Goal: Task Accomplishment & Management: Use online tool/utility

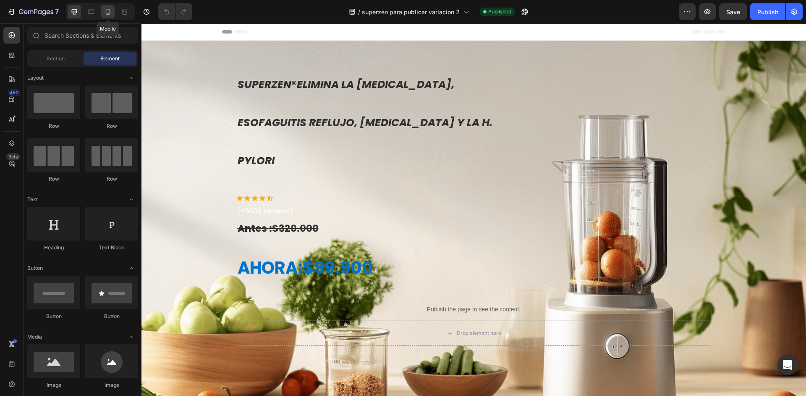
click at [110, 7] on div at bounding box center [107, 11] width 13 height 13
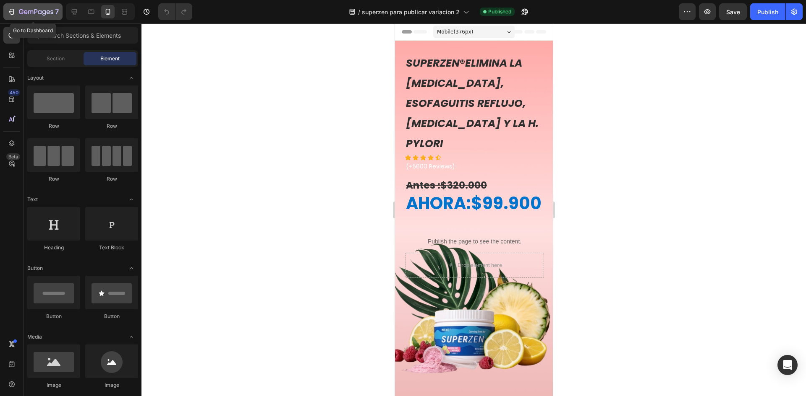
click at [12, 8] on icon "button" at bounding box center [11, 12] width 8 height 8
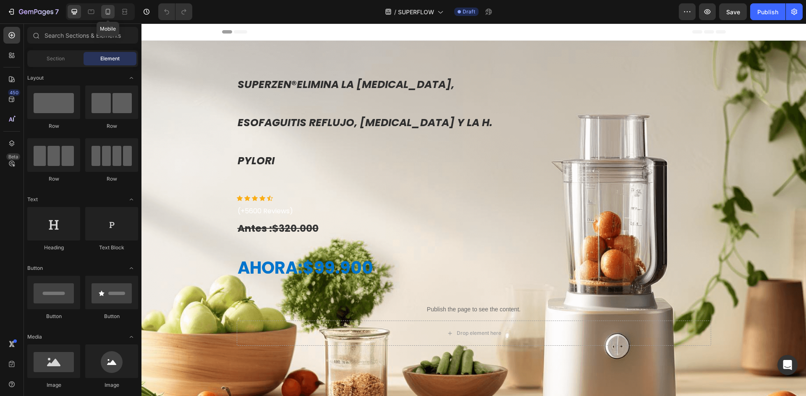
click at [110, 13] on icon at bounding box center [108, 12] width 5 height 6
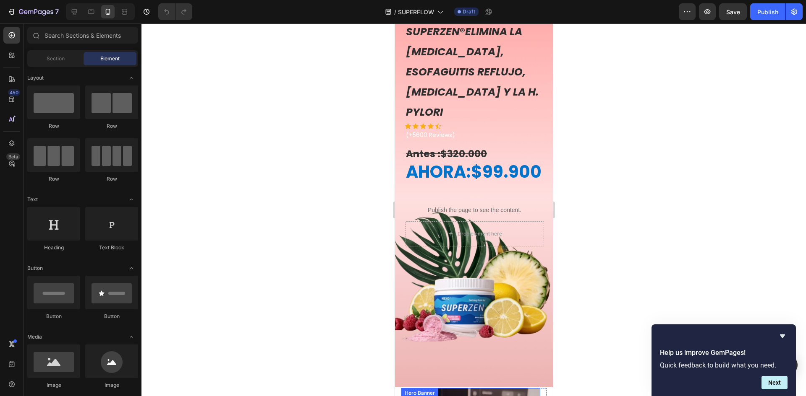
scroll to position [84, 0]
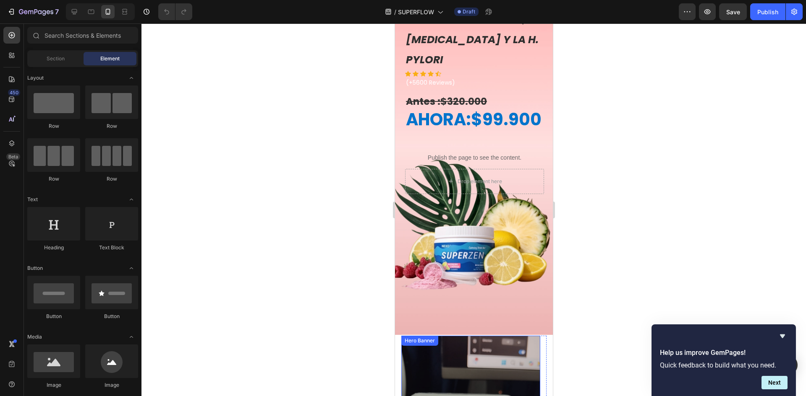
click at [502, 308] on div "Background Image" at bounding box center [473, 146] width 158 height 378
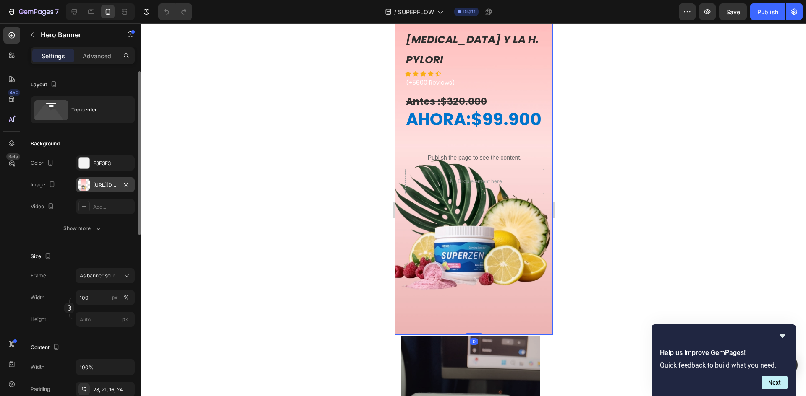
click at [88, 186] on div at bounding box center [84, 185] width 12 height 12
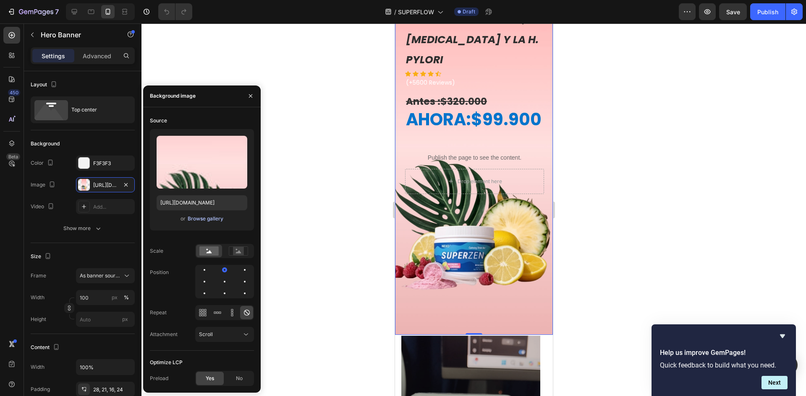
click at [201, 222] on div "Browse gallery" at bounding box center [206, 219] width 36 height 8
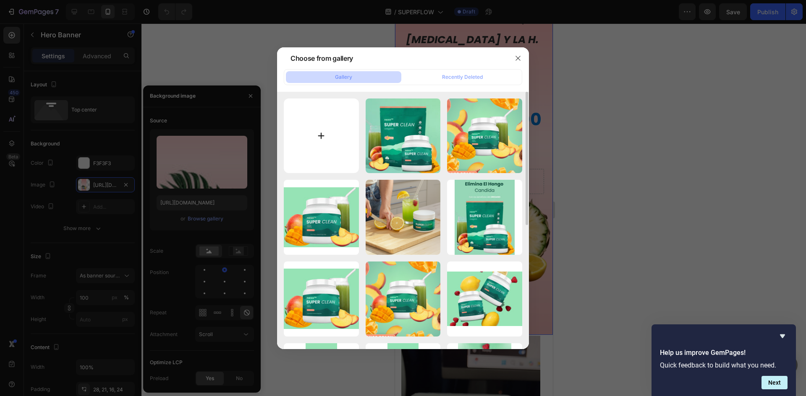
click at [323, 133] on input "file" at bounding box center [321, 136] width 75 height 75
type input "C:\fakepath\Diseño sin título.jpg"
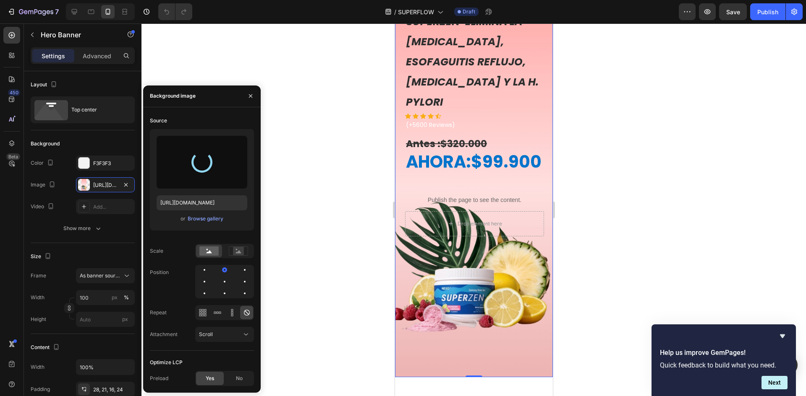
scroll to position [0, 0]
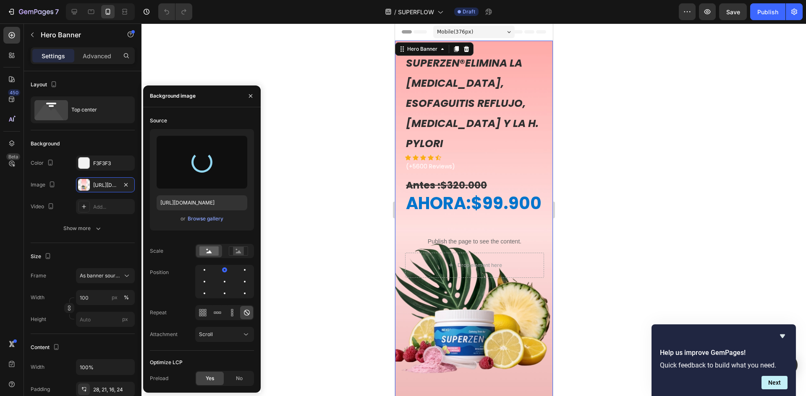
type input "[URL][DOMAIN_NAME]"
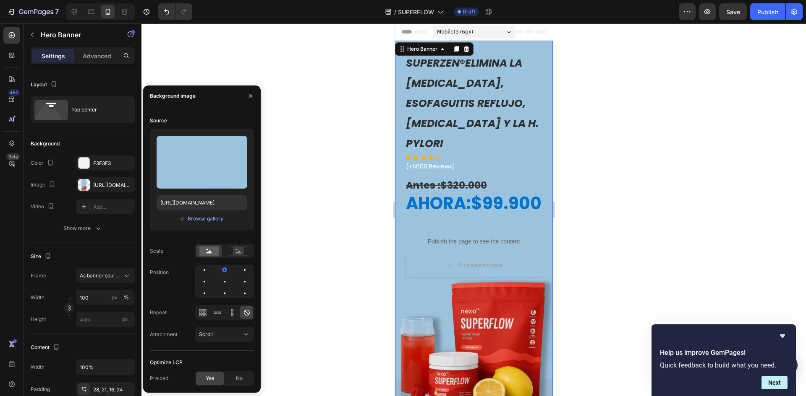
click at [523, 221] on div "SUPERZEN ® ELIMINA LA [MEDICAL_DATA], ESOFAGUITIS REFLUJO, [MEDICAL_DATA] Y LA …" at bounding box center [473, 165] width 139 height 226
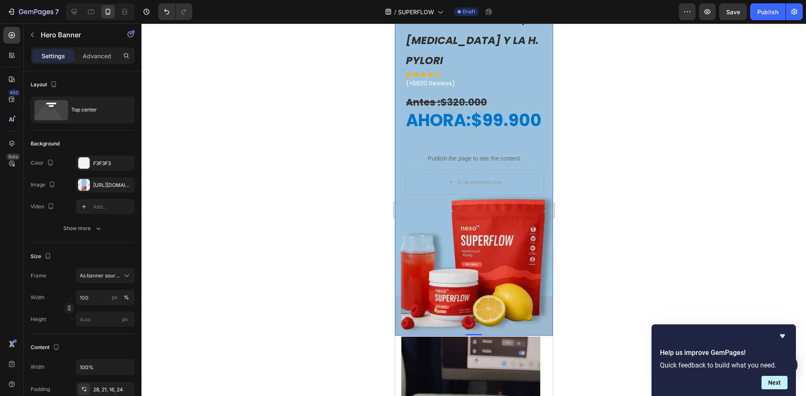
scroll to position [42, 0]
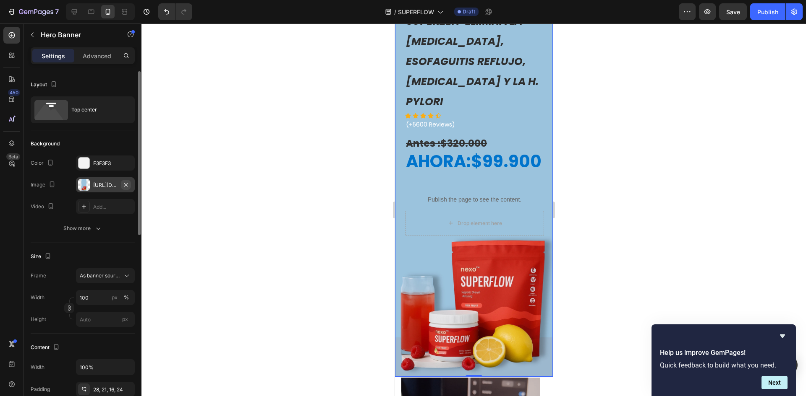
click at [123, 184] on icon "button" at bounding box center [126, 185] width 7 height 7
type input "Auto"
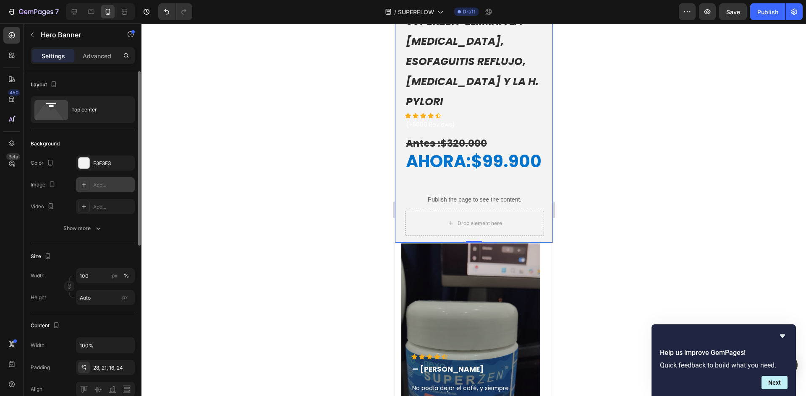
click at [101, 187] on div "Add..." at bounding box center [112, 186] width 39 height 8
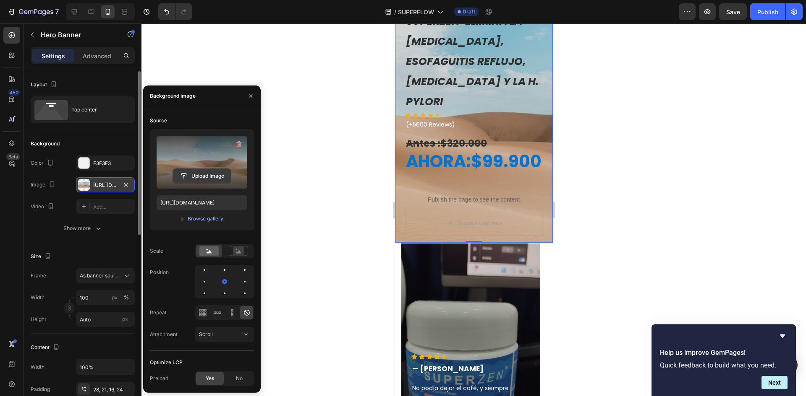
click at [206, 170] on input "file" at bounding box center [202, 176] width 58 height 14
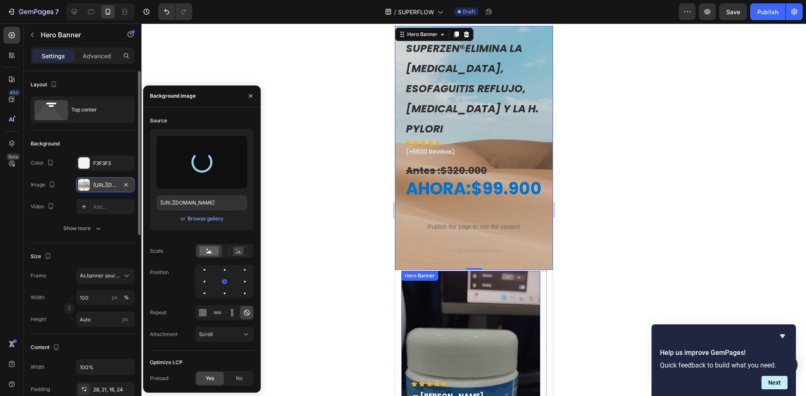
scroll to position [0, 0]
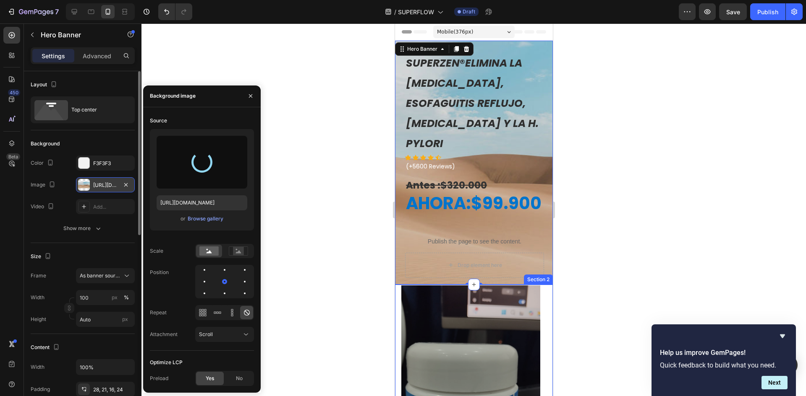
type input "[URL][DOMAIN_NAME]"
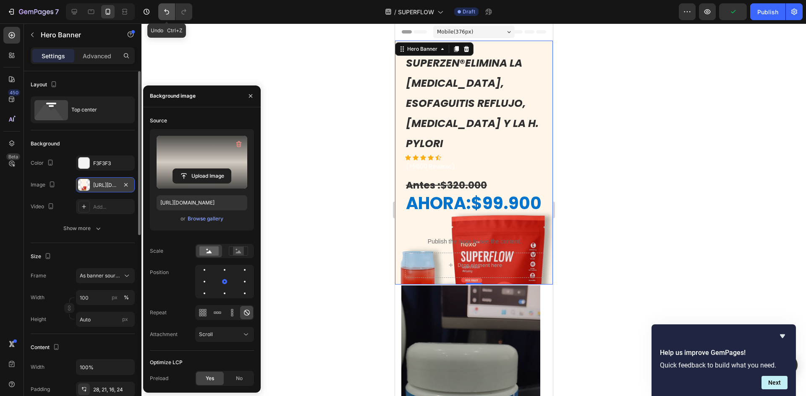
click at [172, 13] on button "Undo/Redo" at bounding box center [166, 11] width 17 height 17
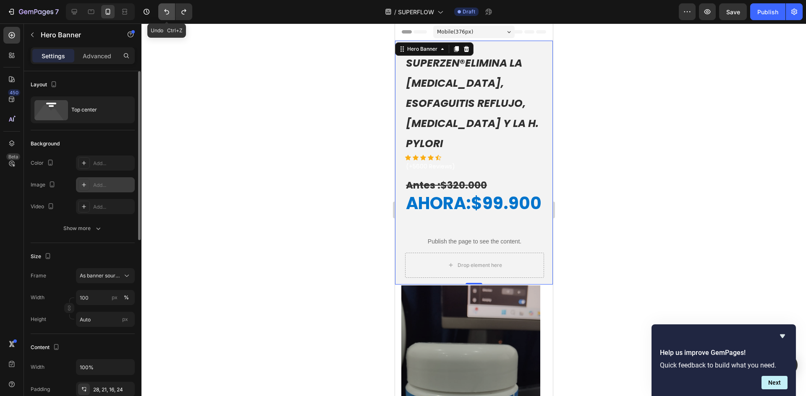
click at [172, 13] on button "Undo/Redo" at bounding box center [166, 11] width 17 height 17
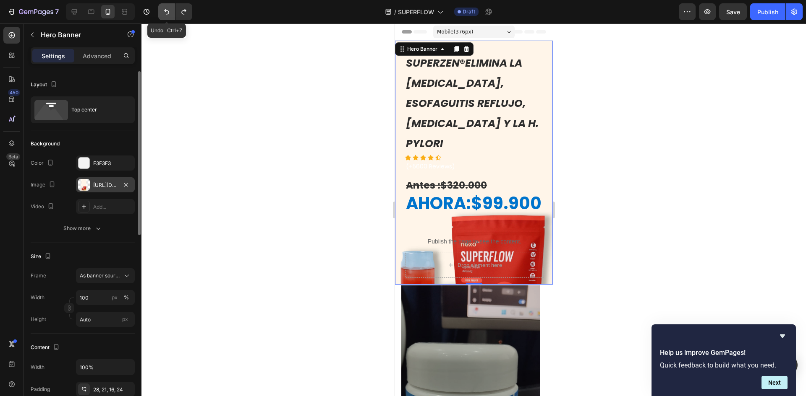
click at [172, 13] on button "Undo/Redo" at bounding box center [166, 11] width 17 height 17
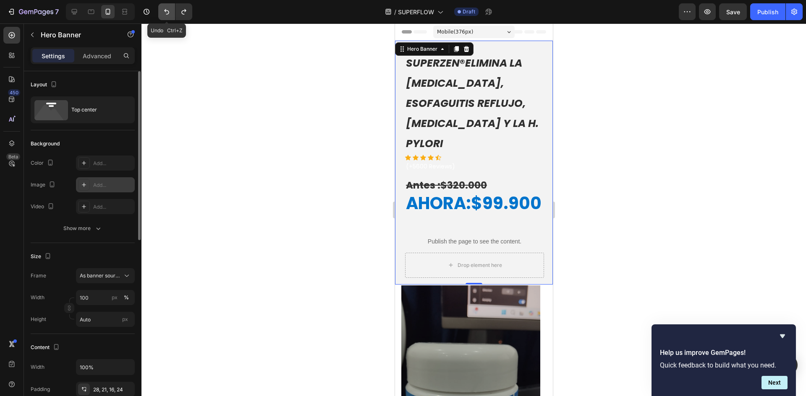
click at [172, 13] on button "Undo/Redo" at bounding box center [166, 11] width 17 height 17
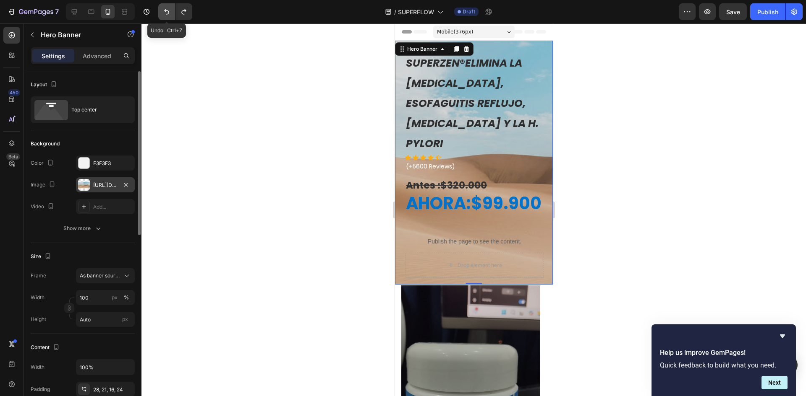
click at [172, 12] on button "Undo/Redo" at bounding box center [166, 11] width 17 height 17
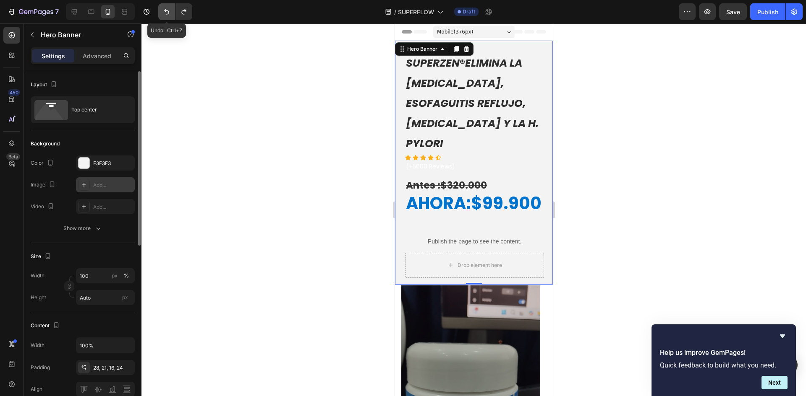
click at [172, 12] on button "Undo/Redo" at bounding box center [166, 11] width 17 height 17
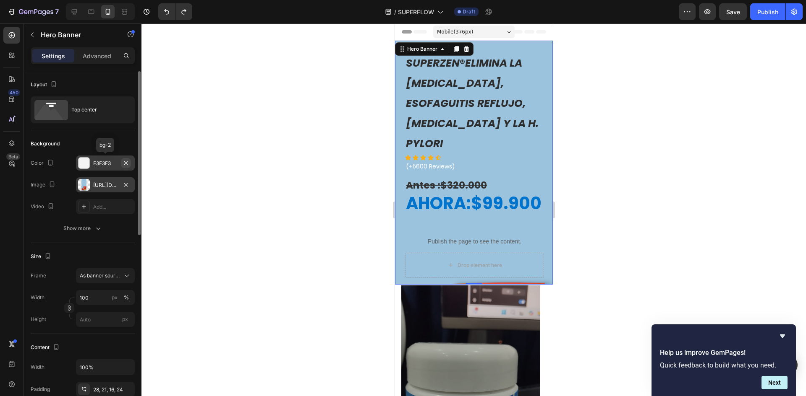
click at [127, 162] on icon "button" at bounding box center [125, 162] width 3 height 3
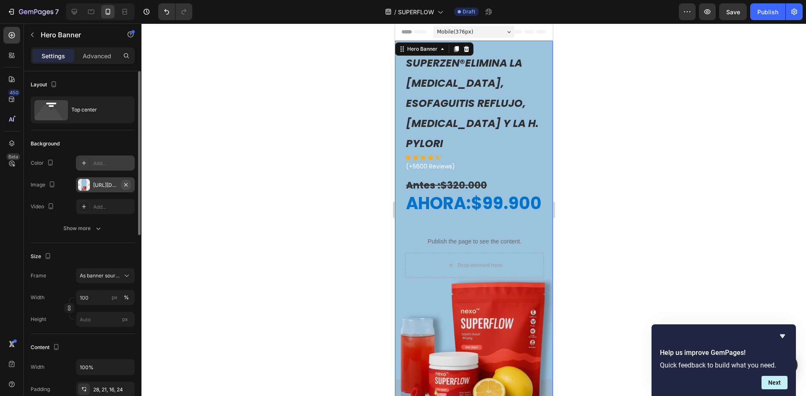
click at [125, 185] on icon "button" at bounding box center [126, 185] width 7 height 7
type input "Auto"
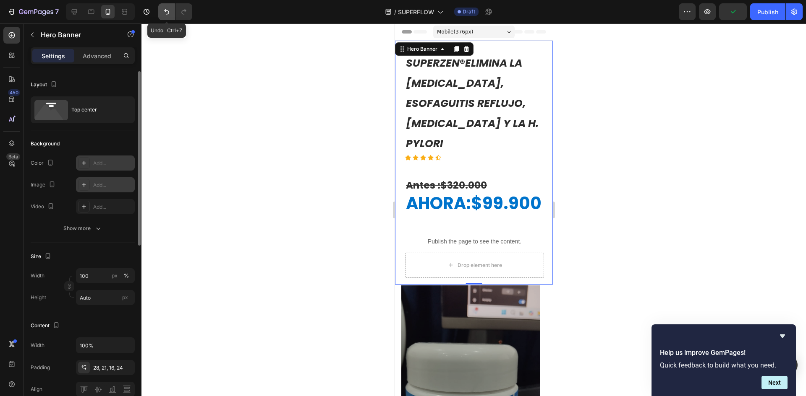
click at [162, 13] on icon "Undo/Redo" at bounding box center [166, 12] width 8 height 8
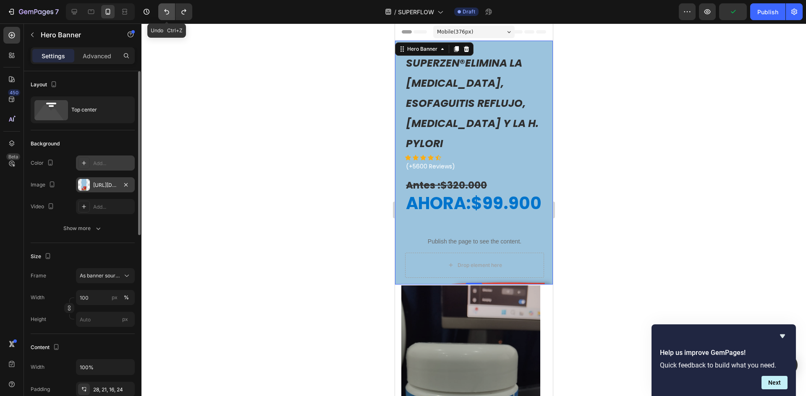
click at [162, 13] on icon "Undo/Redo" at bounding box center [166, 12] width 8 height 8
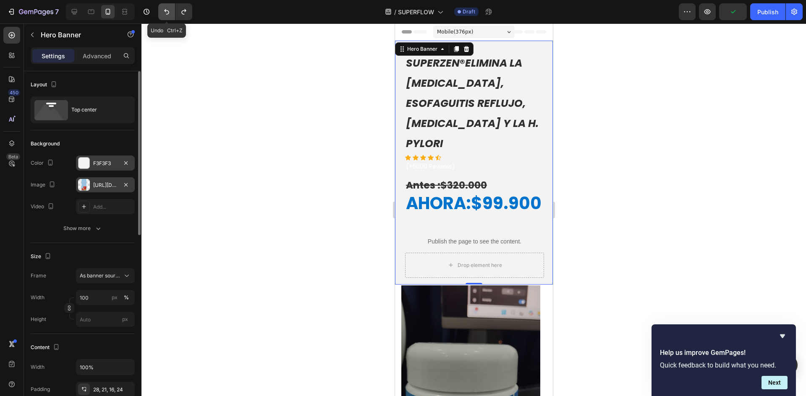
click at [162, 13] on icon "Undo/Redo" at bounding box center [166, 12] width 8 height 8
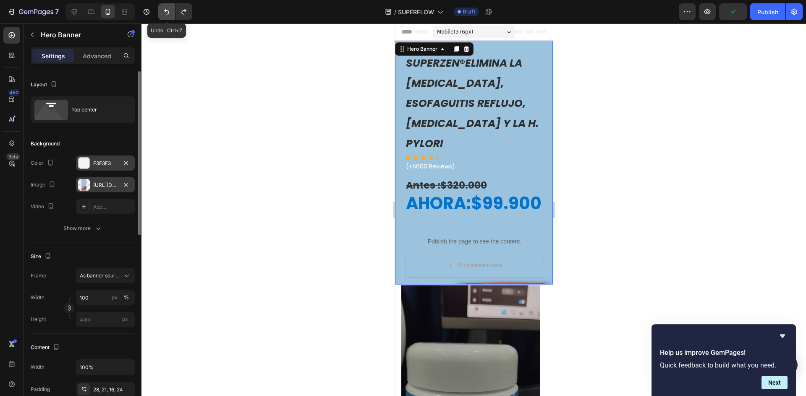
click at [162, 13] on icon "Undo/Redo" at bounding box center [166, 12] width 8 height 8
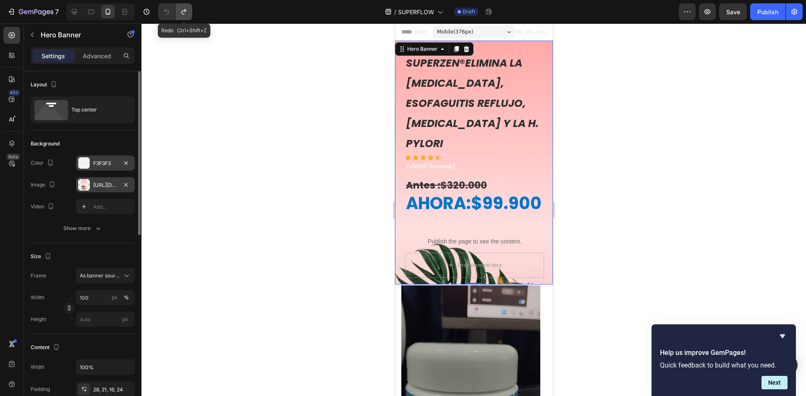
click at [183, 14] on icon "Undo/Redo" at bounding box center [183, 11] width 5 height 5
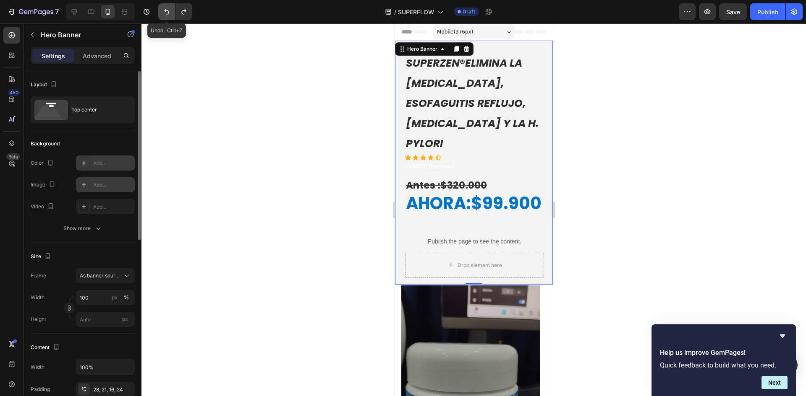
click at [164, 15] on icon "Undo/Redo" at bounding box center [166, 12] width 8 height 8
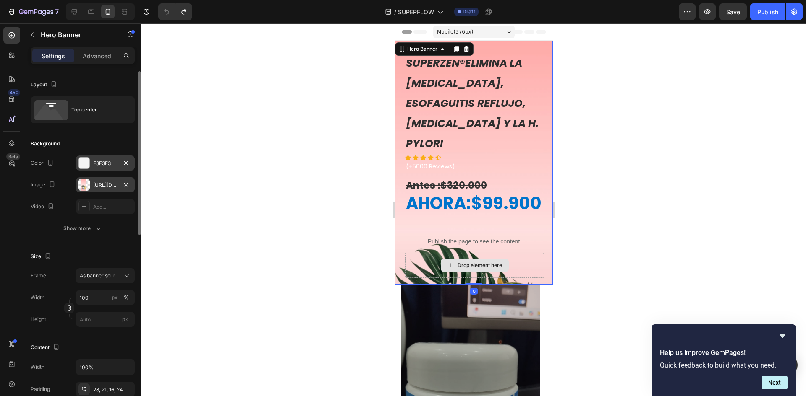
drag, startPoint x: 467, startPoint y: 281, endPoint x: 475, endPoint y: 254, distance: 27.6
click at [467, 273] on div "SUPERZEN ® ELIMINA LA [MEDICAL_DATA], ESOFAGUITIS REFLUJO, [MEDICAL_DATA] Y LA …" at bounding box center [473, 163] width 158 height 244
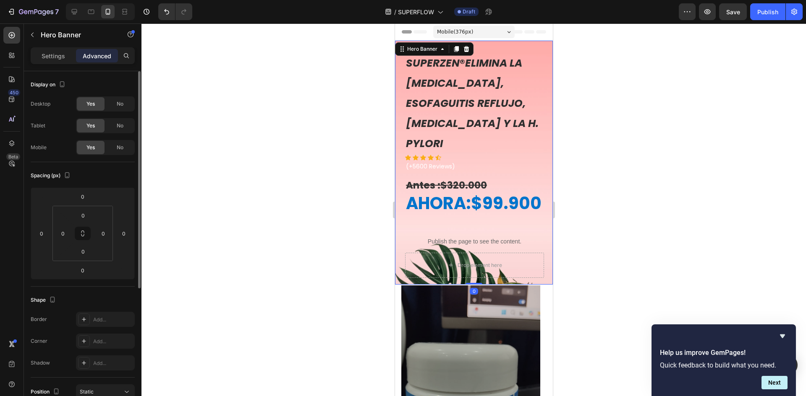
click at [611, 190] on div at bounding box center [473, 209] width 664 height 373
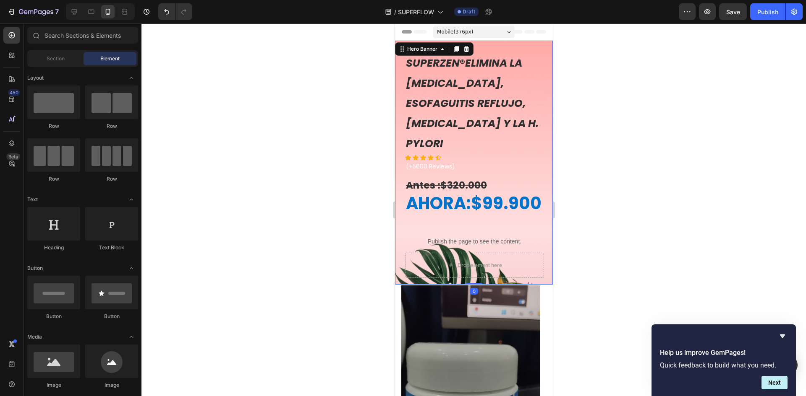
click at [540, 139] on div "SUPERZEN ® ELIMINA LA [MEDICAL_DATA], ESOFAGUITIS REFLUJO, [MEDICAL_DATA] Y LA …" at bounding box center [473, 163] width 158 height 244
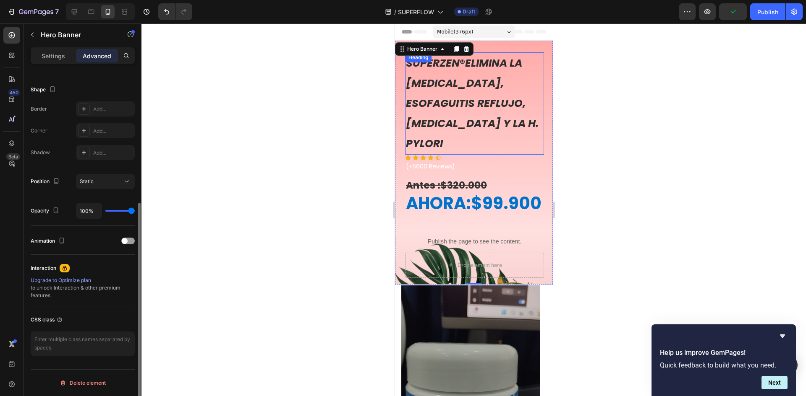
scroll to position [85, 0]
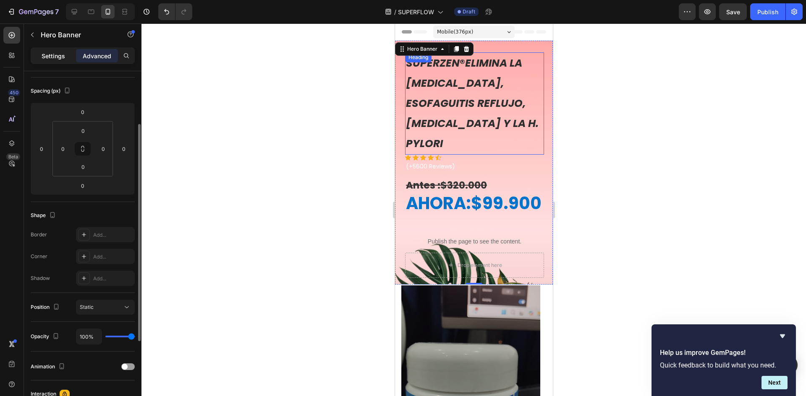
click at [44, 52] on p "Settings" at bounding box center [53, 56] width 23 height 9
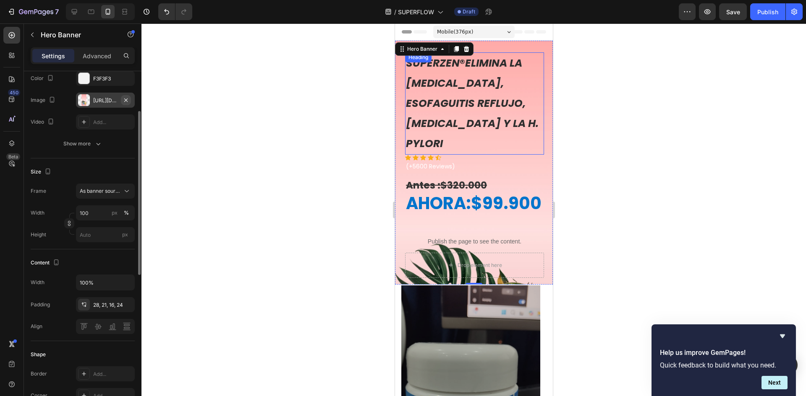
click at [126, 101] on icon "button" at bounding box center [125, 99] width 3 height 3
type input "Auto"
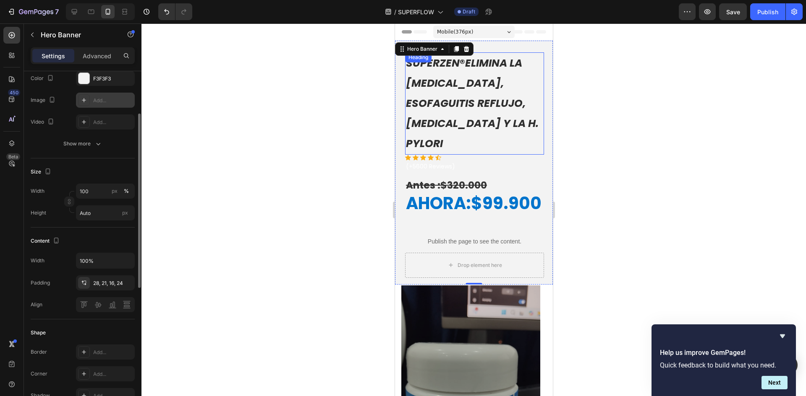
click at [102, 100] on div "Add..." at bounding box center [112, 101] width 39 height 8
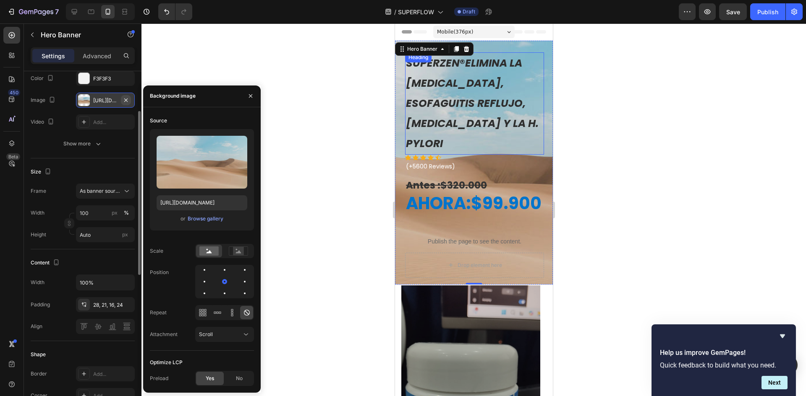
click at [125, 99] on icon "button" at bounding box center [125, 99] width 3 height 3
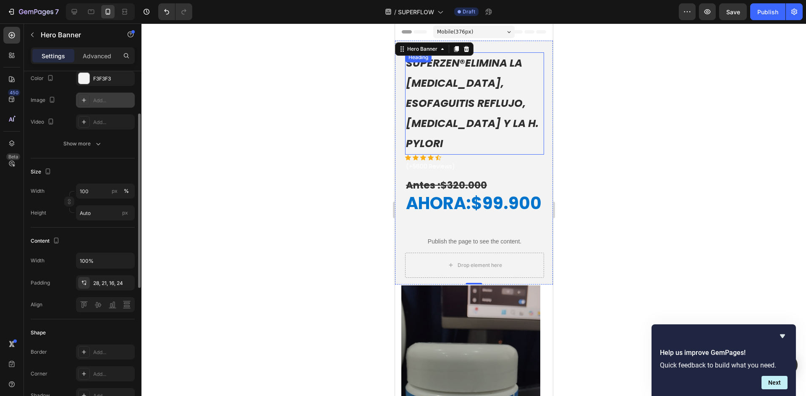
click at [84, 100] on icon at bounding box center [84, 100] width 4 height 4
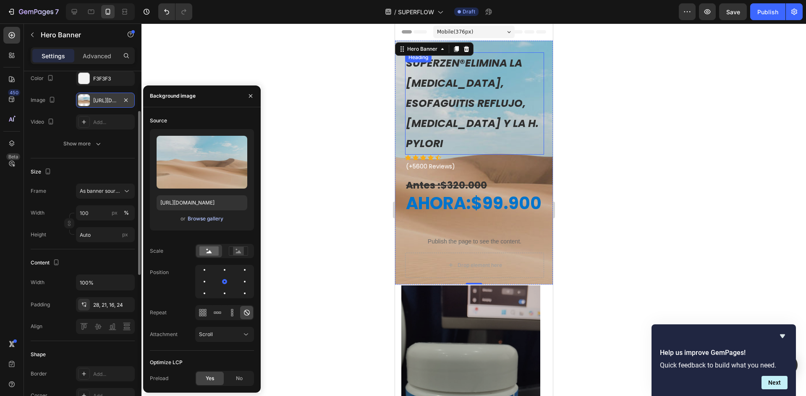
click at [207, 221] on div "Browse gallery" at bounding box center [206, 219] width 36 height 8
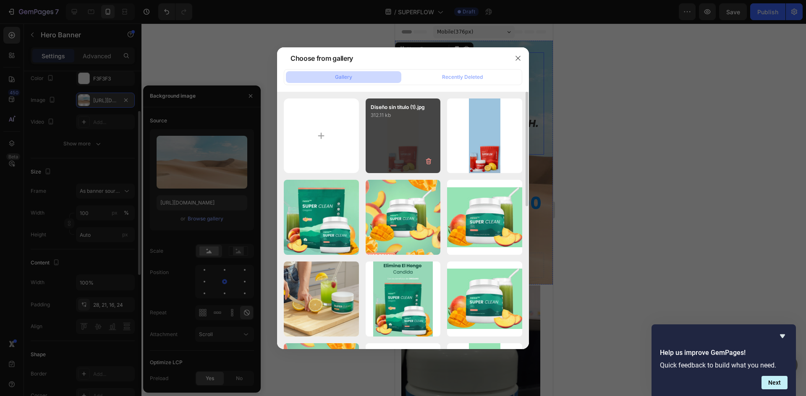
click at [392, 140] on div "Diseño sin título (1).jpg 312.11 kb" at bounding box center [402, 136] width 75 height 75
type input "[URL][DOMAIN_NAME]"
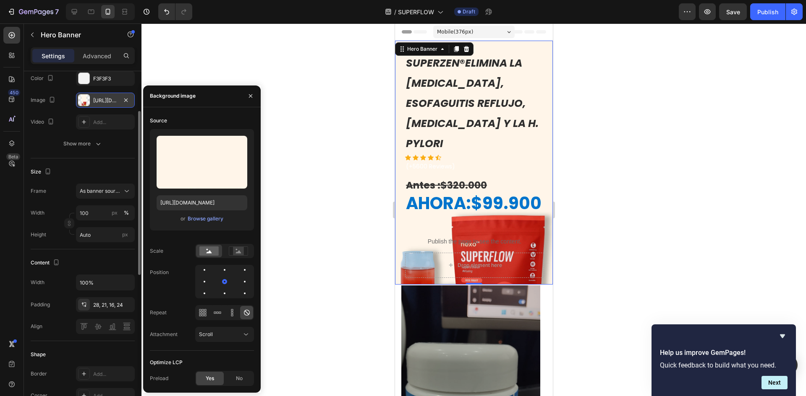
click at [642, 206] on div at bounding box center [473, 209] width 664 height 373
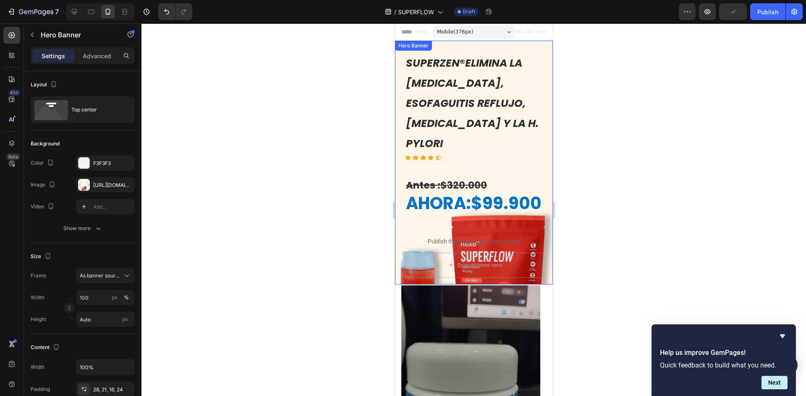
click at [537, 155] on div "SUPERZEN ® ELIMINA LA [MEDICAL_DATA], ESOFAGUITIS REFLUJO, [MEDICAL_DATA] Y LA …" at bounding box center [473, 163] width 158 height 244
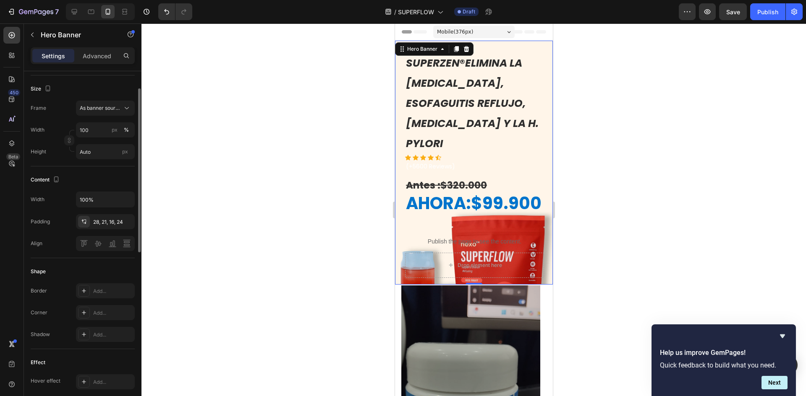
scroll to position [84, 0]
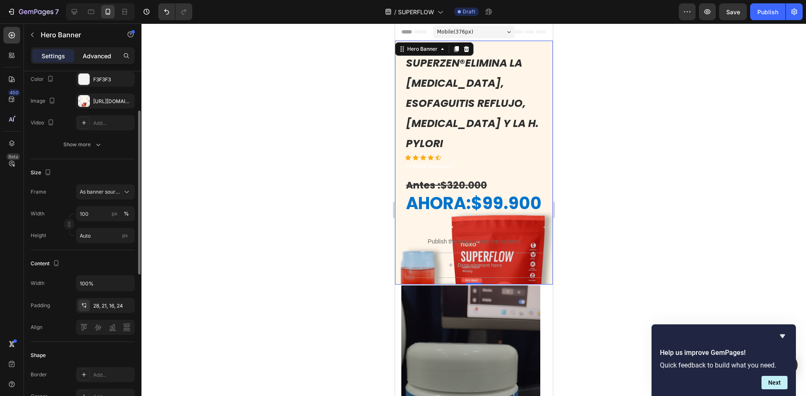
click at [100, 62] on div "Advanced" at bounding box center [97, 55] width 42 height 13
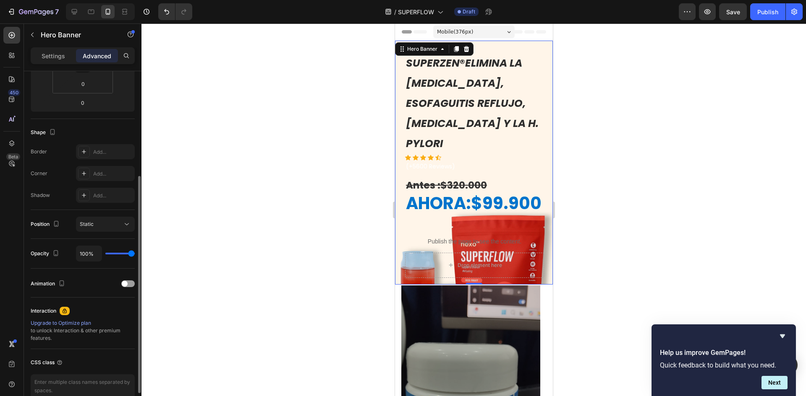
scroll to position [211, 0]
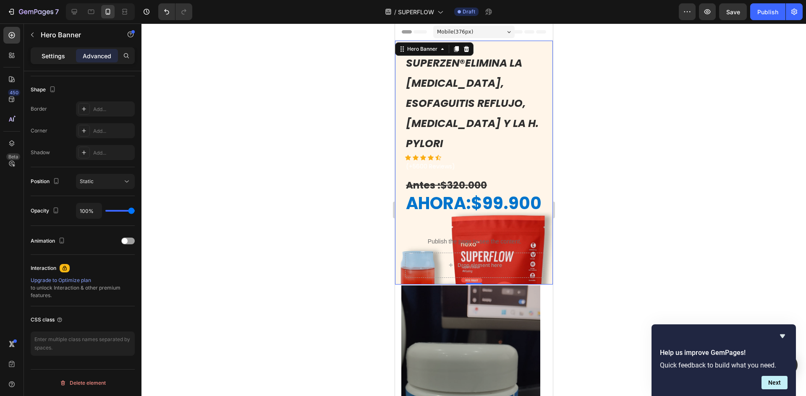
click at [53, 52] on p "Settings" at bounding box center [53, 56] width 23 height 9
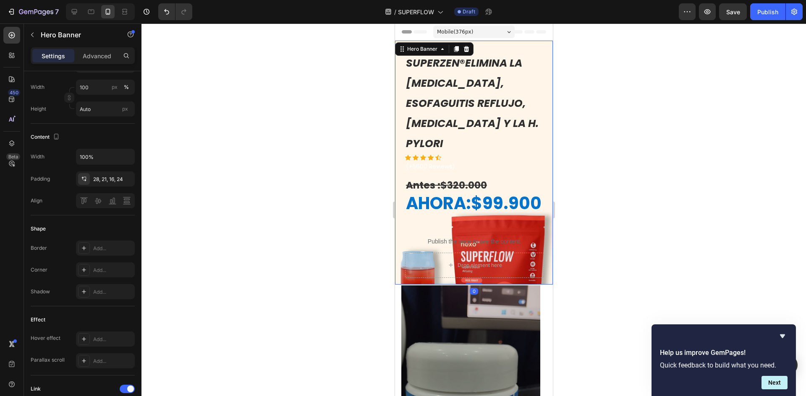
drag, startPoint x: 469, startPoint y: 281, endPoint x: 475, endPoint y: 276, distance: 7.8
click at [475, 283] on div at bounding box center [473, 284] width 17 height 2
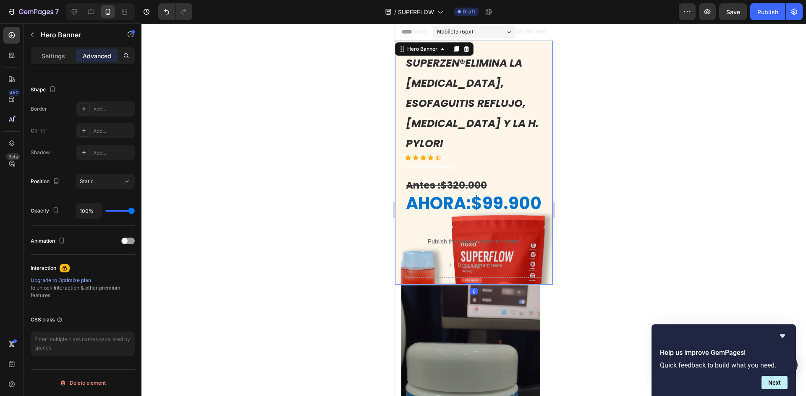
click at [538, 149] on div "SUPERZEN ® ELIMINA LA [MEDICAL_DATA], ESOFAGUITIS REFLUJO, [MEDICAL_DATA] Y LA …" at bounding box center [473, 163] width 158 height 244
click at [64, 60] on div "Settings" at bounding box center [53, 55] width 42 height 13
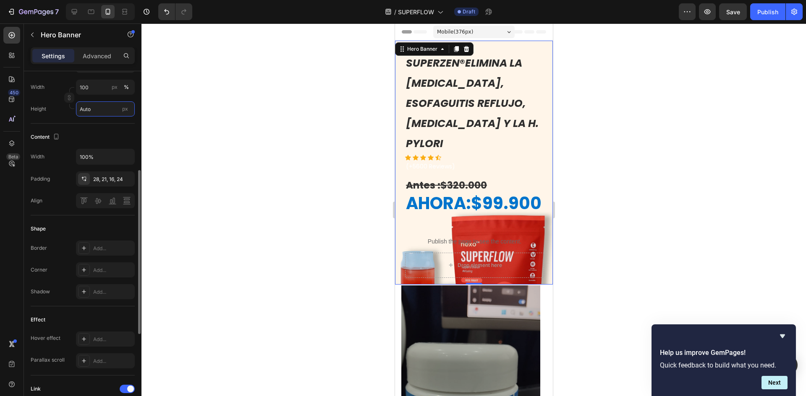
click at [91, 110] on input "Auto" at bounding box center [105, 109] width 59 height 15
click at [108, 149] on div "Fit screen 100vh" at bounding box center [97, 144] width 69 height 15
type input "100 vh"
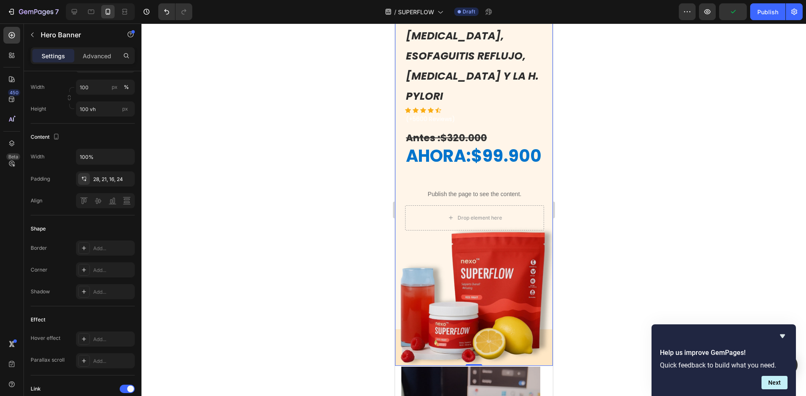
scroll to position [0, 0]
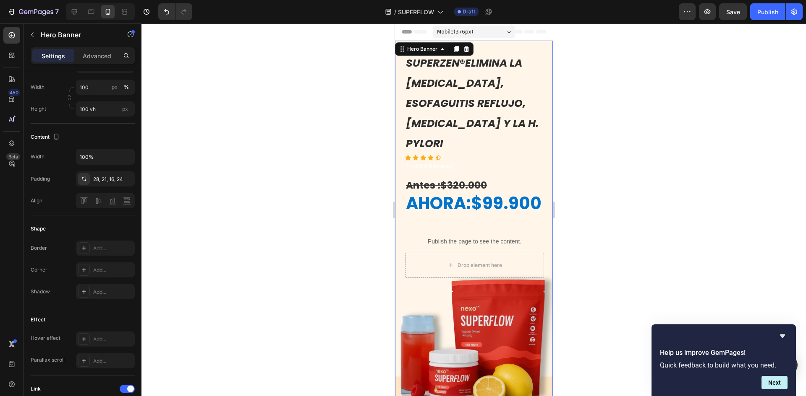
click at [618, 262] on div at bounding box center [473, 209] width 664 height 373
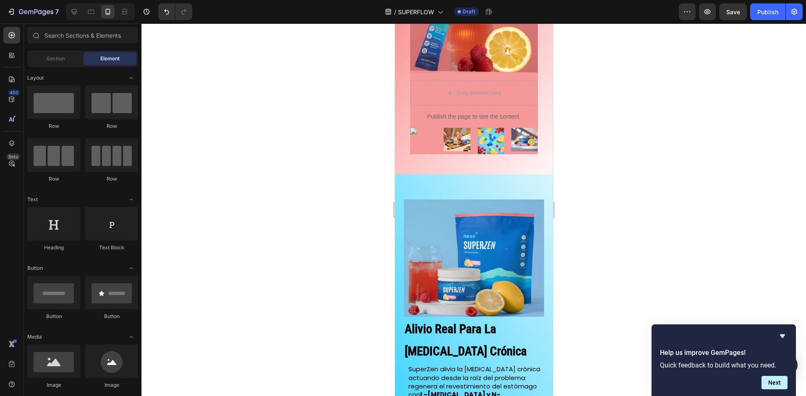
scroll to position [1510, 0]
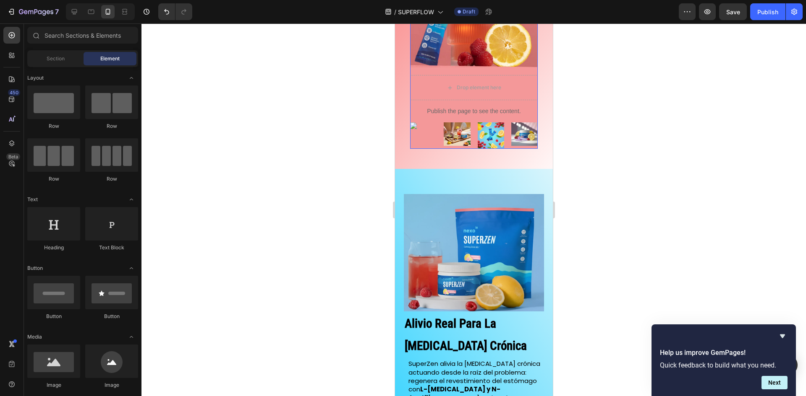
click at [475, 149] on div "el fin de la acidez y el dolor Heading Drop element here Publish the page to se…" at bounding box center [474, 22] width 128 height 253
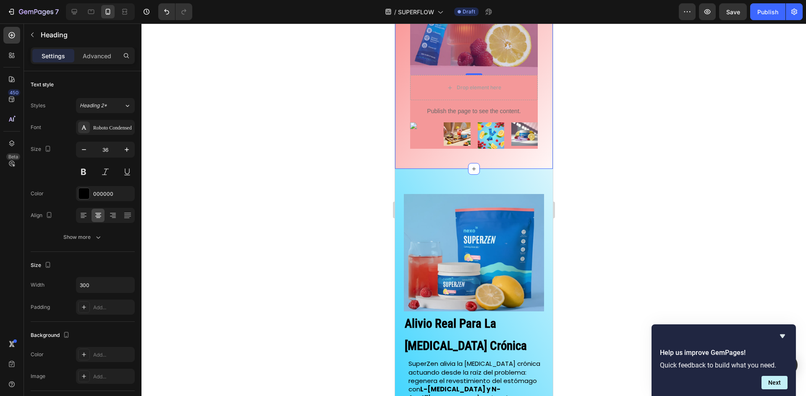
drag, startPoint x: 149, startPoint y: 164, endPoint x: 581, endPoint y: 185, distance: 432.3
click at [581, 185] on div at bounding box center [473, 209] width 664 height 373
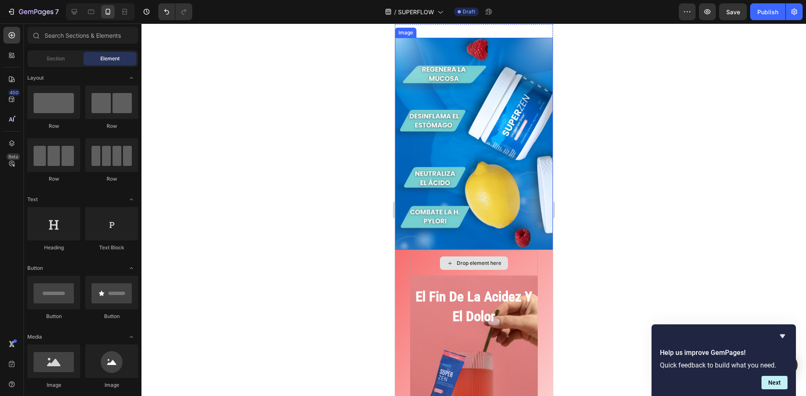
scroll to position [1552, 0]
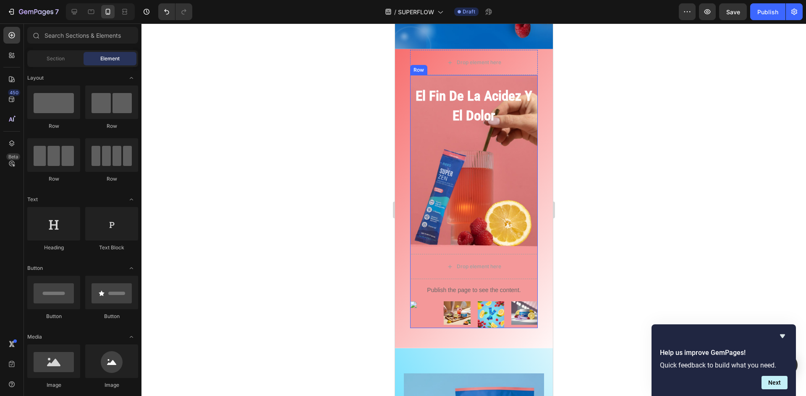
click at [443, 151] on div "el fin de la acidez y el dolor Heading Drop element here Publish the page to se…" at bounding box center [474, 201] width 128 height 253
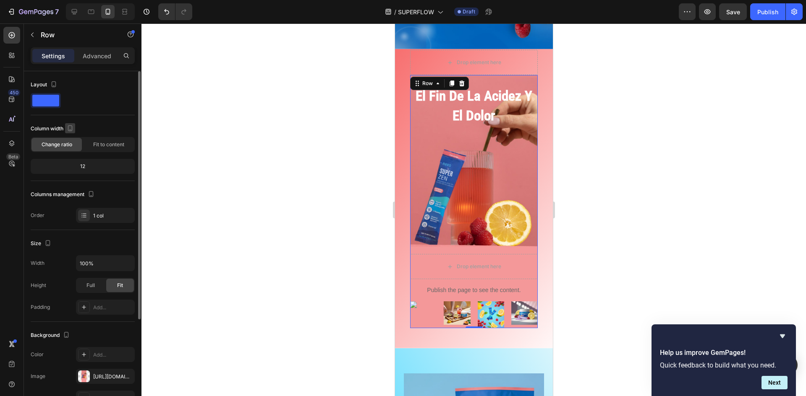
click at [70, 128] on icon "button" at bounding box center [70, 128] width 8 height 8
click at [94, 119] on div "Layout Column width Change ratio Fit to content 12 Columns management Order 1 c…" at bounding box center [83, 150] width 104 height 145
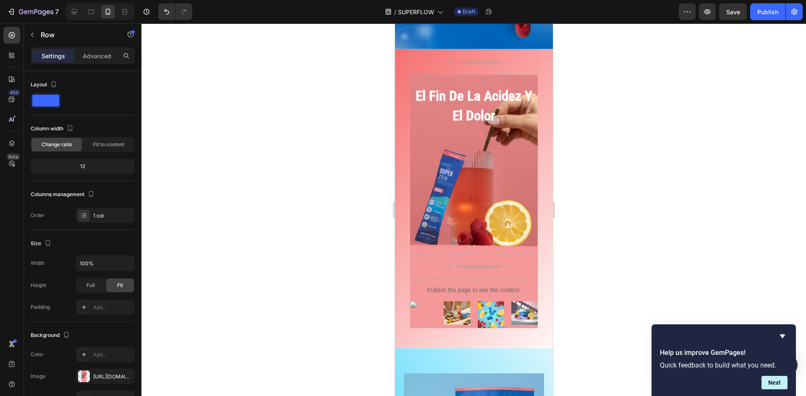
click at [610, 206] on div at bounding box center [473, 209] width 664 height 373
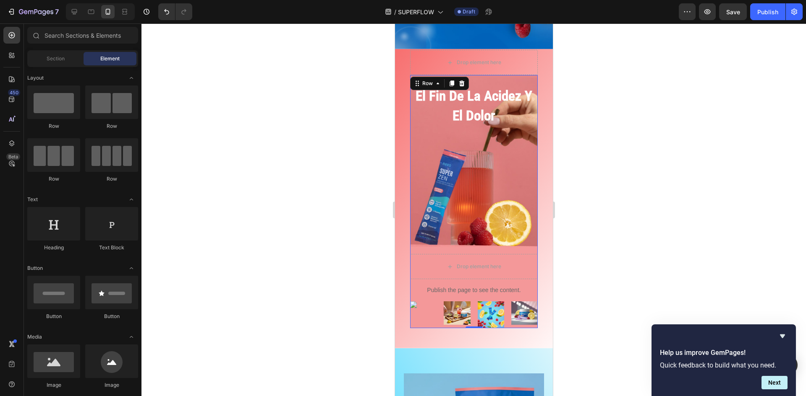
click at [473, 187] on div "el fin de la acidez y el dolor Heading Drop element here Publish the page to se…" at bounding box center [474, 201] width 128 height 253
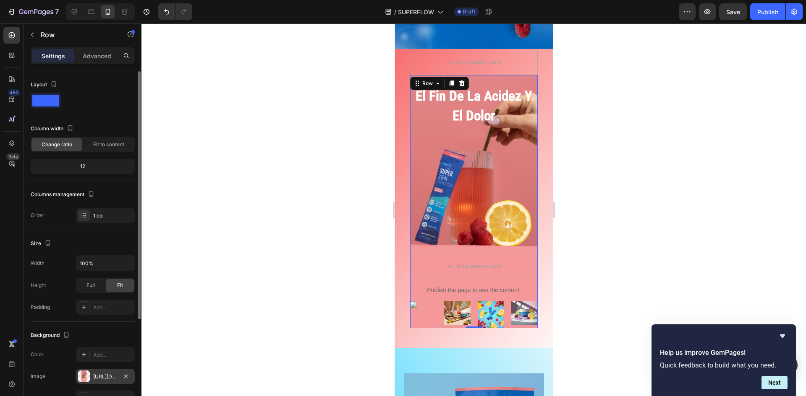
scroll to position [126, 0]
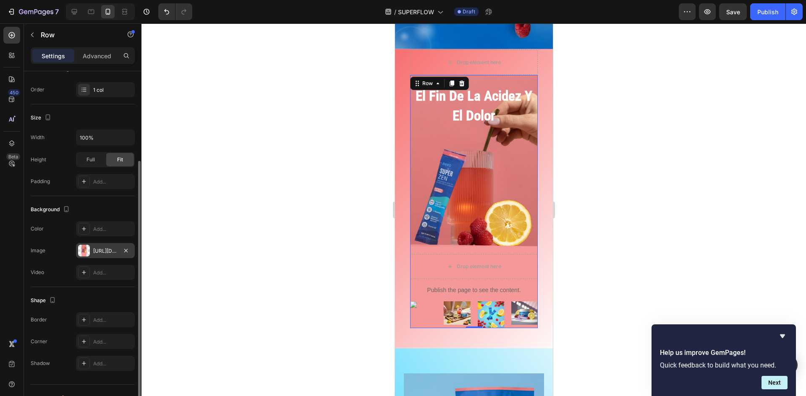
click at [88, 250] on div at bounding box center [84, 251] width 12 height 12
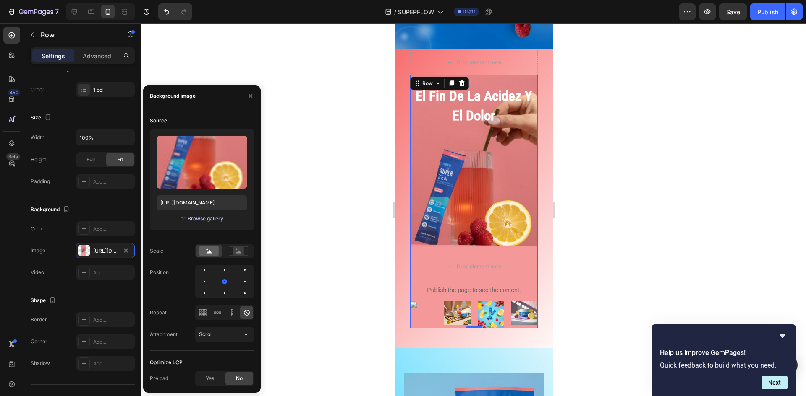
click at [211, 219] on div "Browse gallery" at bounding box center [206, 219] width 36 height 8
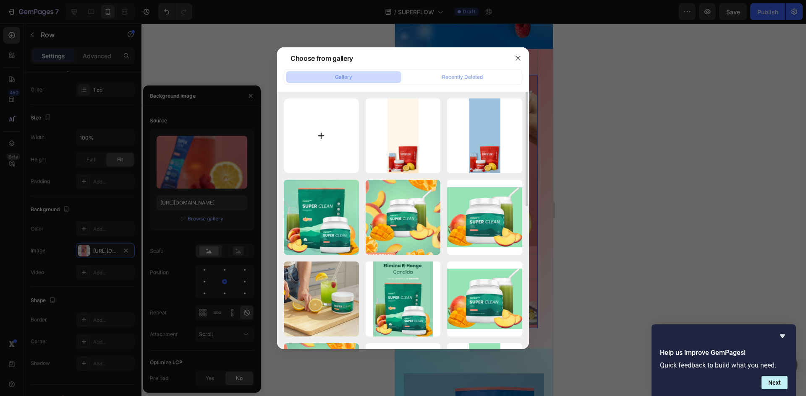
click at [324, 147] on input "file" at bounding box center [321, 136] width 75 height 75
type input "C:\fakepath\Diseño sin título (2).jpg"
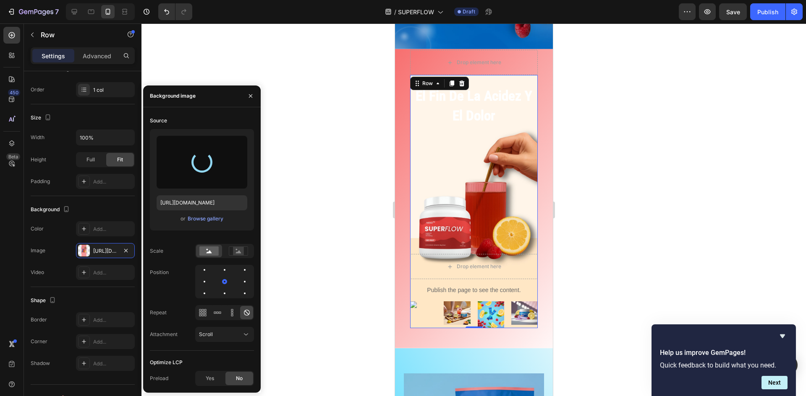
type input "[URL][DOMAIN_NAME]"
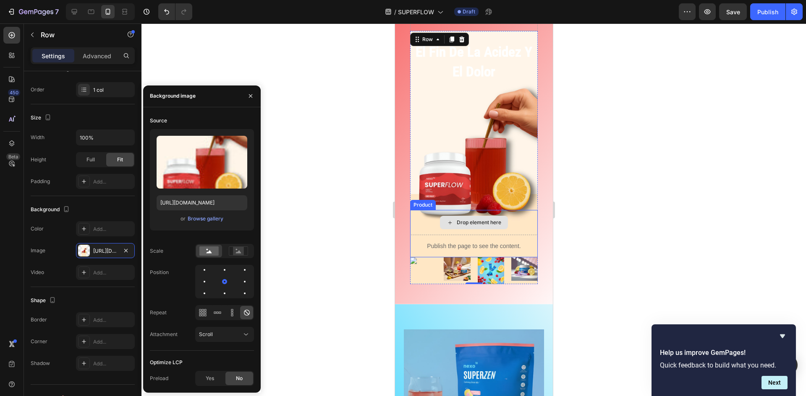
scroll to position [1636, 0]
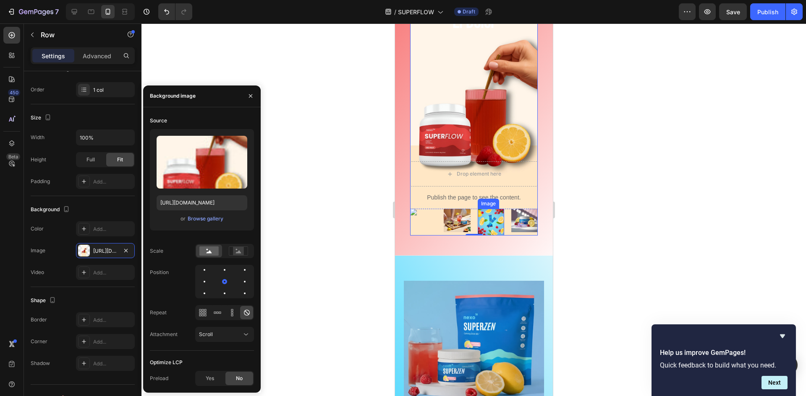
click at [488, 219] on img at bounding box center [490, 222] width 26 height 26
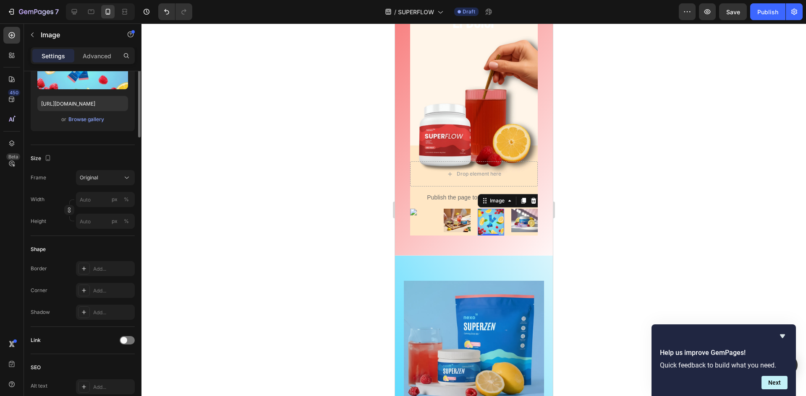
scroll to position [0, 0]
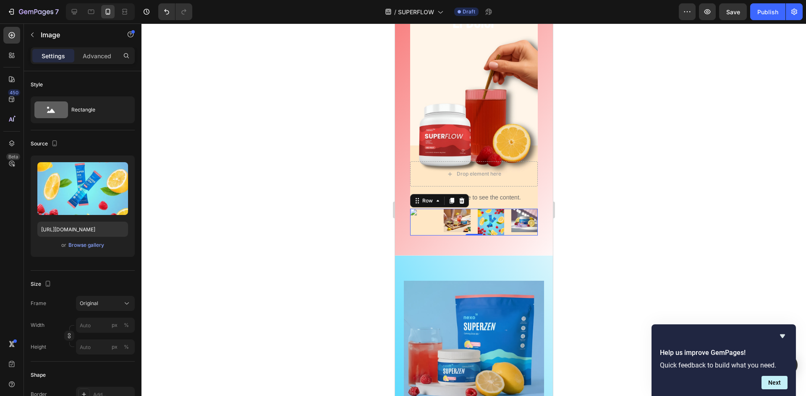
click at [423, 219] on div "Image" at bounding box center [423, 222] width 26 height 26
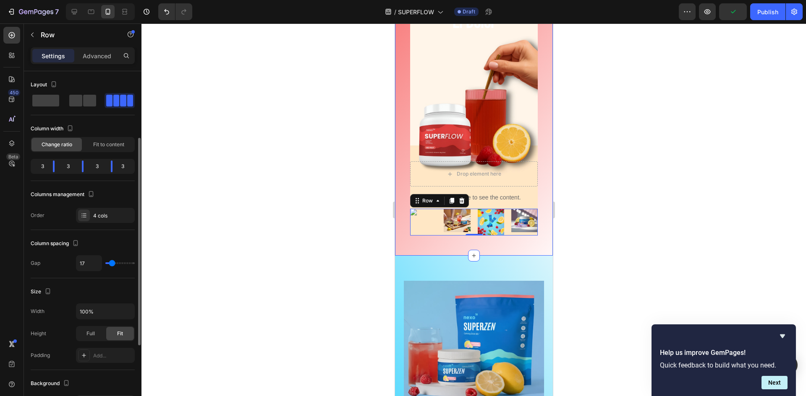
scroll to position [84, 0]
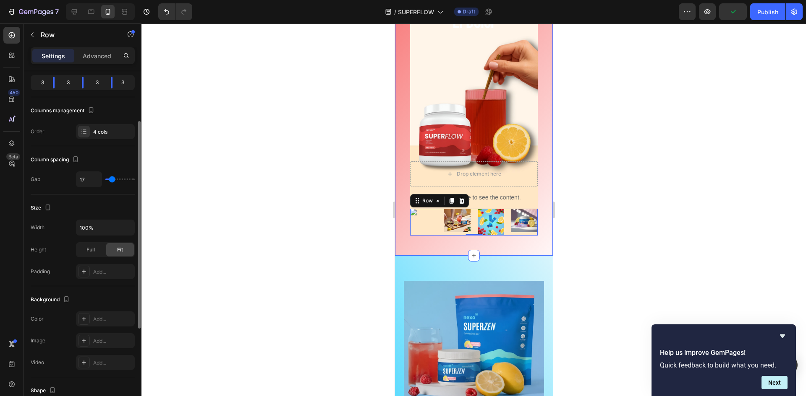
click at [42, 83] on div "3" at bounding box center [39, 83] width 14 height 12
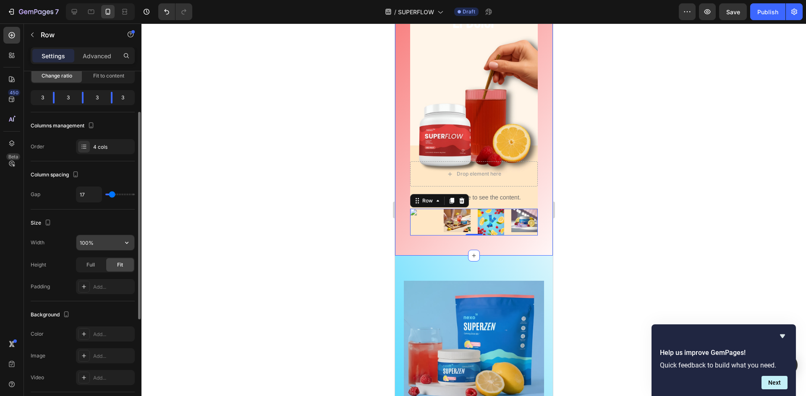
scroll to position [0, 0]
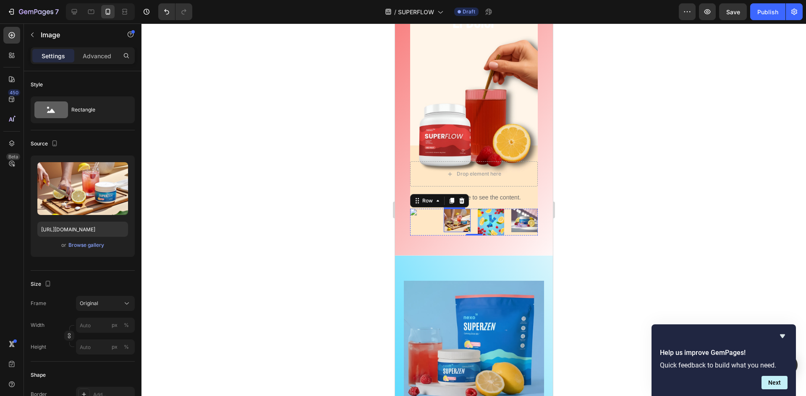
click at [446, 219] on img at bounding box center [456, 220] width 26 height 23
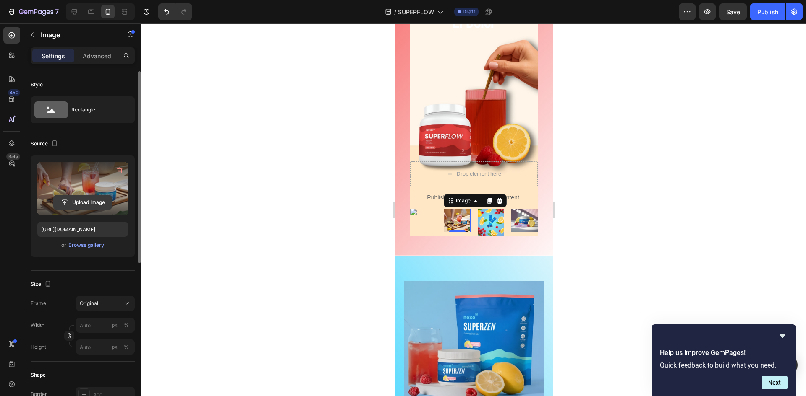
click at [92, 201] on input "file" at bounding box center [83, 203] width 58 height 14
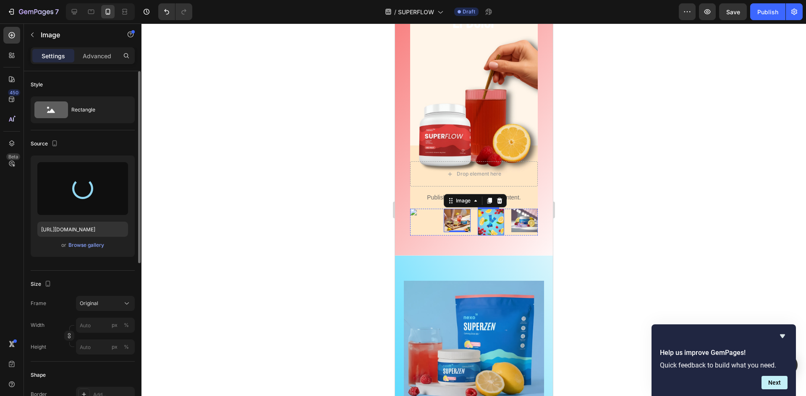
type input "[URL][DOMAIN_NAME]"
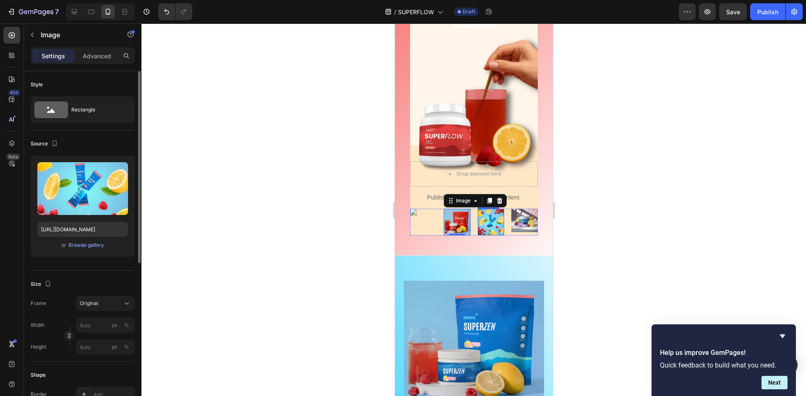
click at [482, 229] on img at bounding box center [490, 222] width 26 height 26
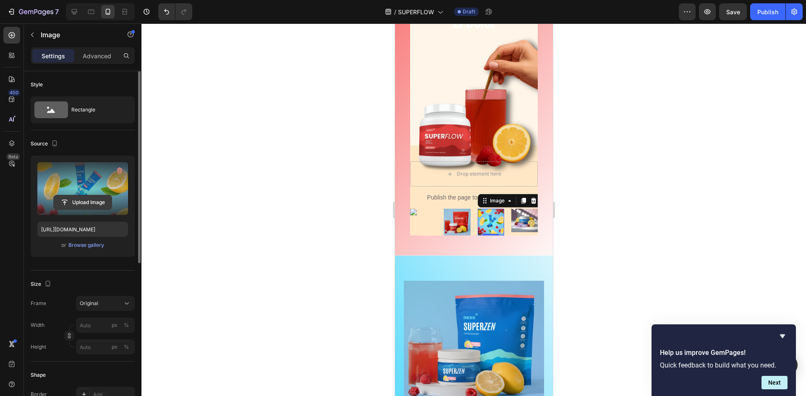
click at [93, 202] on input "file" at bounding box center [83, 203] width 58 height 14
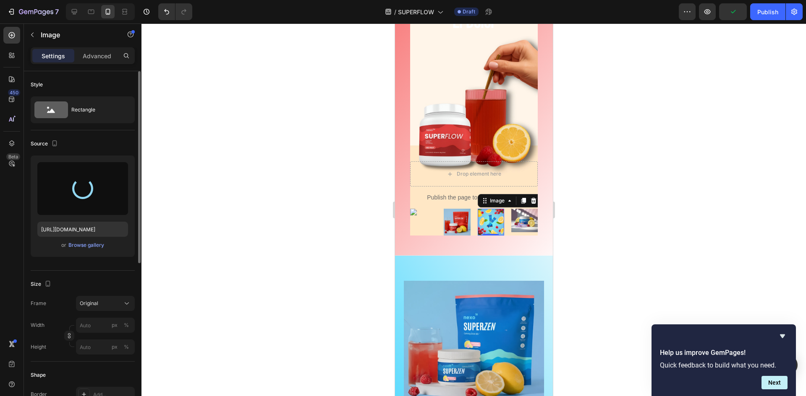
type input "[URL][DOMAIN_NAME]"
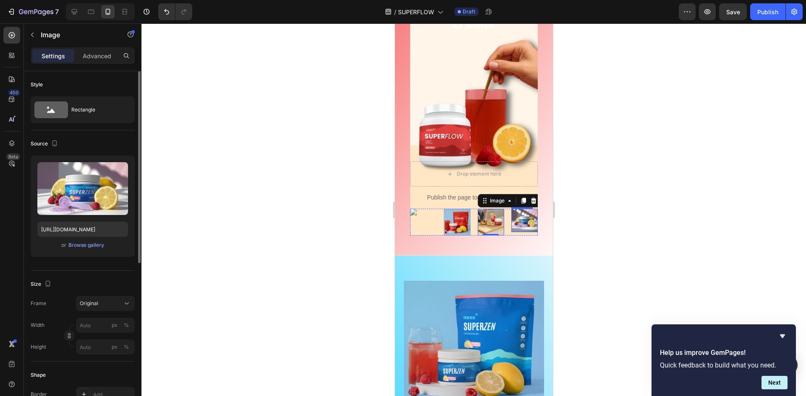
click at [516, 220] on img at bounding box center [524, 220] width 26 height 23
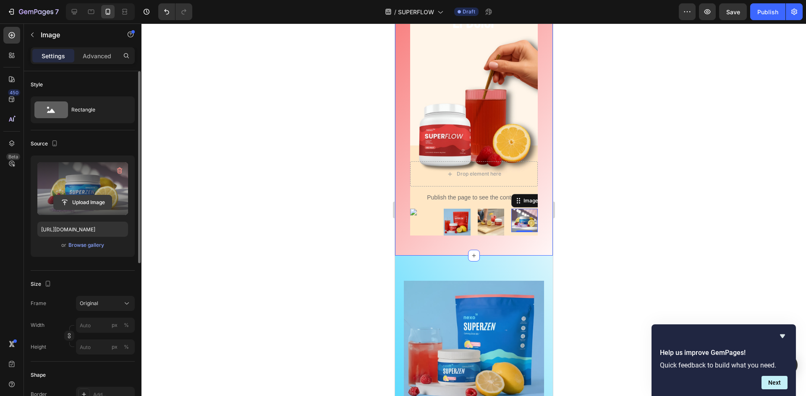
click at [101, 200] on input "file" at bounding box center [83, 203] width 58 height 14
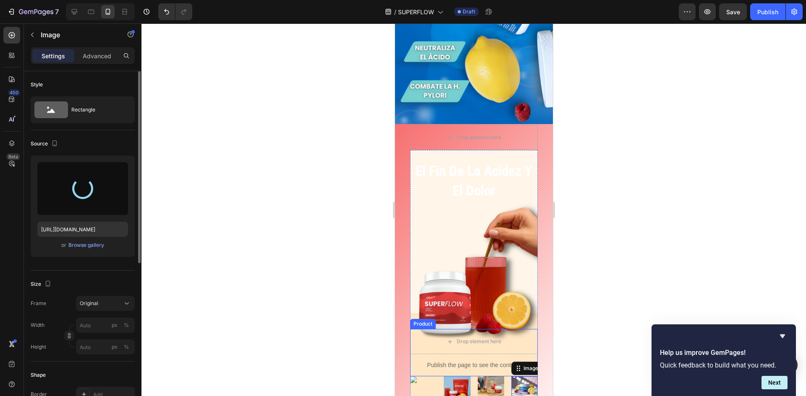
type input "[URL][DOMAIN_NAME]"
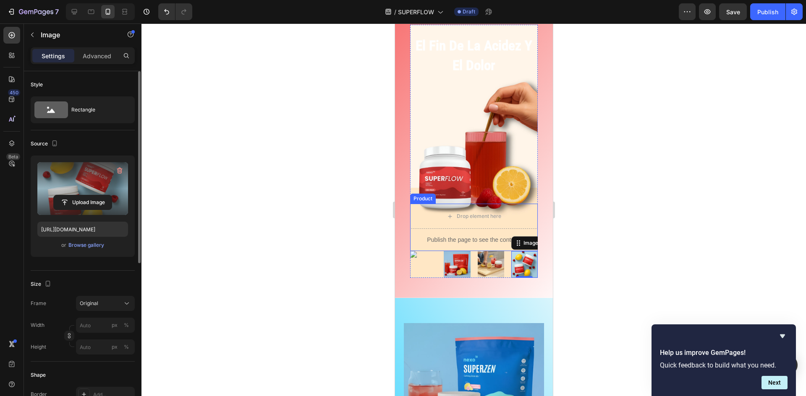
scroll to position [1594, 0]
click at [423, 267] on div "Image" at bounding box center [423, 264] width 26 height 26
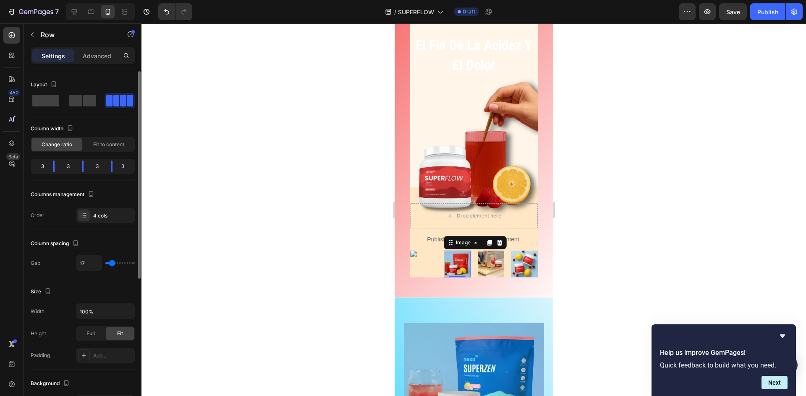
click at [444, 264] on img at bounding box center [456, 264] width 26 height 26
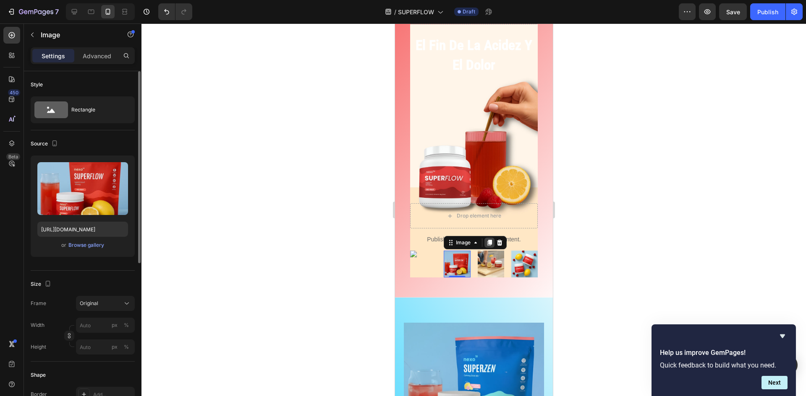
click at [485, 244] on icon at bounding box center [488, 243] width 7 height 7
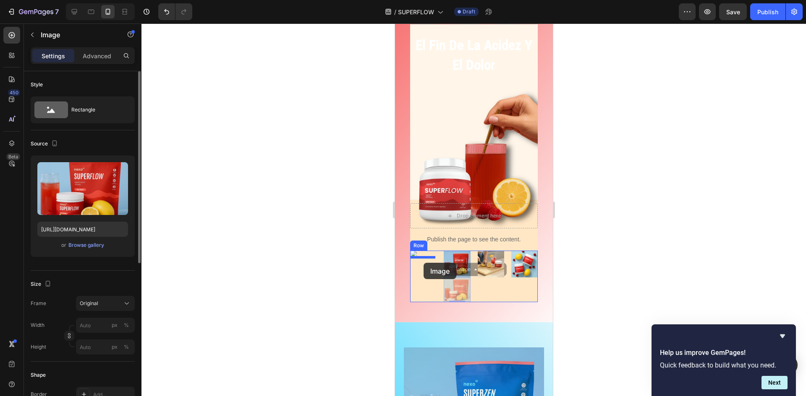
drag, startPoint x: 456, startPoint y: 289, endPoint x: 423, endPoint y: 263, distance: 42.5
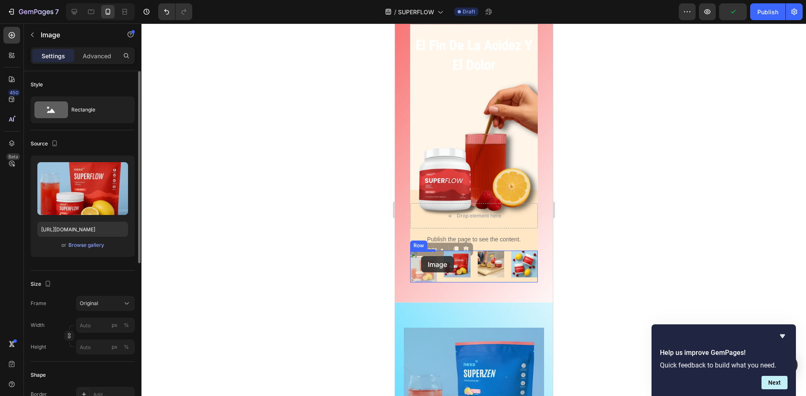
drag, startPoint x: 425, startPoint y: 271, endPoint x: 420, endPoint y: 256, distance: 15.7
click at [420, 256] on div "Mobile ( 376 px) iPhone 13 Mini iPhone 13 Pro iPhone 11 Pro Max iPhone 15 Pro M…" at bounding box center [473, 118] width 158 height 3378
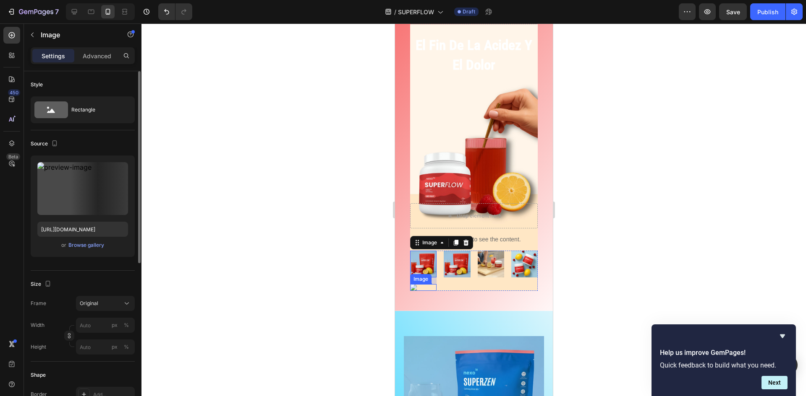
click at [414, 289] on div "Image" at bounding box center [423, 287] width 26 height 7
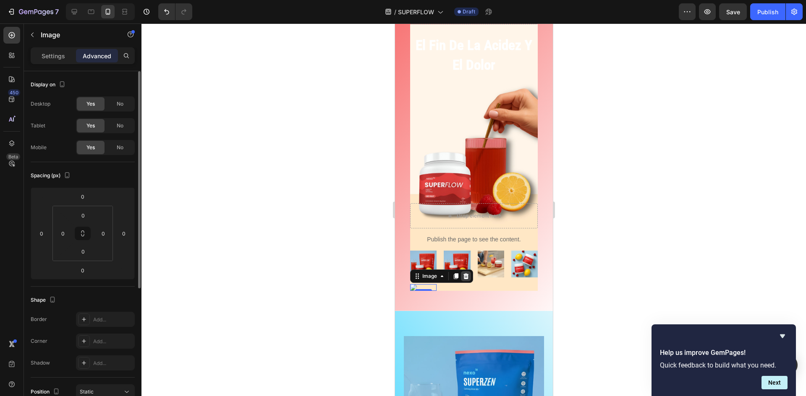
click at [464, 275] on icon at bounding box center [465, 276] width 7 height 7
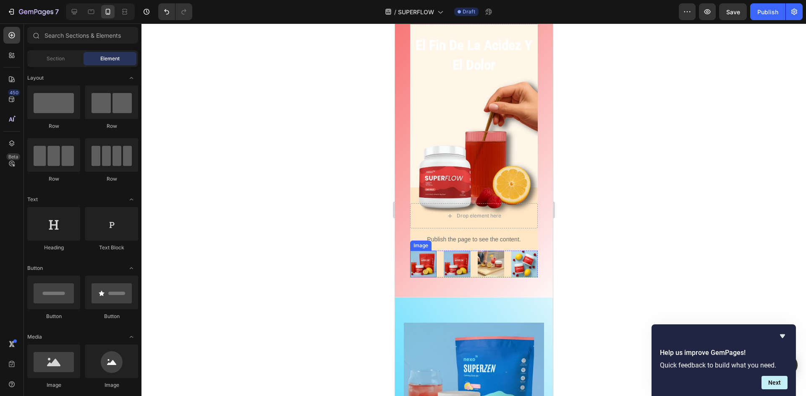
click at [425, 265] on img at bounding box center [423, 264] width 26 height 26
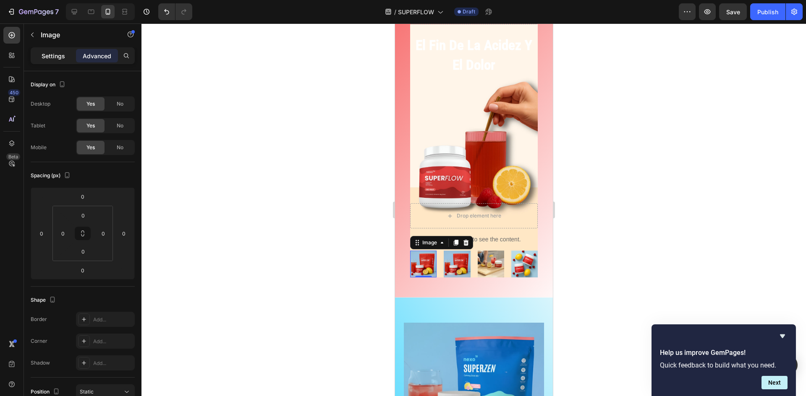
click at [62, 58] on p "Settings" at bounding box center [53, 56] width 23 height 9
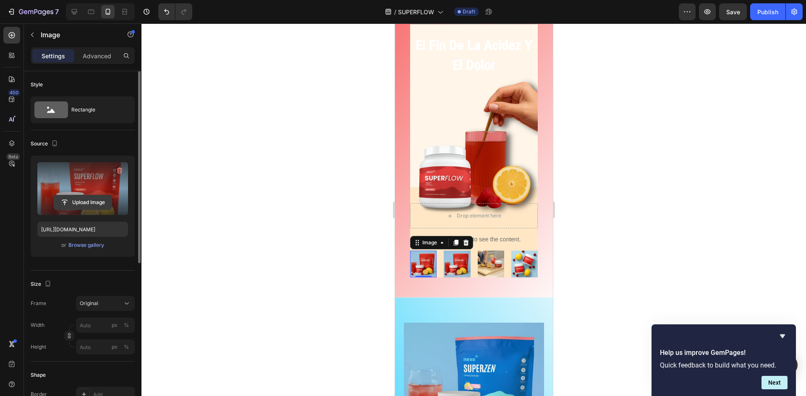
click at [94, 206] on input "file" at bounding box center [83, 203] width 58 height 14
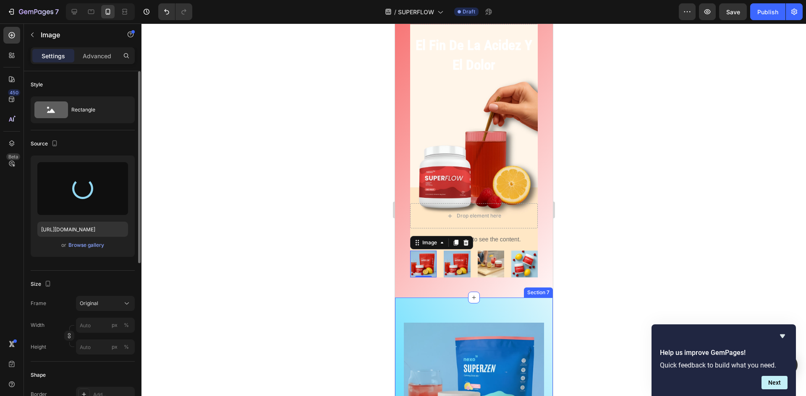
type input "[URL][DOMAIN_NAME]"
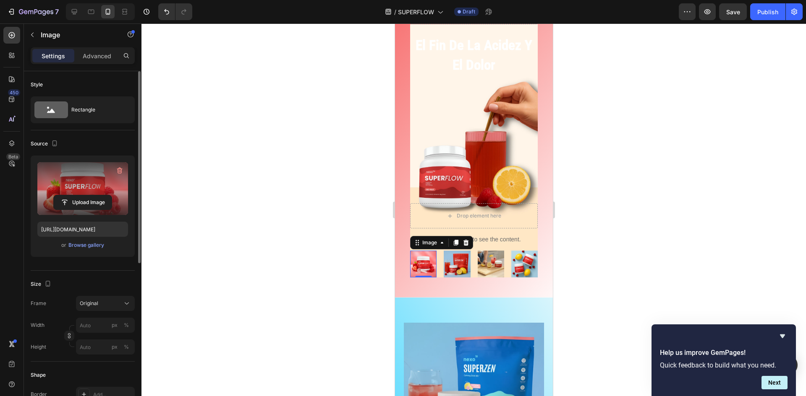
click at [631, 214] on div at bounding box center [473, 209] width 664 height 373
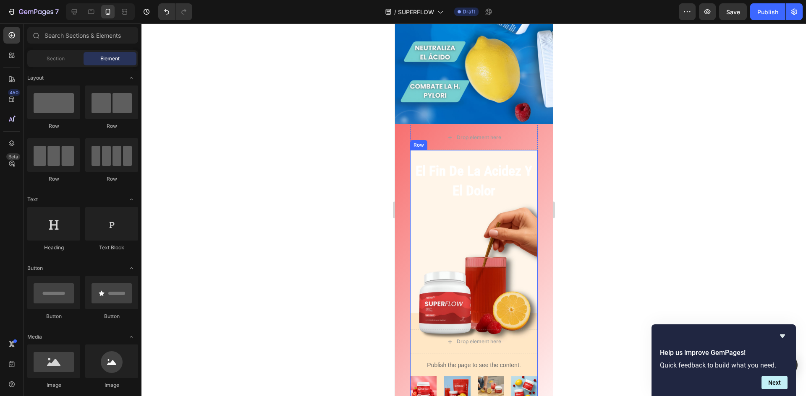
scroll to position [1510, 0]
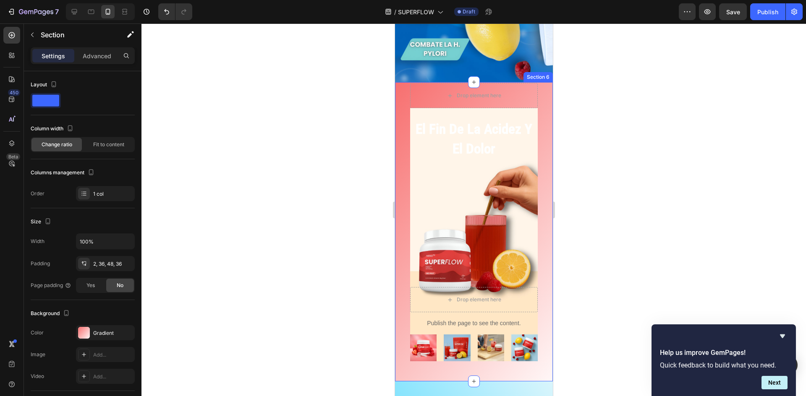
click at [541, 207] on div "el fin de la acidez y el dolor Heading Drop element here Publish the page to se…" at bounding box center [473, 231] width 158 height 299
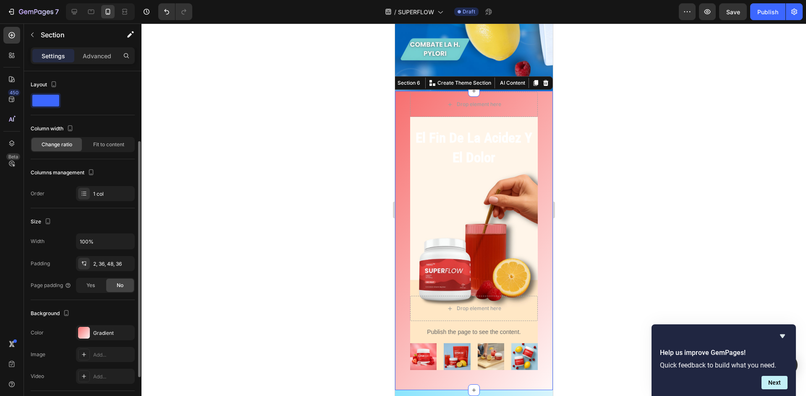
scroll to position [84, 0]
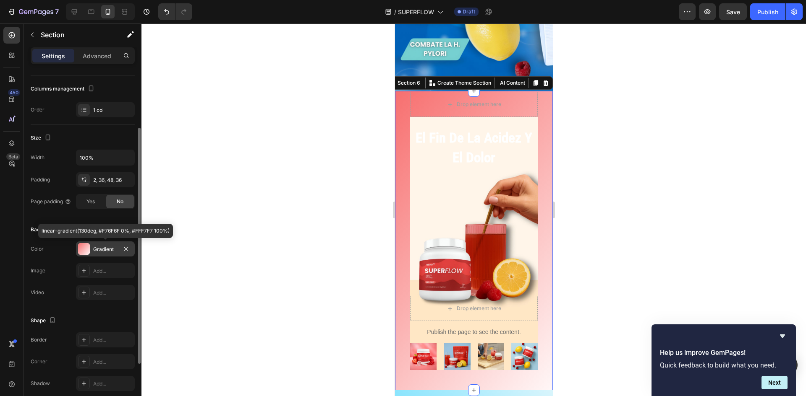
click at [106, 249] on div "Gradient" at bounding box center [105, 250] width 24 height 8
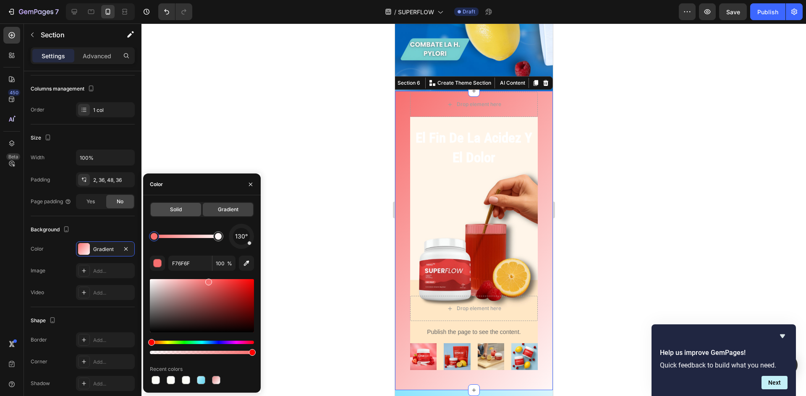
click at [173, 209] on span "Solid" at bounding box center [176, 210] width 12 height 8
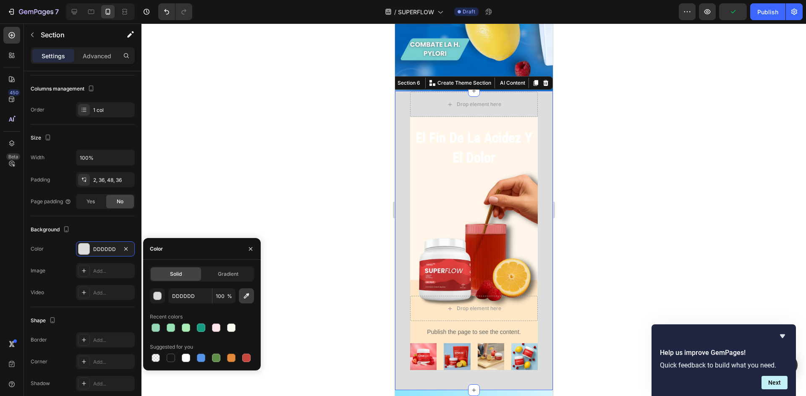
click at [243, 296] on icon "button" at bounding box center [246, 296] width 8 height 8
type input "FFF6E9"
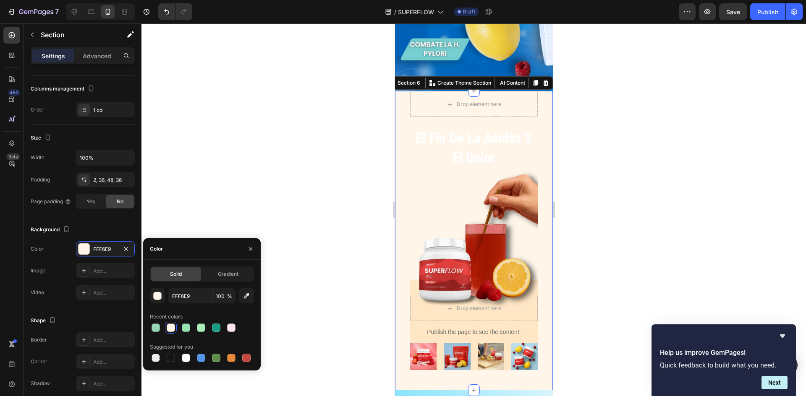
click at [599, 226] on div at bounding box center [473, 209] width 664 height 373
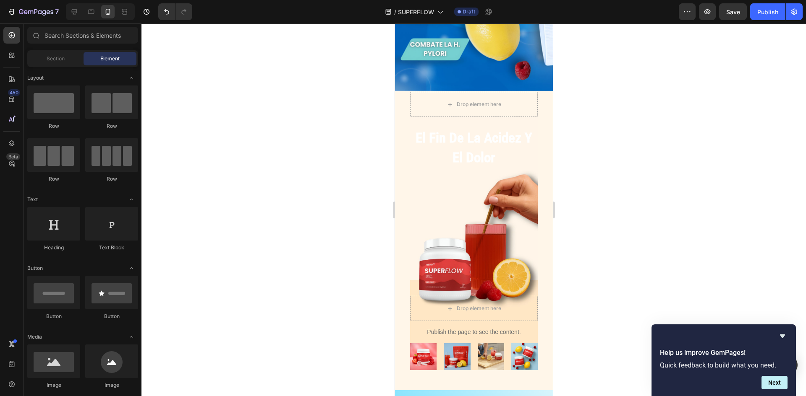
click at [620, 288] on div at bounding box center [473, 209] width 664 height 373
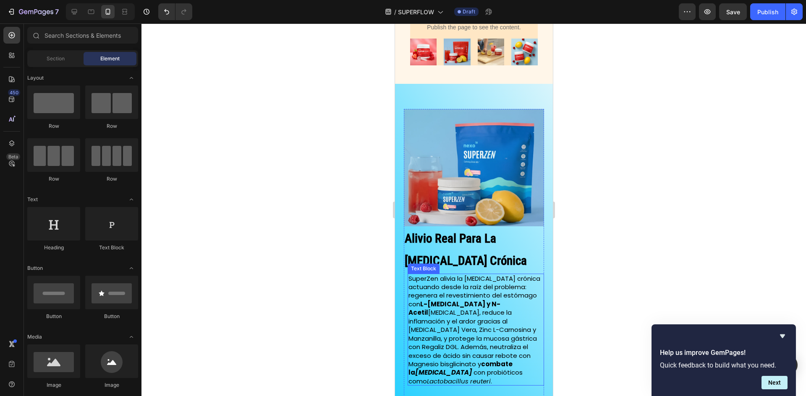
scroll to position [1762, 0]
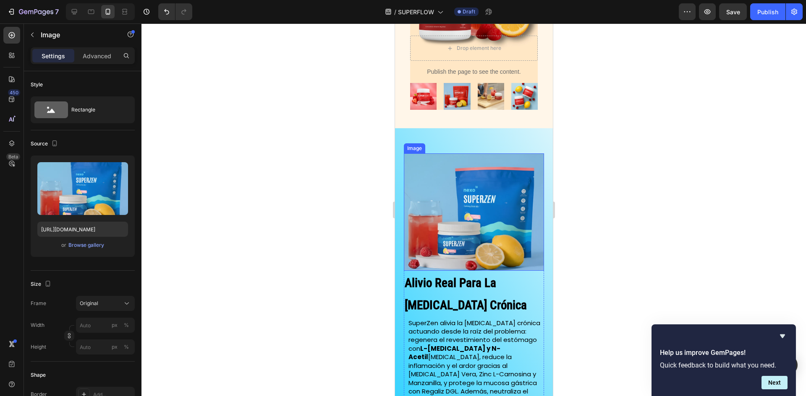
click at [490, 230] on img at bounding box center [473, 212] width 140 height 117
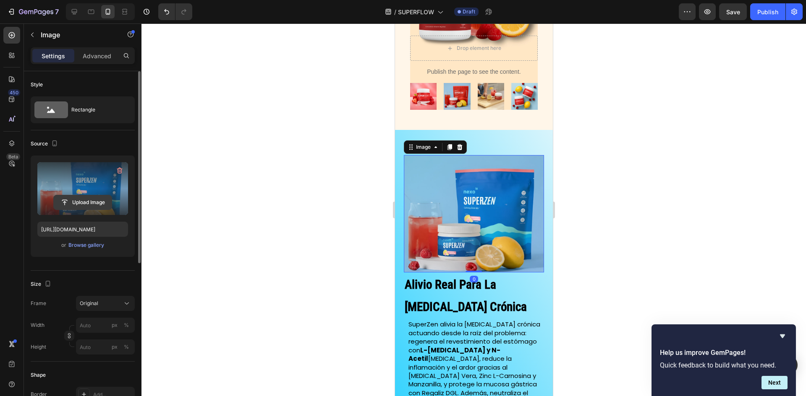
click at [83, 198] on input "file" at bounding box center [83, 203] width 58 height 14
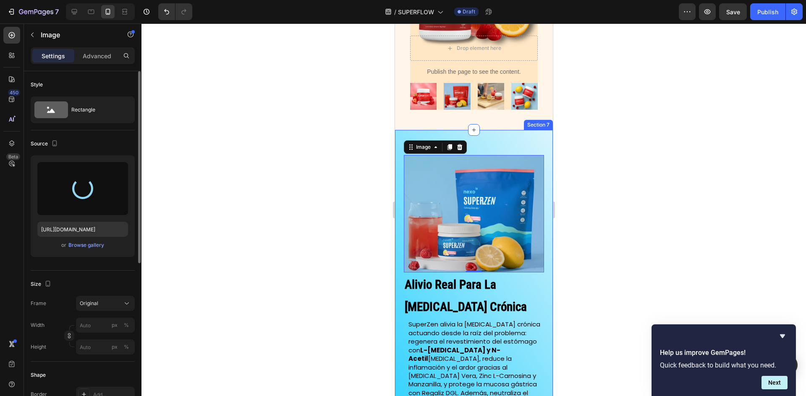
type input "[URL][DOMAIN_NAME]"
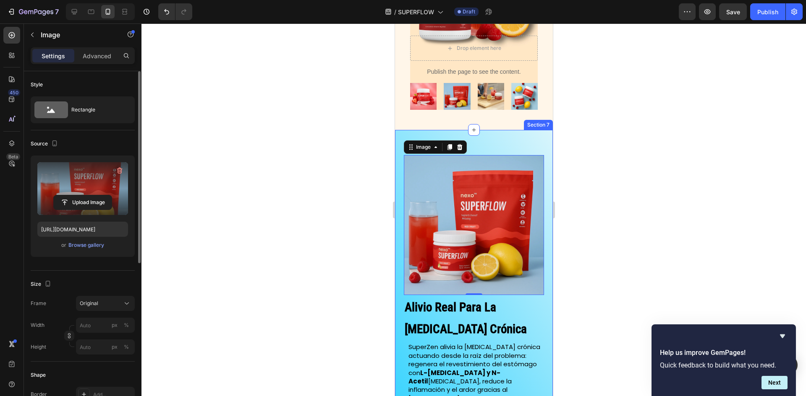
click at [657, 231] on div at bounding box center [473, 209] width 664 height 373
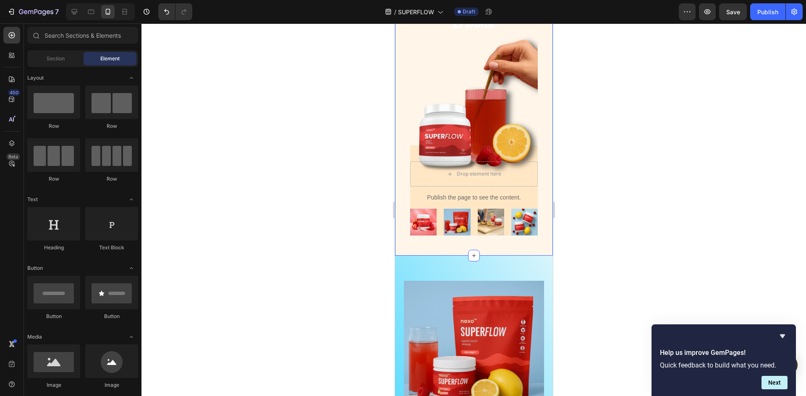
scroll to position [1720, 0]
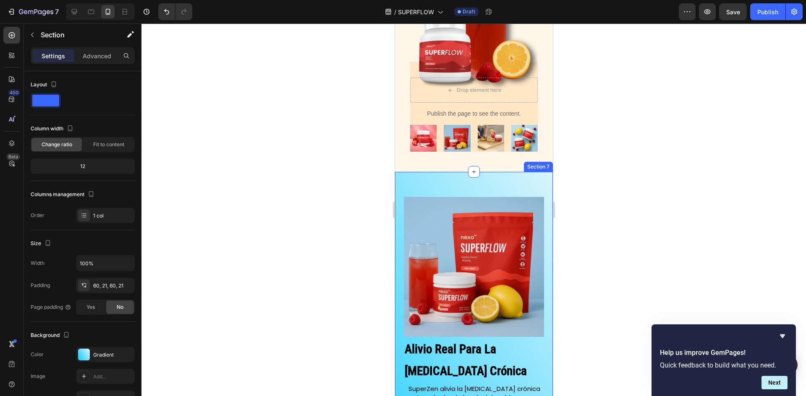
click at [518, 177] on div "Alivio Real Para La [MEDICAL_DATA] Crónica Heading SuperZen alivia la [MEDICAL_…" at bounding box center [473, 377] width 158 height 411
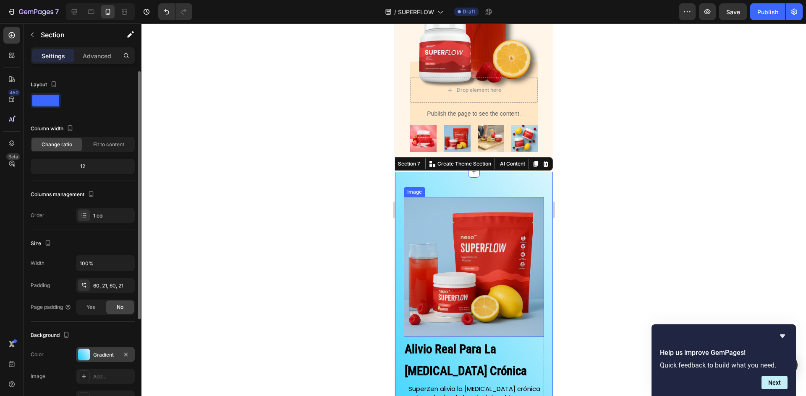
click at [83, 352] on div at bounding box center [84, 355] width 12 height 12
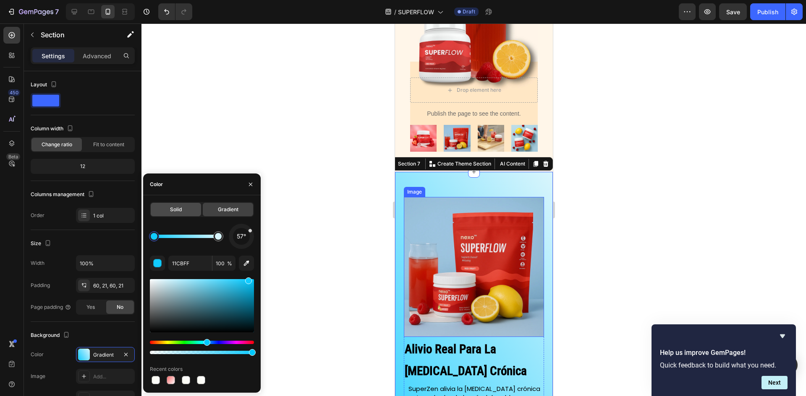
click at [162, 211] on div "Solid" at bounding box center [176, 209] width 50 height 13
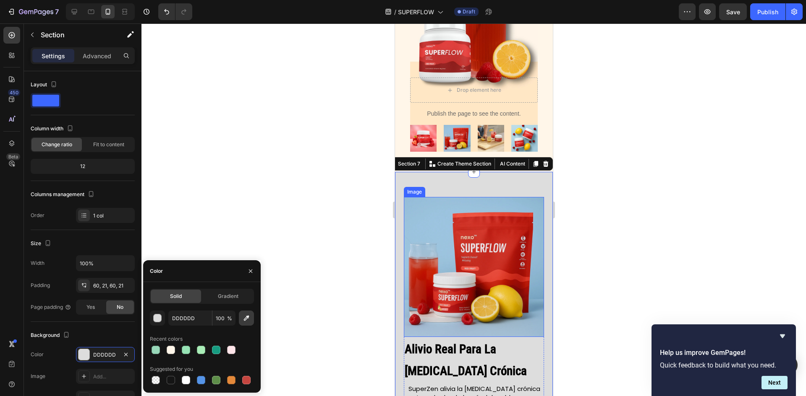
click at [247, 317] on icon "button" at bounding box center [246, 318] width 5 height 5
type input "FFF6E9"
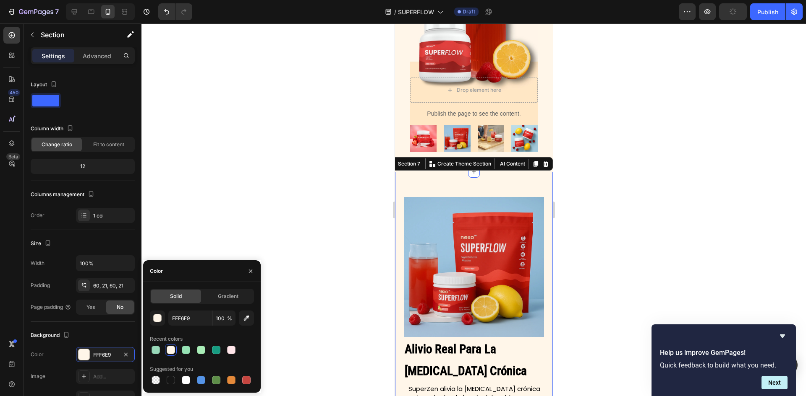
click at [611, 146] on div at bounding box center [473, 209] width 664 height 373
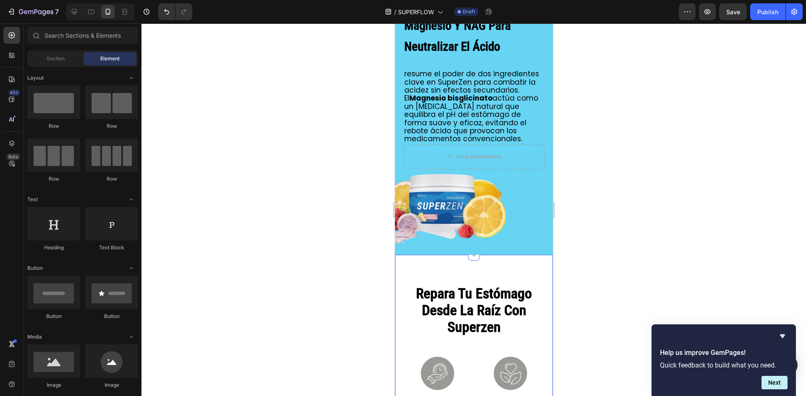
scroll to position [2308, 0]
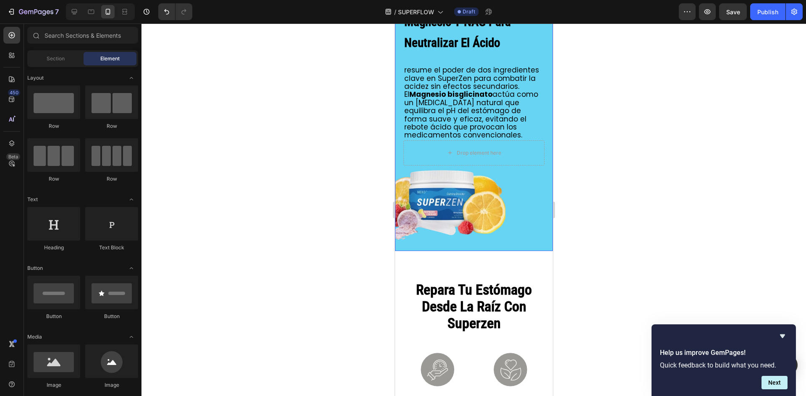
click at [524, 239] on div "Background Image" at bounding box center [473, 119] width 158 height 265
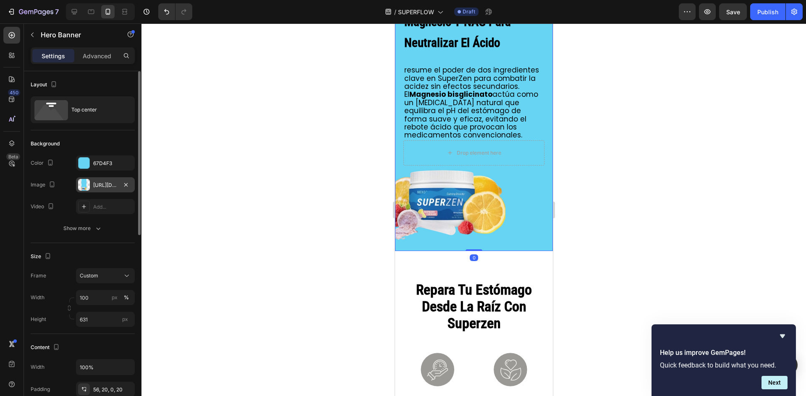
click at [87, 186] on div at bounding box center [84, 185] width 12 height 12
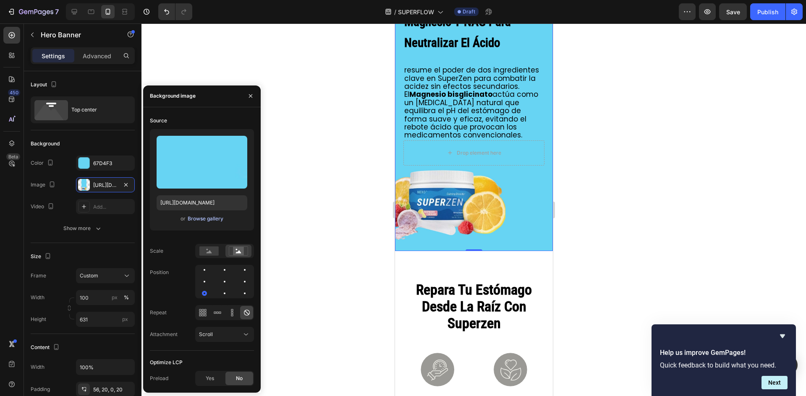
click at [209, 218] on div "Browse gallery" at bounding box center [206, 219] width 36 height 8
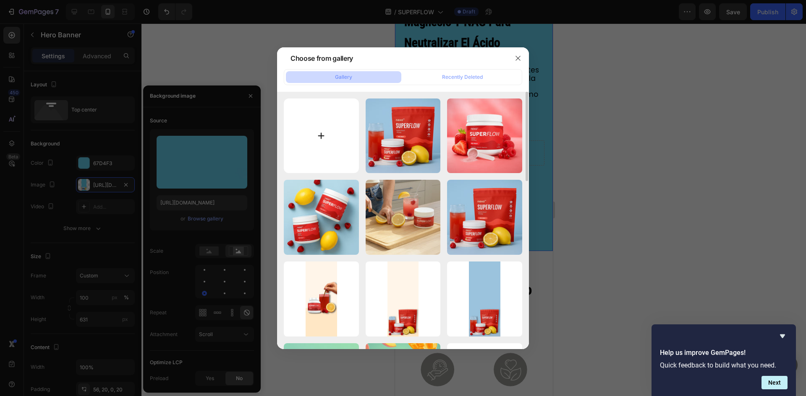
click at [321, 133] on input "file" at bounding box center [321, 136] width 75 height 75
type input "C:\fakepath\Diseño sin título (3).jpg"
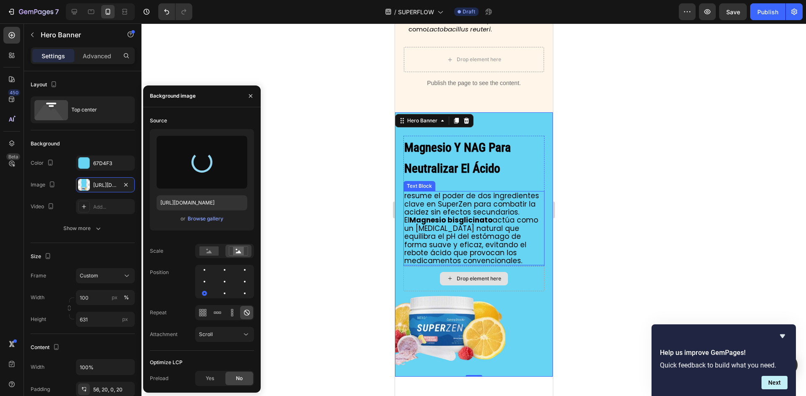
scroll to position [2224, 0]
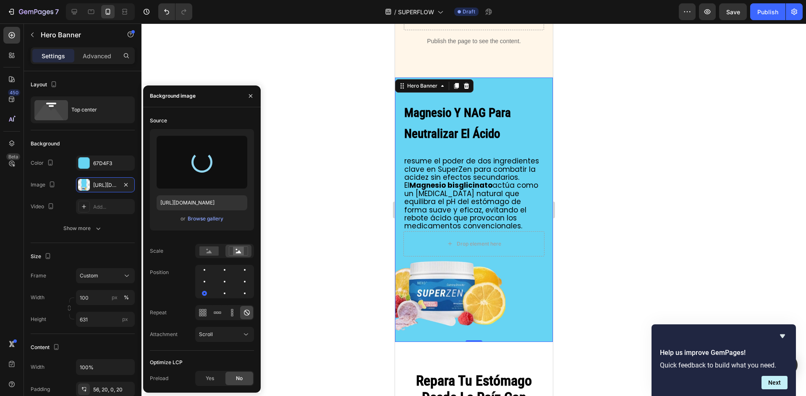
type input "[URL][DOMAIN_NAME]"
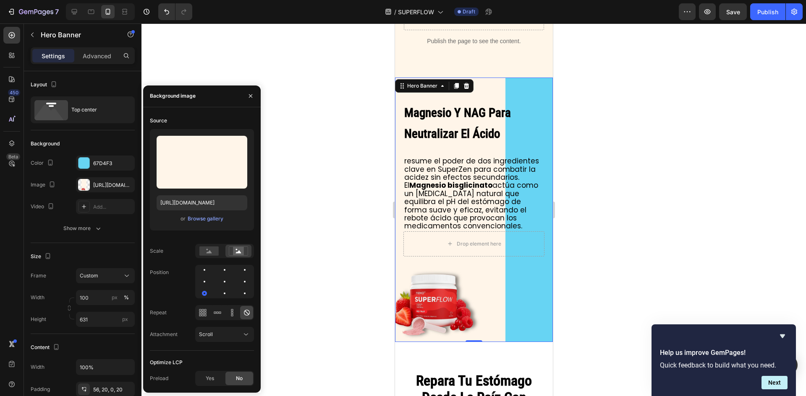
click at [538, 297] on div "Background Image" at bounding box center [473, 210] width 158 height 265
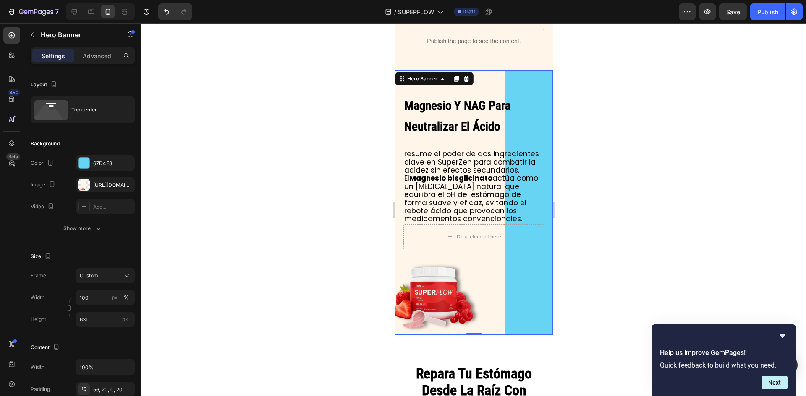
click at [541, 115] on div "Magnesio Y NAG Para Neutralizar El Ácido Heading resume el poder de dos ingredi…" at bounding box center [473, 159] width 158 height 179
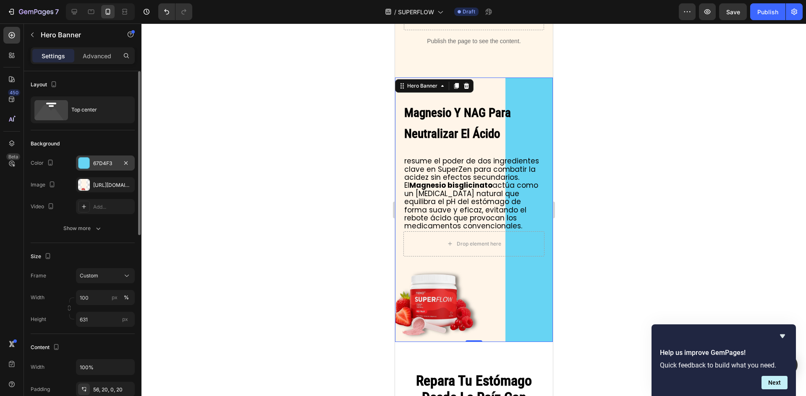
click at [84, 164] on div at bounding box center [83, 163] width 11 height 11
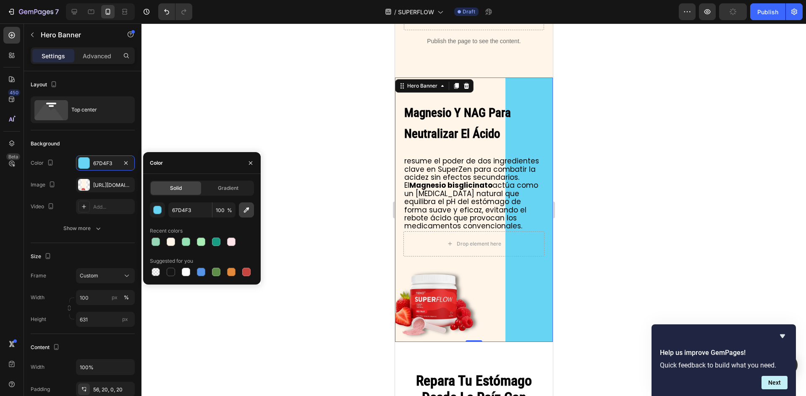
click at [245, 212] on icon "button" at bounding box center [246, 210] width 8 height 8
type input "FFF6E9"
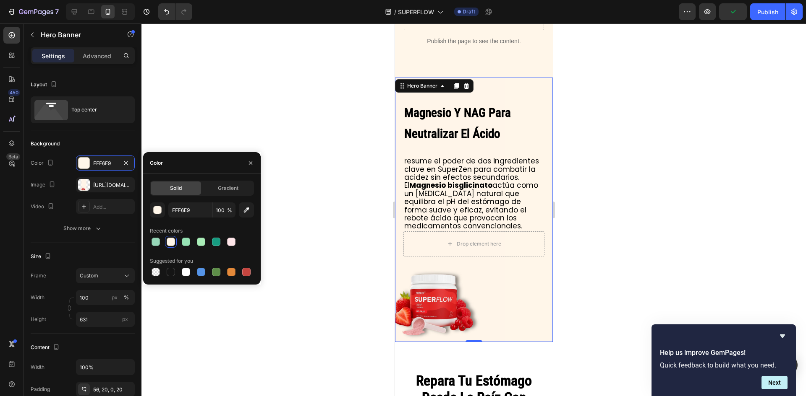
click at [637, 198] on div at bounding box center [473, 209] width 664 height 373
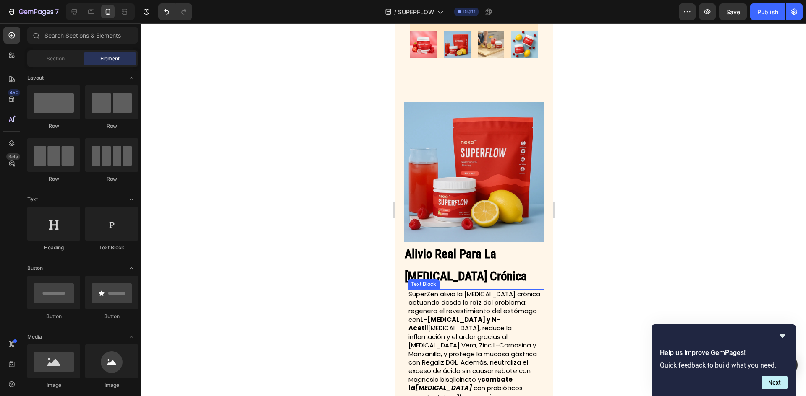
scroll to position [1888, 0]
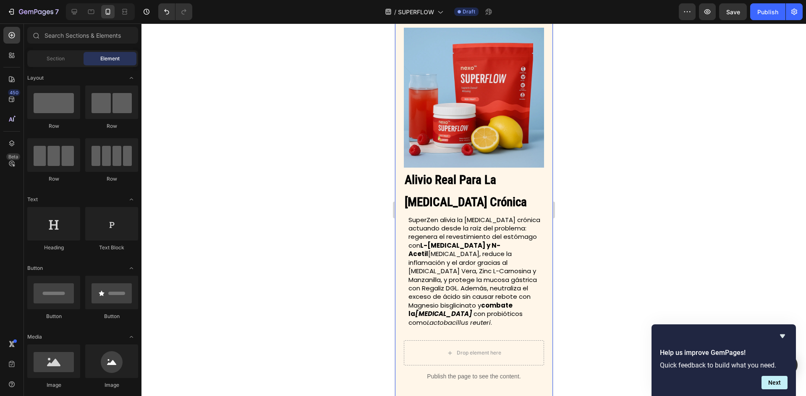
click at [543, 201] on div "Alivio Real Para La [MEDICAL_DATA] Crónica Heading SuperZen alivia la [MEDICAL_…" at bounding box center [473, 208] width 158 height 411
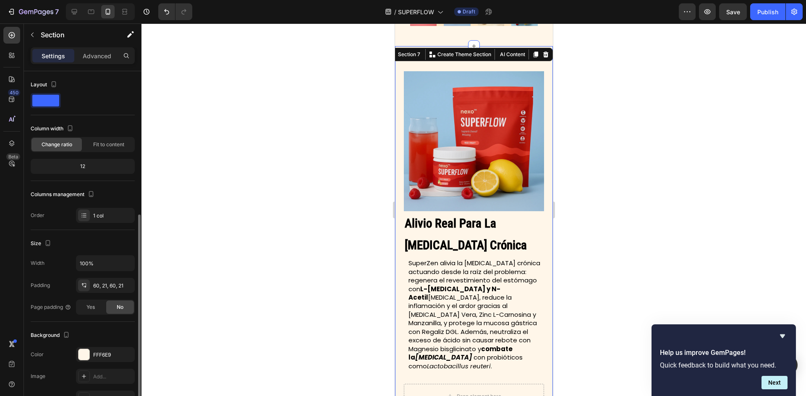
scroll to position [126, 0]
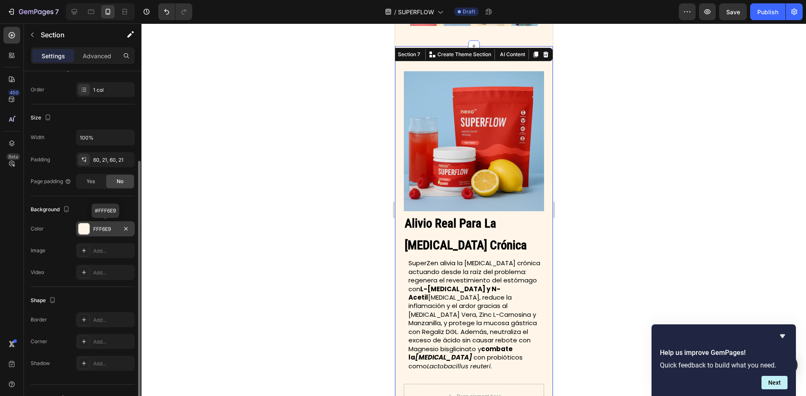
click at [83, 230] on div at bounding box center [83, 229] width 11 height 11
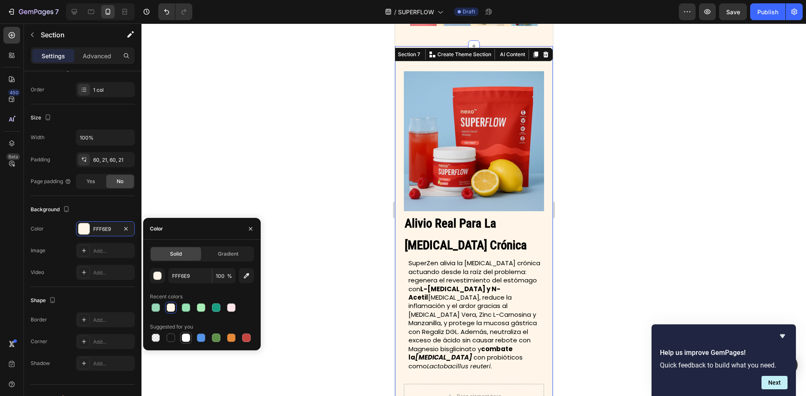
click at [185, 337] on div at bounding box center [186, 338] width 8 height 8
type input "FFFFFF"
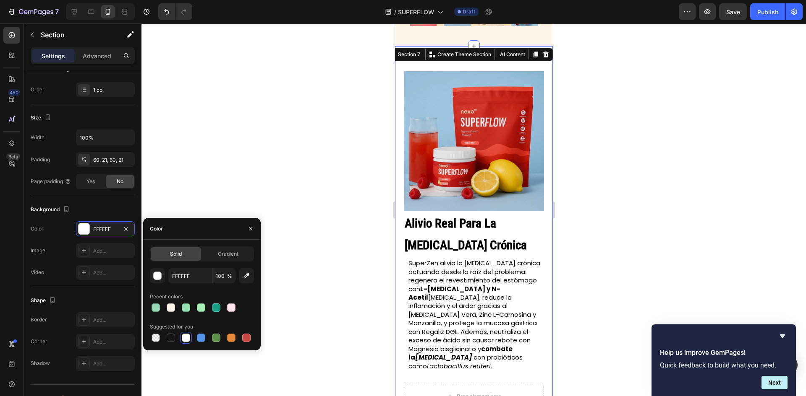
click at [584, 248] on div at bounding box center [473, 209] width 664 height 373
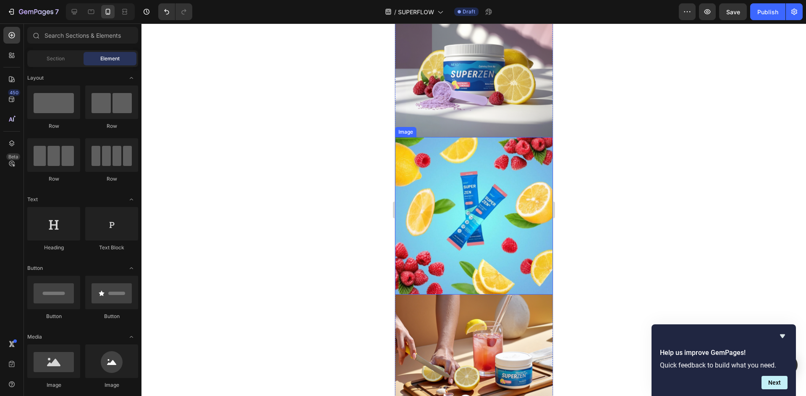
scroll to position [2895, 0]
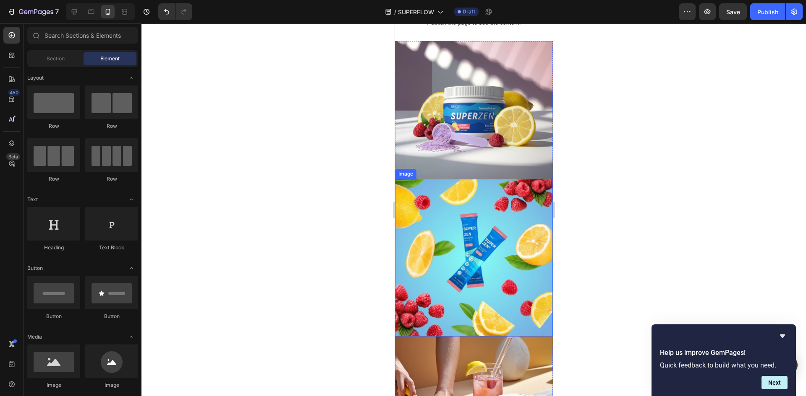
click at [493, 107] on img at bounding box center [473, 110] width 158 height 138
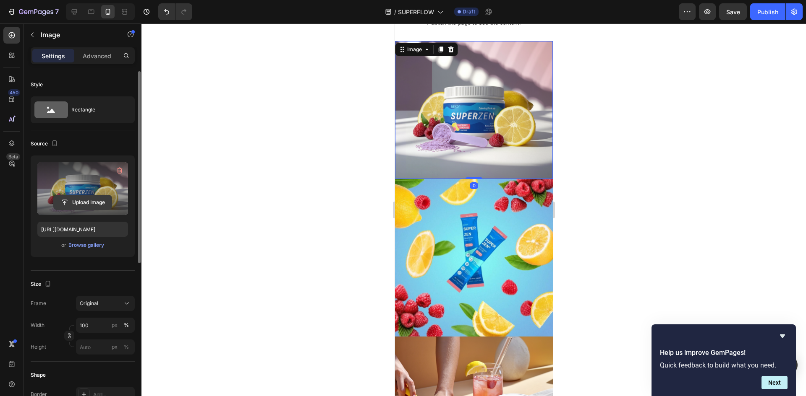
click at [82, 197] on input "file" at bounding box center [83, 203] width 58 height 14
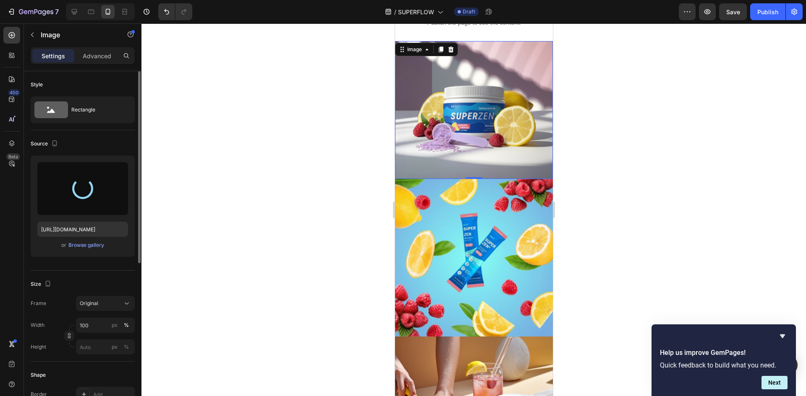
type input "[URL][DOMAIN_NAME]"
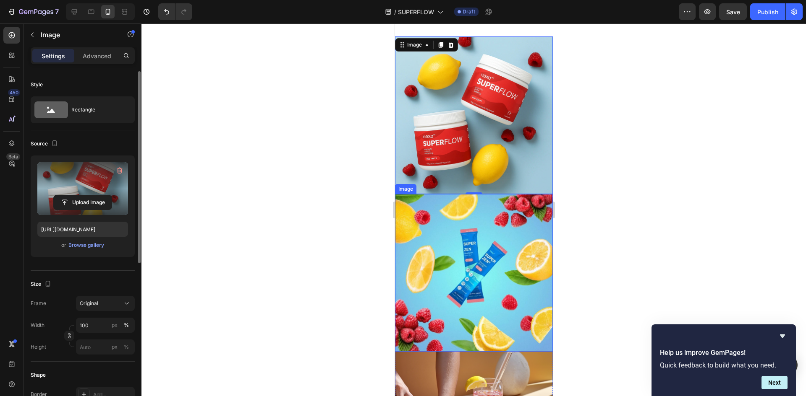
scroll to position [2937, 0]
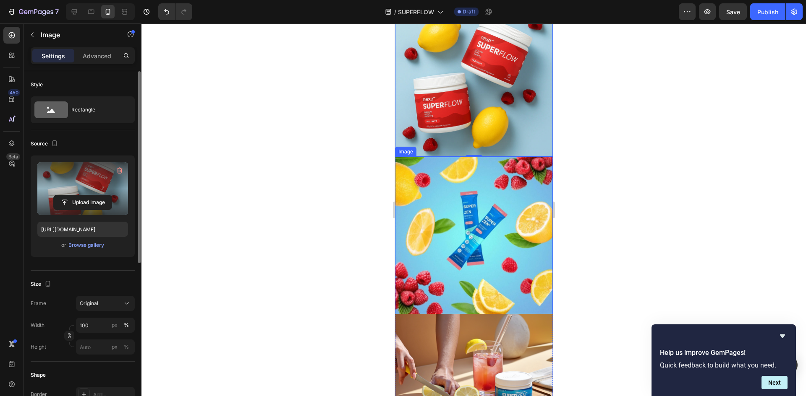
click at [498, 201] on img at bounding box center [473, 236] width 158 height 158
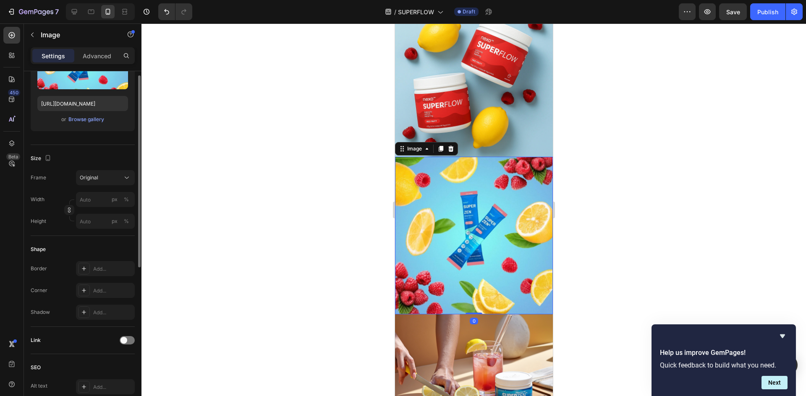
scroll to position [42, 0]
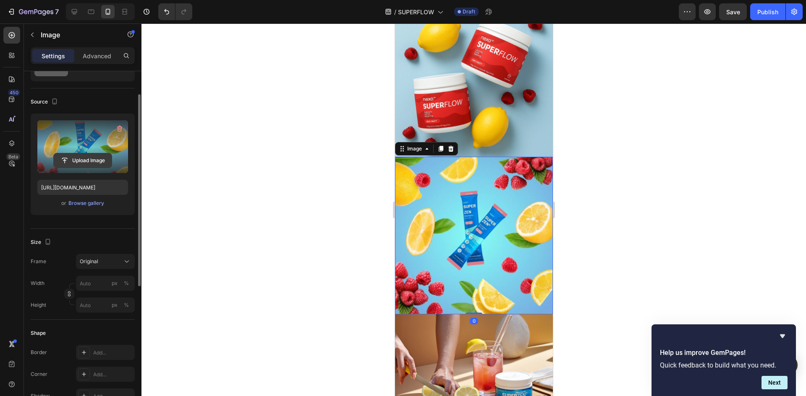
click at [95, 156] on input "file" at bounding box center [83, 161] width 58 height 14
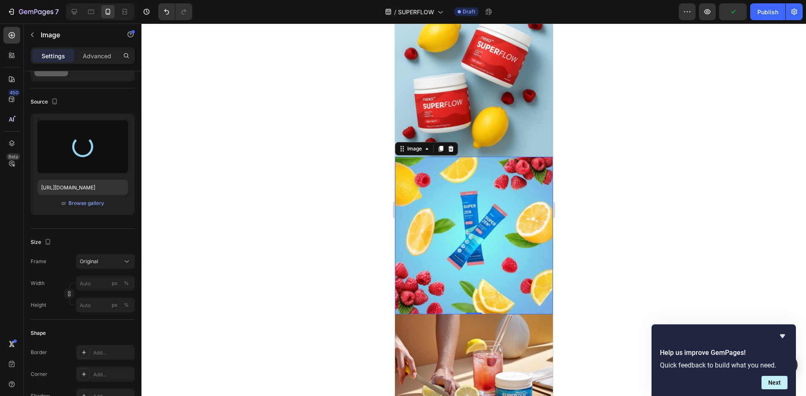
type input "[URL][DOMAIN_NAME]"
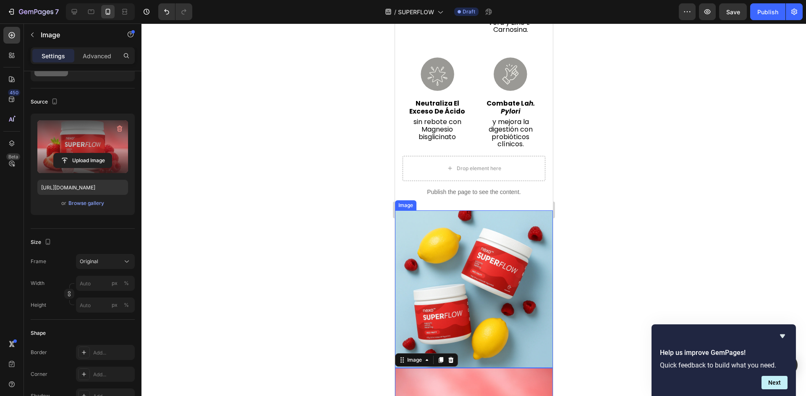
scroll to position [2727, 0]
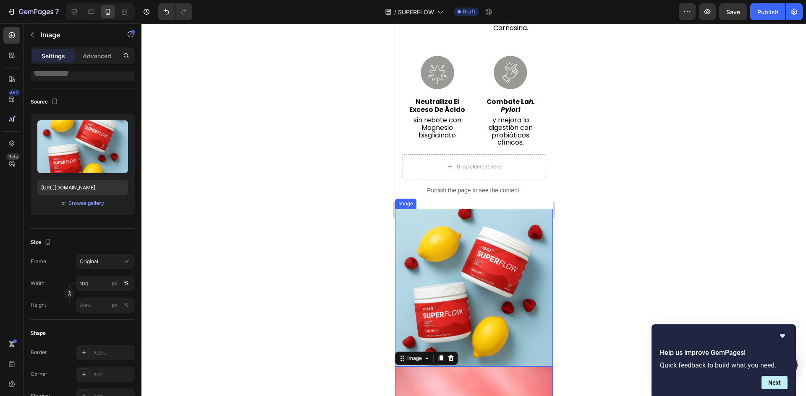
click at [485, 245] on img at bounding box center [473, 288] width 158 height 158
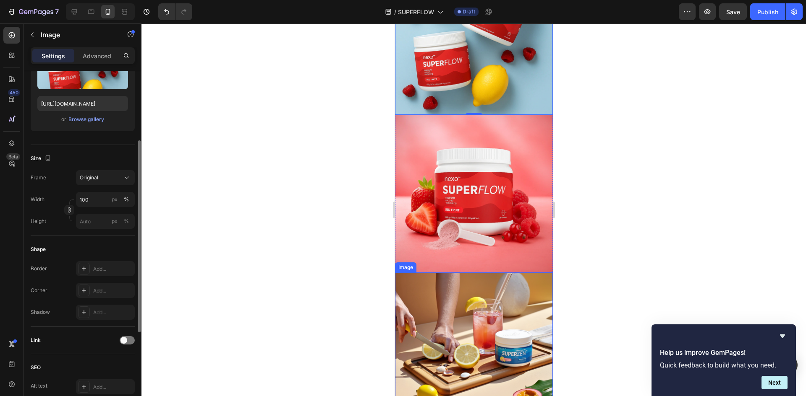
scroll to position [3105, 0]
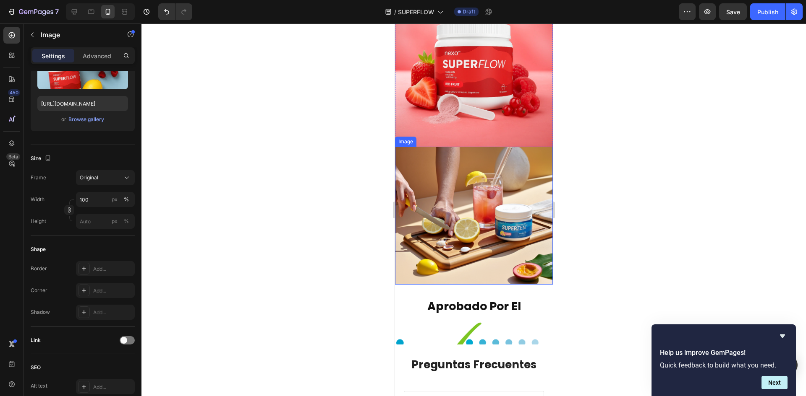
click at [483, 215] on img at bounding box center [473, 216] width 158 height 138
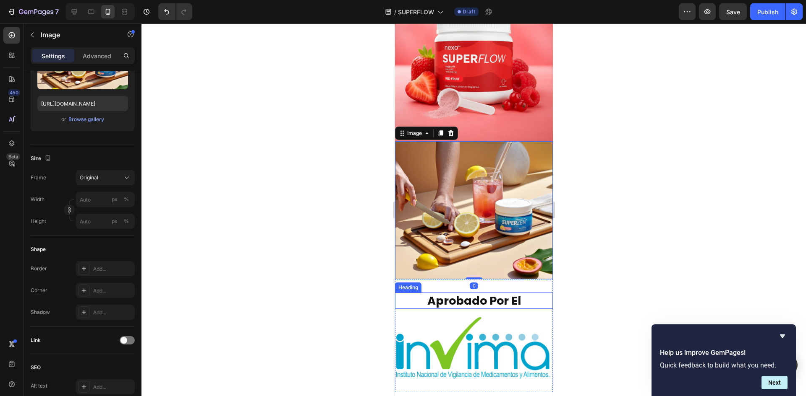
scroll to position [3147, 0]
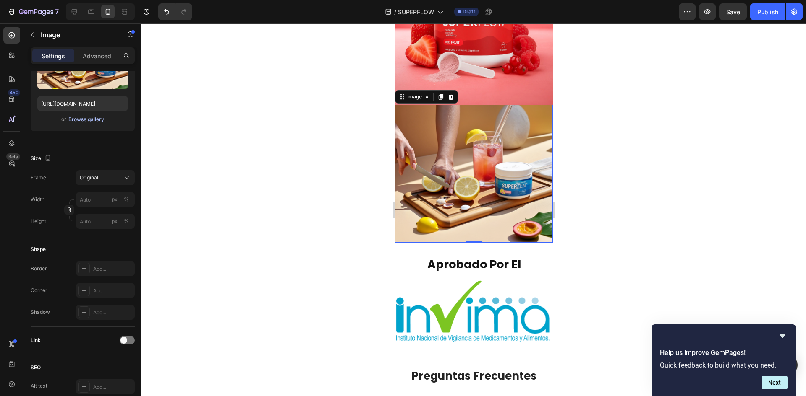
click at [96, 116] on div "Browse gallery" at bounding box center [86, 120] width 36 height 8
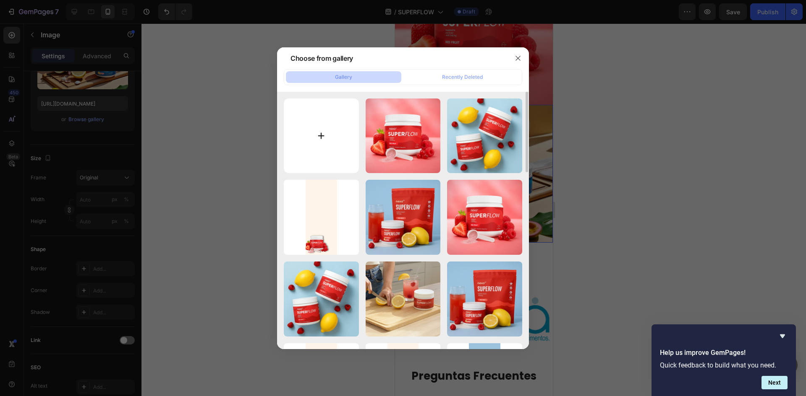
click at [305, 130] on input "file" at bounding box center [321, 136] width 75 height 75
type input "C:\fakepath\ChatGPTImage13jul202523_09_32-ezgif.com-jpg-to-webp-converter.webp"
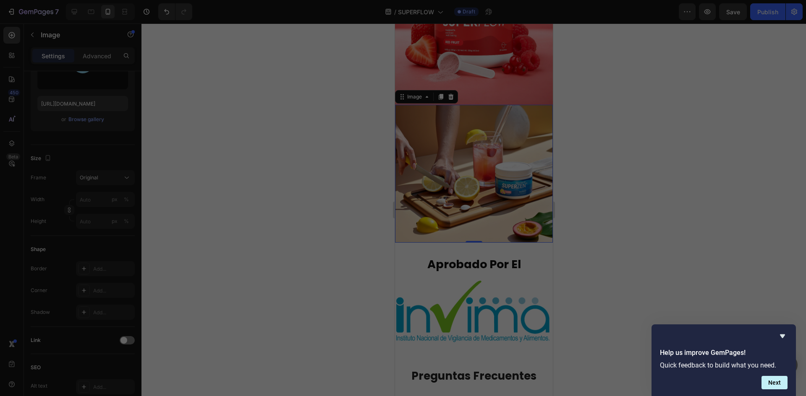
type input "[URL][DOMAIN_NAME]"
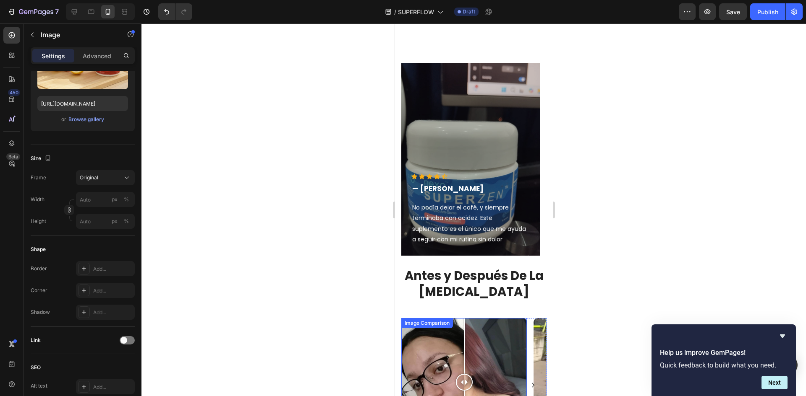
scroll to position [420, 0]
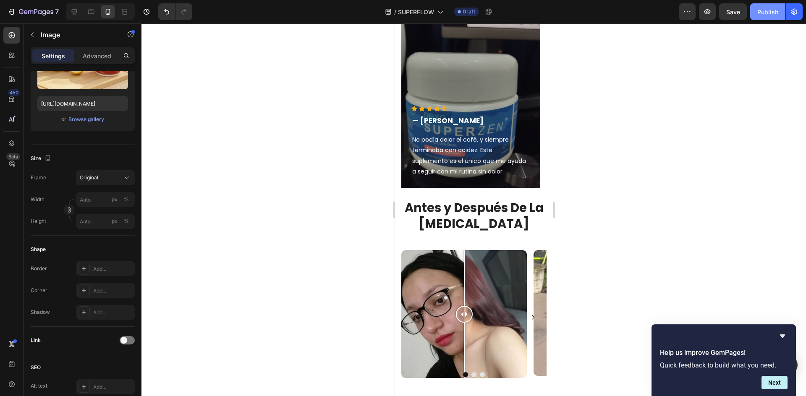
click at [767, 13] on div "Publish" at bounding box center [767, 12] width 21 height 9
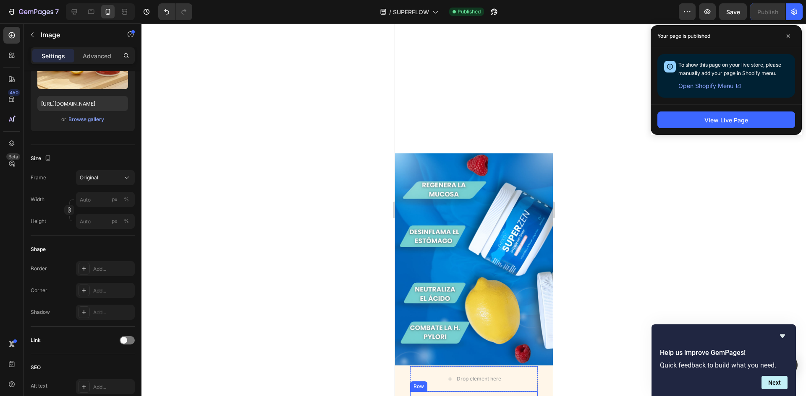
scroll to position [1175, 0]
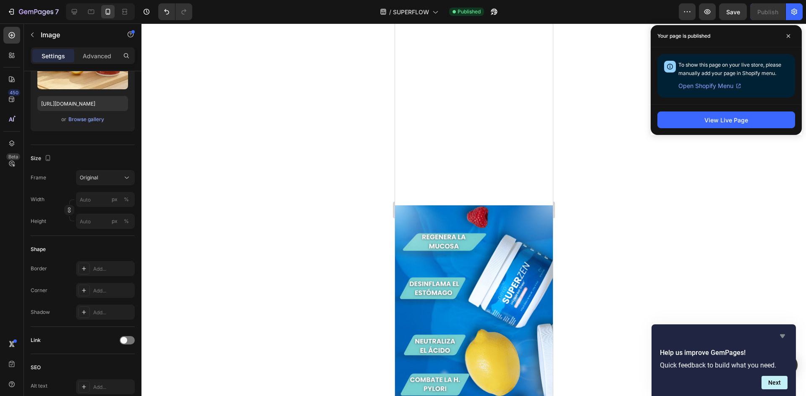
click at [780, 336] on icon "Hide survey" at bounding box center [782, 336] width 10 height 10
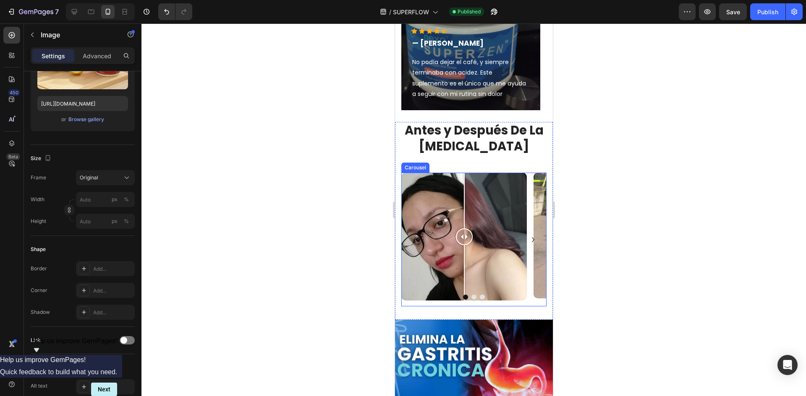
scroll to position [545, 0]
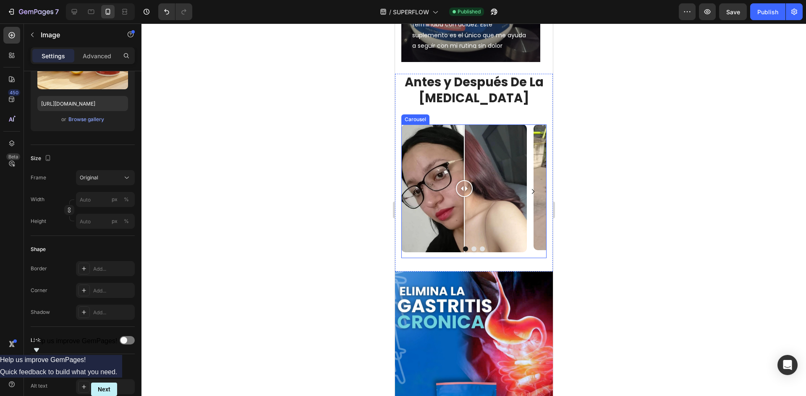
click at [530, 190] on icon "Carousel Next Arrow" at bounding box center [532, 192] width 10 height 10
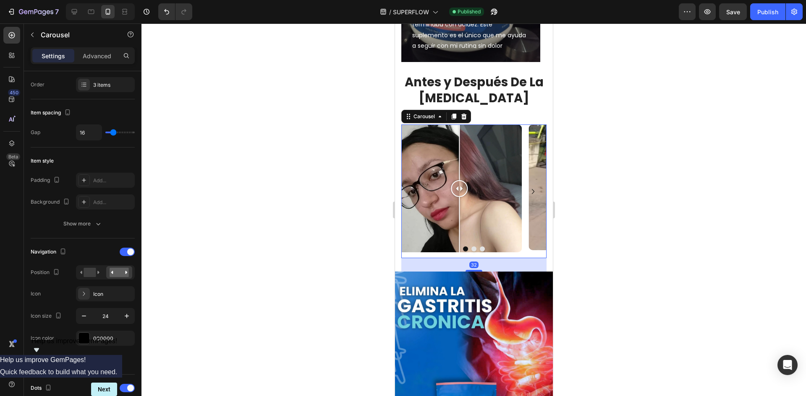
scroll to position [0, 0]
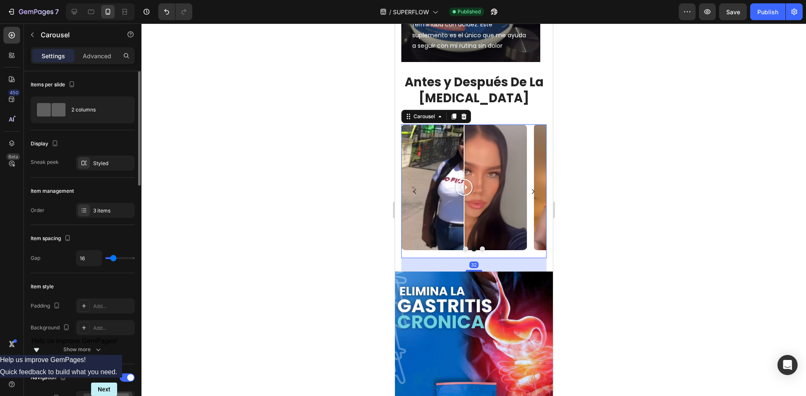
click at [530, 190] on icon "Carousel Next Arrow" at bounding box center [532, 192] width 10 height 10
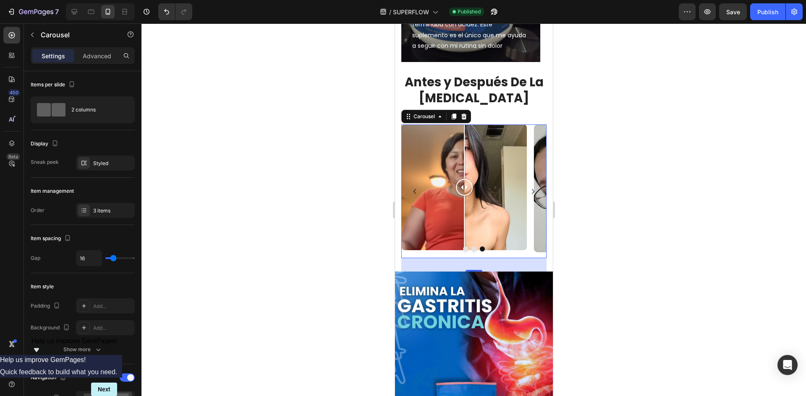
click at [530, 190] on icon "Carousel Next Arrow" at bounding box center [532, 192] width 10 height 10
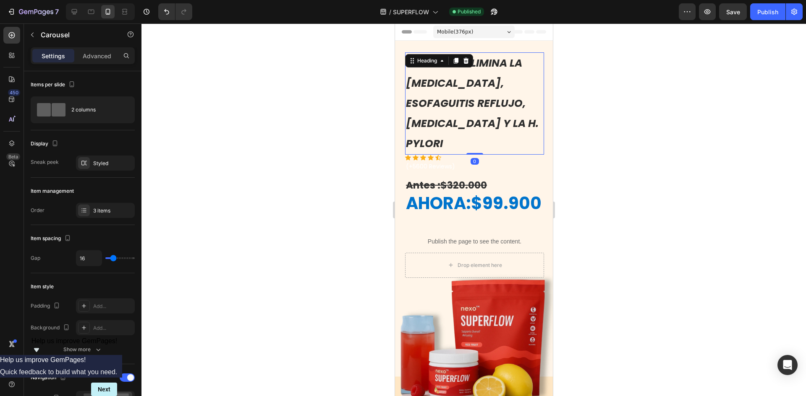
click at [477, 87] on strong "ELIMINA LA [MEDICAL_DATA], ESOFAGUITIS REFLUJO, [MEDICAL_DATA] Y LA H. PYLORI" at bounding box center [471, 103] width 133 height 95
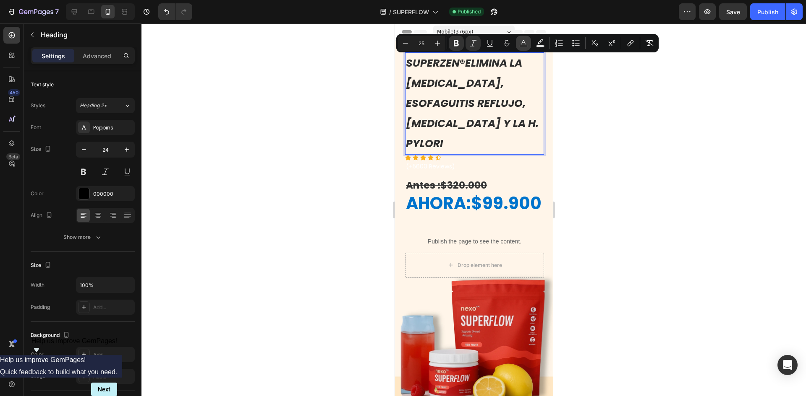
click at [519, 48] on button "color" at bounding box center [523, 43] width 15 height 15
type input "2E2E2E"
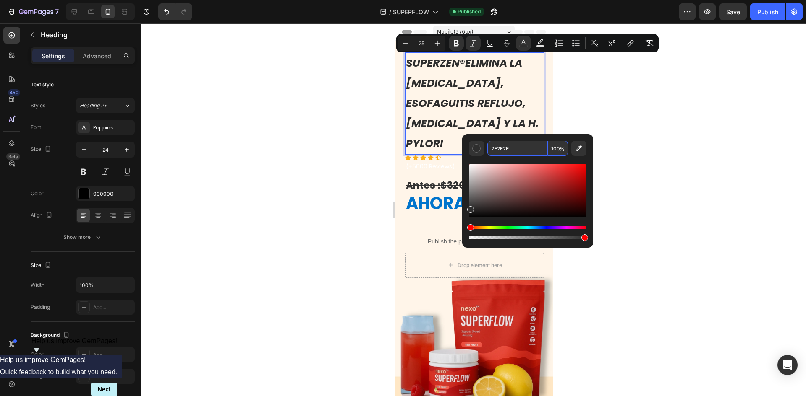
click at [529, 146] on input "2E2E2E" at bounding box center [517, 148] width 60 height 15
paste input "0F1A2B"
type input "0F1A2B"
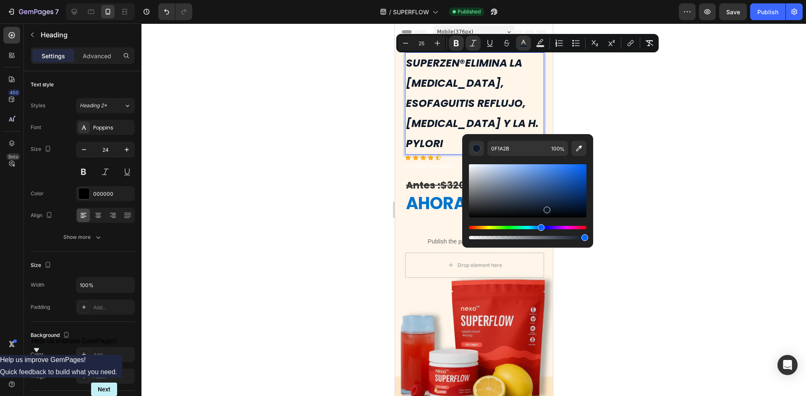
click at [592, 107] on div at bounding box center [473, 209] width 664 height 373
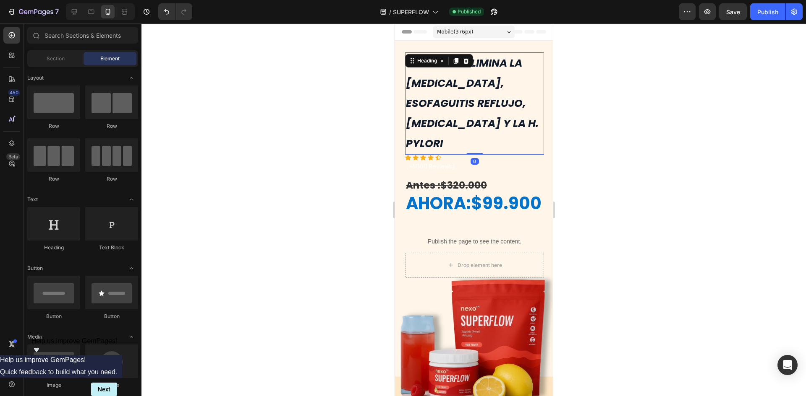
click at [482, 94] on p "⁠⁠⁠⁠⁠⁠⁠ SUPERZEN ® ELIMINA LA [MEDICAL_DATA], ESOFAGUITIS REFLUJO, [MEDICAL_DAT…" at bounding box center [473, 103] width 137 height 101
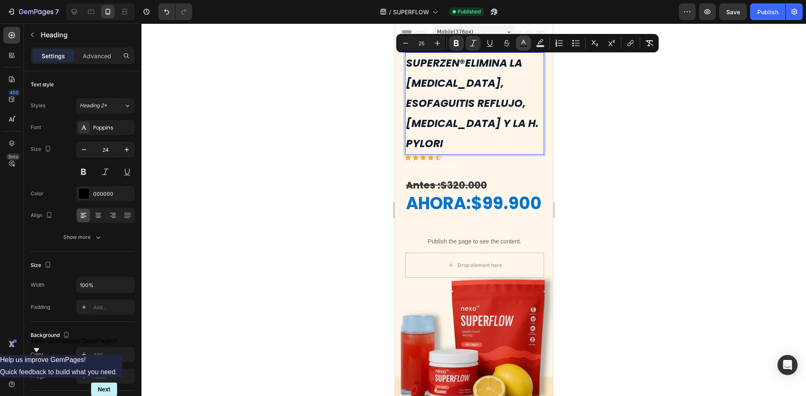
click at [523, 44] on icon "Editor contextual toolbar" at bounding box center [523, 43] width 8 height 8
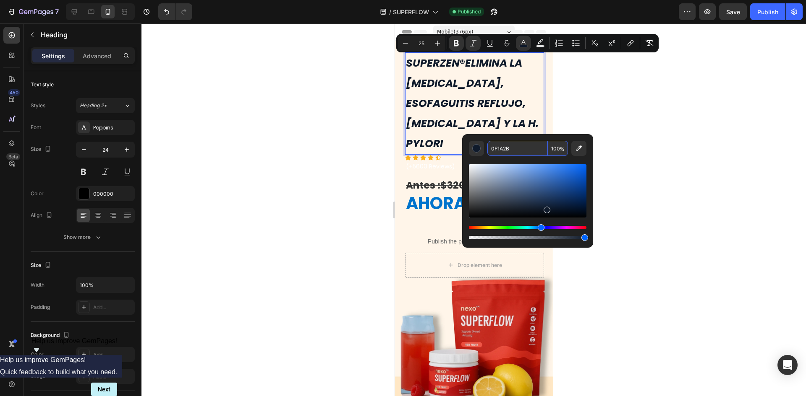
click at [510, 149] on input "0F1A2B" at bounding box center [517, 148] width 60 height 15
click at [587, 115] on div at bounding box center [473, 209] width 664 height 373
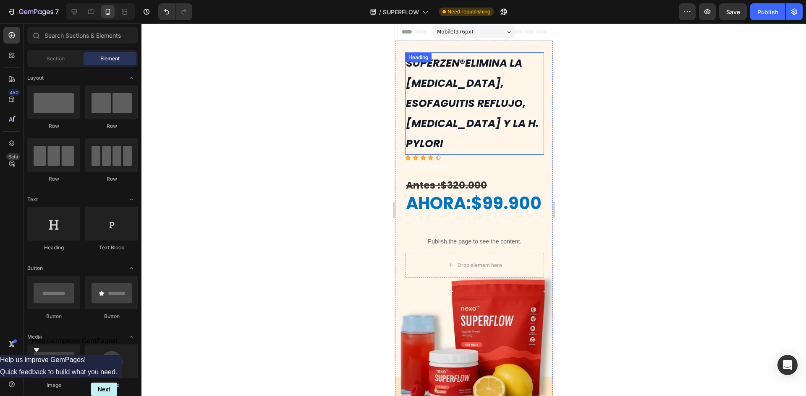
click at [493, 88] on strong "ELIMINA LA [MEDICAL_DATA], ESOFAGUITIS REFLUJO, [MEDICAL_DATA] Y LA H. PYLORI" at bounding box center [471, 103] width 133 height 95
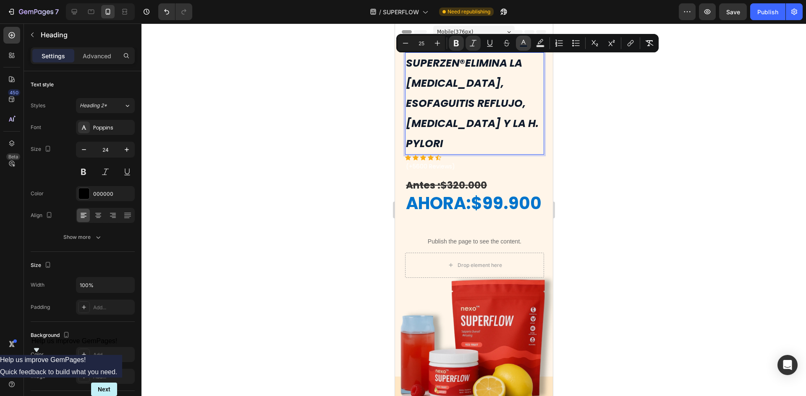
click at [521, 42] on icon "Editor contextual toolbar" at bounding box center [523, 43] width 8 height 8
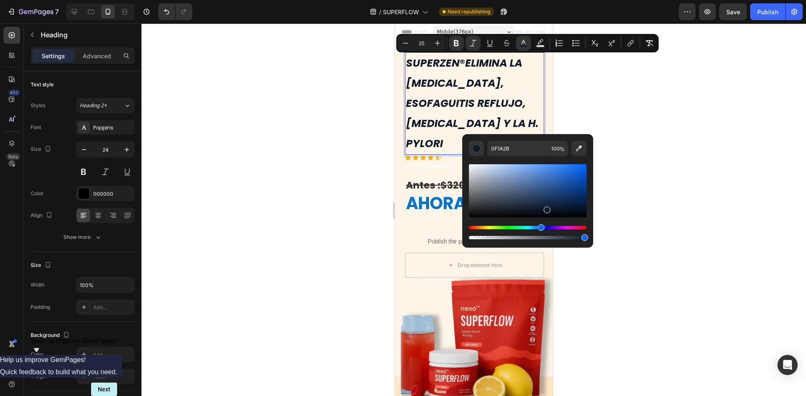
click at [629, 167] on div at bounding box center [473, 209] width 664 height 373
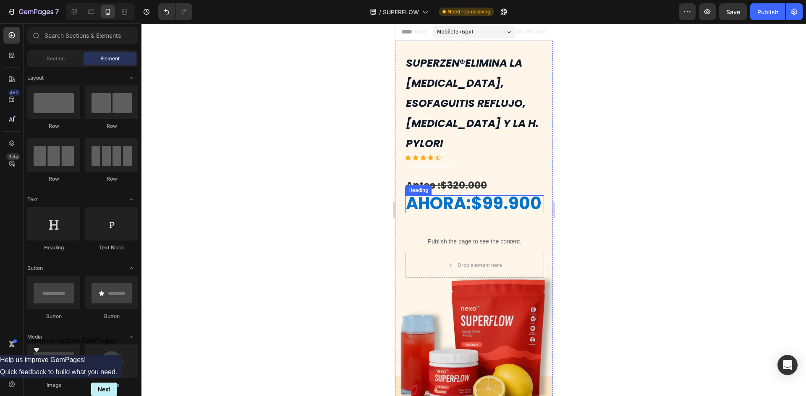
click at [468, 192] on strong "AHORA:$99.900" at bounding box center [473, 203] width 136 height 23
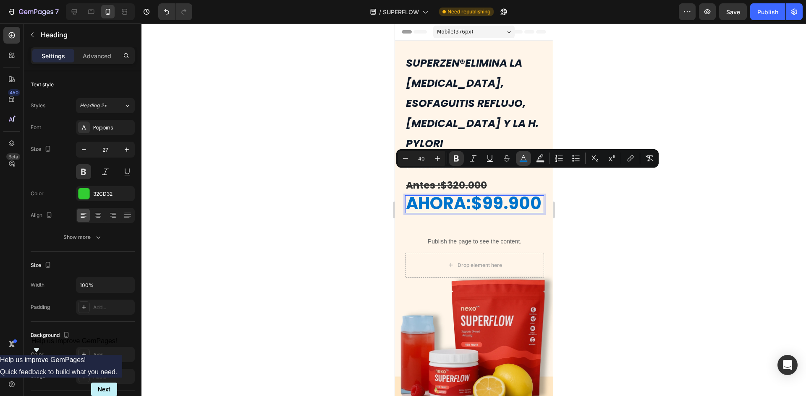
click at [520, 162] on rect "Editor contextual toolbar" at bounding box center [523, 162] width 8 height 2
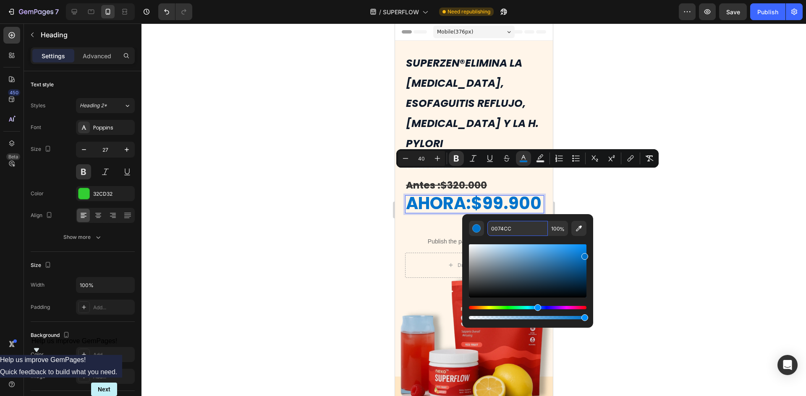
click at [516, 226] on input "0074CC" at bounding box center [517, 228] width 60 height 15
paste input "1463FF"
type input "1463FF"
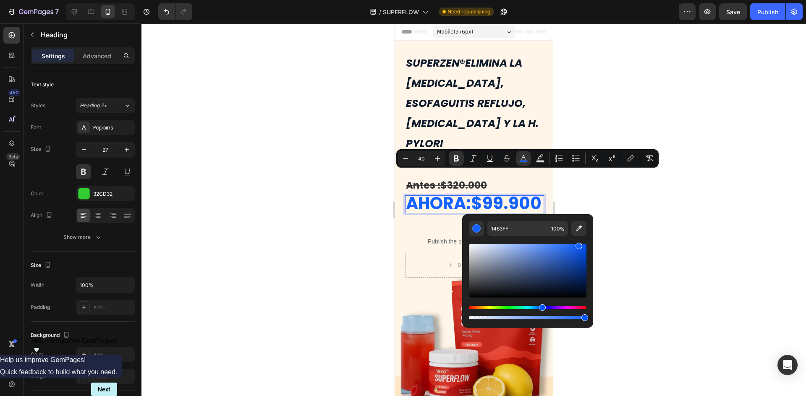
click at [609, 199] on div at bounding box center [473, 209] width 664 height 373
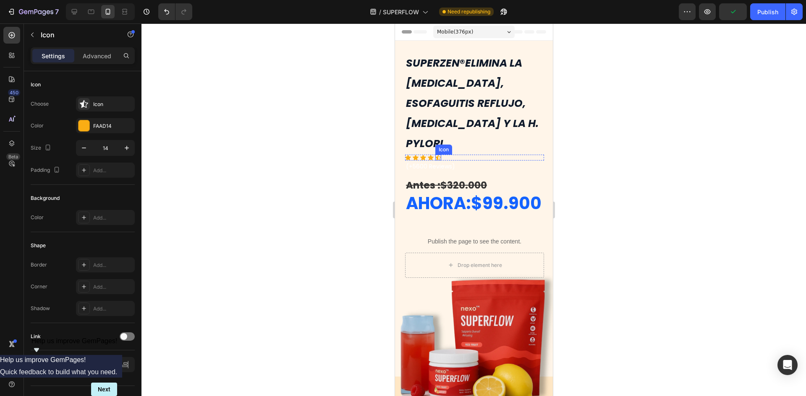
click at [438, 155] on div "Icon" at bounding box center [438, 158] width 6 height 6
click at [457, 155] on div "Icon Icon Icon Icon Icon" at bounding box center [473, 158] width 139 height 6
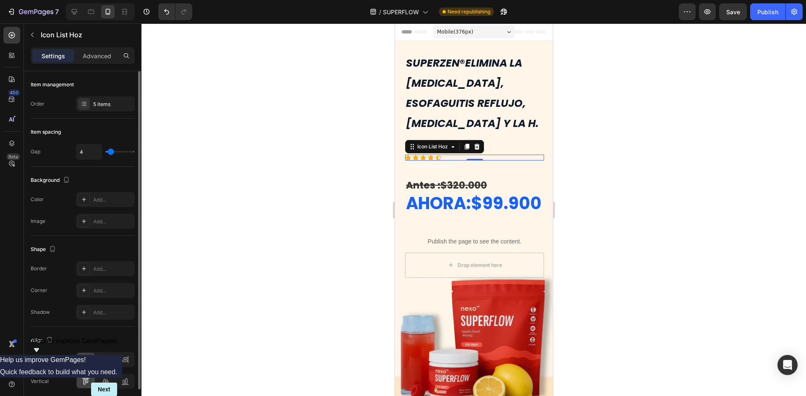
click at [667, 201] on div at bounding box center [473, 209] width 664 height 373
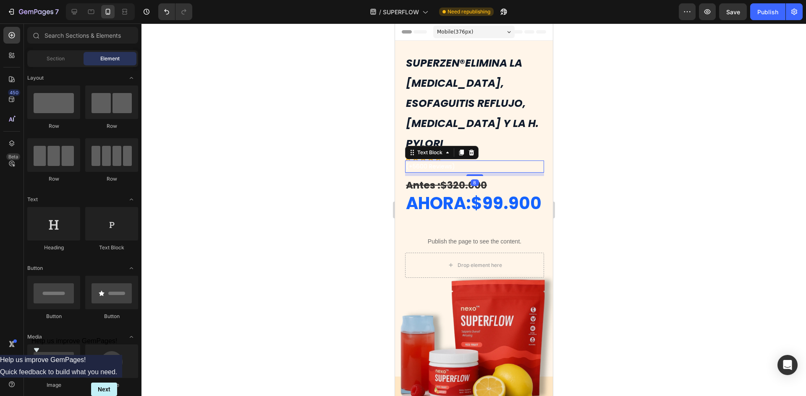
click at [443, 162] on p "(+5600 Reviews)" at bounding box center [473, 167] width 137 height 10
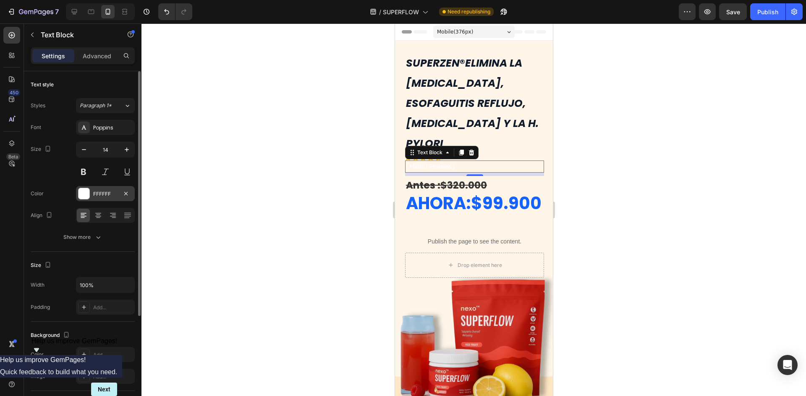
click at [83, 191] on div at bounding box center [83, 193] width 11 height 11
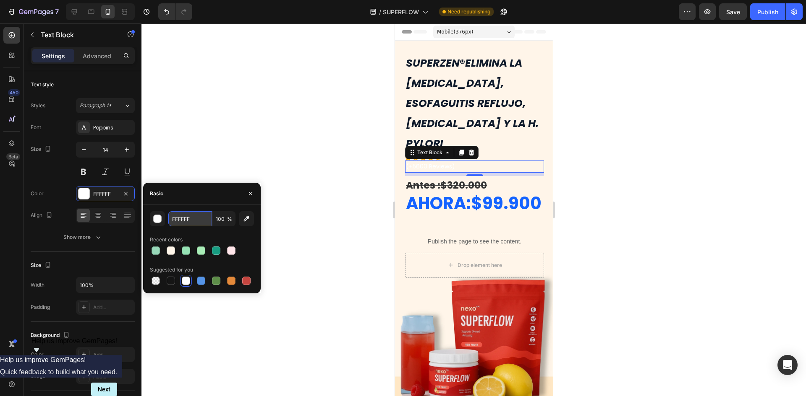
click at [183, 221] on input "FFFFFF" at bounding box center [190, 218] width 44 height 15
paste input "6B7280"
type input "6B7280"
click at [653, 210] on div at bounding box center [473, 209] width 664 height 373
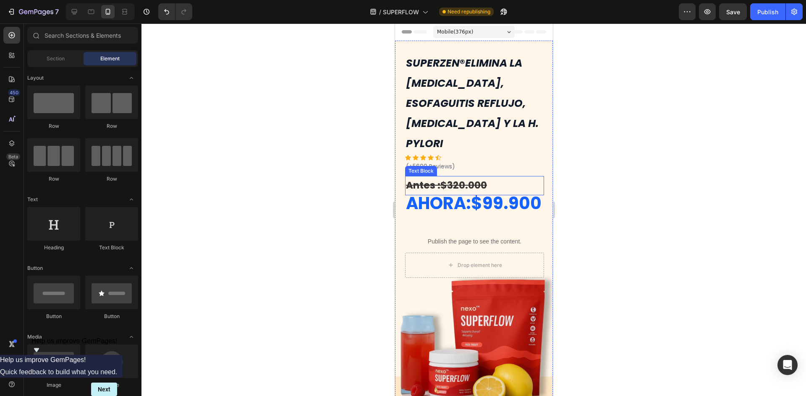
click at [437, 179] on s "Antes :$320.000" at bounding box center [445, 185] width 81 height 13
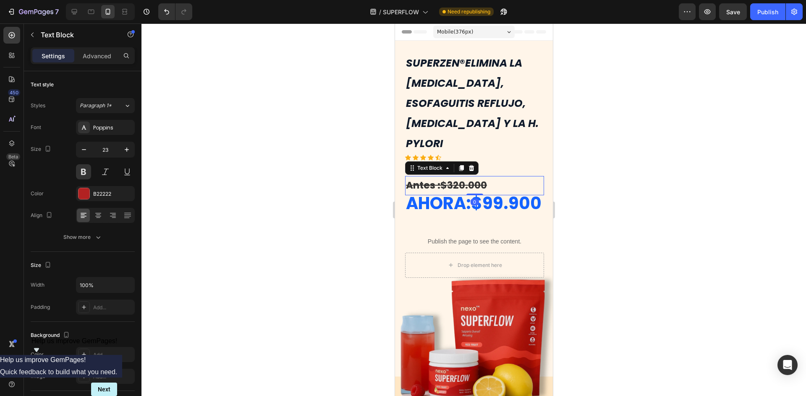
click at [437, 179] on s "Antes :$320.000" at bounding box center [445, 185] width 81 height 13
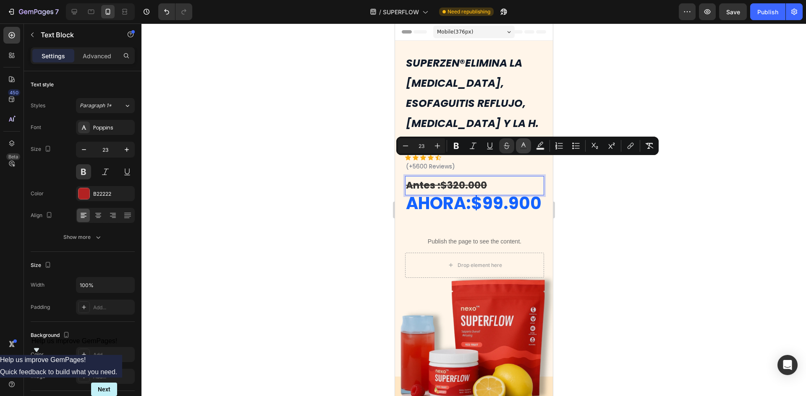
click at [527, 151] on button "color" at bounding box center [523, 145] width 15 height 15
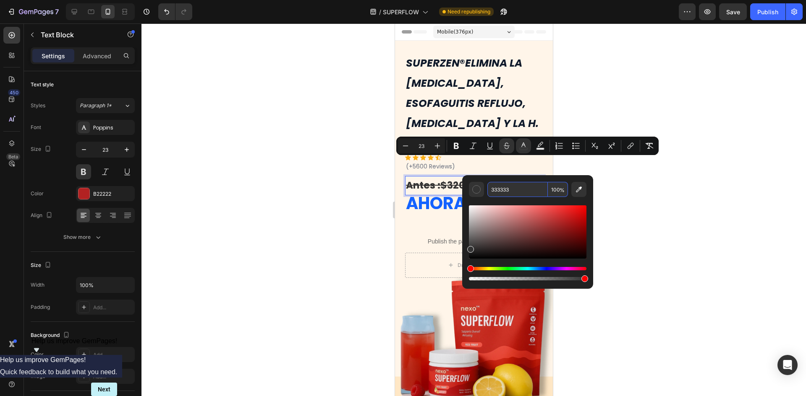
click at [508, 189] on input "333333" at bounding box center [517, 189] width 60 height 15
paste input "9CA3AF"
type input "9CA3AF"
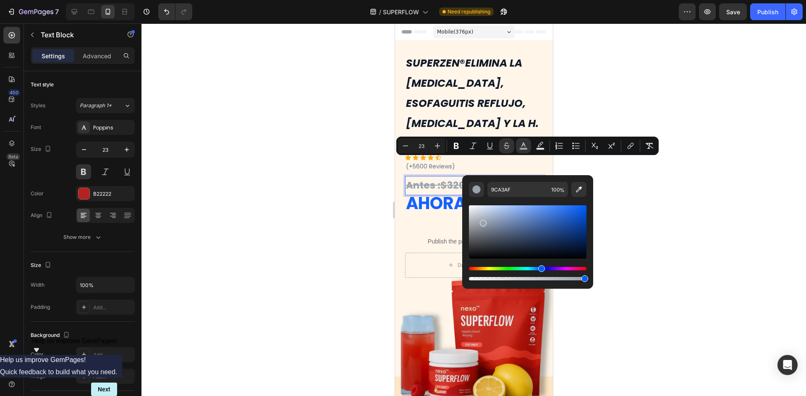
click at [675, 195] on div at bounding box center [473, 209] width 664 height 373
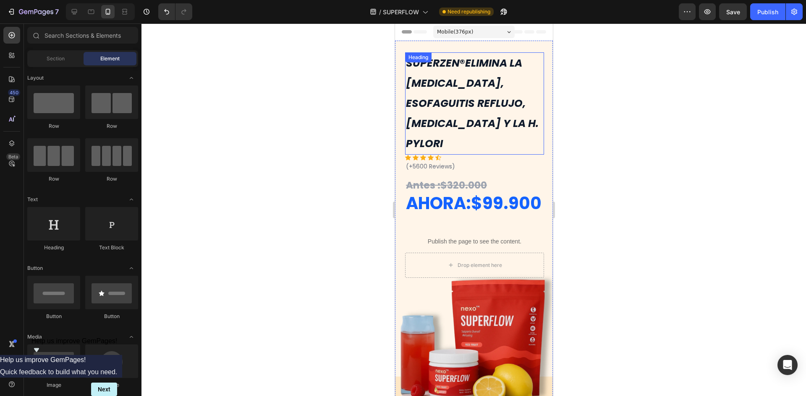
click at [492, 99] on strong "ELIMINA LA [MEDICAL_DATA], ESOFAGUITIS REFLUJO, [MEDICAL_DATA] Y LA H. PYLORI" at bounding box center [471, 103] width 133 height 95
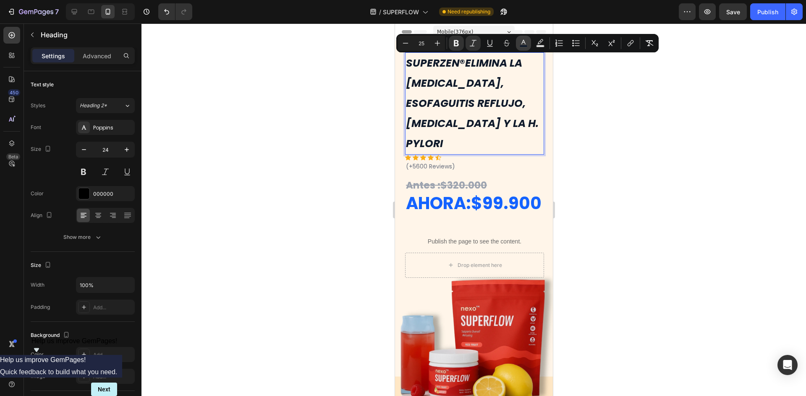
click at [519, 42] on icon "Editor contextual toolbar" at bounding box center [523, 43] width 8 height 8
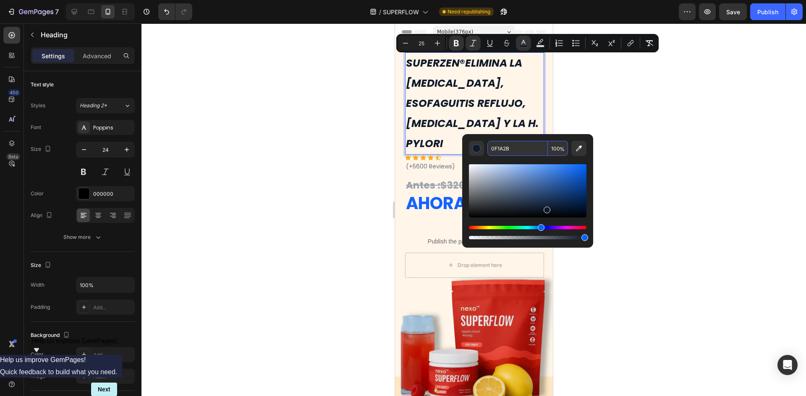
click at [503, 147] on input "0F1A2B" at bounding box center [517, 148] width 60 height 15
paste input "1C1917"
type input "1C1917"
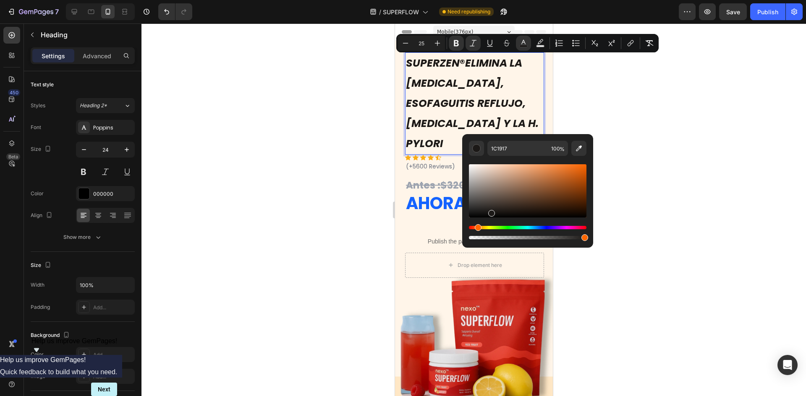
click at [631, 125] on div at bounding box center [473, 209] width 664 height 373
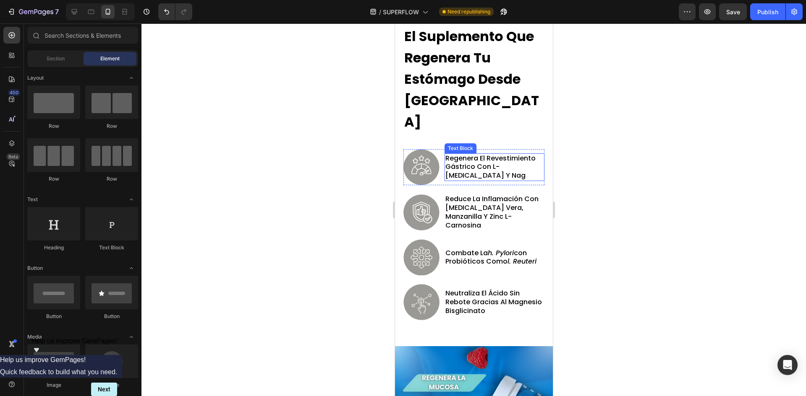
scroll to position [1049, 0]
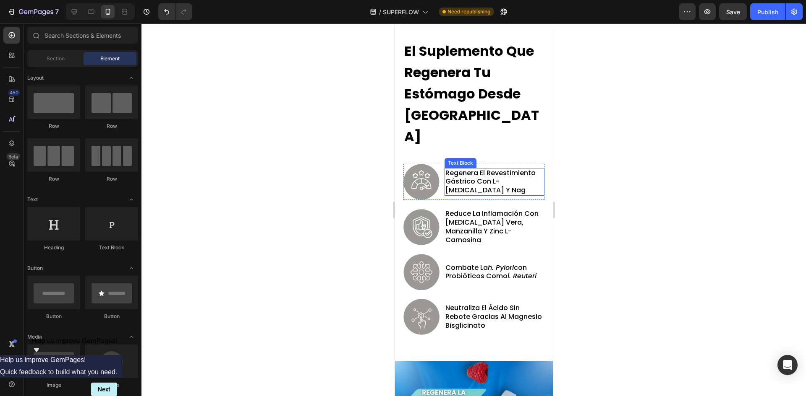
click at [502, 169] on p "regenera el revestimiento gástrico con l-[MEDICAL_DATA] y nag" at bounding box center [494, 182] width 98 height 26
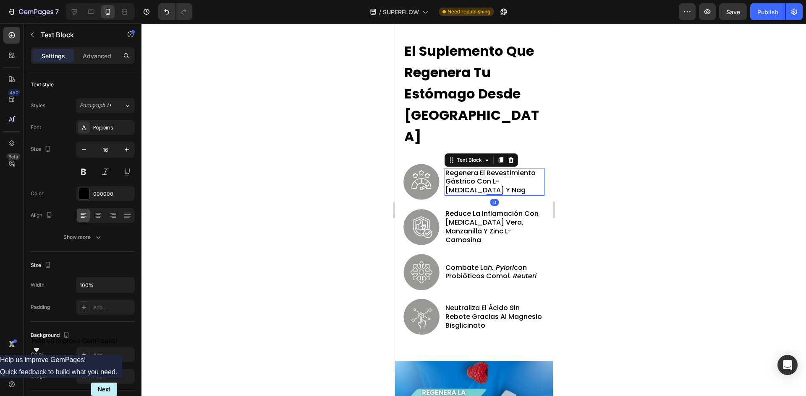
click at [502, 169] on p "regenera el revestimiento gástrico con l-[MEDICAL_DATA] y nag" at bounding box center [494, 182] width 98 height 26
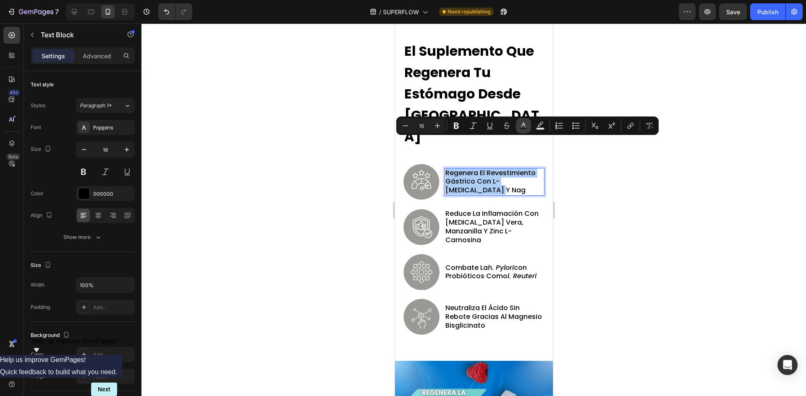
click at [517, 130] on button "Text Color" at bounding box center [523, 125] width 15 height 15
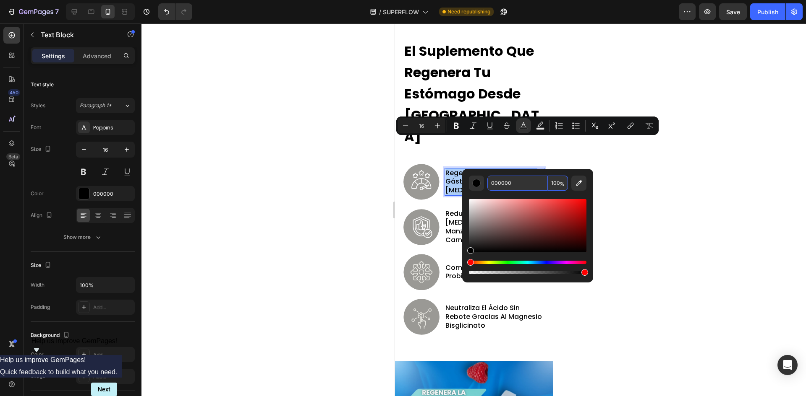
click at [515, 184] on input "000000" at bounding box center [517, 183] width 60 height 15
paste input "1F2937"
type input "1F2937"
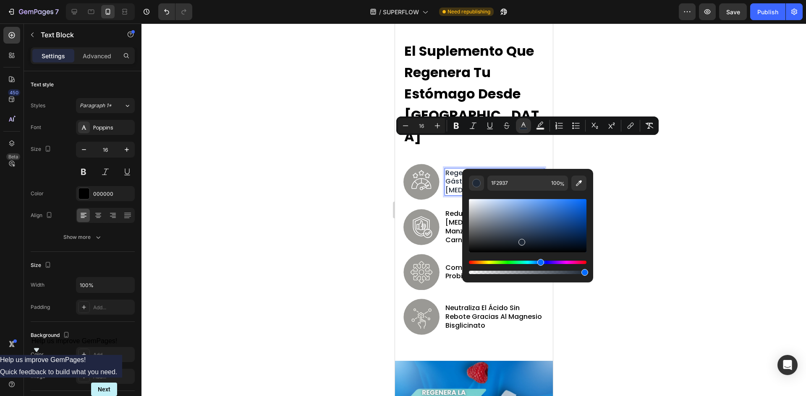
click at [617, 178] on div at bounding box center [473, 209] width 664 height 373
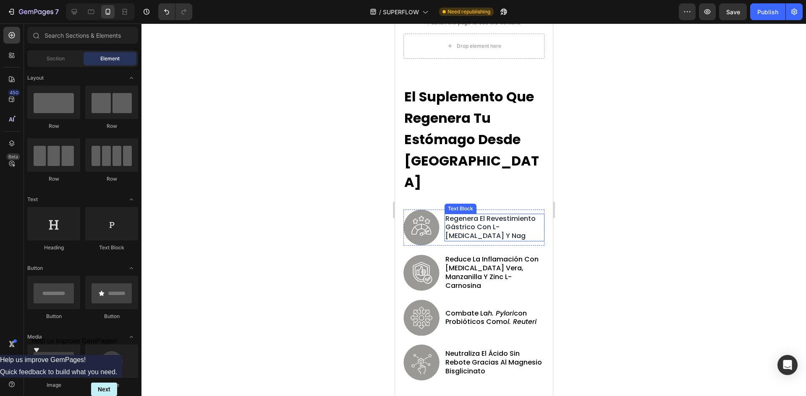
scroll to position [923, 0]
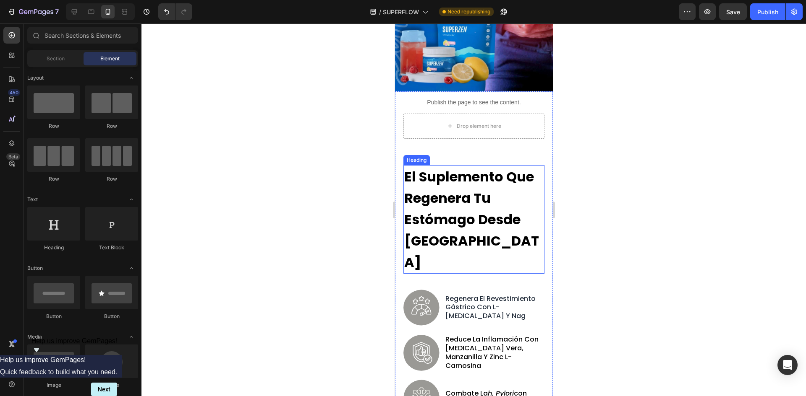
click at [466, 201] on h2 "El Suplemento Que Regenera Tu Estómago Desde [GEOGRAPHIC_DATA]" at bounding box center [473, 219] width 141 height 109
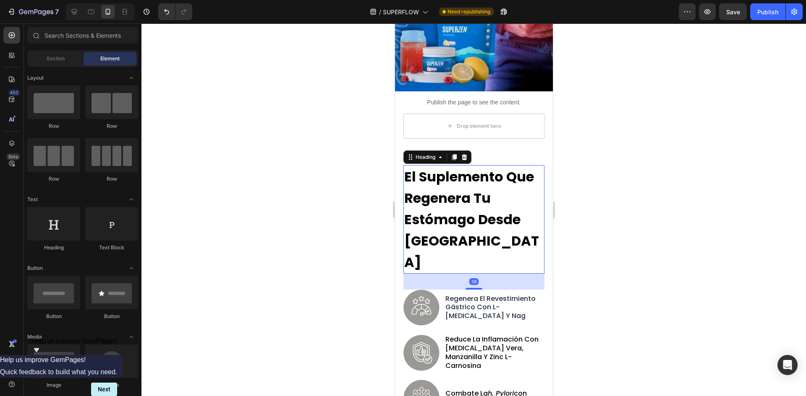
click at [466, 201] on h2 "El Suplemento Que Regenera Tu Estómago Desde [GEOGRAPHIC_DATA]" at bounding box center [473, 219] width 141 height 109
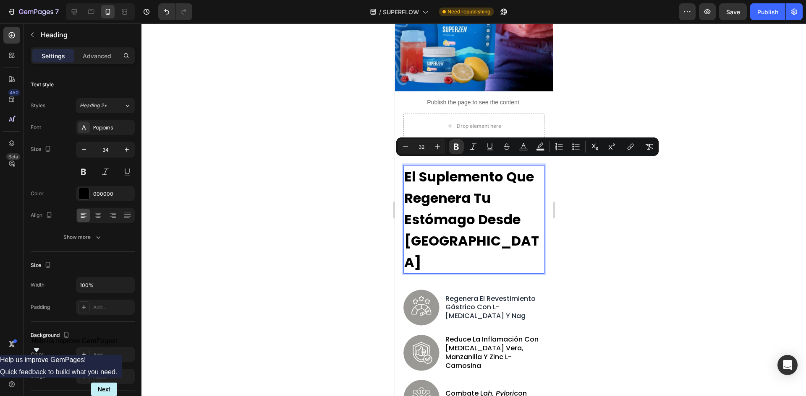
click at [522, 154] on div "Minus 32 Plus Bold Italic Underline Strikethrough Text Color Text Background Co…" at bounding box center [527, 147] width 262 height 18
click at [524, 150] on rect "Editor contextual toolbar" at bounding box center [523, 150] width 8 height 2
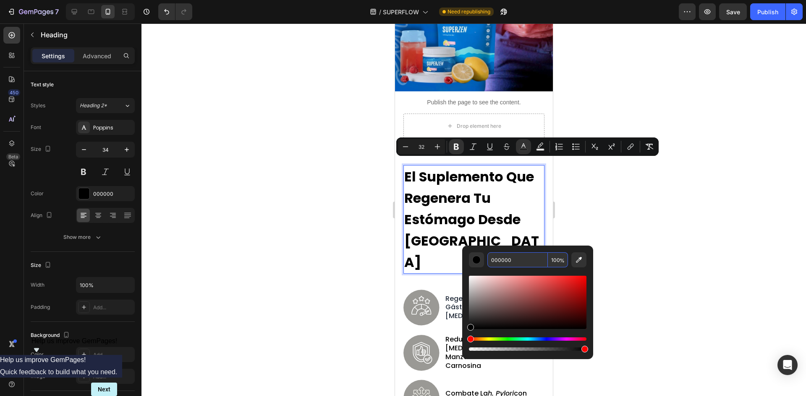
click at [516, 266] on input "000000" at bounding box center [517, 260] width 60 height 15
paste input "F1A2B"
type input "0F1A2B"
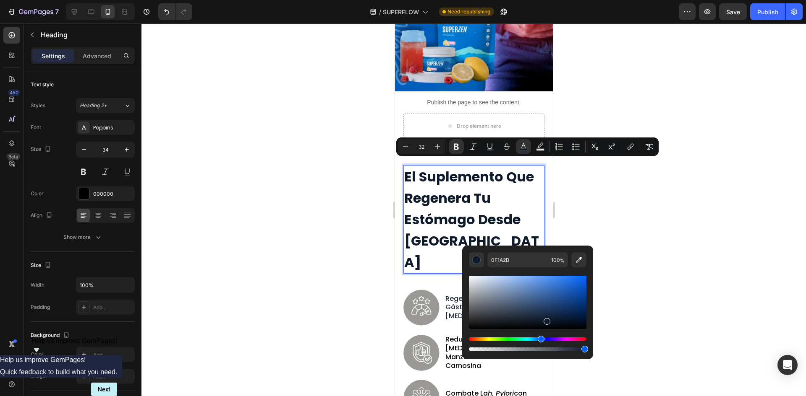
click at [603, 217] on div at bounding box center [473, 209] width 664 height 373
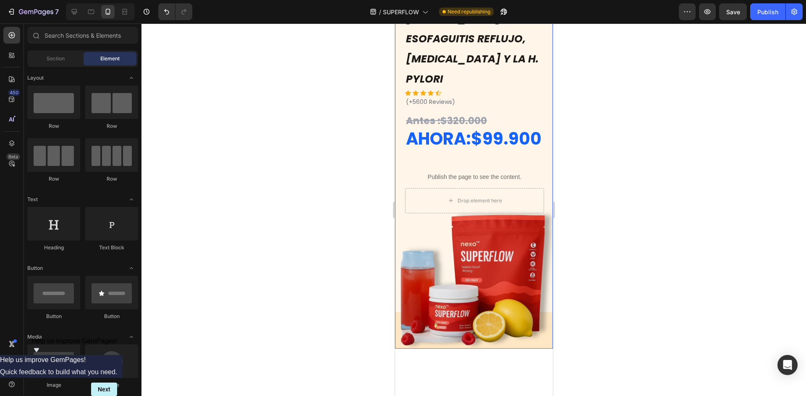
scroll to position [0, 0]
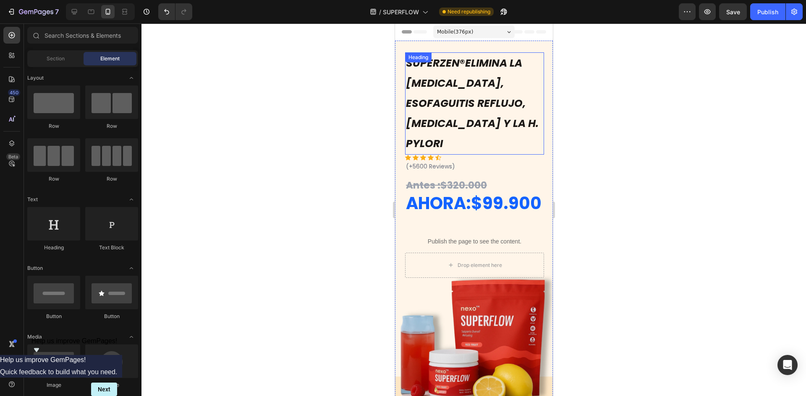
click at [498, 101] on strong "ELIMINA LA [MEDICAL_DATA], ESOFAGUITIS REFLUJO, [MEDICAL_DATA] Y LA H. PYLORI" at bounding box center [471, 103] width 133 height 95
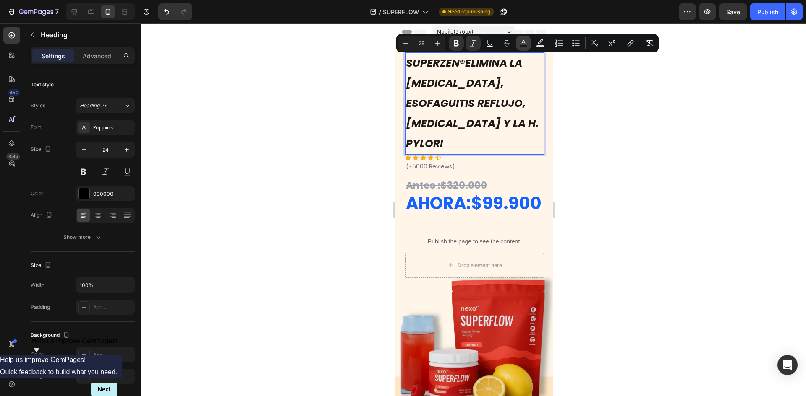
click at [518, 42] on button "color" at bounding box center [523, 43] width 15 height 15
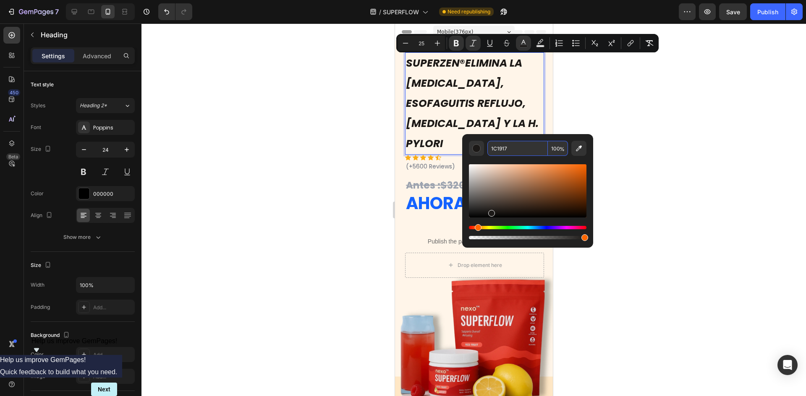
click at [519, 149] on input "1C1917" at bounding box center [517, 148] width 60 height 15
paste input "0F1A2B"
type input "0F1A2B"
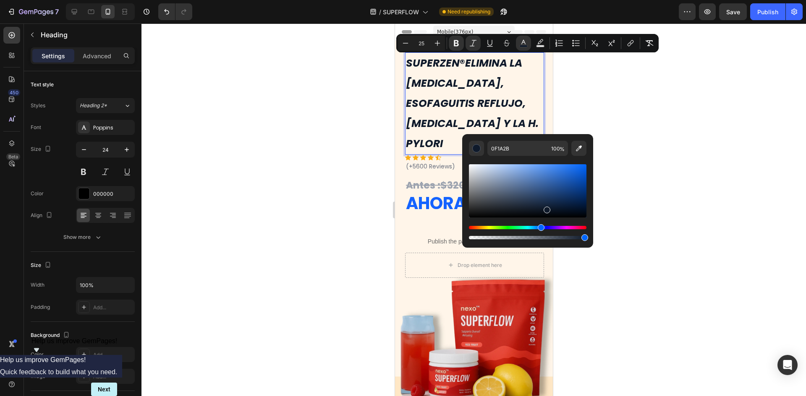
click at [587, 126] on div at bounding box center [473, 209] width 664 height 373
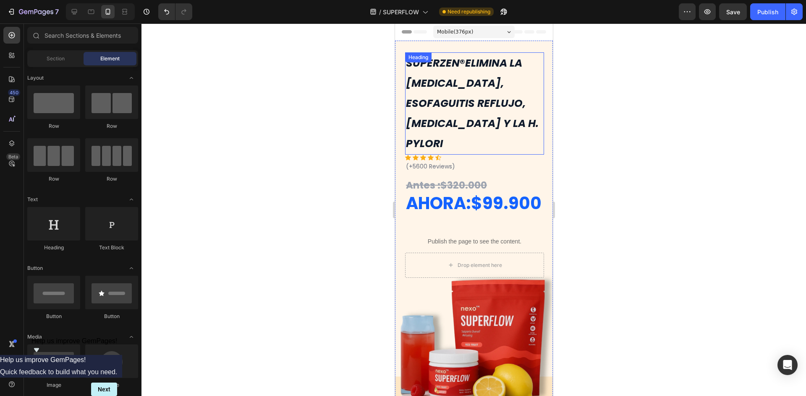
click at [496, 83] on strong "ELIMINA LA [MEDICAL_DATA], ESOFAGUITIS REFLUJO, [MEDICAL_DATA] Y LA H. PYLORI" at bounding box center [471, 103] width 133 height 95
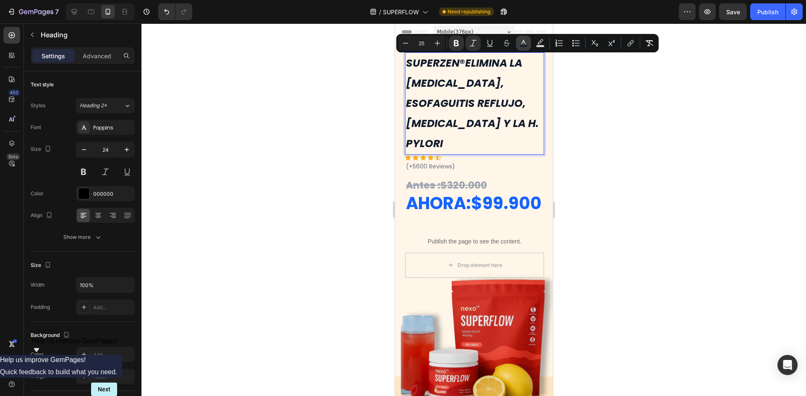
click at [522, 44] on icon "Editor contextual toolbar" at bounding box center [523, 42] width 4 height 5
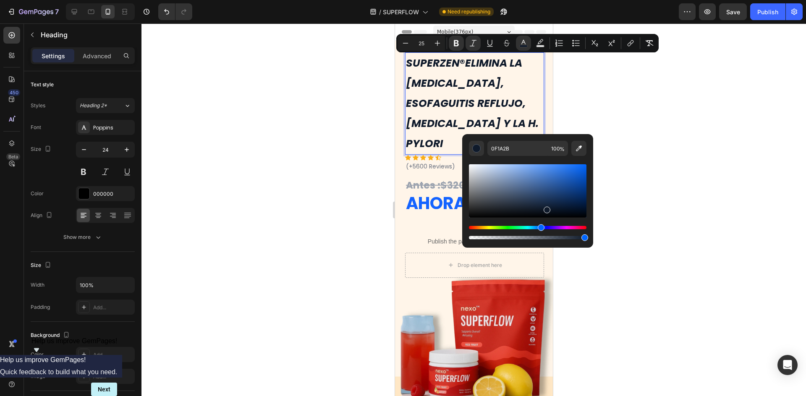
click at [644, 167] on div at bounding box center [473, 209] width 664 height 373
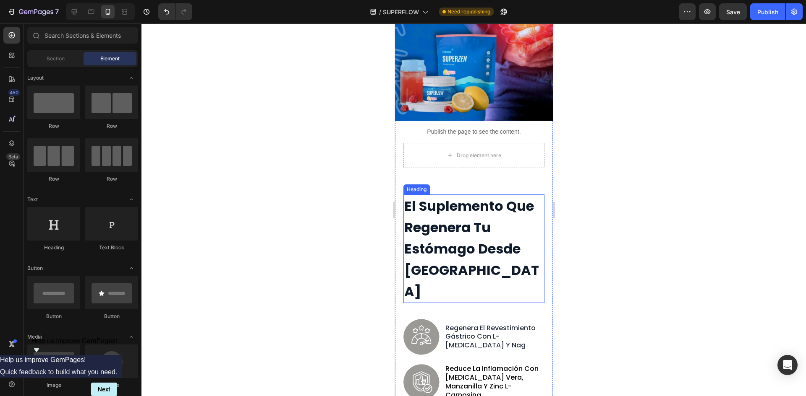
scroll to position [965, 0]
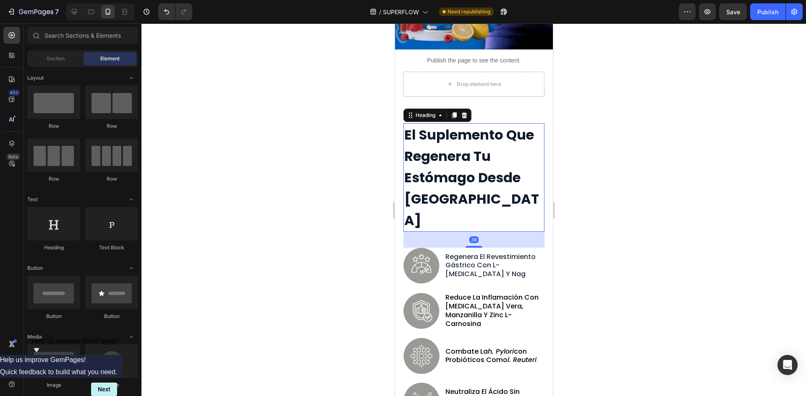
click at [503, 161] on strong "El Suplemento Que Regenera Tu Estómago Desde [GEOGRAPHIC_DATA]" at bounding box center [471, 177] width 135 height 104
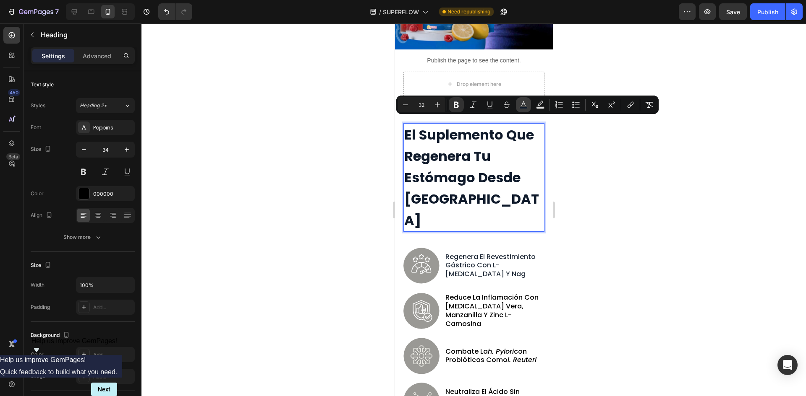
click at [527, 107] on rect "Editor contextual toolbar" at bounding box center [523, 108] width 8 height 2
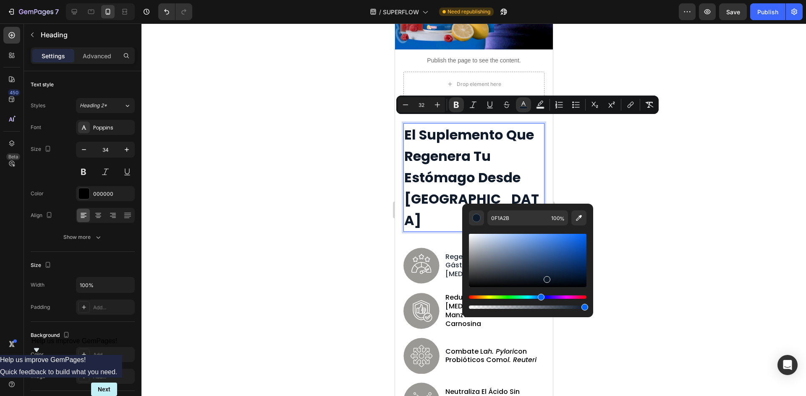
click at [652, 175] on div at bounding box center [473, 209] width 664 height 373
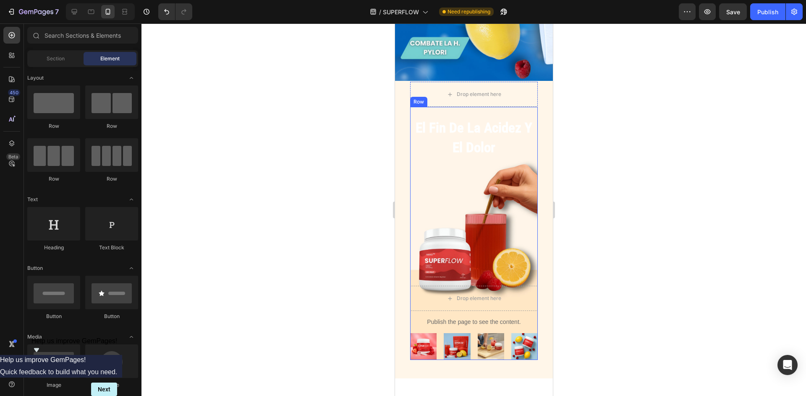
scroll to position [1594, 0]
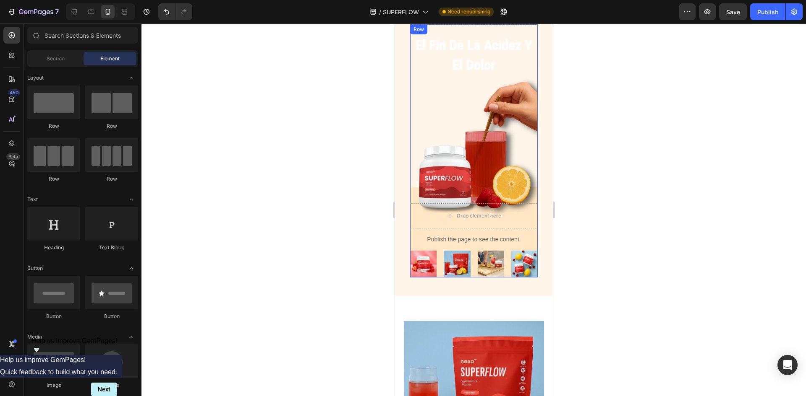
click at [490, 68] on strong "el fin de la acidez y el dolor" at bounding box center [473, 55] width 117 height 36
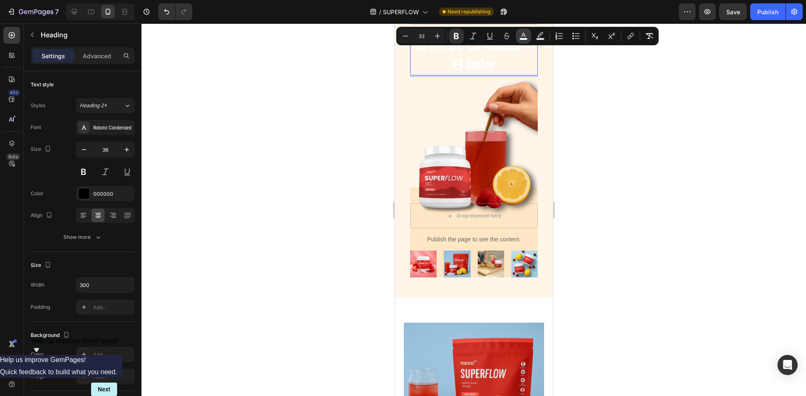
click at [528, 38] on button "color" at bounding box center [523, 36] width 15 height 15
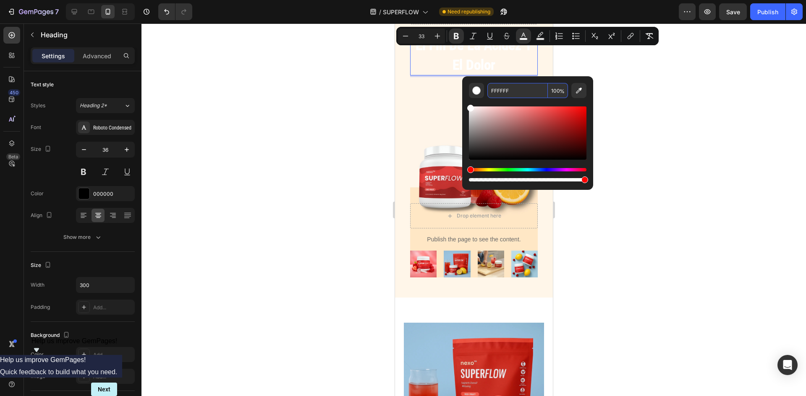
click at [522, 91] on input "FFFFFF" at bounding box center [517, 90] width 60 height 15
paste input "0F1A2B"
type input "0F1A2B"
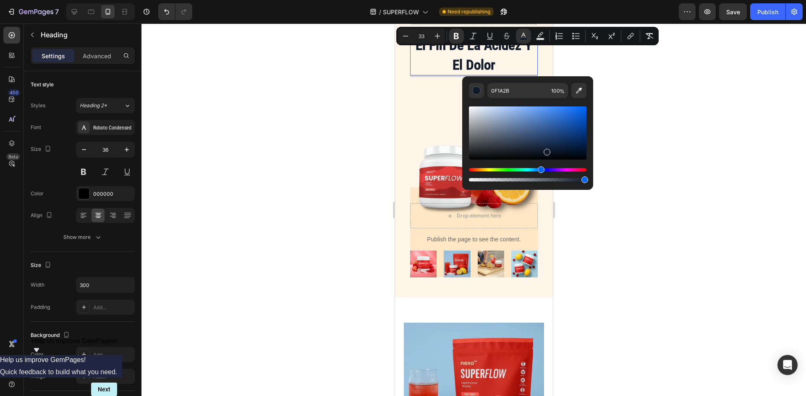
click at [622, 106] on div at bounding box center [473, 209] width 664 height 373
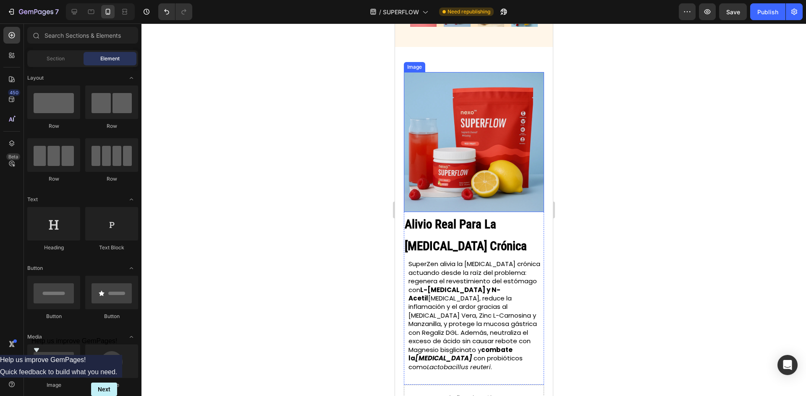
scroll to position [1846, 0]
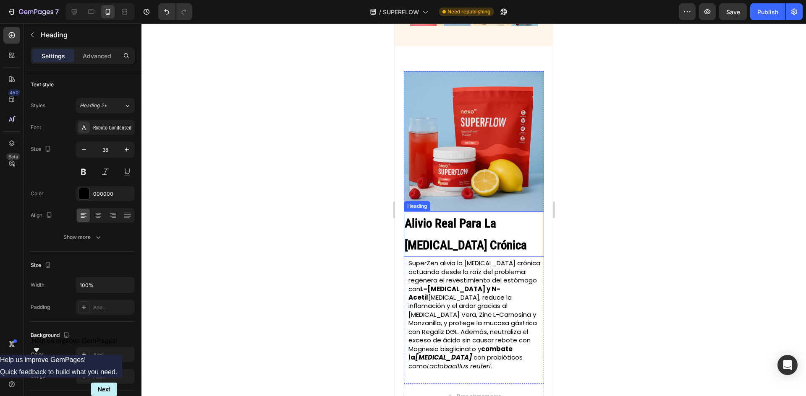
click at [489, 227] on h2 "Alivio Real Para La [MEDICAL_DATA] Crónica" at bounding box center [473, 234] width 140 height 46
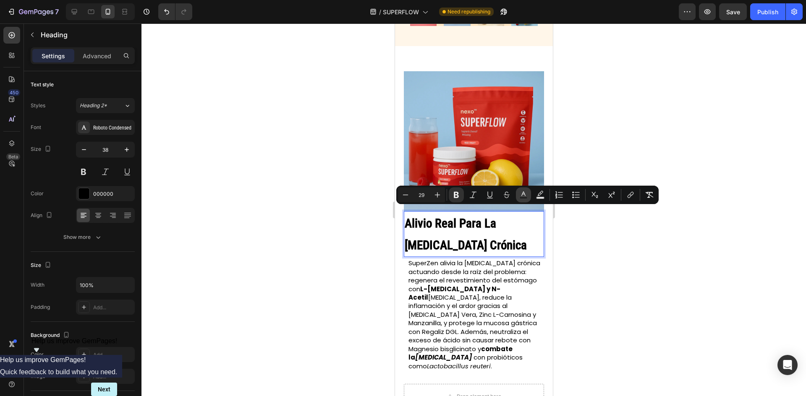
click at [526, 201] on button "Text Color" at bounding box center [523, 195] width 15 height 15
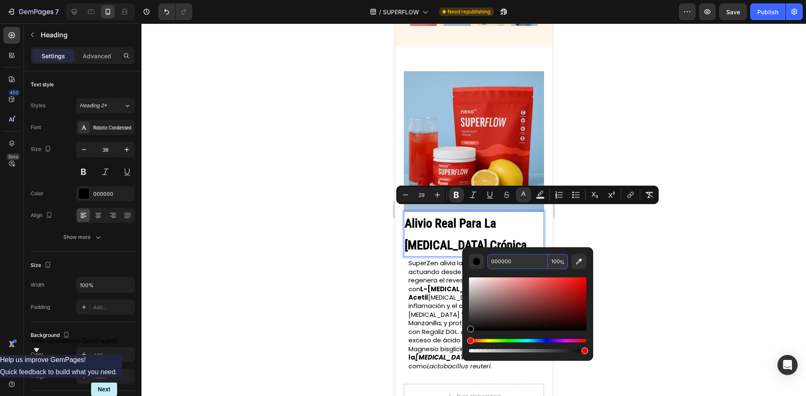
click at [520, 260] on input "000000" at bounding box center [517, 261] width 60 height 15
paste input "F1A2B"
type input "000000"
click at [563, 234] on div at bounding box center [473, 209] width 664 height 373
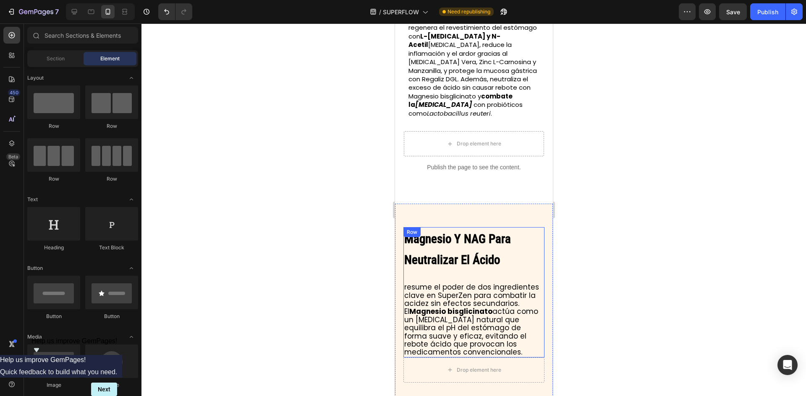
scroll to position [2098, 0]
click at [479, 242] on h2 "Magnesio Y NAG Para Neutralizar El Ácido" at bounding box center [473, 249] width 141 height 44
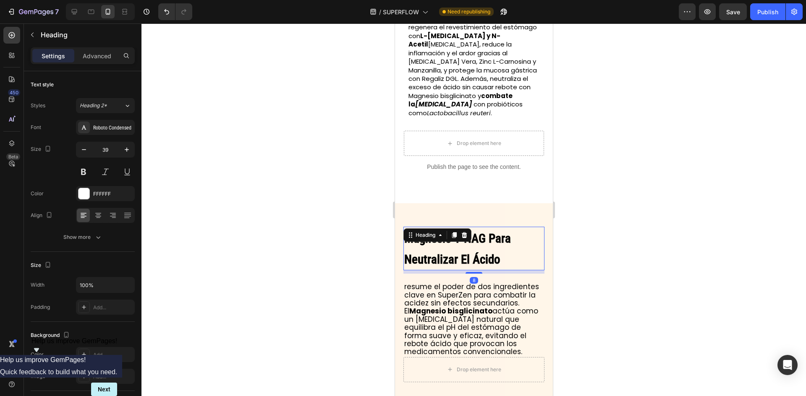
click at [479, 242] on h2 "Magnesio Y NAG Para Neutralizar El Ácido" at bounding box center [473, 249] width 141 height 44
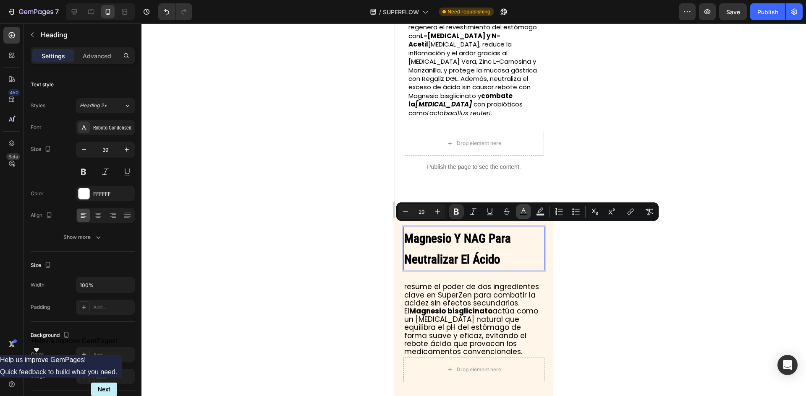
click at [523, 212] on icon "Editor contextual toolbar" at bounding box center [523, 212] width 8 height 8
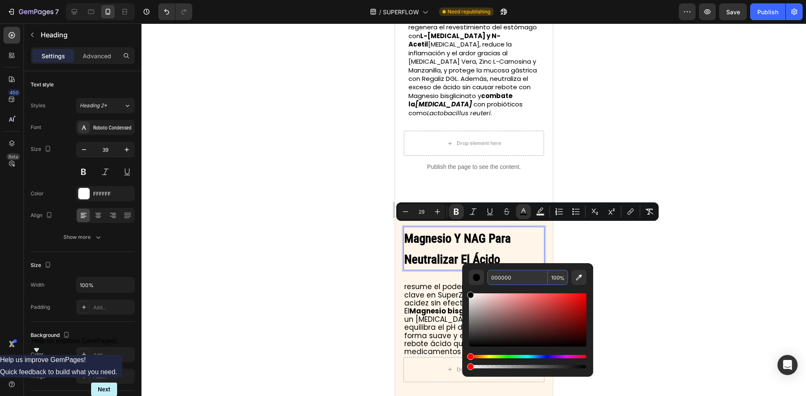
click at [505, 279] on input "000000" at bounding box center [517, 277] width 60 height 15
paste input "F1A2B"
type input "000000"
click at [609, 264] on div at bounding box center [473, 209] width 664 height 373
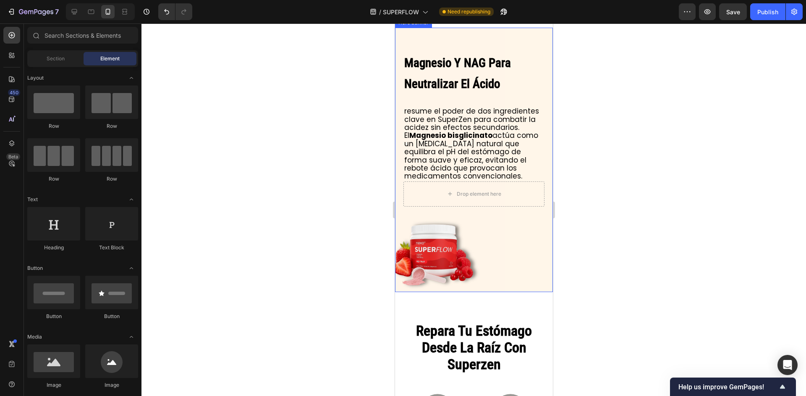
scroll to position [2308, 0]
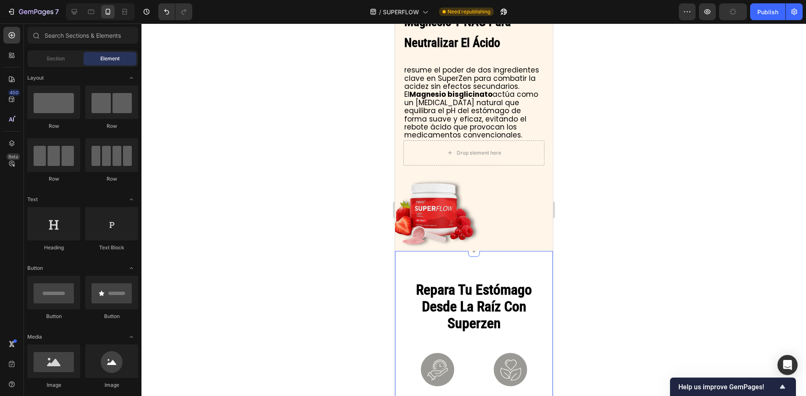
click at [483, 298] on strong "repara tu estómago desde la raíz con superzen" at bounding box center [473, 307] width 116 height 50
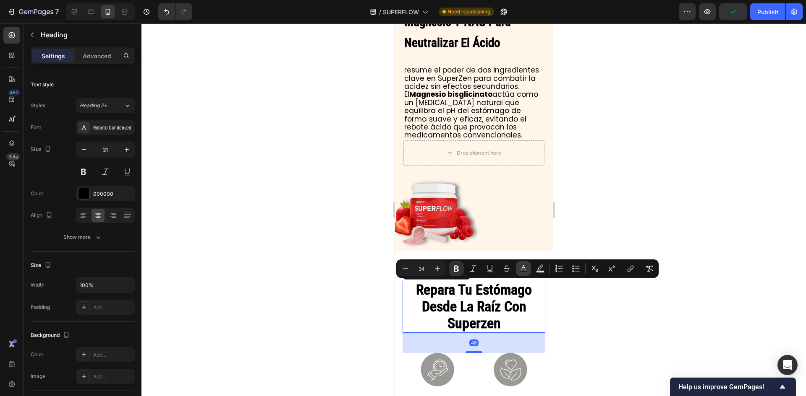
click at [528, 272] on button "Text Color" at bounding box center [523, 268] width 15 height 15
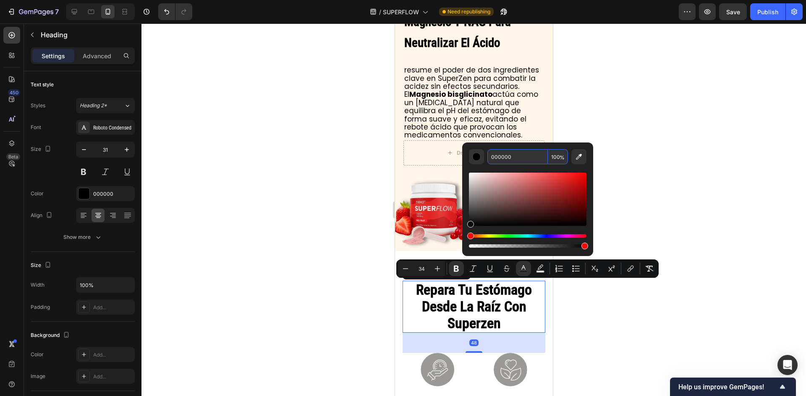
click at [515, 154] on input "000000" at bounding box center [517, 156] width 60 height 15
paste input "F1A2B"
type input "000000"
click at [605, 160] on div at bounding box center [473, 209] width 664 height 373
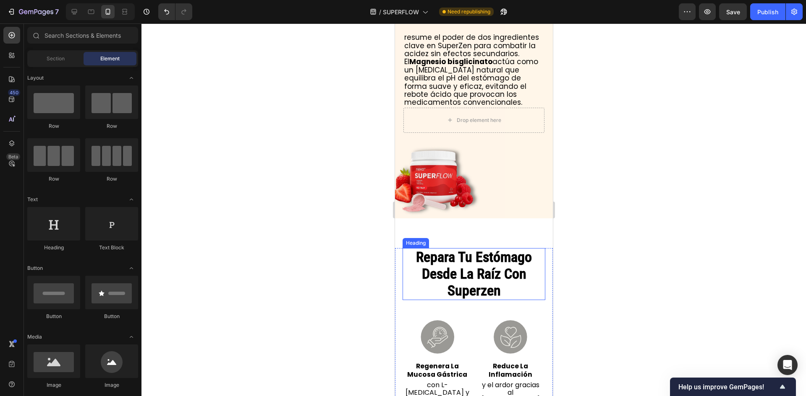
scroll to position [2392, 0]
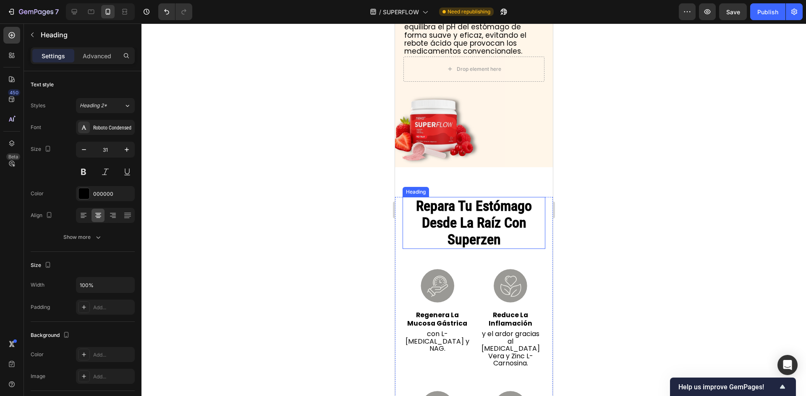
click at [501, 227] on strong "repara tu estómago desde la raíz con superzen" at bounding box center [473, 223] width 116 height 50
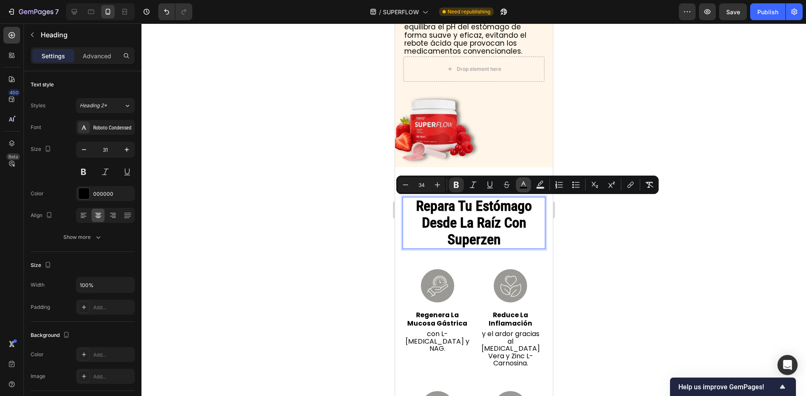
click at [522, 186] on icon "Editor contextual toolbar" at bounding box center [523, 185] width 8 height 8
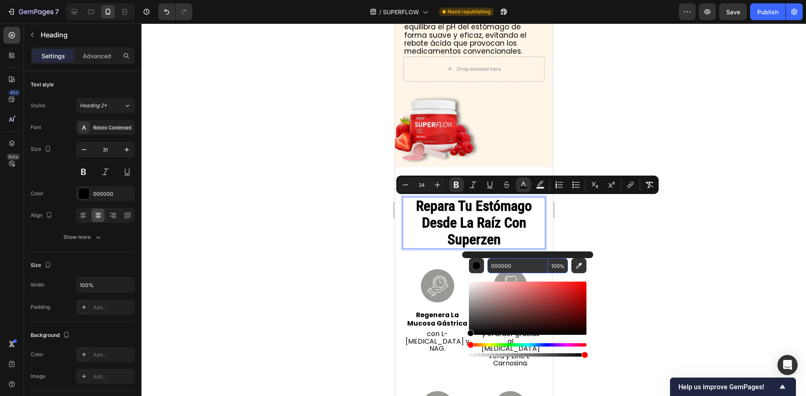
click at [503, 269] on input "000000" at bounding box center [517, 265] width 60 height 15
paste input "F1A2B"
type input "0F1A2B"
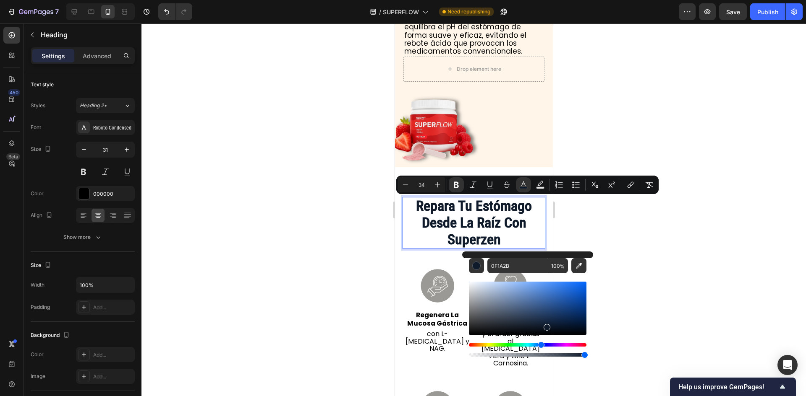
click at [583, 233] on div at bounding box center [473, 209] width 664 height 373
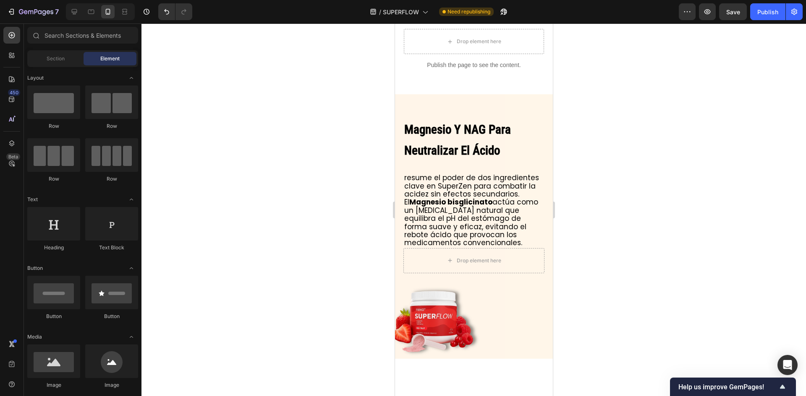
scroll to position [2140, 0]
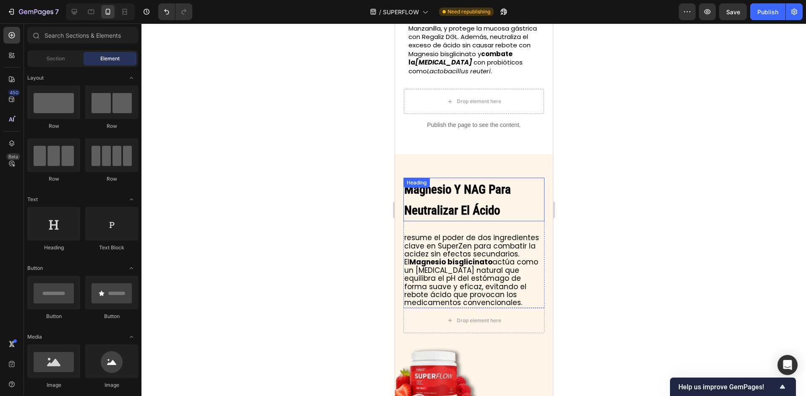
click at [478, 187] on strong "Magnesio Y NAG Para Neutralizar El Ácido" at bounding box center [457, 200] width 107 height 35
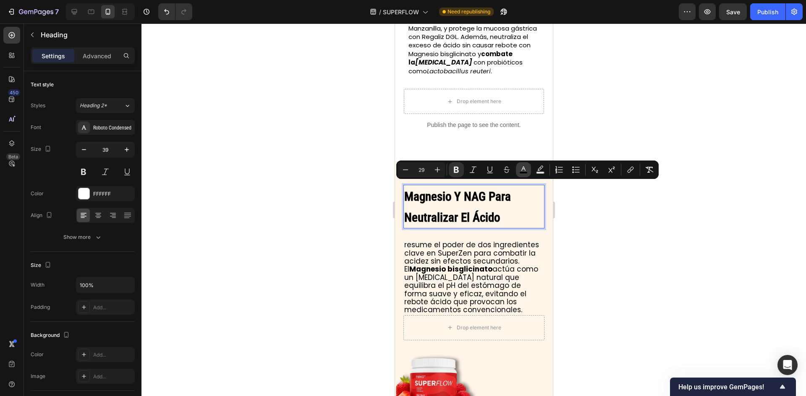
click at [524, 172] on rect "Editor contextual toolbar" at bounding box center [523, 173] width 8 height 2
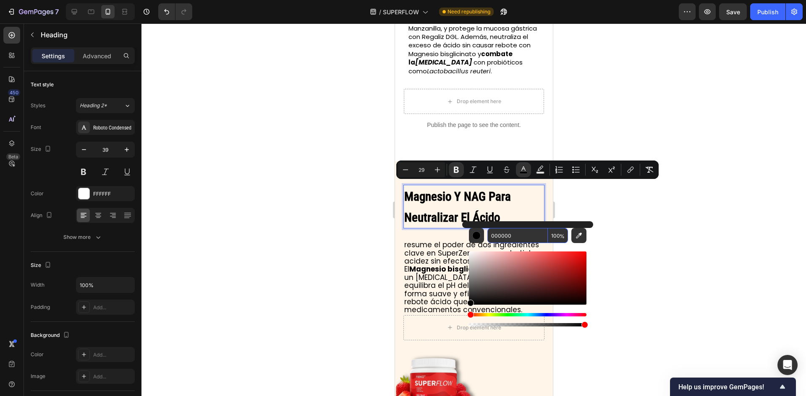
click at [524, 239] on input "000000" at bounding box center [517, 235] width 60 height 15
paste input "F1A2B"
type input "0F1A2B"
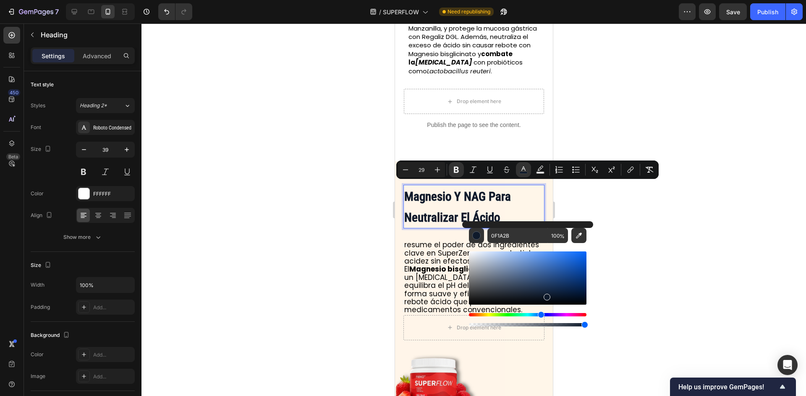
click at [599, 202] on div at bounding box center [473, 209] width 664 height 373
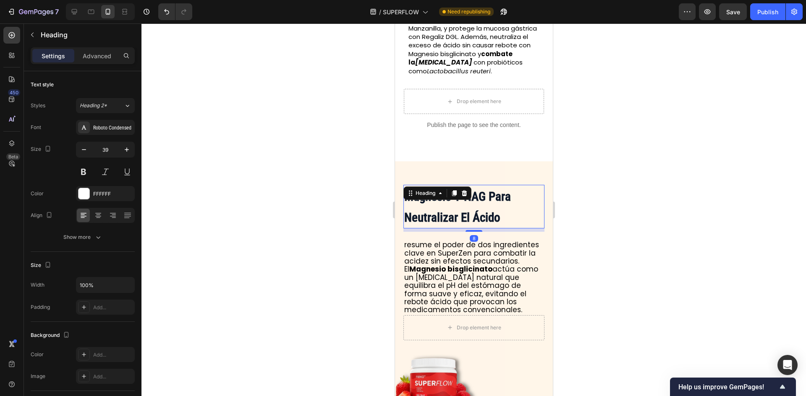
click at [482, 205] on strong "Magnesio Y NAG Para Neutralizar El Ácido" at bounding box center [457, 207] width 107 height 35
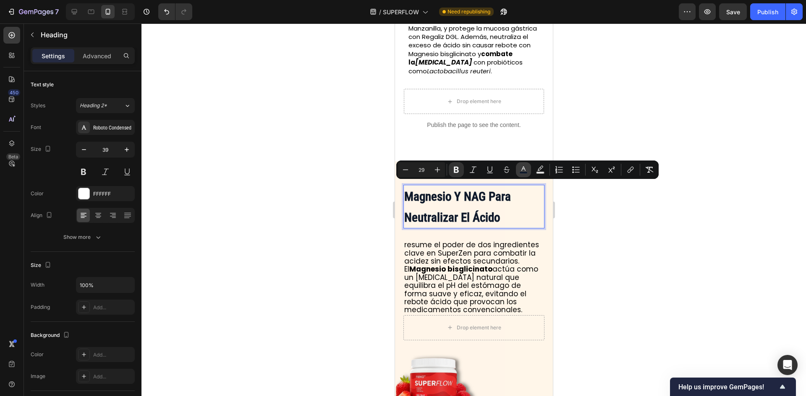
click at [528, 169] on button "color" at bounding box center [523, 169] width 15 height 15
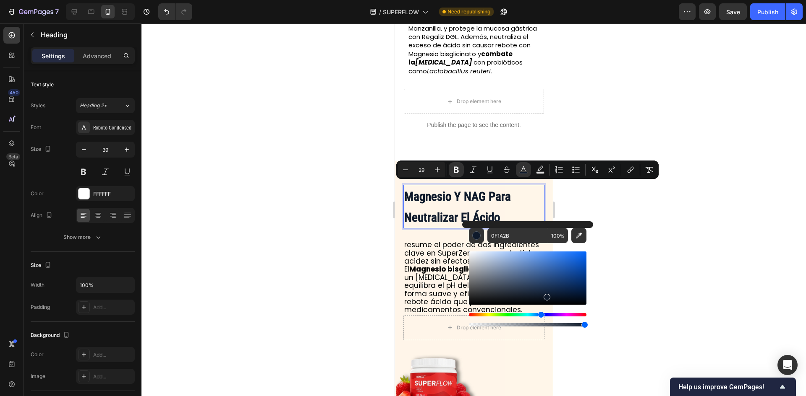
click at [617, 215] on div at bounding box center [473, 209] width 664 height 373
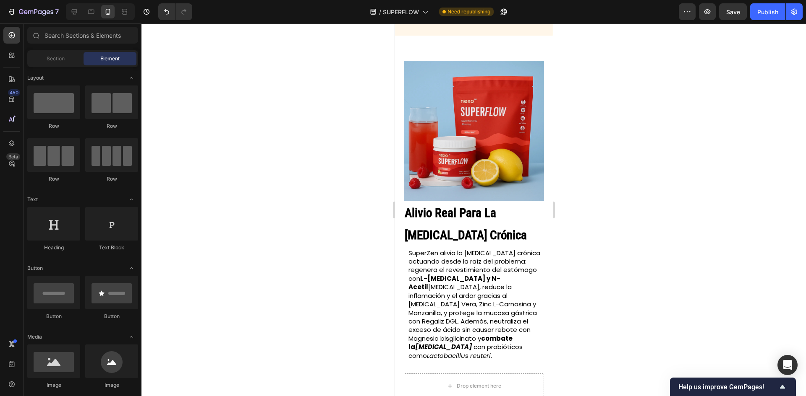
scroll to position [1846, 0]
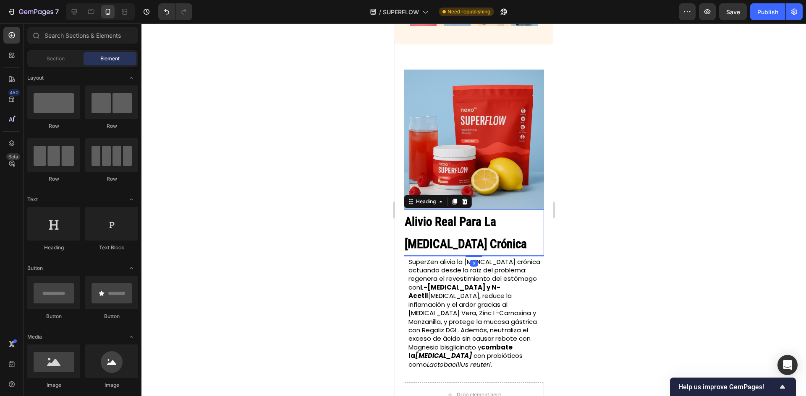
click at [488, 228] on h2 "Alivio Real Para La [MEDICAL_DATA] Crónica" at bounding box center [473, 233] width 140 height 46
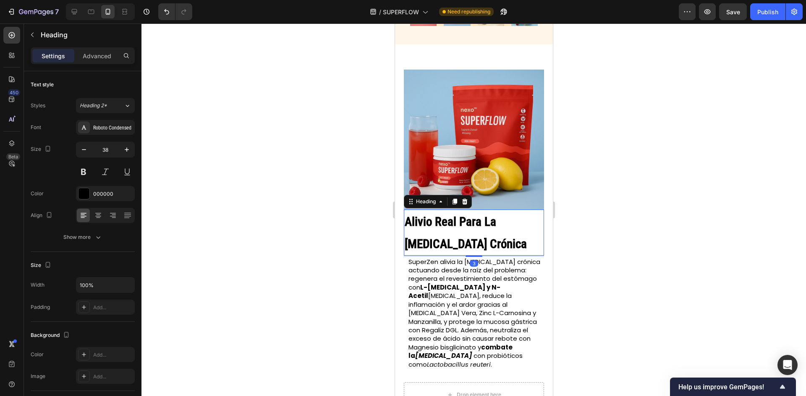
click at [488, 228] on h2 "Alivio Real Para La [MEDICAL_DATA] Crónica" at bounding box center [473, 233] width 140 height 46
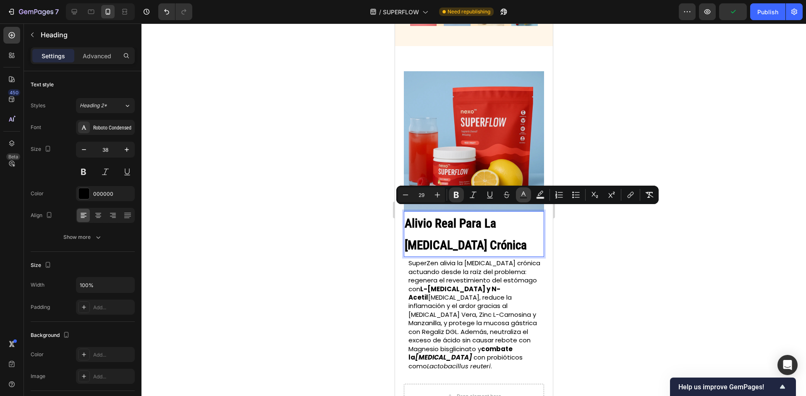
click at [520, 200] on button "Text Color" at bounding box center [523, 195] width 15 height 15
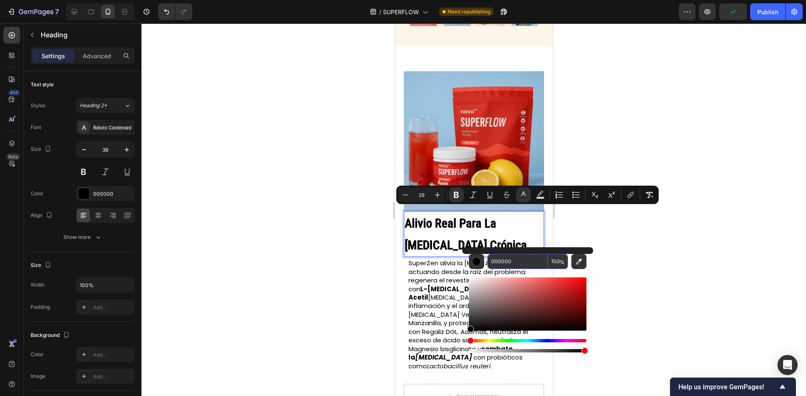
click at [514, 261] on input "000000" at bounding box center [517, 261] width 60 height 15
paste input "F1A2B"
type input "0F1A2B"
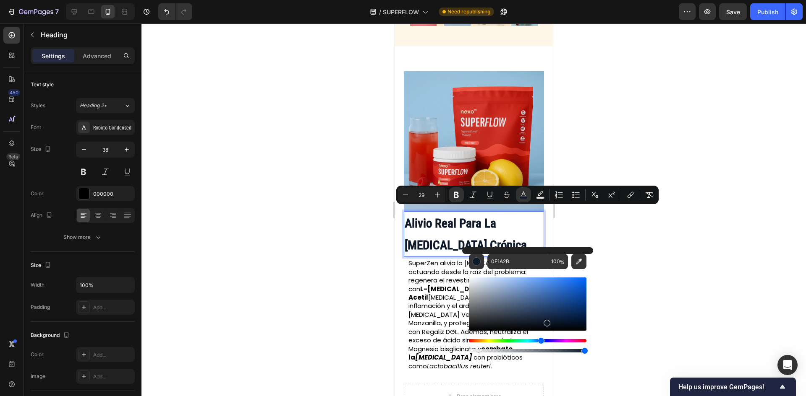
click at [577, 229] on div at bounding box center [473, 209] width 664 height 373
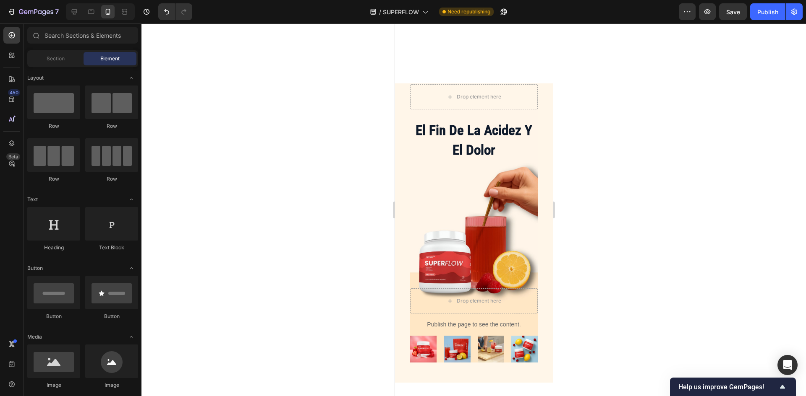
scroll to position [1469, 0]
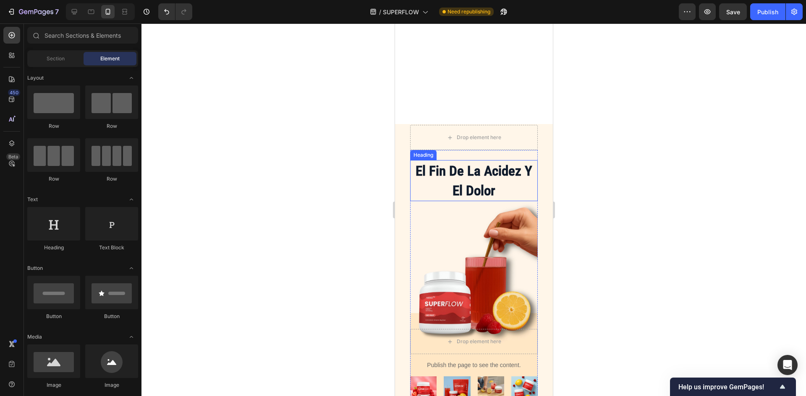
click at [509, 170] on strong "el fin de la acidez y el dolor" at bounding box center [473, 181] width 117 height 36
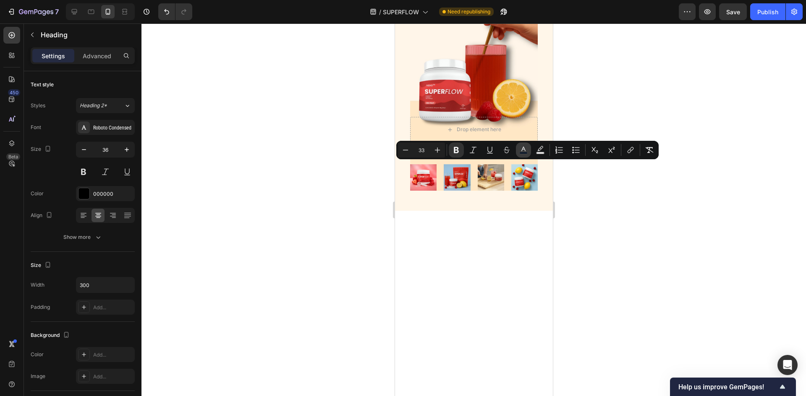
click at [528, 153] on button "color" at bounding box center [523, 150] width 15 height 15
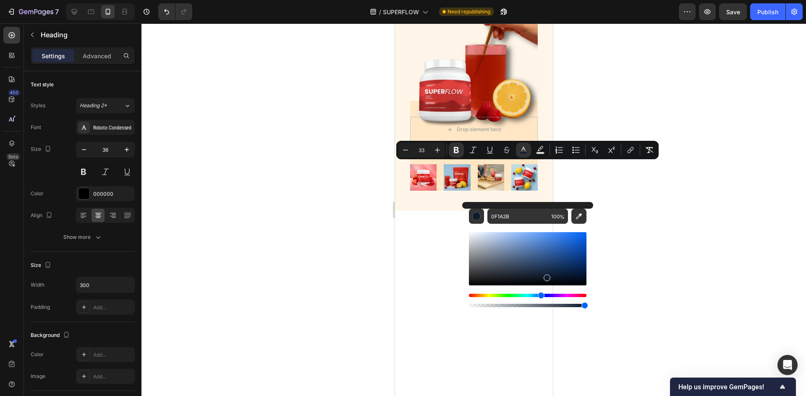
click at [641, 210] on div at bounding box center [473, 209] width 664 height 373
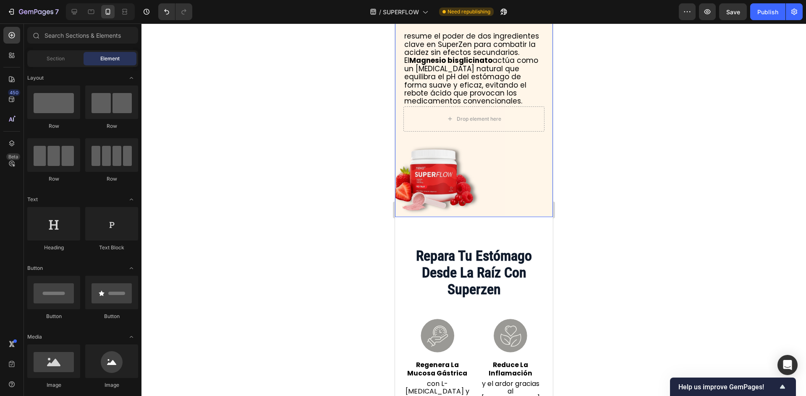
scroll to position [2434, 0]
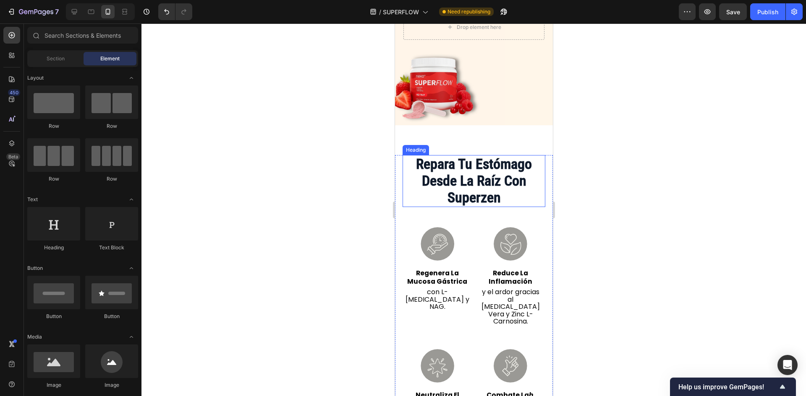
click at [499, 188] on strong "repara tu estómago desde la raíz con superzen" at bounding box center [473, 181] width 116 height 50
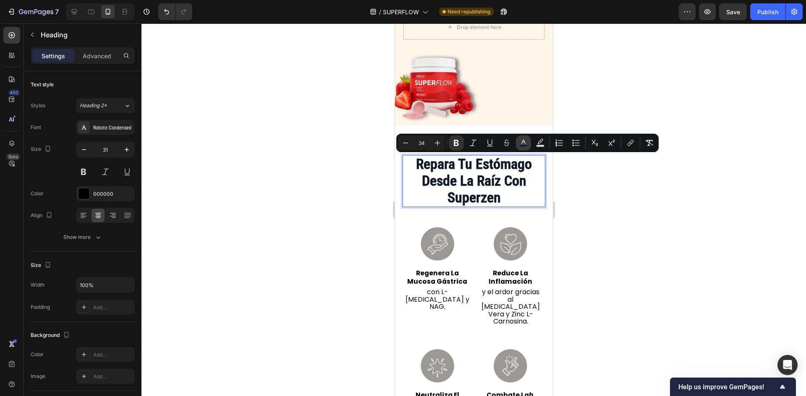
click at [522, 144] on icon "Editor contextual toolbar" at bounding box center [523, 142] width 4 height 5
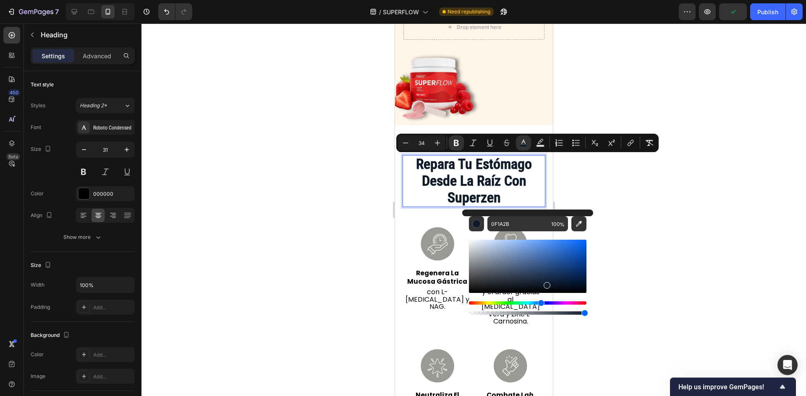
click at [600, 212] on div at bounding box center [473, 209] width 664 height 373
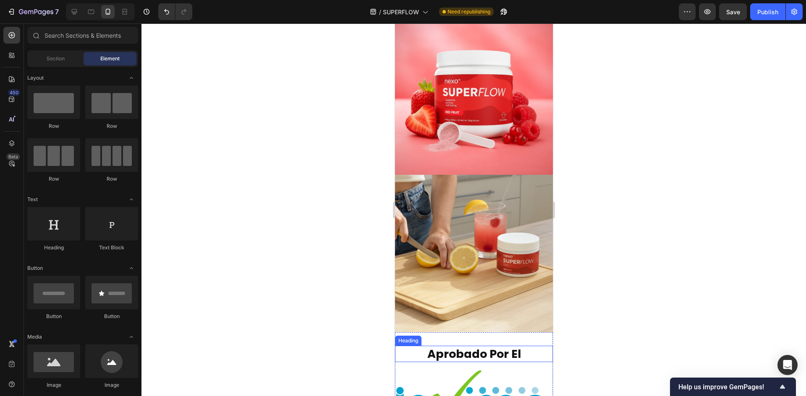
scroll to position [3147, 0]
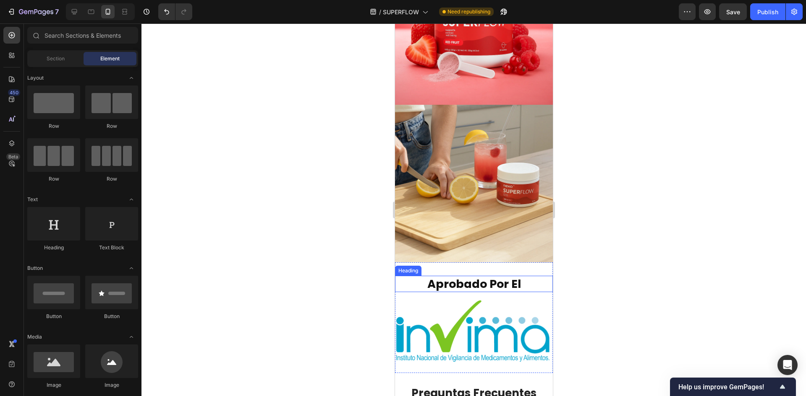
click at [506, 276] on h2 "Aprobado Por El" at bounding box center [473, 284] width 158 height 16
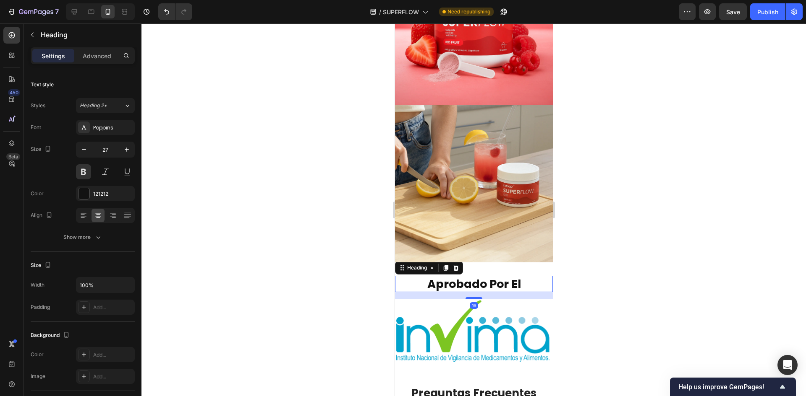
click at [506, 276] on h2 "Aprobado Por El" at bounding box center [473, 284] width 158 height 16
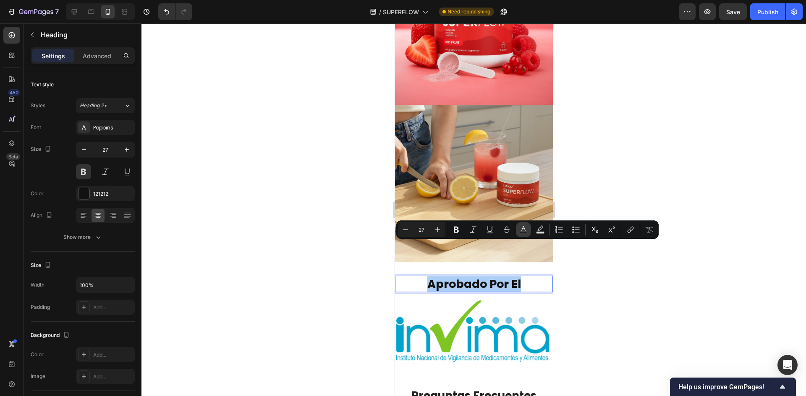
click at [521, 229] on icon "Editor contextual toolbar" at bounding box center [523, 230] width 8 height 8
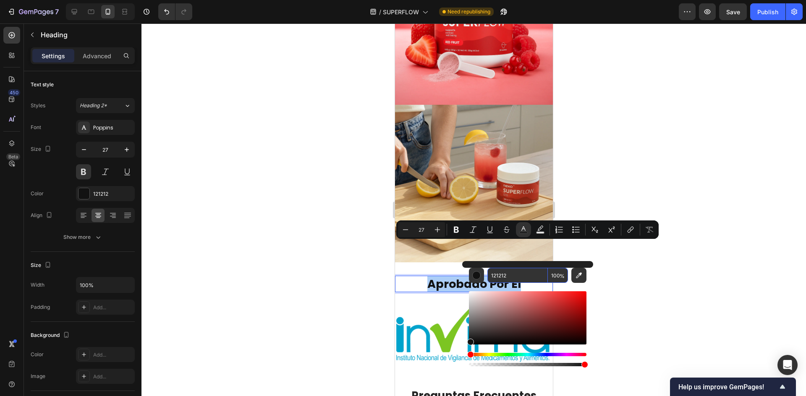
click at [518, 272] on input "121212" at bounding box center [517, 275] width 60 height 15
paste input "0F1A2B"
type input "0F1A2B"
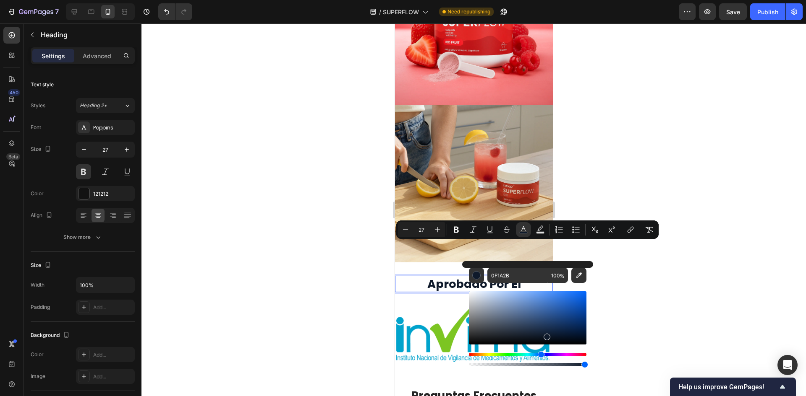
click at [622, 253] on div at bounding box center [473, 209] width 664 height 373
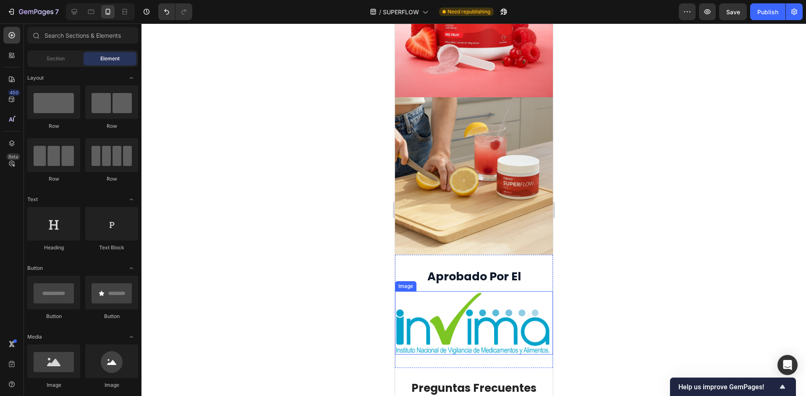
scroll to position [3273, 0]
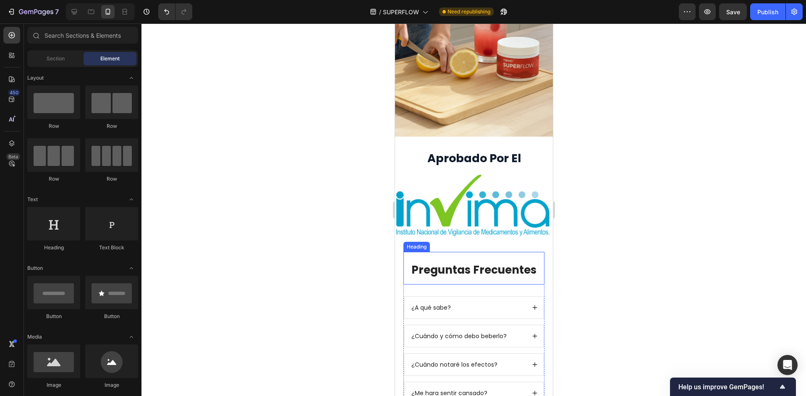
click at [496, 263] on strong "Preguntas Frecuentes" at bounding box center [473, 270] width 125 height 15
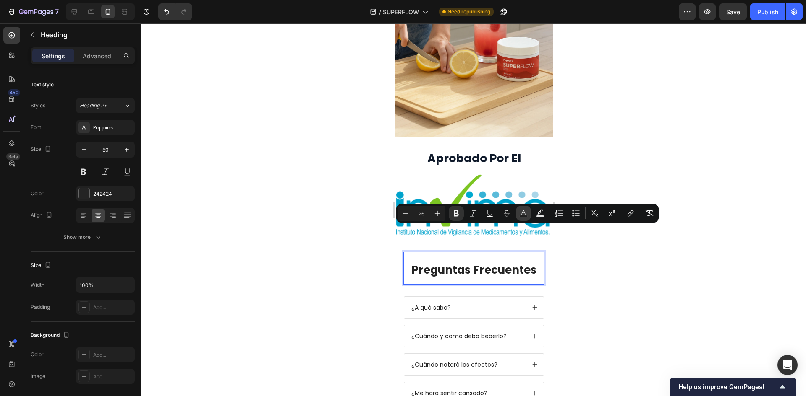
drag, startPoint x: 521, startPoint y: 215, endPoint x: 121, endPoint y: 214, distance: 399.4
click at [521, 215] on icon "Editor contextual toolbar" at bounding box center [523, 213] width 8 height 8
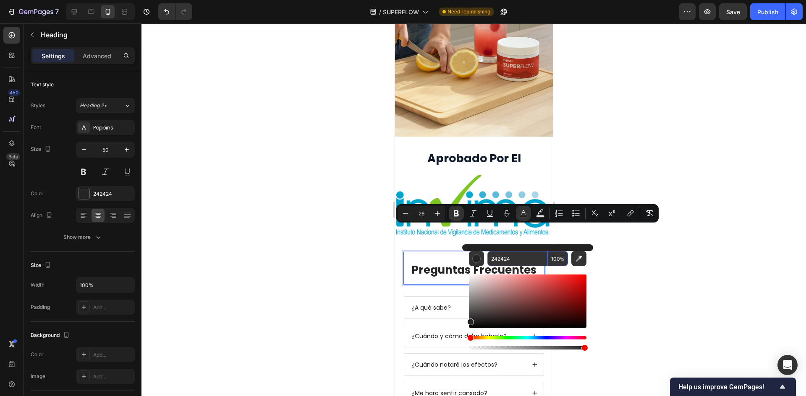
click at [514, 263] on input "242424" at bounding box center [517, 258] width 60 height 15
paste input "0F1A2B"
type input "0F1A2B"
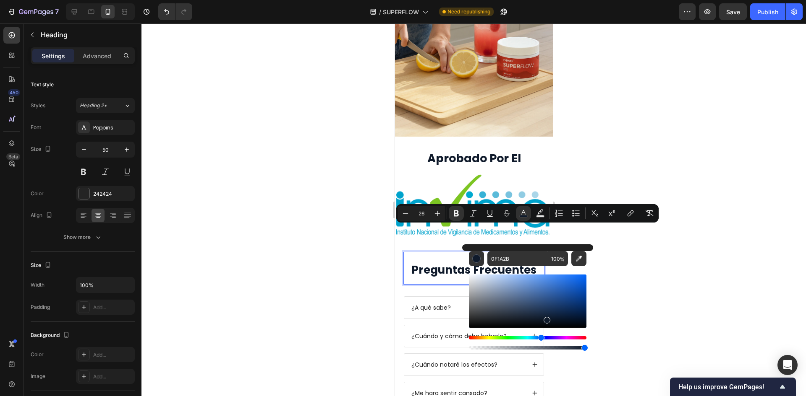
click at [611, 260] on div at bounding box center [473, 209] width 664 height 373
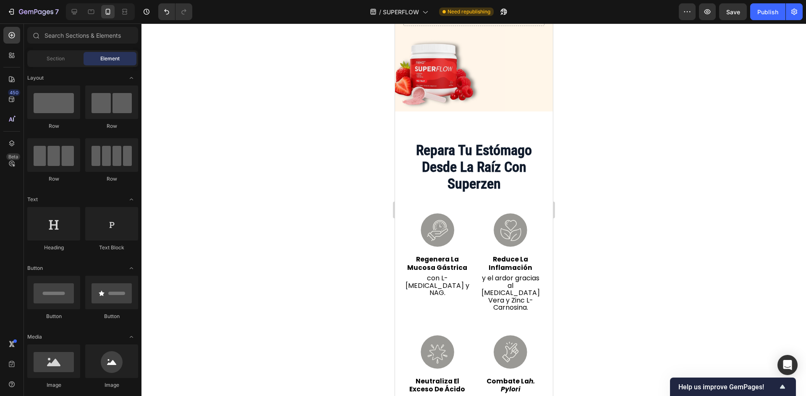
scroll to position [2392, 0]
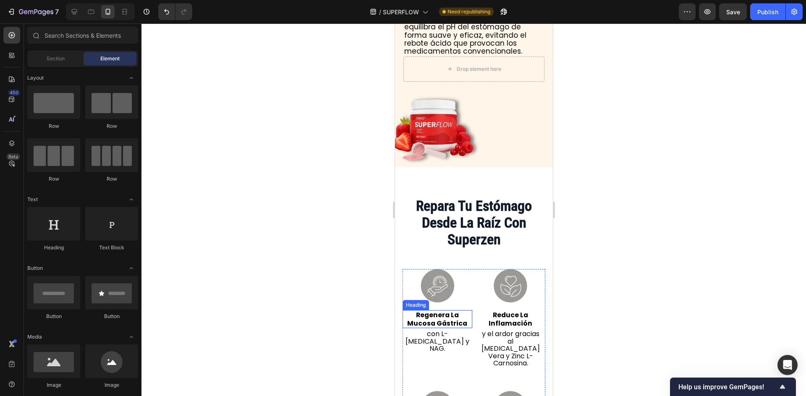
click at [456, 317] on h3 "regenera la mucosa gástrica" at bounding box center [437, 319] width 70 height 18
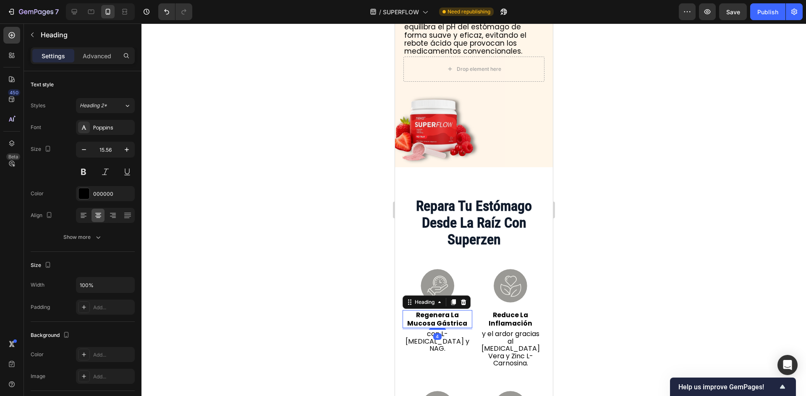
click at [456, 317] on h3 "regenera la mucosa gástrica" at bounding box center [437, 319] width 70 height 18
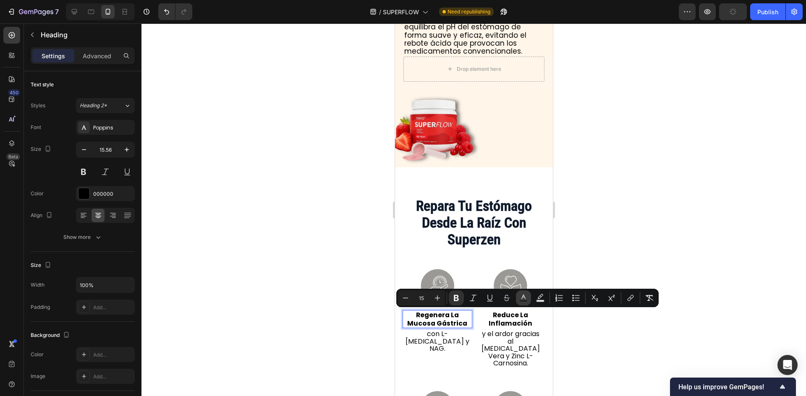
click at [522, 300] on icon "Editor contextual toolbar" at bounding box center [523, 298] width 8 height 8
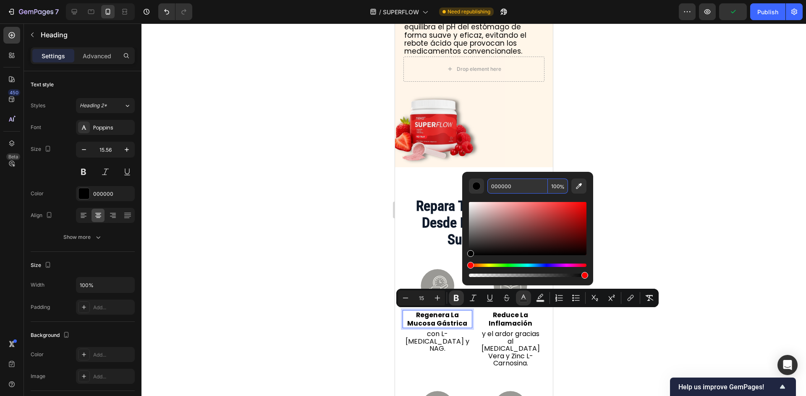
click at [516, 185] on input "000000" at bounding box center [517, 186] width 60 height 15
paste input "F1A2B"
type input "0F1A2B"
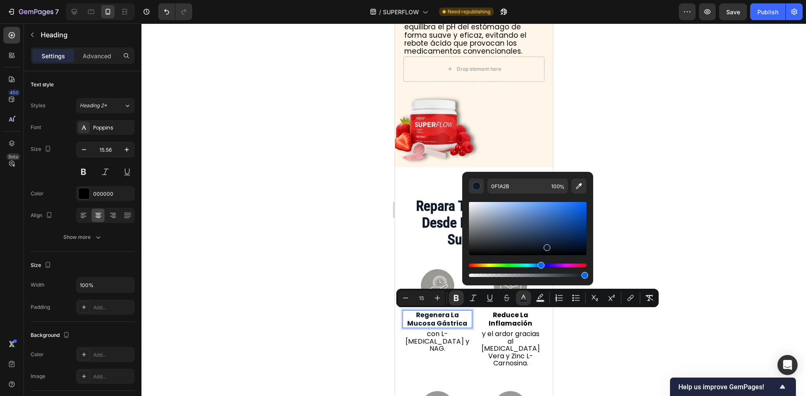
click at [666, 248] on div at bounding box center [473, 209] width 664 height 373
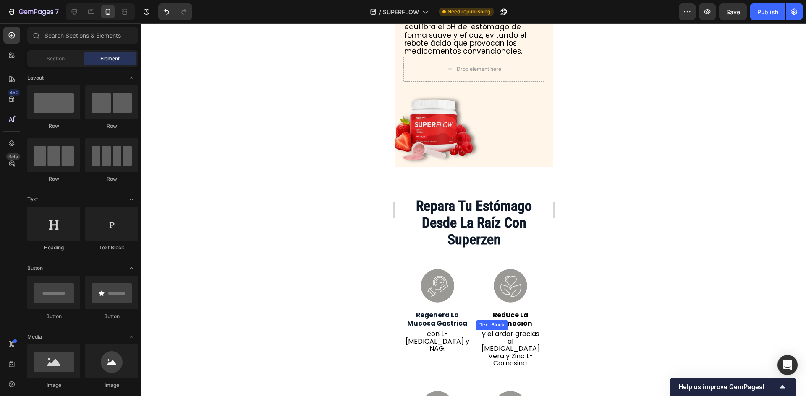
scroll to position [2476, 0]
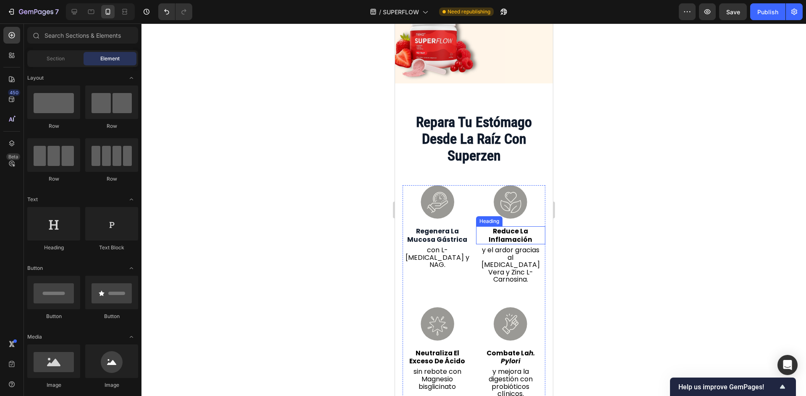
click at [510, 236] on strong "reduce la inflamación" at bounding box center [510, 235] width 44 height 17
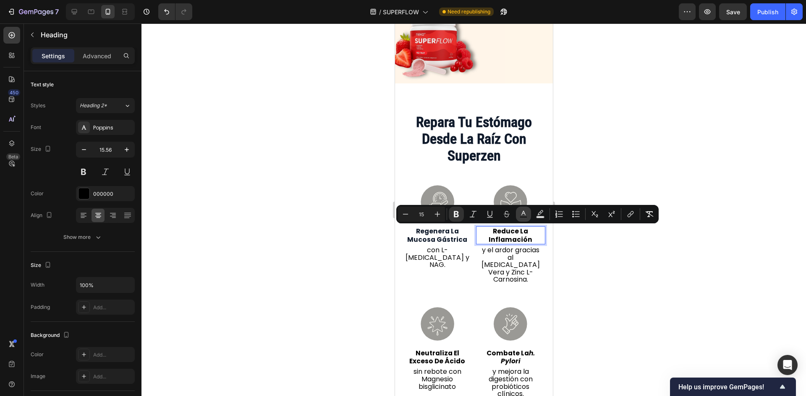
click at [527, 219] on button "Text Color" at bounding box center [523, 214] width 15 height 15
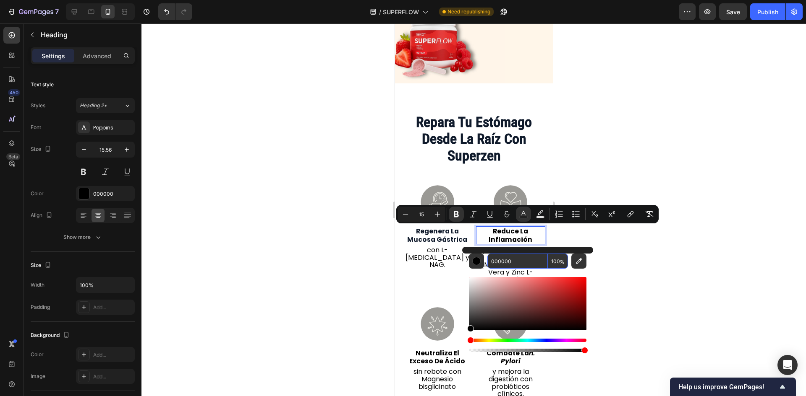
click at [518, 259] on input "000000" at bounding box center [517, 261] width 60 height 15
paste input "F1A2B"
type input "0F1A2B"
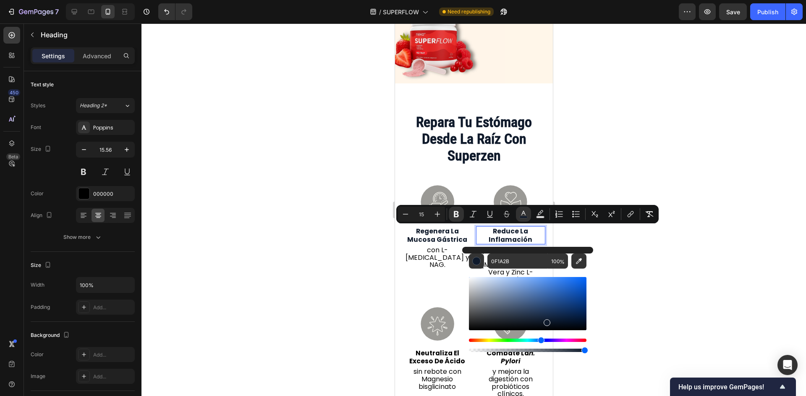
click at [644, 263] on div at bounding box center [473, 209] width 664 height 373
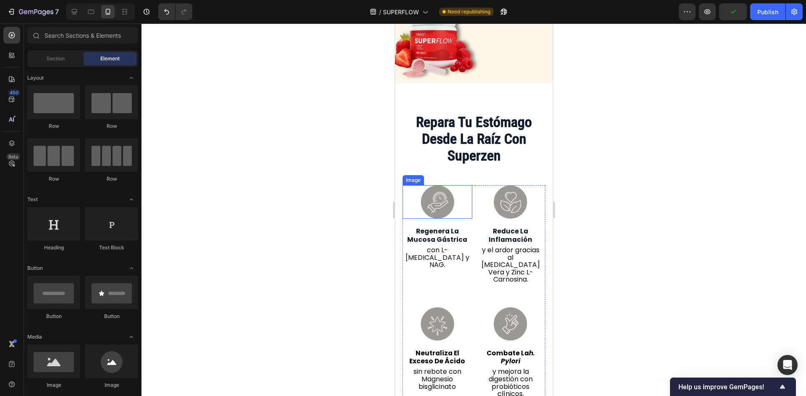
click at [445, 239] on strong "regenera la mucosa gástrica" at bounding box center [437, 235] width 60 height 17
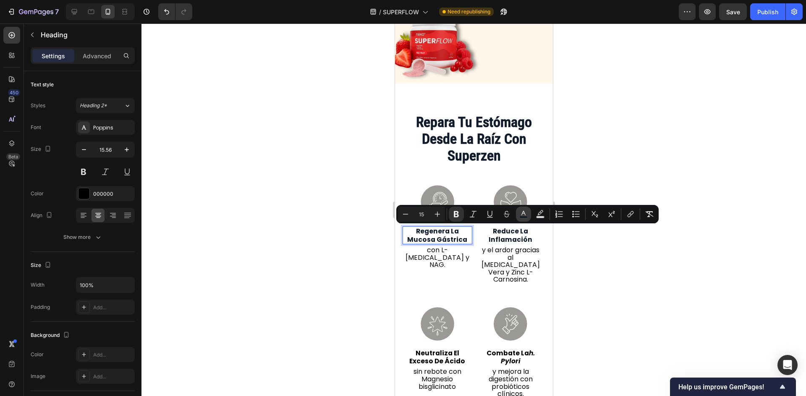
click at [519, 215] on icon "Editor contextual toolbar" at bounding box center [523, 214] width 8 height 8
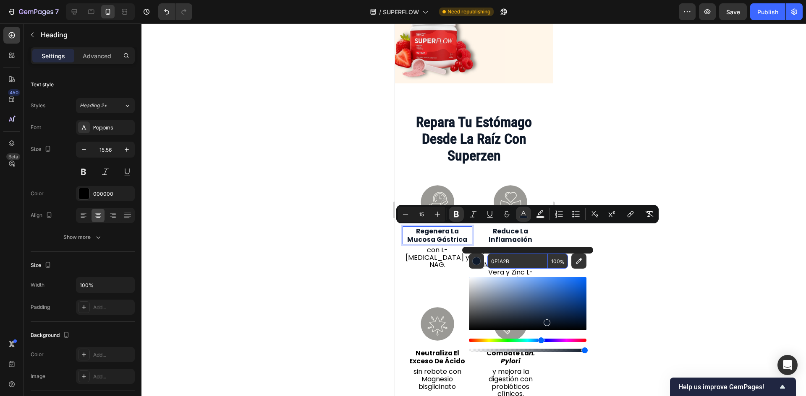
click at [507, 260] on input "0F1A2B" at bounding box center [517, 261] width 60 height 15
paste input "111827"
type input "111827"
click at [661, 257] on div at bounding box center [473, 209] width 664 height 373
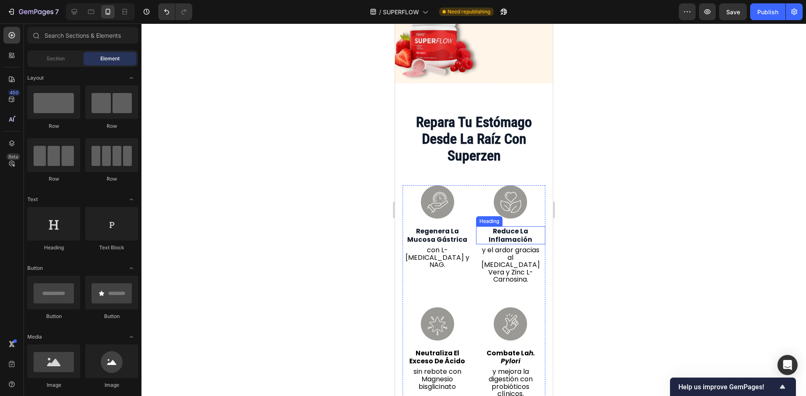
click at [514, 241] on strong "reduce la inflamación" at bounding box center [510, 235] width 44 height 17
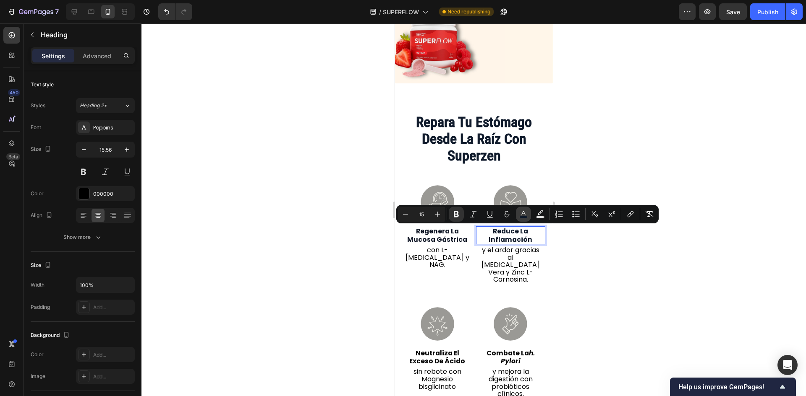
click at [524, 216] on icon "Editor contextual toolbar" at bounding box center [523, 214] width 8 height 8
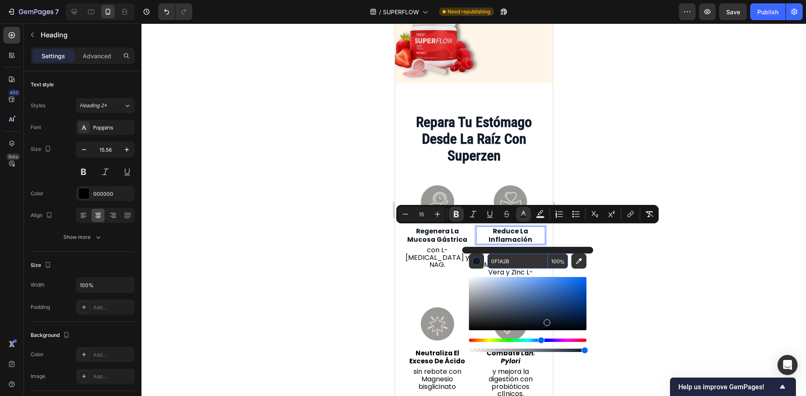
click at [537, 265] on input "0F1A2B" at bounding box center [517, 261] width 60 height 15
paste input "111827"
type input "111827"
click at [633, 274] on div at bounding box center [473, 209] width 664 height 373
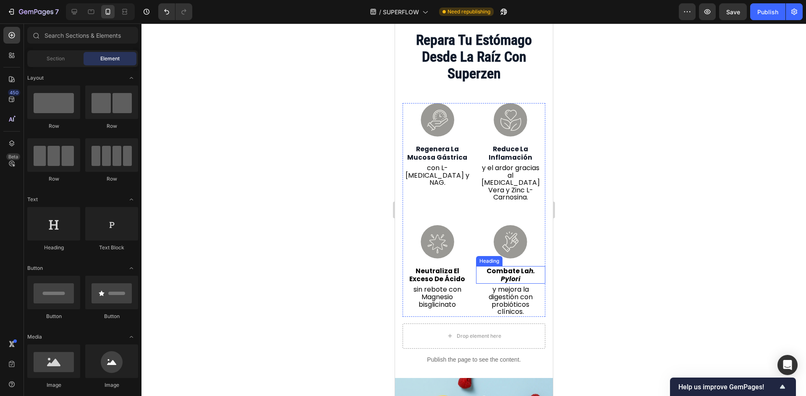
scroll to position [2559, 0]
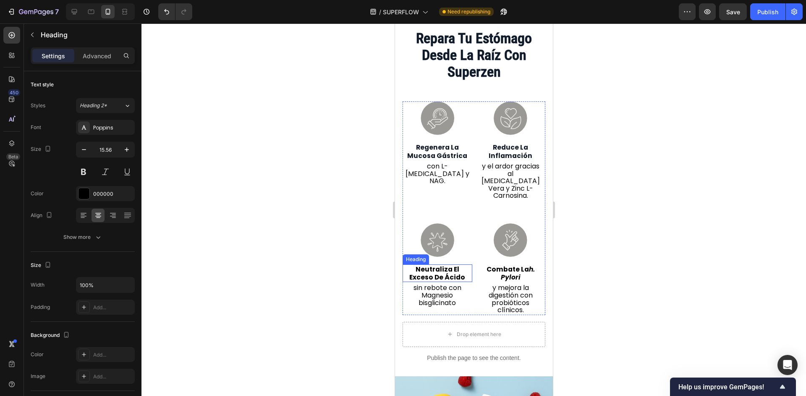
click at [444, 265] on strong "neutraliza el exceso de ácido" at bounding box center [437, 273] width 56 height 17
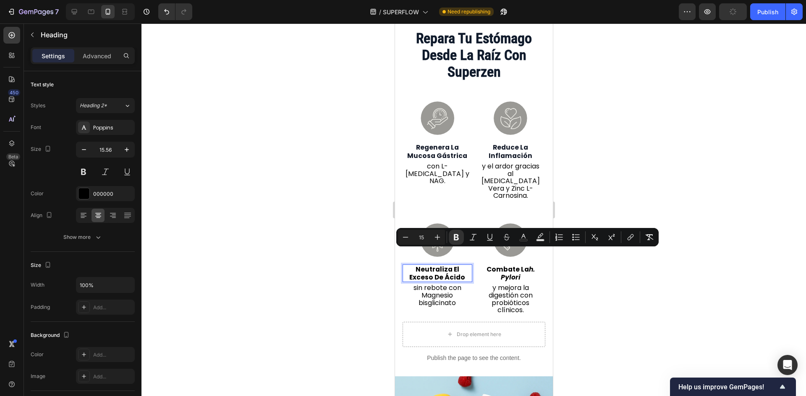
click at [527, 245] on div "Minus 15 Plus Bold Italic Underline Strikethrough Text Color Text Background Co…" at bounding box center [527, 237] width 262 height 18
click at [524, 243] on button "Text Color" at bounding box center [523, 237] width 15 height 15
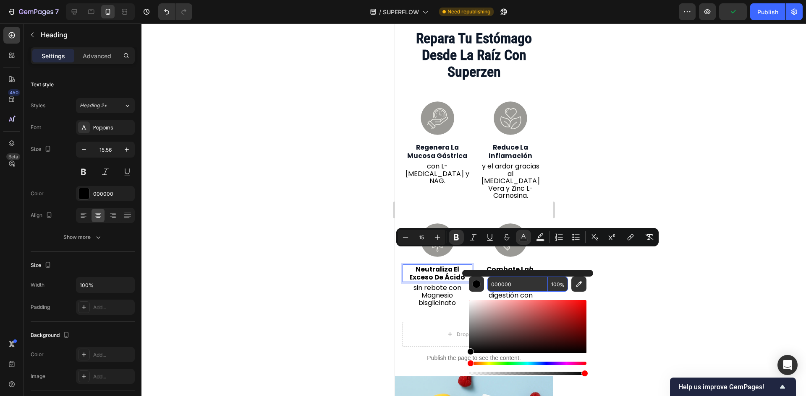
click at [505, 289] on input "000000" at bounding box center [517, 284] width 60 height 15
paste input "111827"
type input "111827"
click at [642, 284] on div at bounding box center [473, 209] width 664 height 373
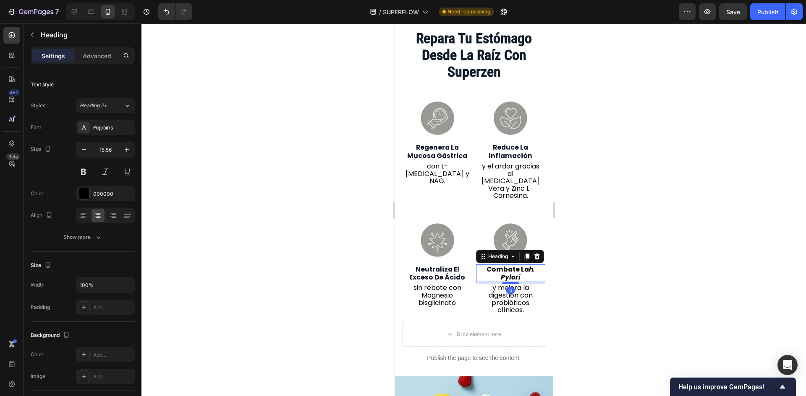
click at [520, 265] on h3 "combate la h. pylori" at bounding box center [510, 274] width 70 height 18
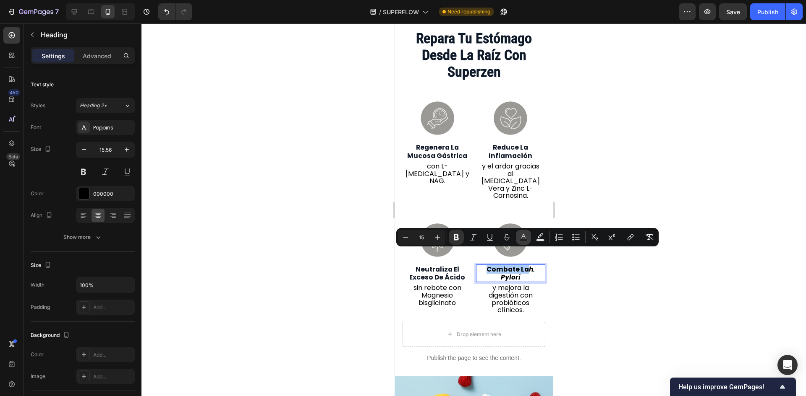
click at [520, 235] on icon "Editor contextual toolbar" at bounding box center [523, 237] width 8 height 8
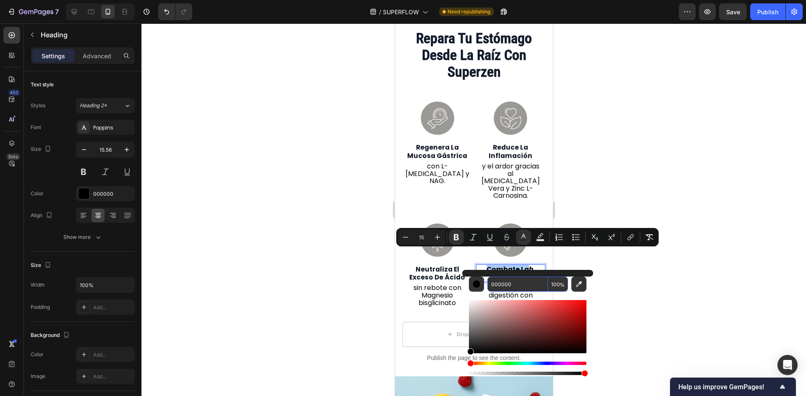
click at [535, 285] on input "000000" at bounding box center [517, 284] width 60 height 15
paste input "111827"
type input "111827"
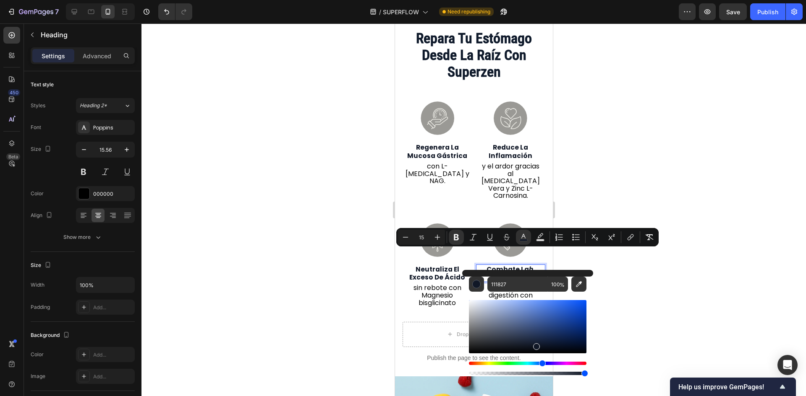
type input "16"
click at [608, 271] on div at bounding box center [473, 209] width 664 height 373
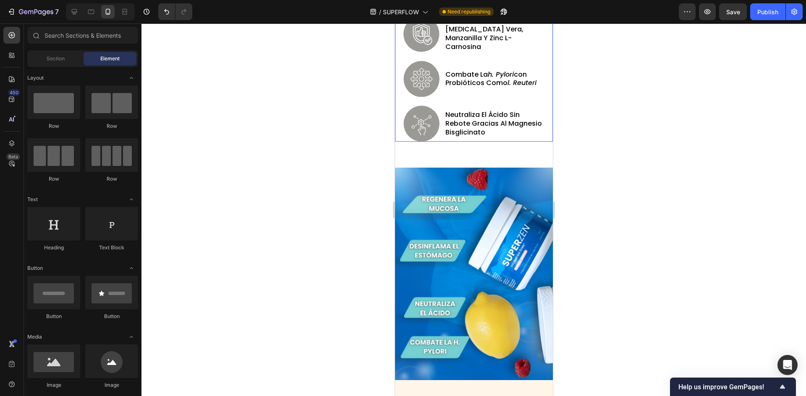
scroll to position [1049, 0]
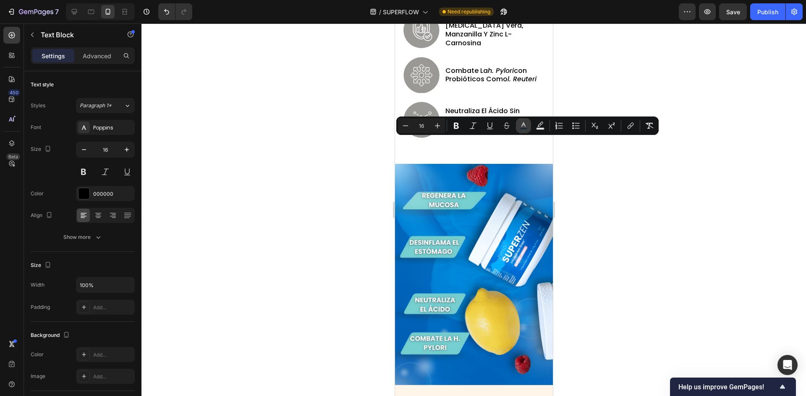
click at [520, 125] on icon "Editor contextual toolbar" at bounding box center [523, 126] width 8 height 8
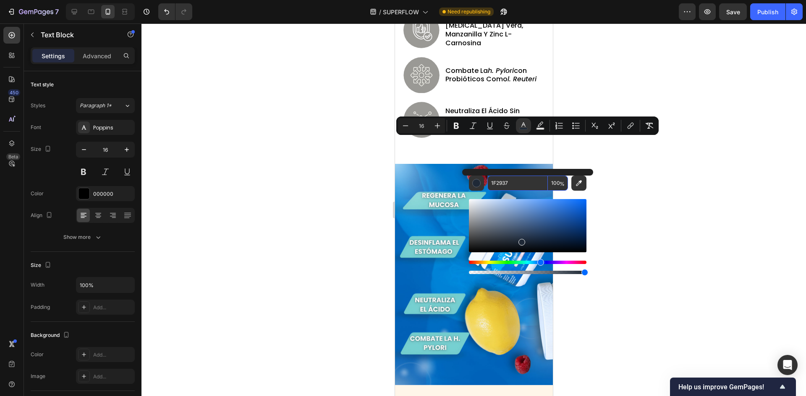
click at [519, 183] on input "1F2937" at bounding box center [517, 183] width 60 height 15
click at [653, 190] on div at bounding box center [473, 209] width 664 height 373
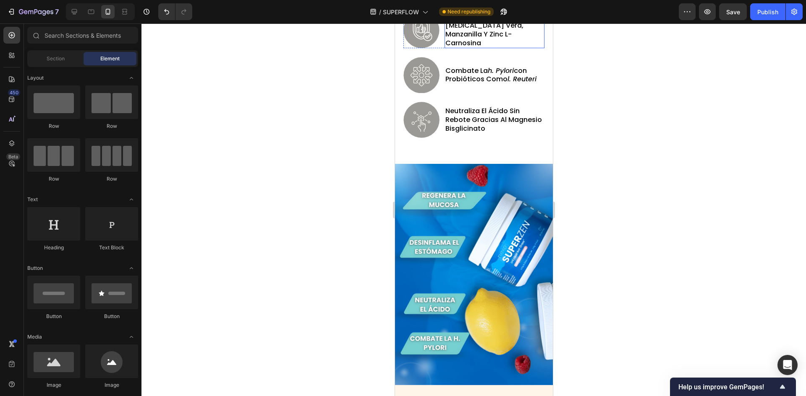
click at [494, 48] on p "reduce la inflamación con [MEDICAL_DATA] vera, manzanilla y zinc l-carnosina" at bounding box center [494, 30] width 98 height 35
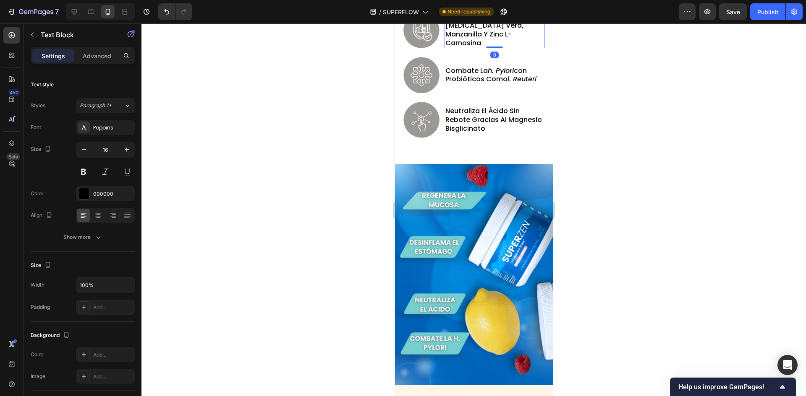
click at [494, 48] on p "reduce la inflamación con [MEDICAL_DATA] vera, manzanilla y zinc l-carnosina" at bounding box center [494, 30] width 98 height 35
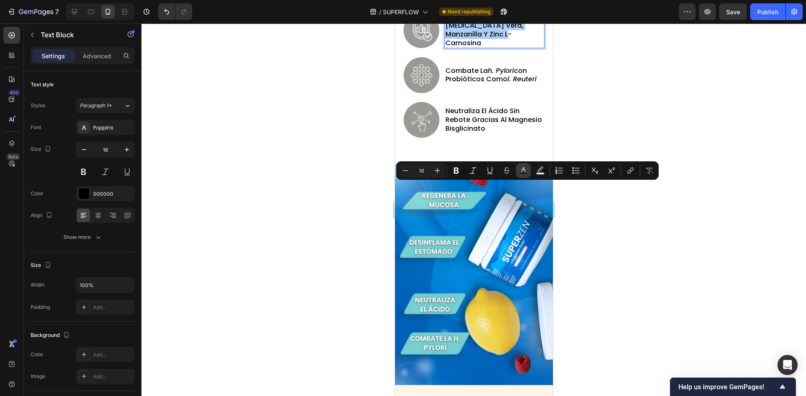
click at [521, 177] on button "Text Color" at bounding box center [523, 170] width 15 height 15
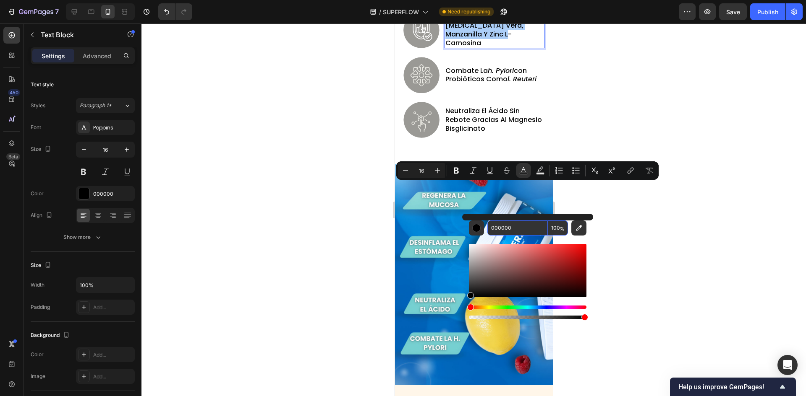
click at [515, 228] on input "000000" at bounding box center [517, 228] width 60 height 15
paste input "1F2937"
type input "1F2937"
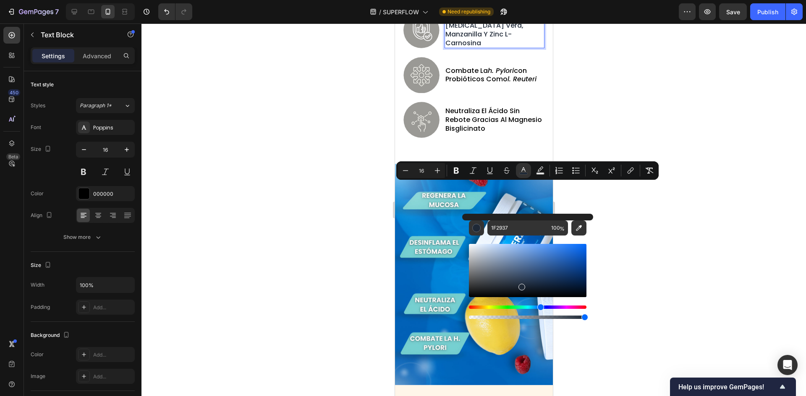
click at [633, 223] on div at bounding box center [473, 209] width 664 height 373
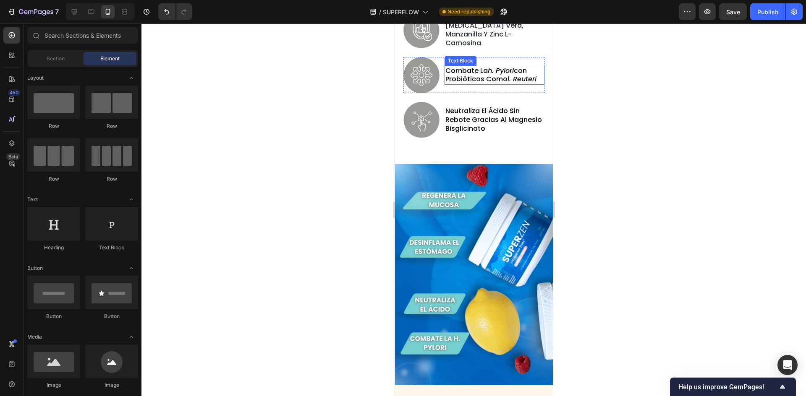
click at [494, 84] on p "combate la h. pylori con probióticos como l. reuteri" at bounding box center [494, 76] width 98 height 18
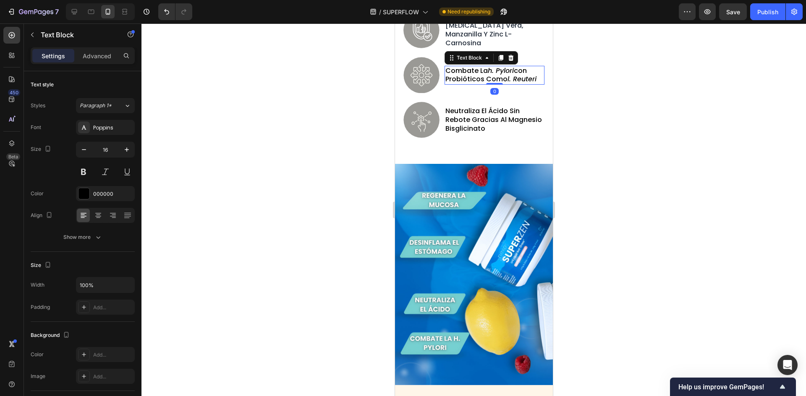
click at [494, 84] on p "combate la h. pylori con probióticos como l. reuteri" at bounding box center [494, 76] width 98 height 18
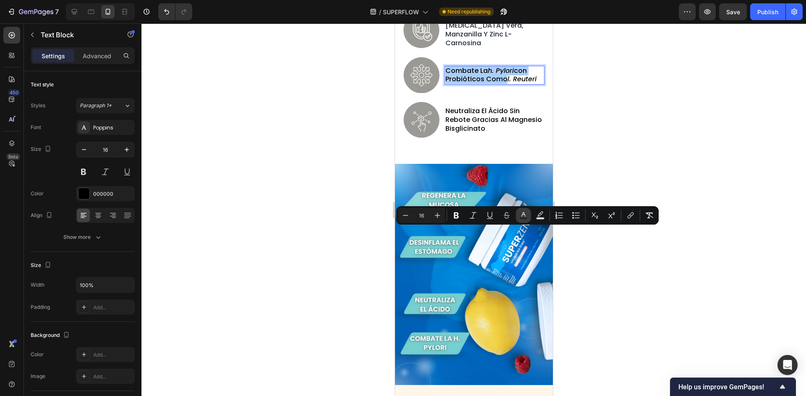
click at [529, 218] on button "Text Color" at bounding box center [523, 215] width 15 height 15
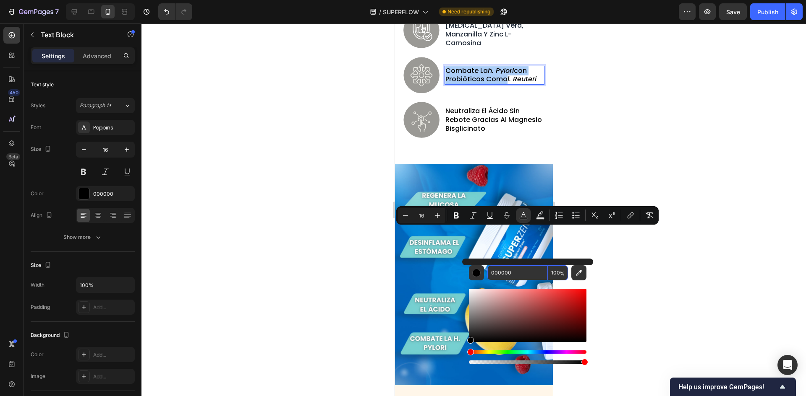
click at [522, 269] on input "000000" at bounding box center [517, 273] width 60 height 15
paste input "1F2937"
type input "1F2937"
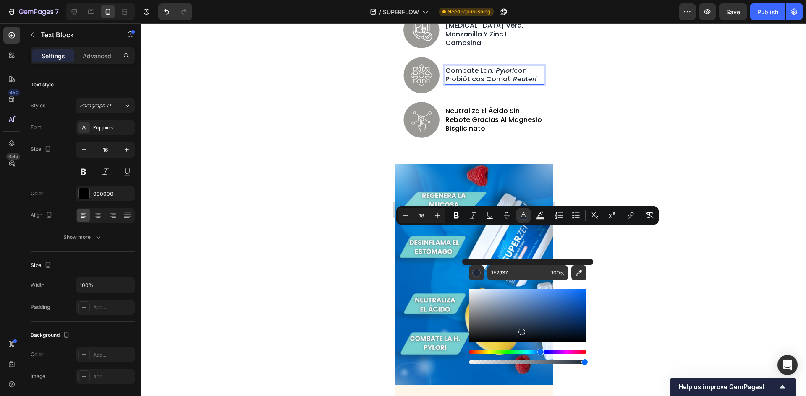
click at [601, 257] on div at bounding box center [473, 209] width 664 height 373
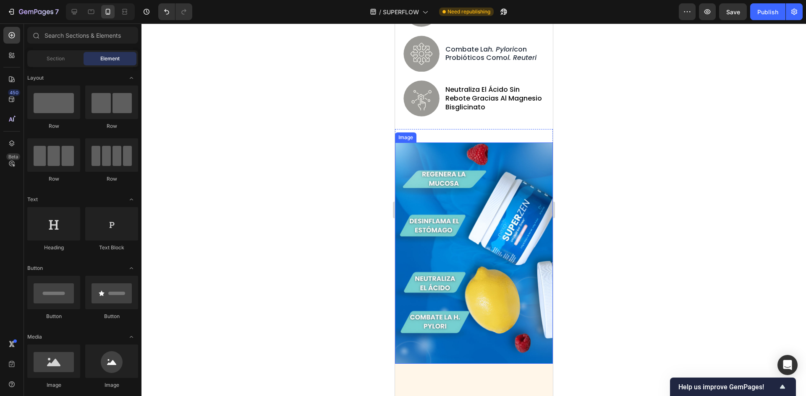
scroll to position [1091, 0]
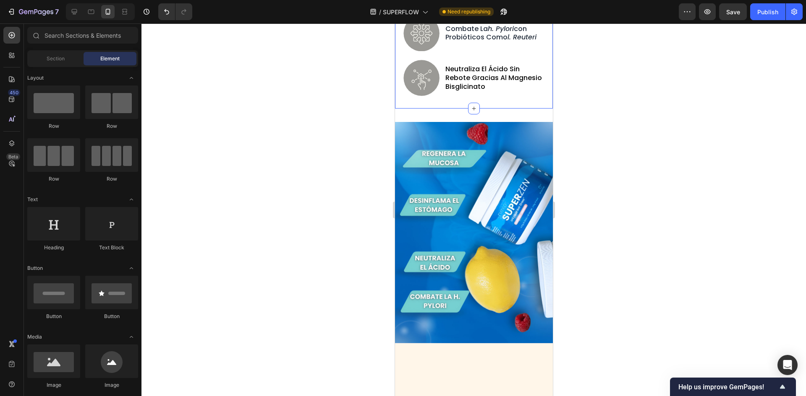
click at [501, 91] on p "neutraliza el ácido sin rebote gracias al magnesio bisglicinato" at bounding box center [494, 78] width 98 height 26
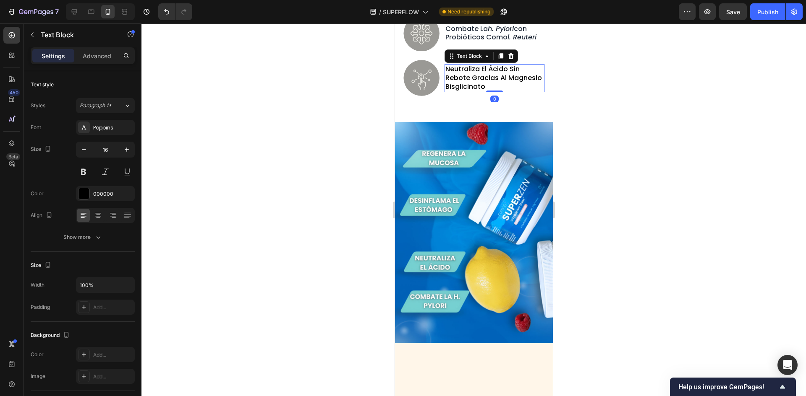
click at [501, 91] on p "neutraliza el ácido sin rebote gracias al magnesio bisglicinato" at bounding box center [494, 78] width 98 height 26
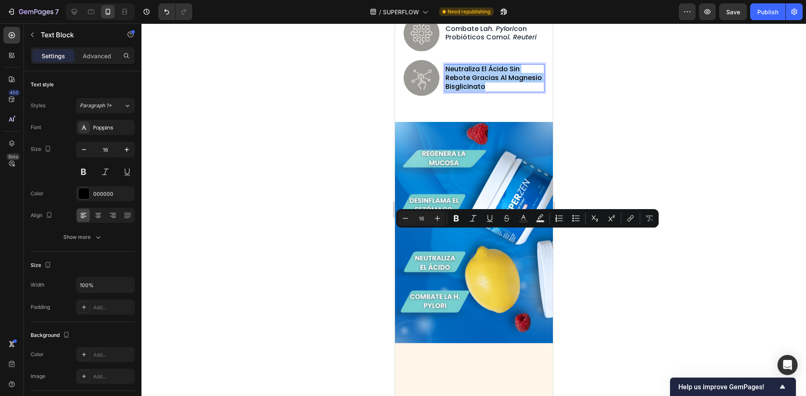
click at [515, 224] on div "Minus 16 Plus Bold Italic Underline Strikethrough Text Color Text Background Co…" at bounding box center [527, 218] width 259 height 15
click at [519, 223] on button "Text Color" at bounding box center [523, 218] width 15 height 15
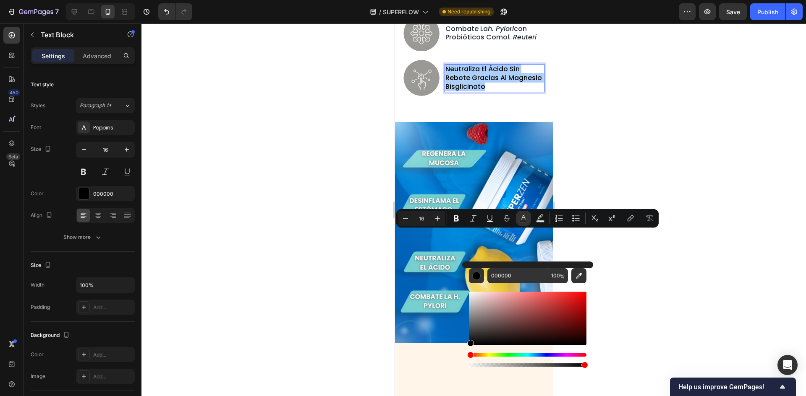
drag, startPoint x: 516, startPoint y: 268, endPoint x: 516, endPoint y: 274, distance: 5.9
click at [516, 269] on div "000000 100 %" at bounding box center [527, 315] width 131 height 107
click at [516, 277] on input "000000" at bounding box center [517, 276] width 60 height 15
paste input "1F2937"
type input "1F2937"
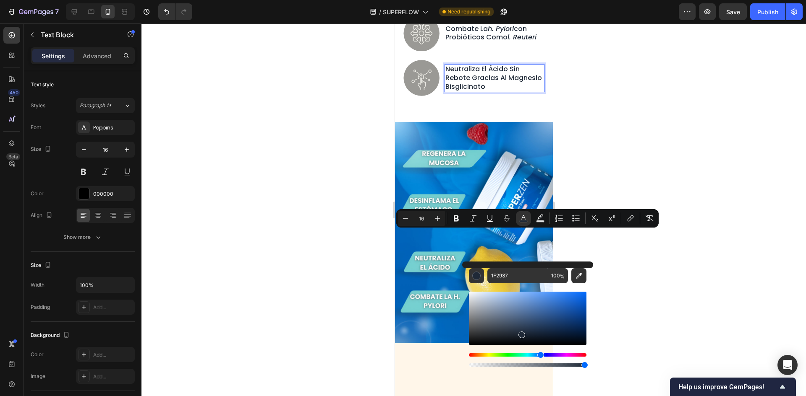
click at [633, 261] on div at bounding box center [473, 209] width 664 height 373
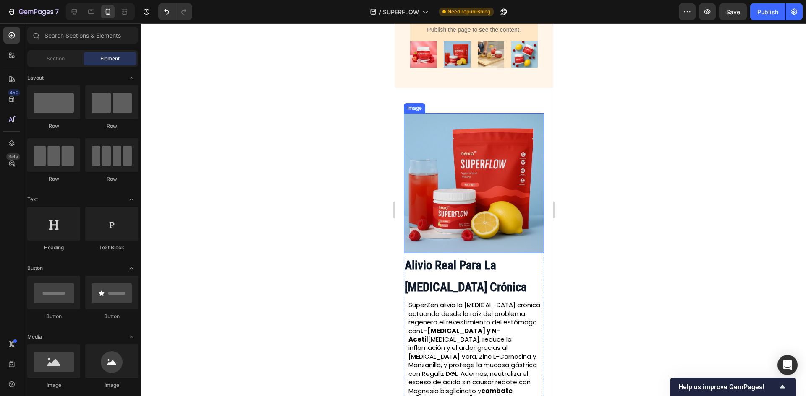
scroll to position [1888, 0]
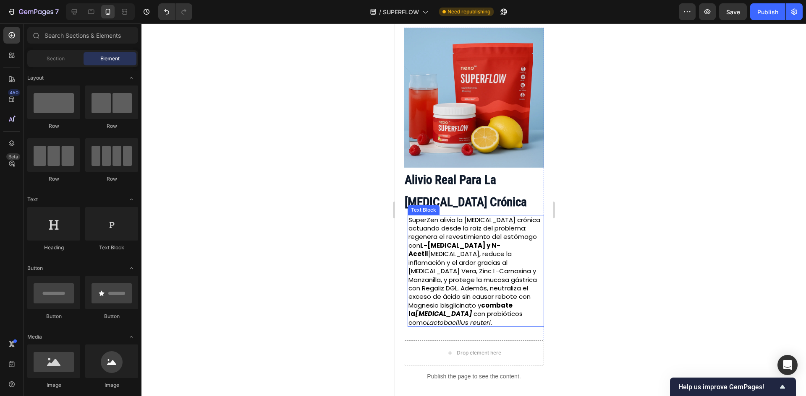
click at [488, 253] on span "SuperZen alivia la gastritis crónica actuando desde la raíz del problema: regen…" at bounding box center [474, 272] width 132 height 112
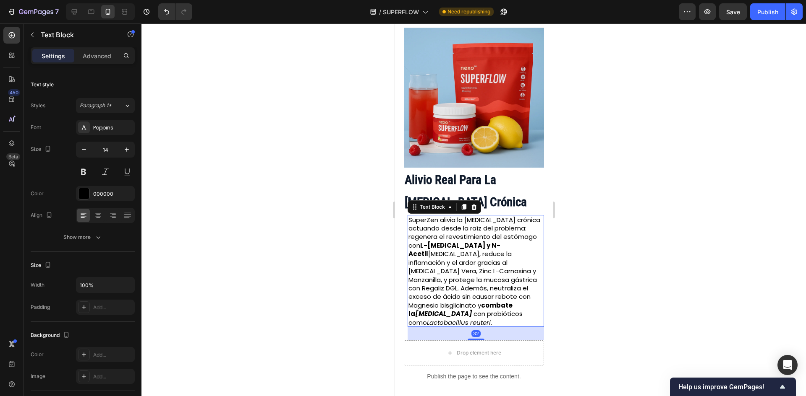
click at [488, 253] on span "SuperZen alivia la gastritis crónica actuando desde la raíz del problema: regen…" at bounding box center [474, 272] width 132 height 112
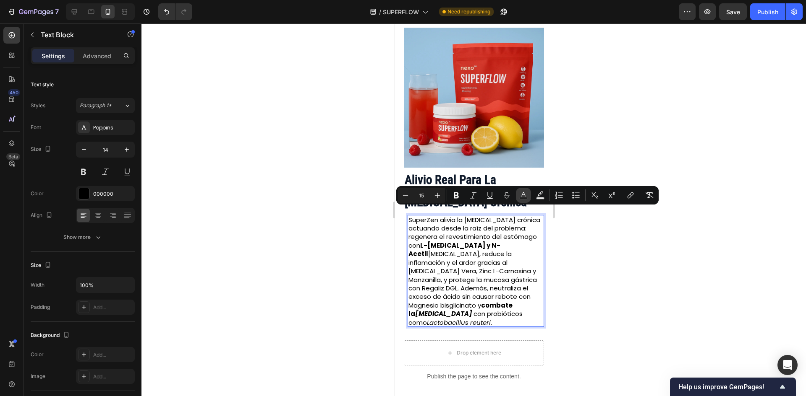
click at [526, 191] on icon "Editor contextual toolbar" at bounding box center [523, 195] width 8 height 8
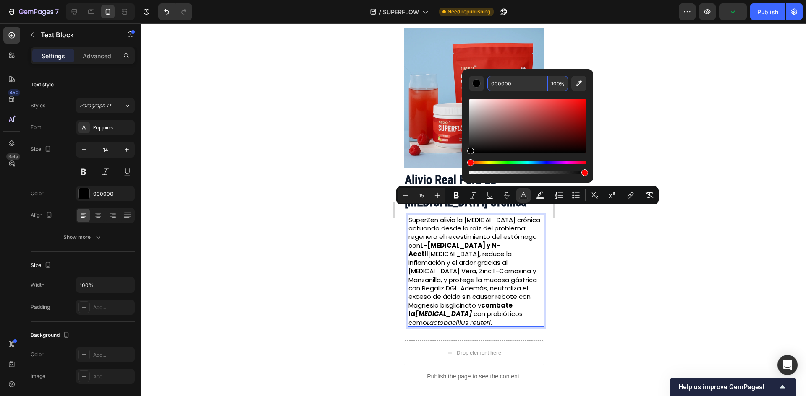
click at [516, 89] on input "000000" at bounding box center [517, 83] width 60 height 15
paste input "1F2937"
type input "1F2937"
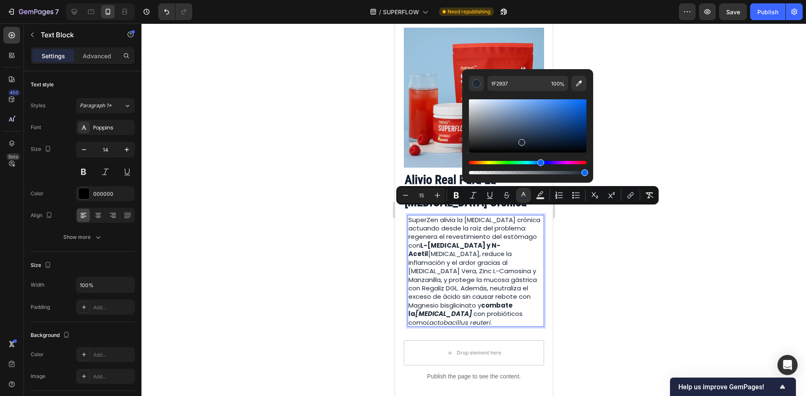
click at [640, 96] on div at bounding box center [473, 209] width 664 height 373
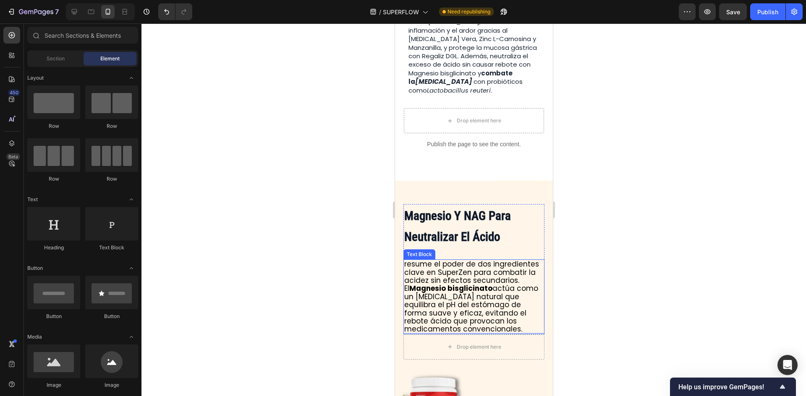
scroll to position [2140, 0]
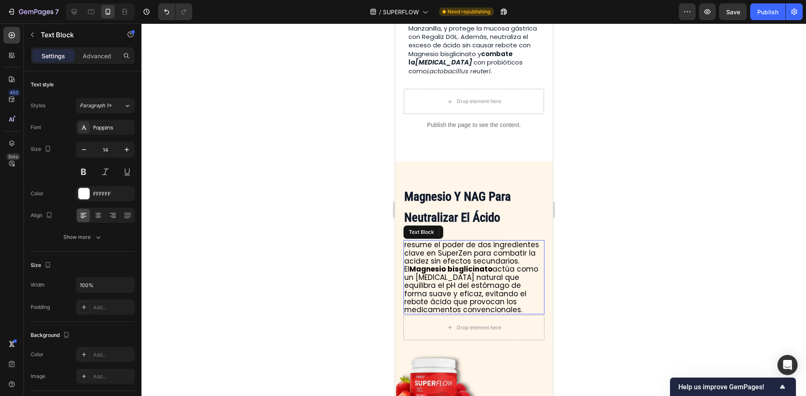
click at [512, 277] on span "resume el poder de dos ingredientes clave en SuperZen para combatir la acidez s…" at bounding box center [471, 277] width 135 height 75
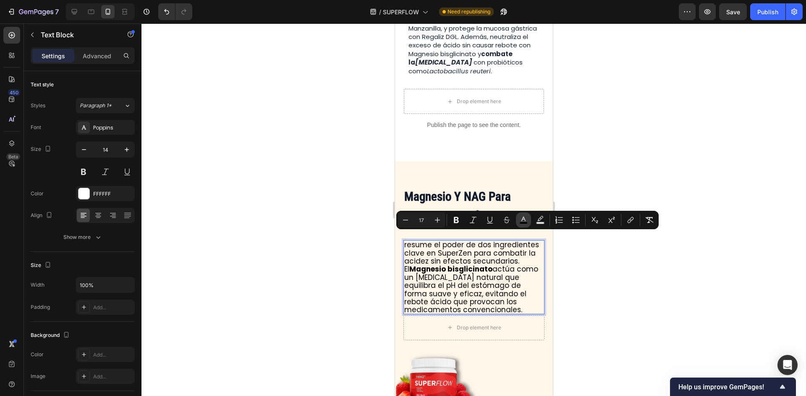
click at [520, 223] on rect "Editor contextual toolbar" at bounding box center [523, 223] width 8 height 2
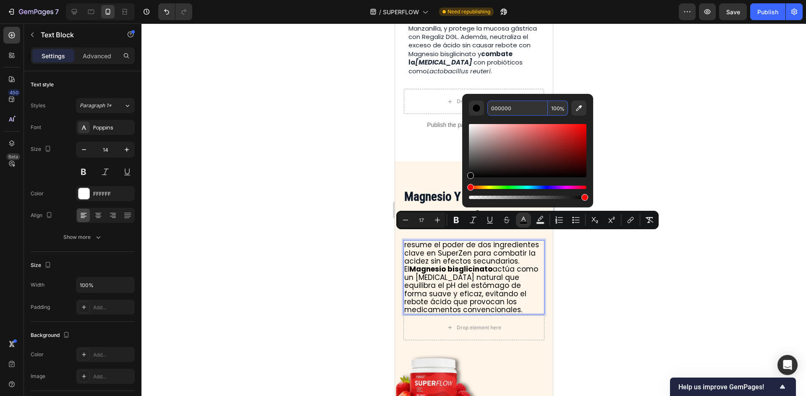
click at [512, 114] on input "000000" at bounding box center [517, 108] width 60 height 15
paste input "1F2937"
type input "1F2937"
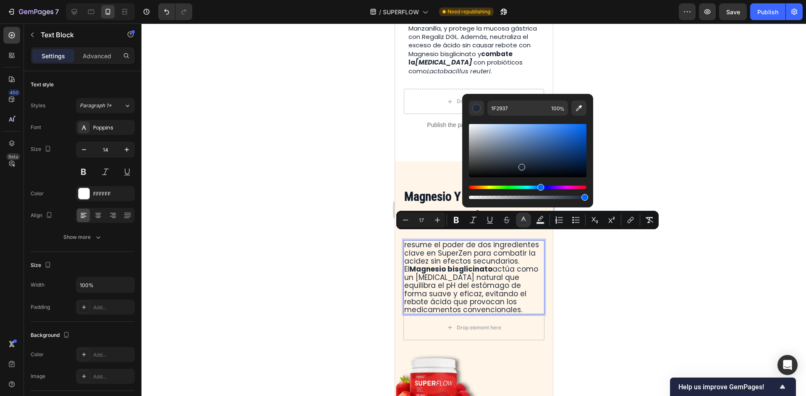
click at [652, 134] on div at bounding box center [473, 209] width 664 height 373
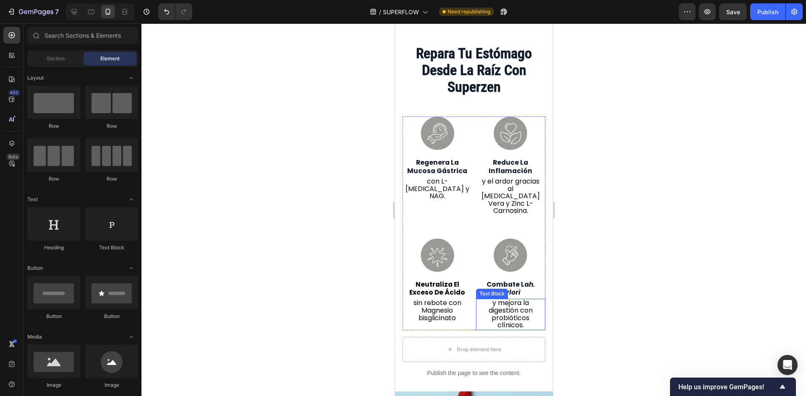
scroll to position [2559, 0]
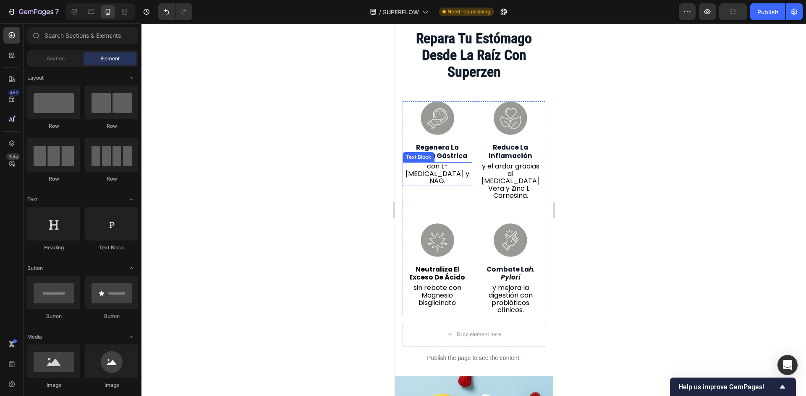
click at [441, 172] on span "con L-[MEDICAL_DATA] y NAG." at bounding box center [437, 174] width 64 height 24
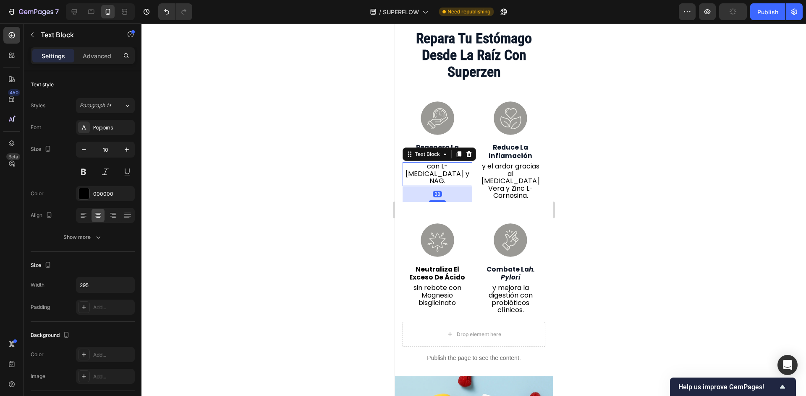
click at [441, 172] on span "con L-[MEDICAL_DATA] y NAG." at bounding box center [437, 174] width 64 height 24
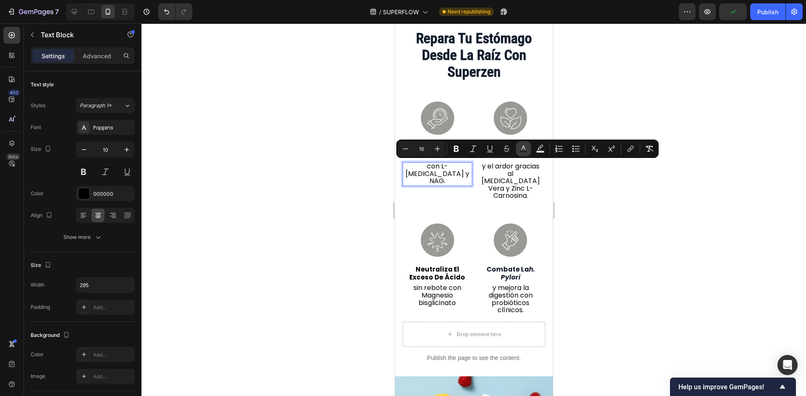
click at [524, 149] on icon "Editor contextual toolbar" at bounding box center [523, 149] width 8 height 8
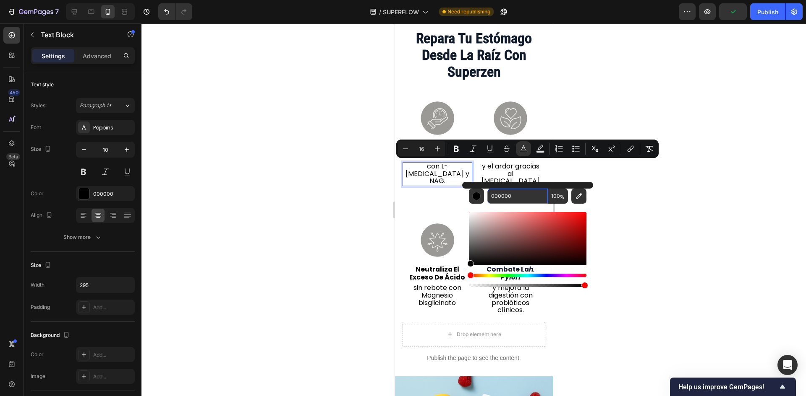
click at [517, 193] on input "000000" at bounding box center [517, 196] width 60 height 15
paste input "1F2937"
type input "1F2937"
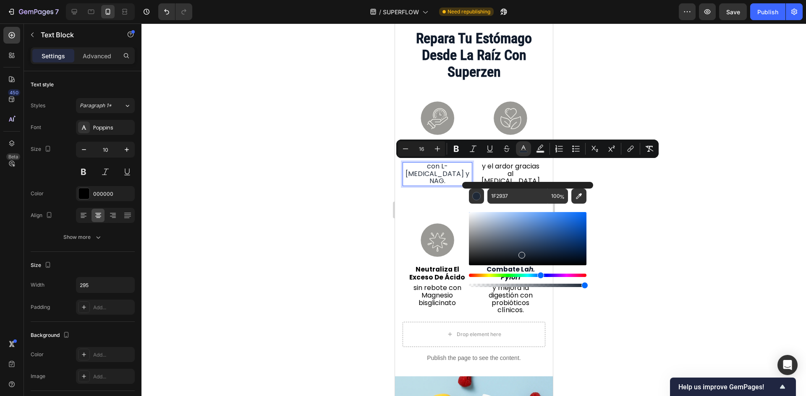
click at [631, 193] on div at bounding box center [473, 209] width 664 height 373
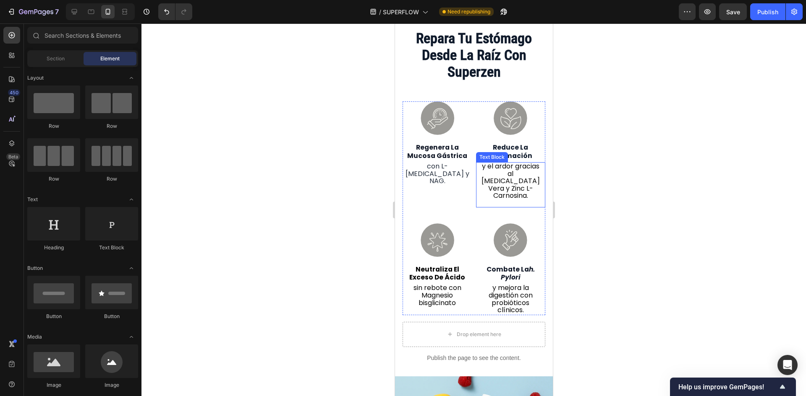
click at [506, 180] on span "y el ardor gracias al [MEDICAL_DATA] Vera y Zinc L-Carnosina." at bounding box center [510, 181] width 58 height 39
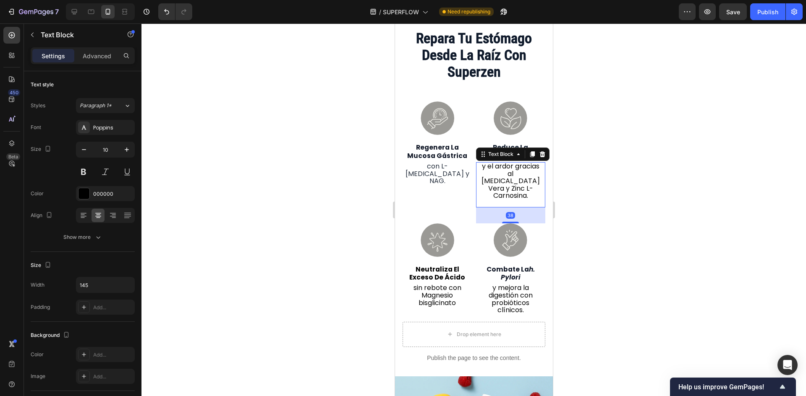
click at [506, 180] on span "y el ardor gracias al [MEDICAL_DATA] Vera y Zinc L-Carnosina." at bounding box center [510, 181] width 58 height 39
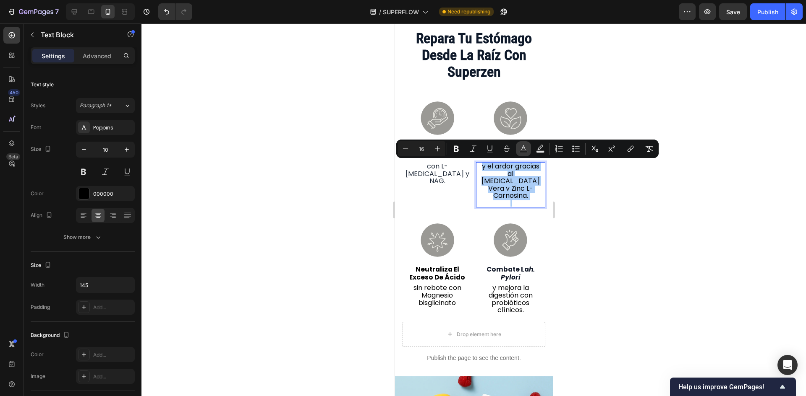
click at [524, 149] on icon "Editor contextual toolbar" at bounding box center [523, 148] width 4 height 5
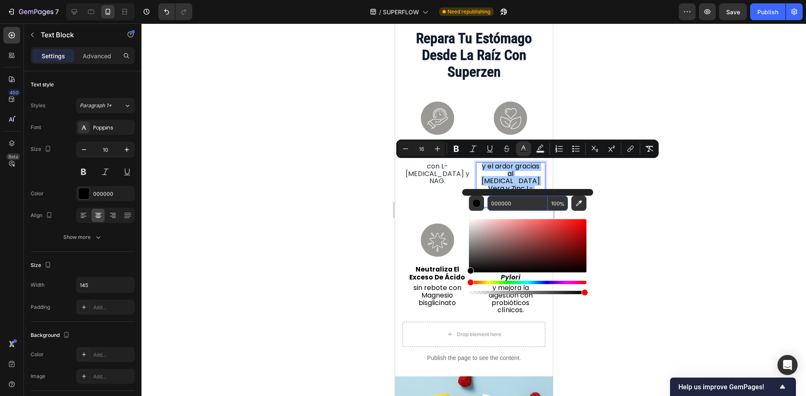
click at [510, 203] on input "000000" at bounding box center [517, 203] width 60 height 15
paste input "1F2937"
type input "1F2937"
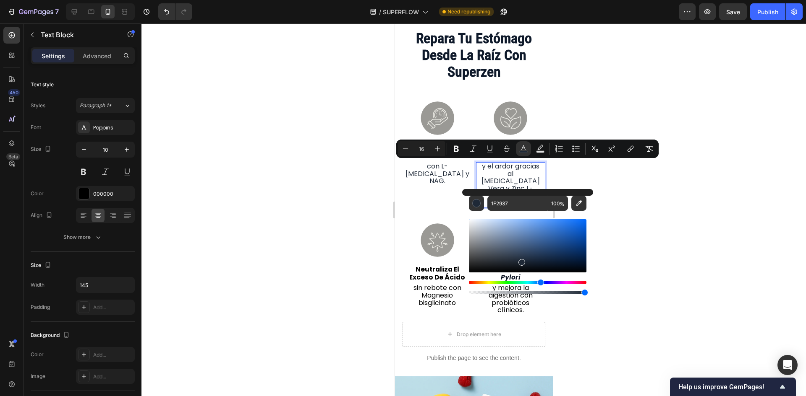
click at [624, 206] on div at bounding box center [473, 209] width 664 height 373
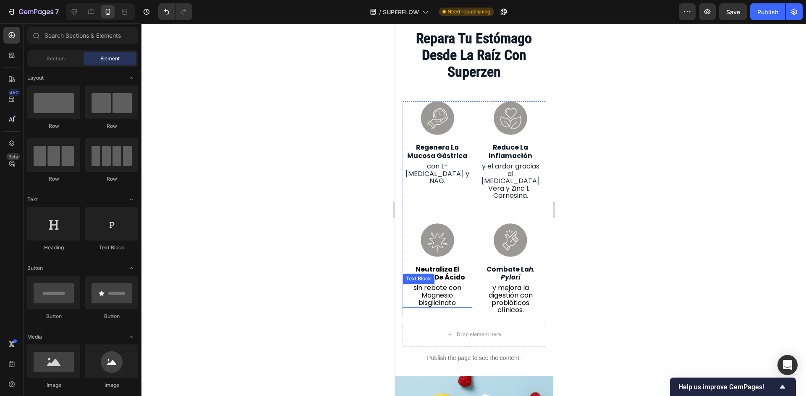
click at [441, 284] on span "sin rebote con Magnesio bisglicinato" at bounding box center [437, 295] width 48 height 24
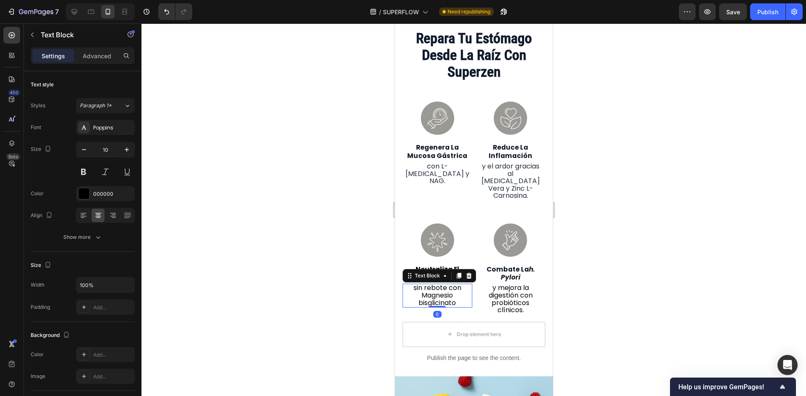
click at [441, 284] on span "sin rebote con Magnesio bisglicinato" at bounding box center [437, 295] width 48 height 24
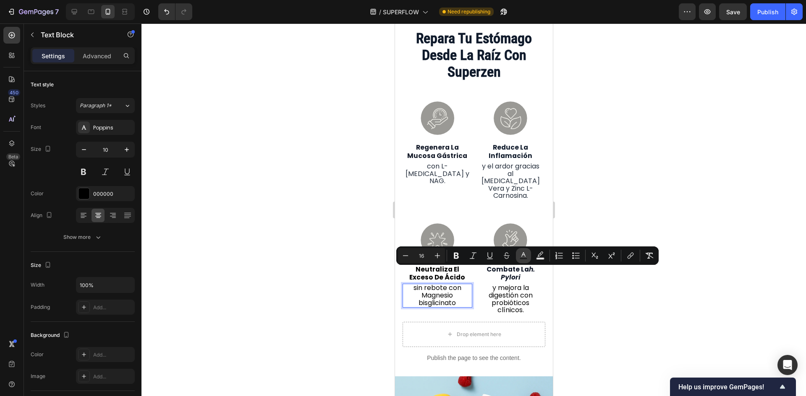
click at [525, 256] on icon "Editor contextual toolbar" at bounding box center [523, 256] width 8 height 8
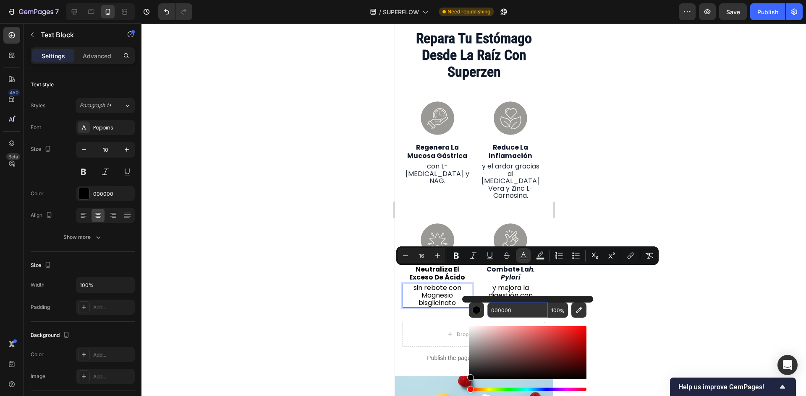
click at [523, 314] on input "000000" at bounding box center [517, 310] width 60 height 15
paste input "1F2937"
type input "1F2937"
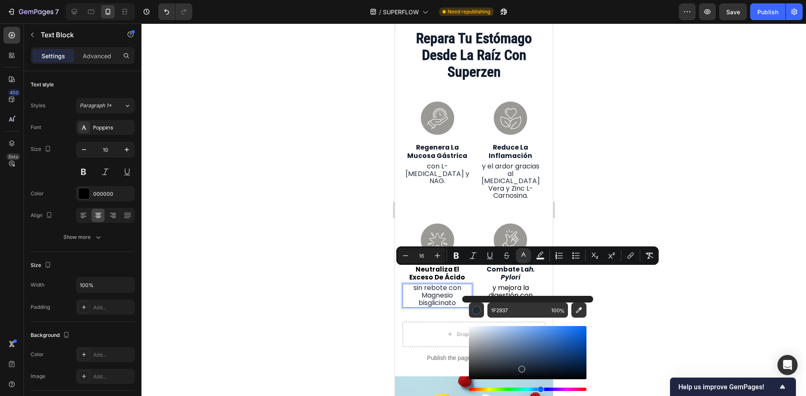
click at [625, 293] on div at bounding box center [473, 209] width 664 height 373
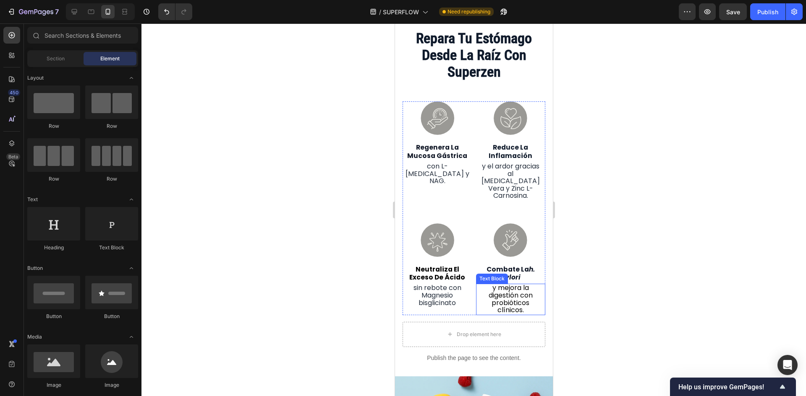
click at [493, 290] on span "y mejora la digestión con probióticos clínicos." at bounding box center [510, 299] width 44 height 32
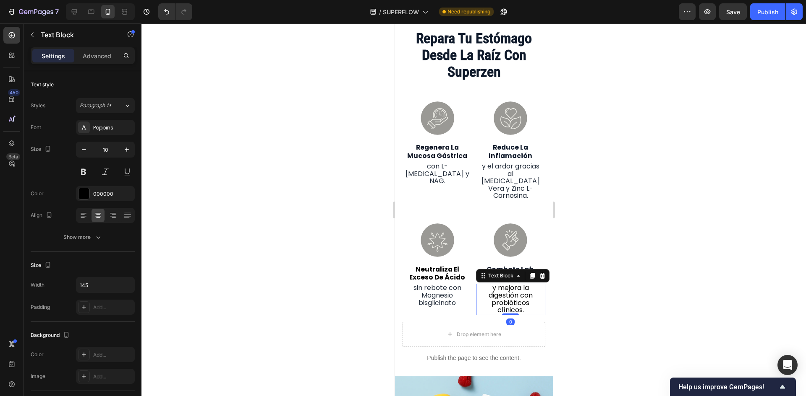
click at [493, 290] on span "y mejora la digestión con probióticos clínicos." at bounding box center [510, 299] width 44 height 32
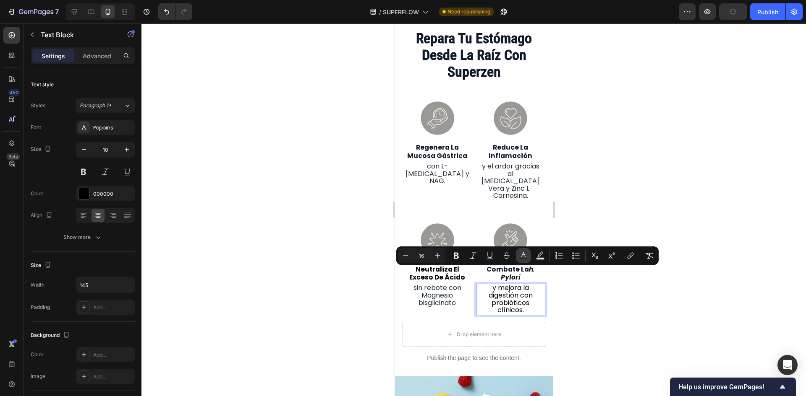
click at [521, 258] on rect "Editor contextual toolbar" at bounding box center [523, 259] width 8 height 2
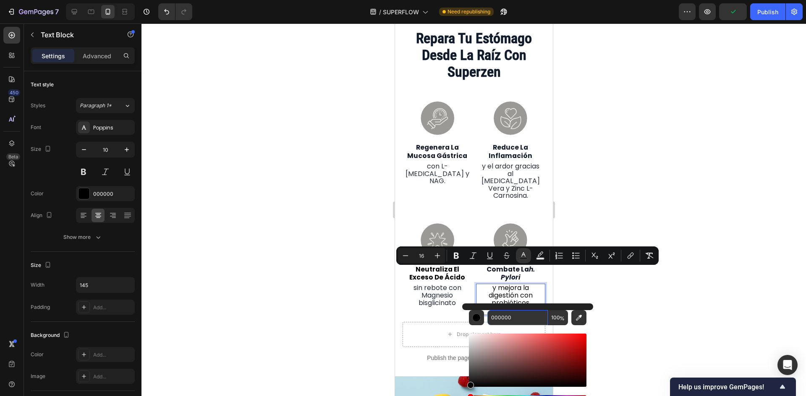
click at [517, 318] on input "000000" at bounding box center [517, 317] width 60 height 15
paste input "1F2937"
type input "1F2937"
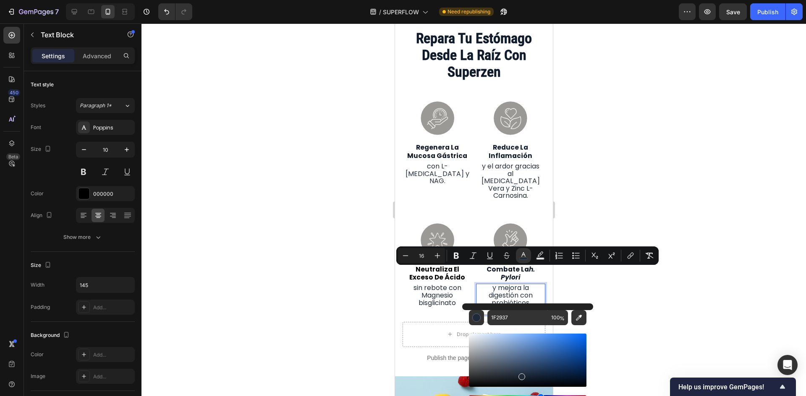
click at [590, 299] on div at bounding box center [473, 209] width 664 height 373
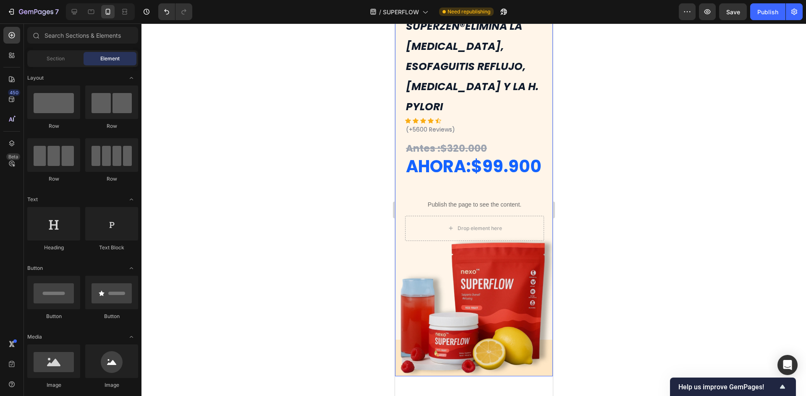
scroll to position [0, 0]
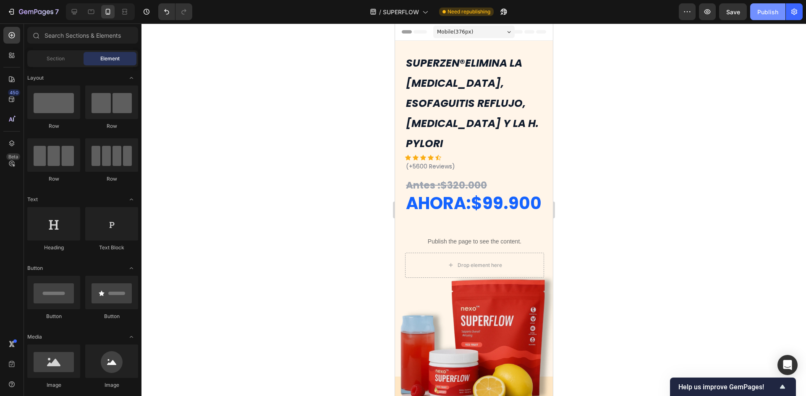
click at [768, 14] on div "Publish" at bounding box center [767, 12] width 21 height 9
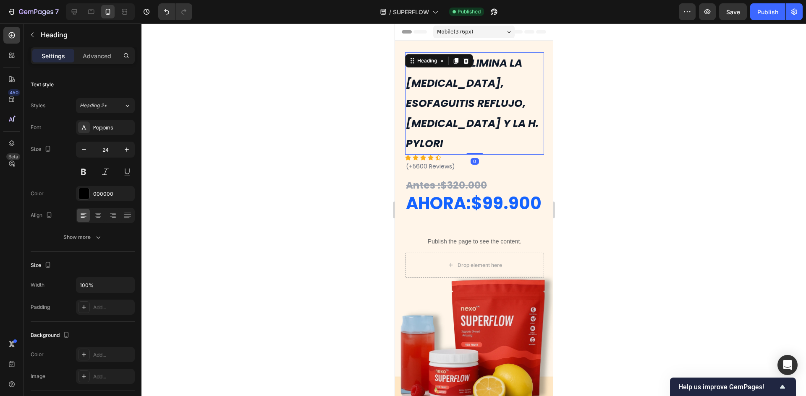
click at [468, 92] on h2 "SUPERZEN ® ELIMINA LA [MEDICAL_DATA], ESOFAGUITIS REFLUJO, [MEDICAL_DATA] Y LA …" at bounding box center [473, 103] width 139 height 102
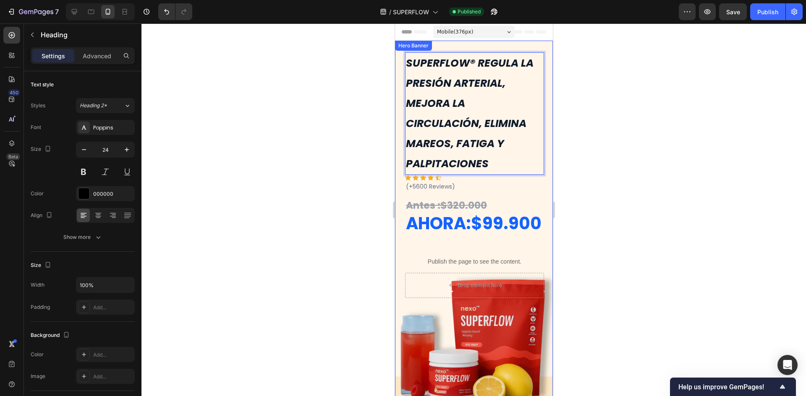
click at [648, 142] on div at bounding box center [473, 209] width 664 height 373
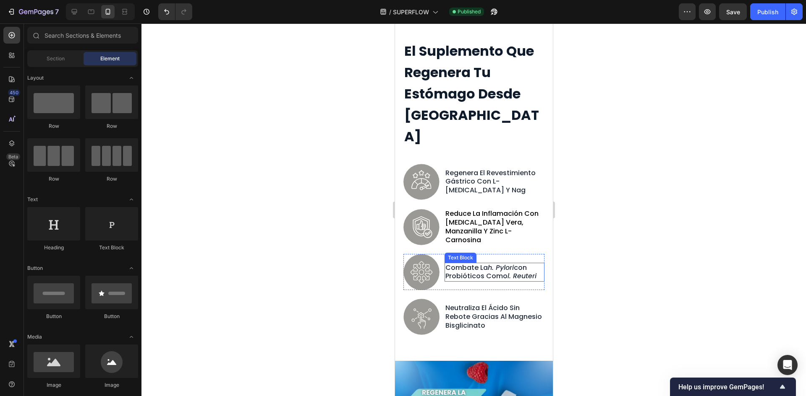
scroll to position [1007, 0]
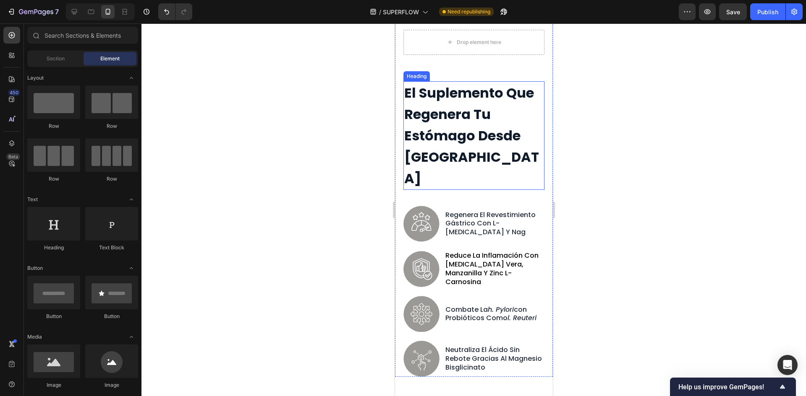
click at [476, 133] on strong "El Suplemento Que Regenera Tu Estómago Desde [GEOGRAPHIC_DATA]" at bounding box center [471, 135] width 135 height 104
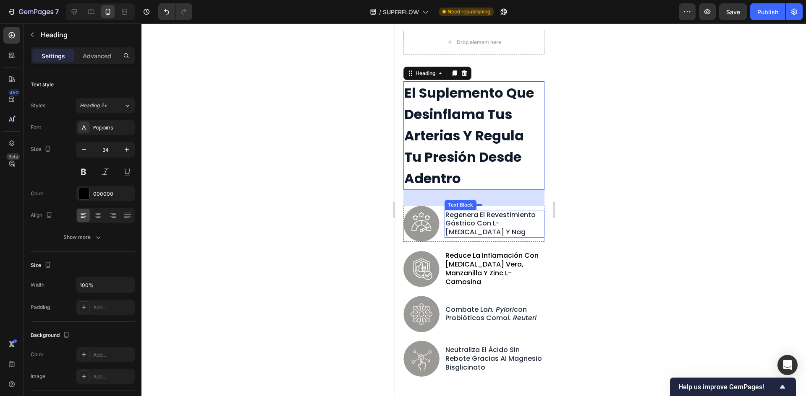
click at [461, 217] on span "regenera el revestimiento gástrico con l-[MEDICAL_DATA] y nag" at bounding box center [490, 223] width 90 height 27
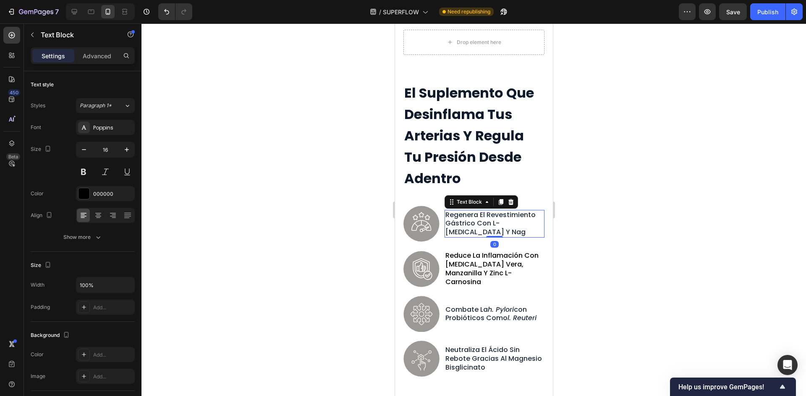
click at [463, 217] on span "regenera el revestimiento gástrico con l-[MEDICAL_DATA] y nag" at bounding box center [490, 223] width 90 height 27
click at [488, 261] on p "reduce la inflamación con [MEDICAL_DATA] vera, manzanilla y zinc l-carnosina" at bounding box center [494, 269] width 98 height 35
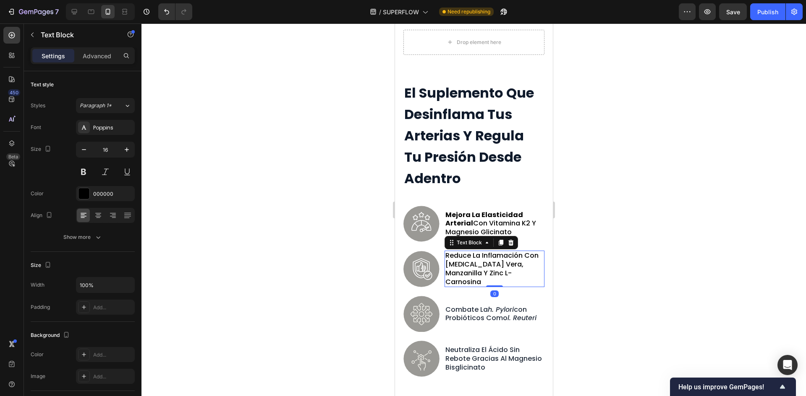
click at [488, 261] on p "reduce la inflamación con [MEDICAL_DATA] vera, manzanilla y zinc l-carnosina" at bounding box center [494, 269] width 98 height 35
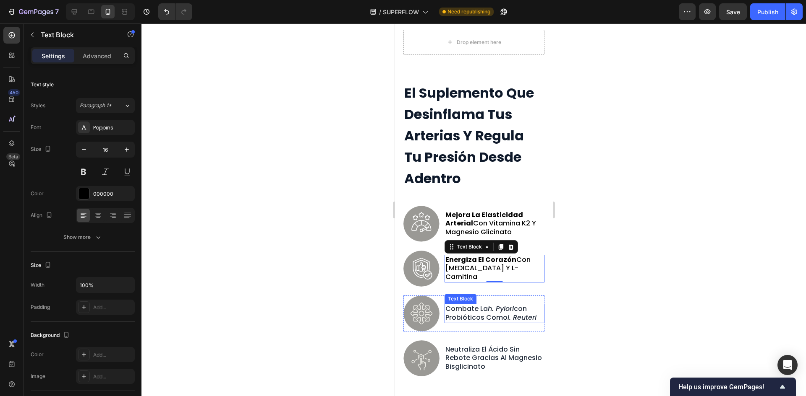
click at [485, 310] on p "combate la h. pylori con probióticos como l. reuteri" at bounding box center [494, 314] width 98 height 18
click at [487, 310] on span "combate la h. pylori con probióticos como l. reuteri" at bounding box center [490, 313] width 91 height 18
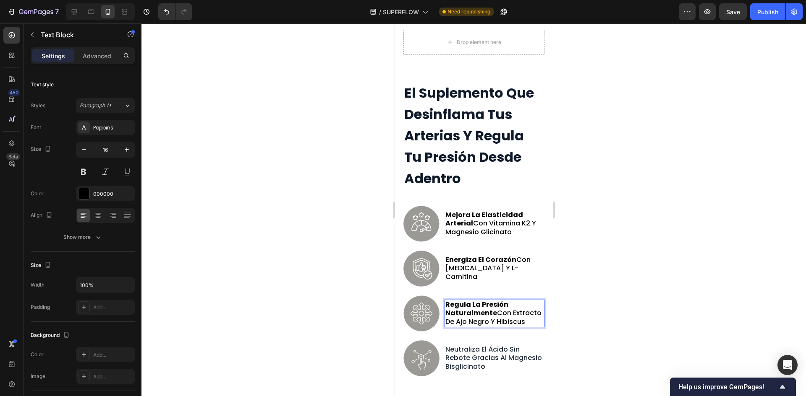
scroll to position [1003, 0]
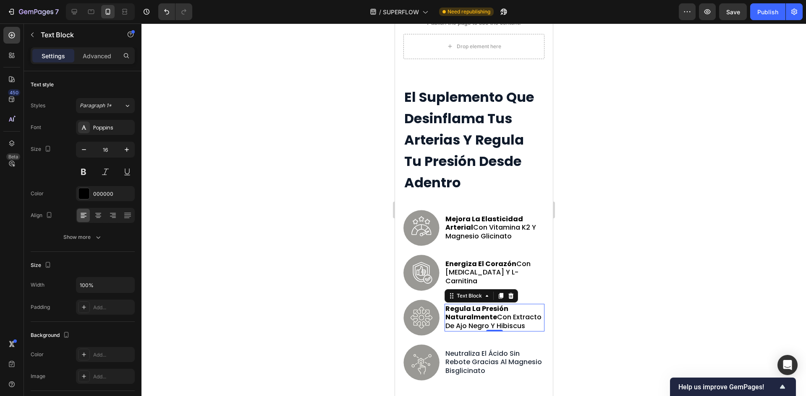
click at [500, 352] on span "neutraliza el ácido sin rebote gracias al magnesio bisglicinato" at bounding box center [493, 362] width 97 height 27
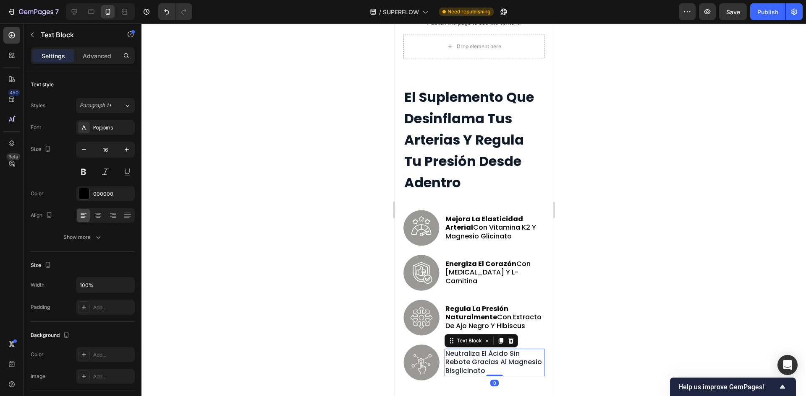
click at [500, 352] on span "neutraliza el ácido sin rebote gracias al magnesio bisglicinato" at bounding box center [493, 362] width 97 height 27
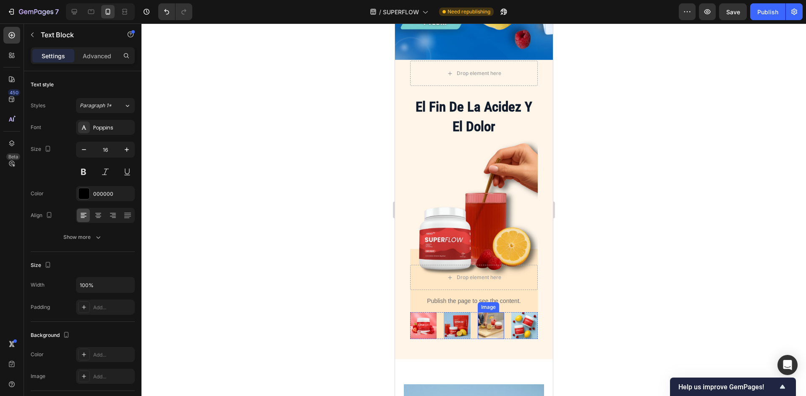
scroll to position [1544, 0]
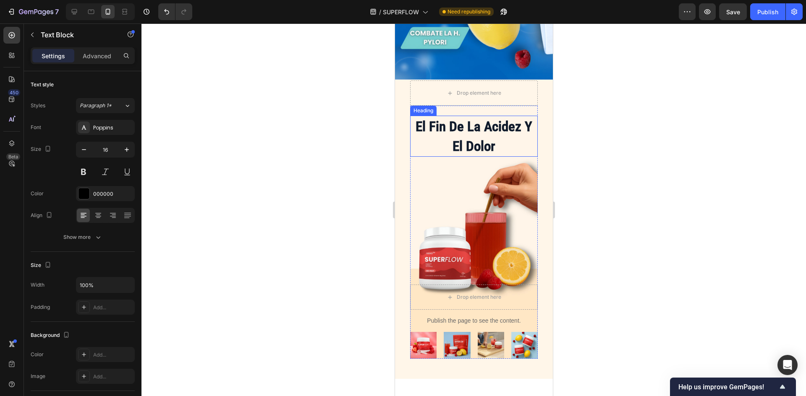
click at [493, 118] on strong "el fin de la acidez y el dolor" at bounding box center [473, 136] width 117 height 36
click at [500, 125] on strong "el fin de la acidez y el dolor" at bounding box center [473, 136] width 117 height 36
click at [510, 139] on p "el fin de la acidez y el dolor" at bounding box center [473, 136] width 124 height 39
drag, startPoint x: 512, startPoint y: 141, endPoint x: 483, endPoint y: 117, distance: 36.7
click at [483, 117] on p "el fin de la acidez y el dolor" at bounding box center [473, 136] width 124 height 39
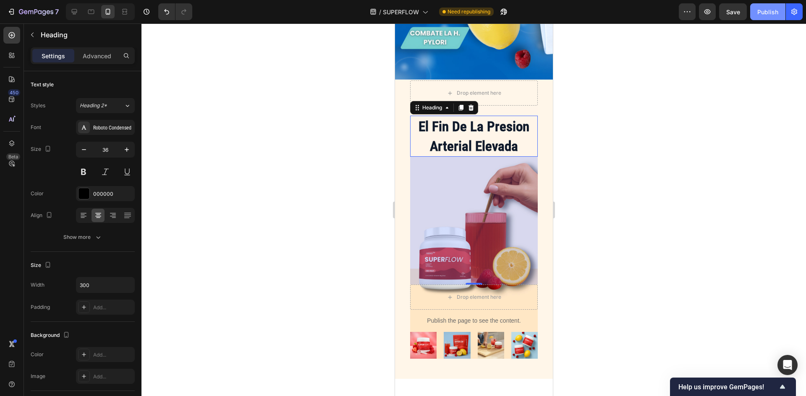
click at [770, 13] on div "Publish" at bounding box center [767, 12] width 21 height 9
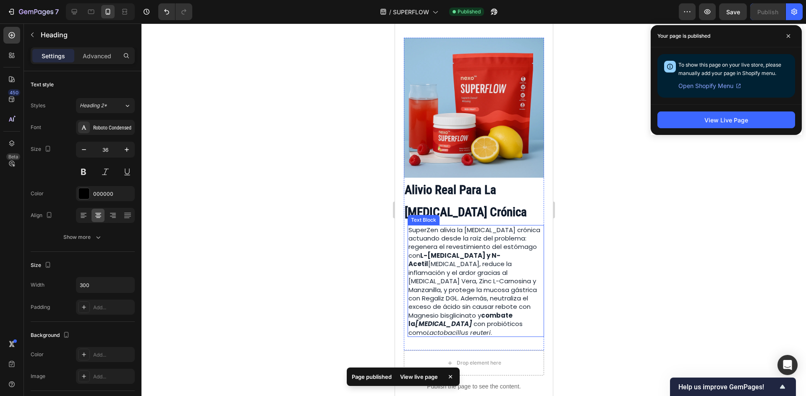
scroll to position [1880, 0]
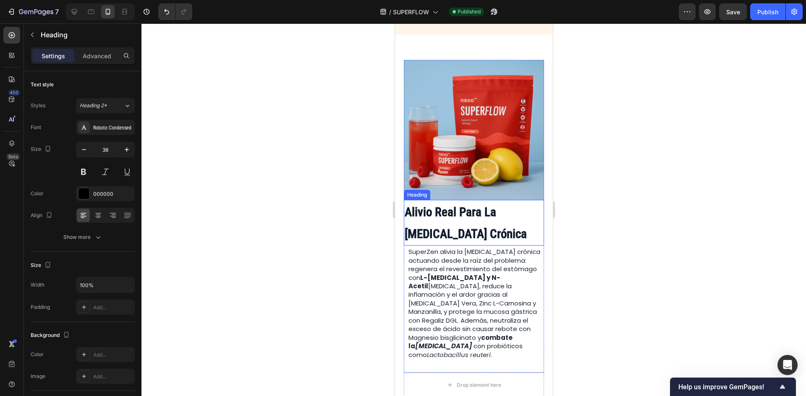
click at [470, 211] on h2 "Alivio Real Para La [MEDICAL_DATA] Crónica" at bounding box center [473, 223] width 140 height 46
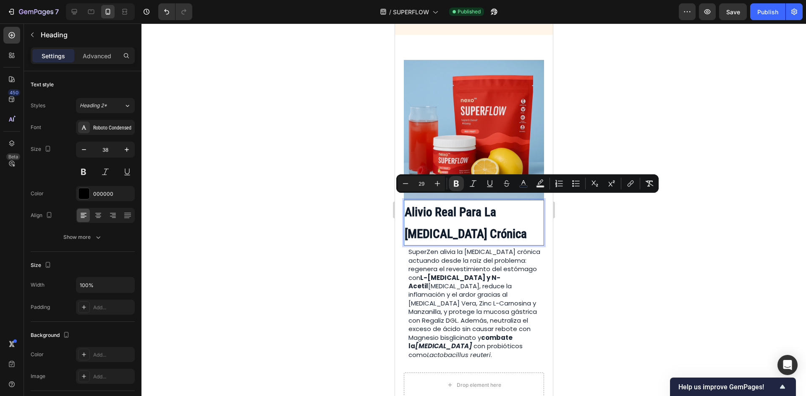
type input "38"
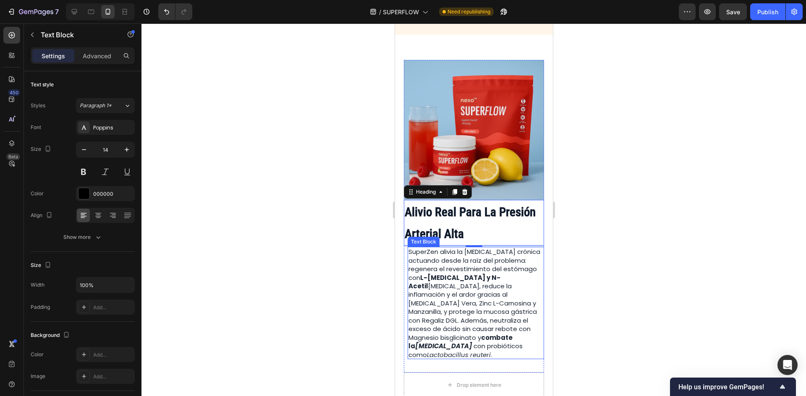
click at [464, 312] on span "SuperZen alivia la gastritis crónica actuando desde la raíz del problema: regen…" at bounding box center [474, 304] width 132 height 112
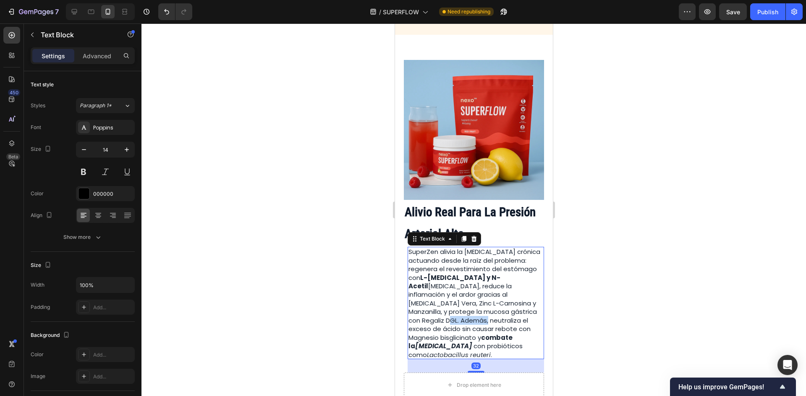
click at [464, 312] on span "SuperZen alivia la gastritis crónica actuando desde la raíz del problema: regen…" at bounding box center [474, 304] width 132 height 112
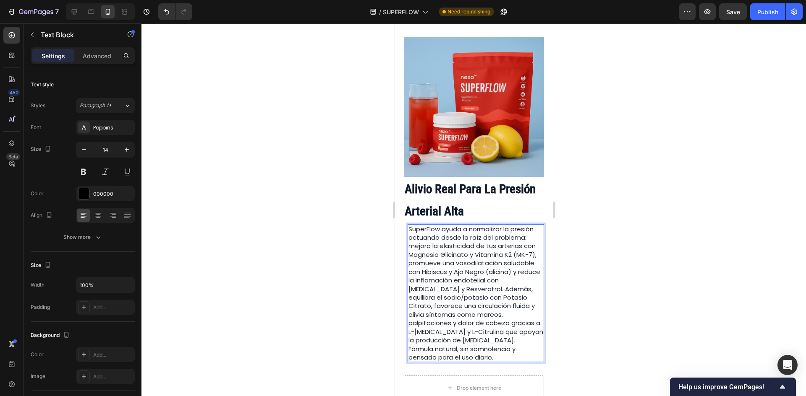
scroll to position [1922, 0]
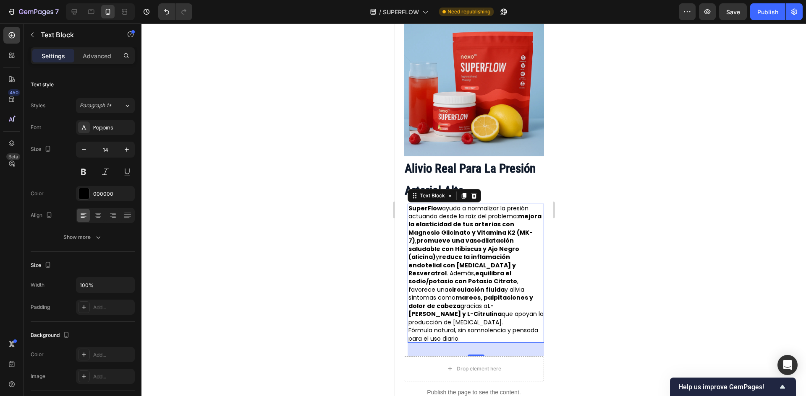
click at [629, 266] on div at bounding box center [473, 209] width 664 height 373
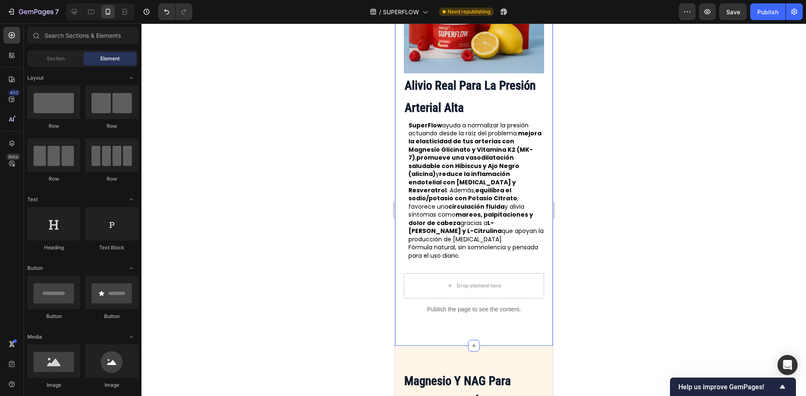
scroll to position [2006, 0]
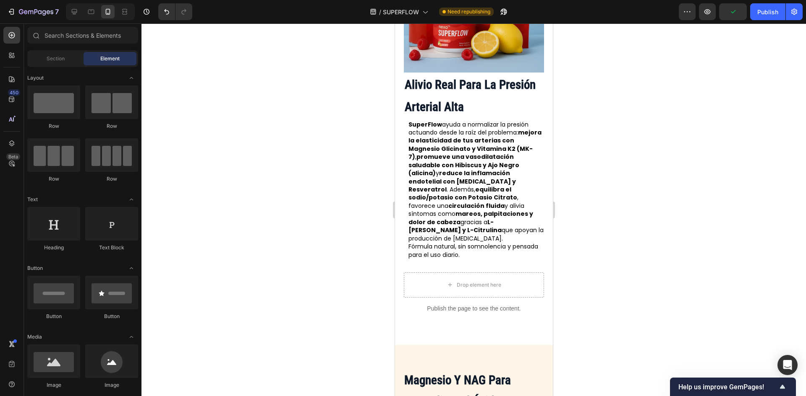
click at [634, 247] on div at bounding box center [473, 209] width 664 height 373
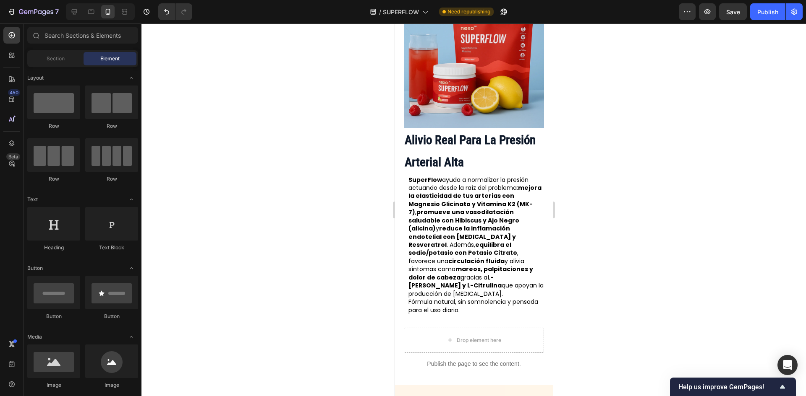
scroll to position [1964, 0]
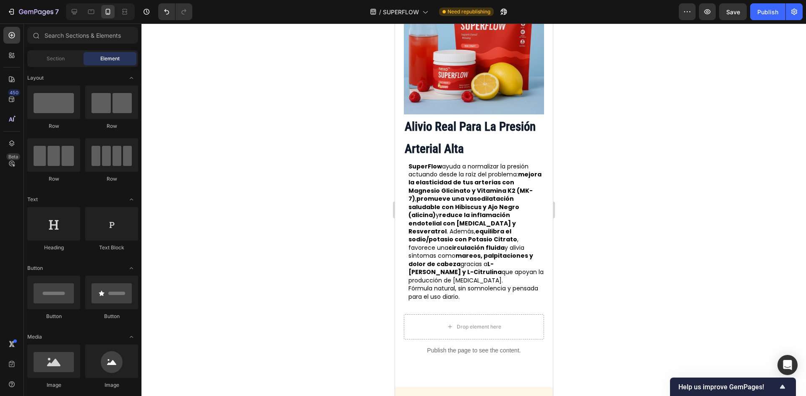
click at [537, 217] on div "Alivio Real Para La Presión Arterial Alta Heading SuperFlow ayuda a normalizar …" at bounding box center [473, 168] width 158 height 438
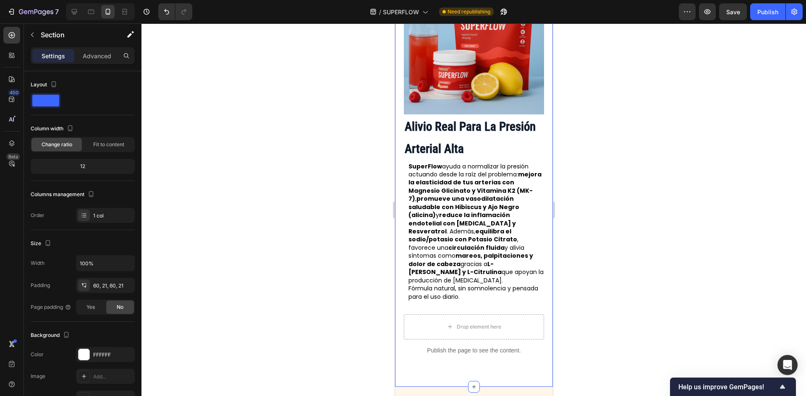
click at [508, 227] on strong "equilibra el sodio/potasio con Potasio Citrato" at bounding box center [462, 235] width 109 height 16
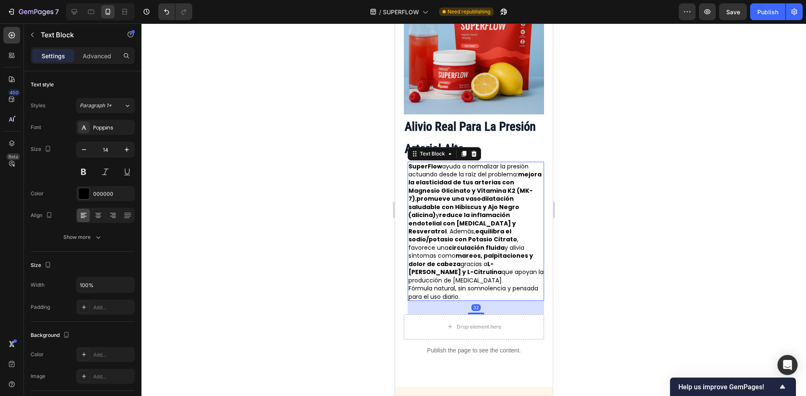
click at [508, 227] on strong "equilibra el sodio/potasio con Potasio Citrato" at bounding box center [462, 235] width 109 height 16
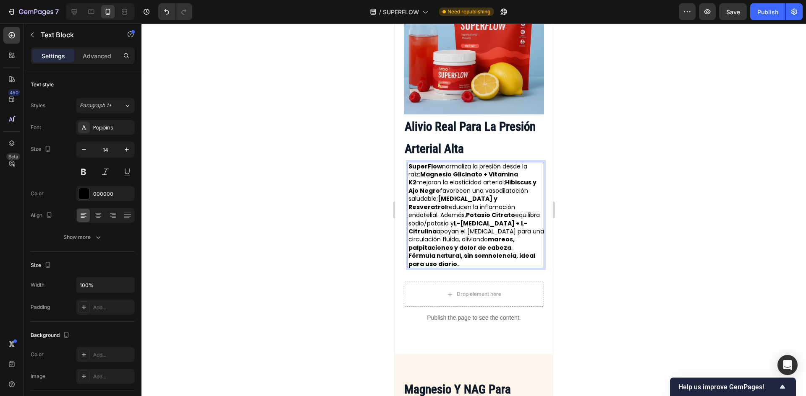
click at [708, 192] on div at bounding box center [473, 209] width 664 height 373
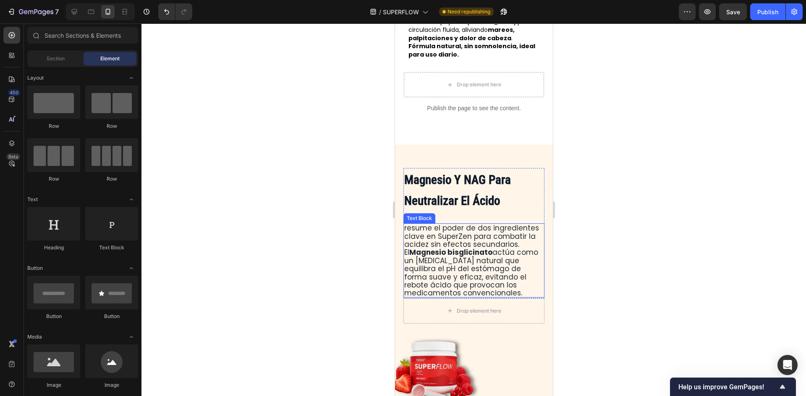
scroll to position [2216, 0]
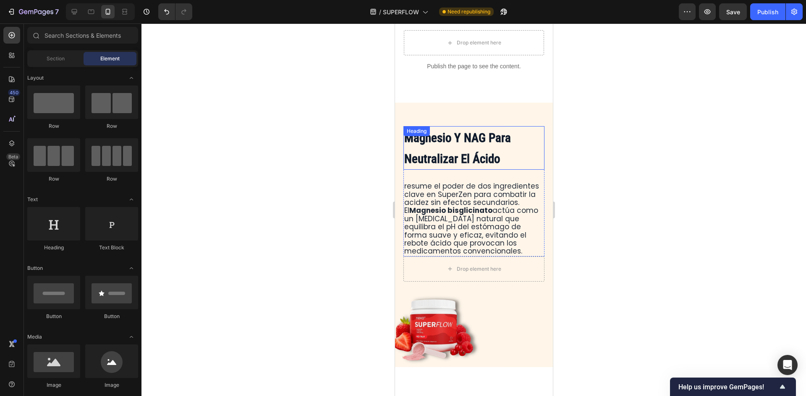
click at [490, 135] on h2 "Magnesio Y NAG Para Neutralizar El Ácido" at bounding box center [473, 148] width 141 height 44
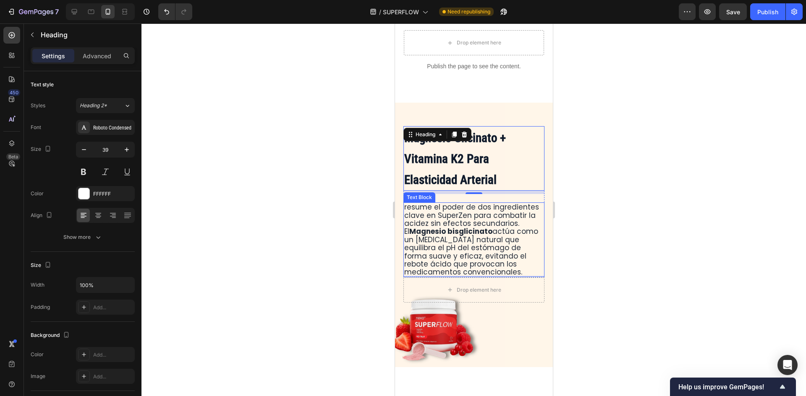
click at [454, 205] on span "resume el poder de dos ingredientes clave en SuperZen para combatir la acidez s…" at bounding box center [471, 239] width 135 height 75
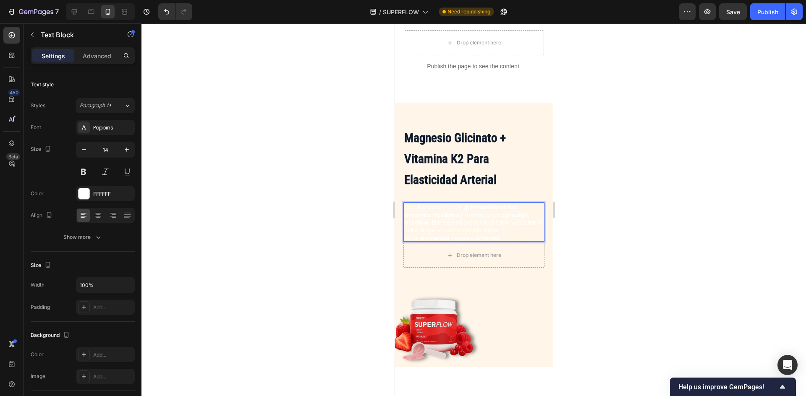
scroll to position [0, 0]
click at [478, 209] on p "Combinación clave que mantiene las arterias flexibles y favorece una presión es…" at bounding box center [473, 222] width 139 height 39
click at [480, 209] on p "Combinación clave que mantiene las arterias flexibles y favorece una presión es…" at bounding box center [473, 222] width 139 height 39
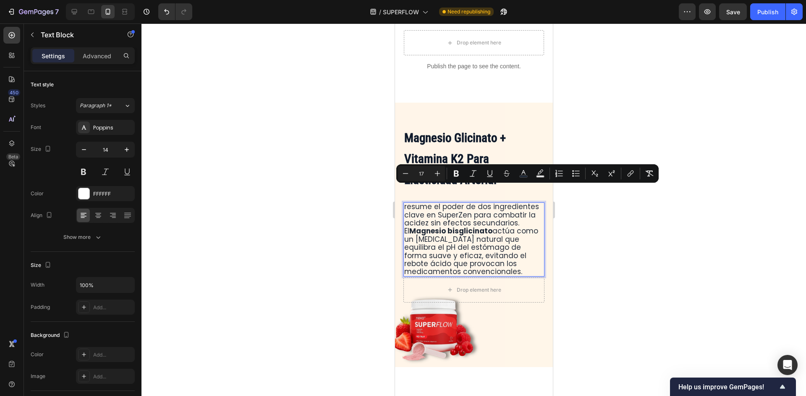
click at [486, 215] on span "resume el poder de dos ingredientes clave en SuperZen para combatir la acidez s…" at bounding box center [471, 239] width 135 height 75
click at [493, 220] on span "resume el poder de dos ingredientes clave en SuperZen para combatir la acidez s…" at bounding box center [471, 239] width 135 height 75
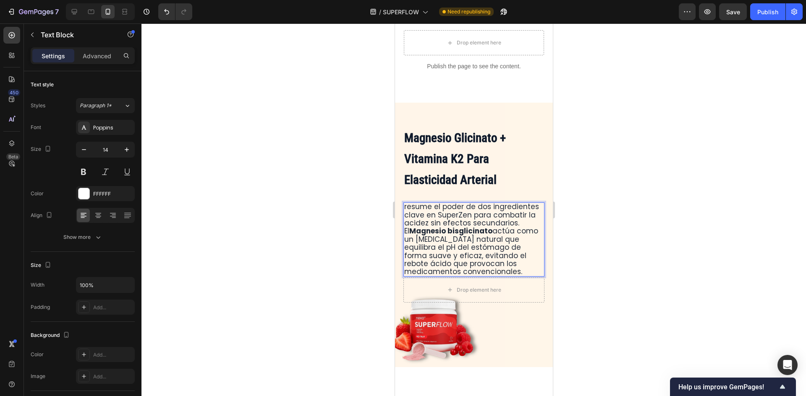
click at [490, 241] on span "resume el poder de dos ingredientes clave en SuperZen para combatir la acidez s…" at bounding box center [471, 239] width 135 height 75
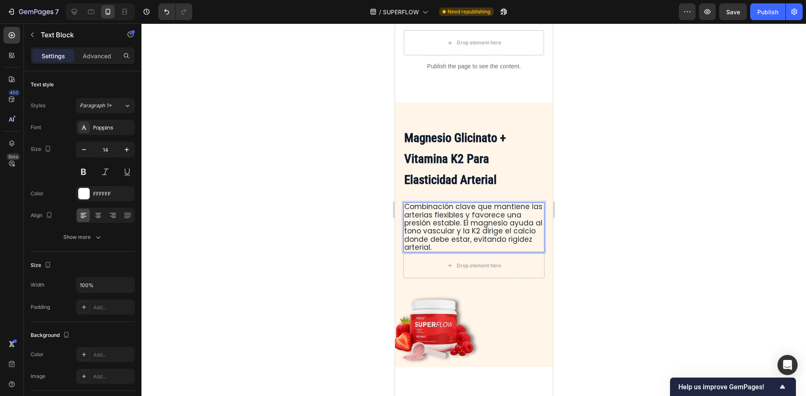
scroll to position [1, 0]
click at [695, 142] on div at bounding box center [473, 209] width 664 height 373
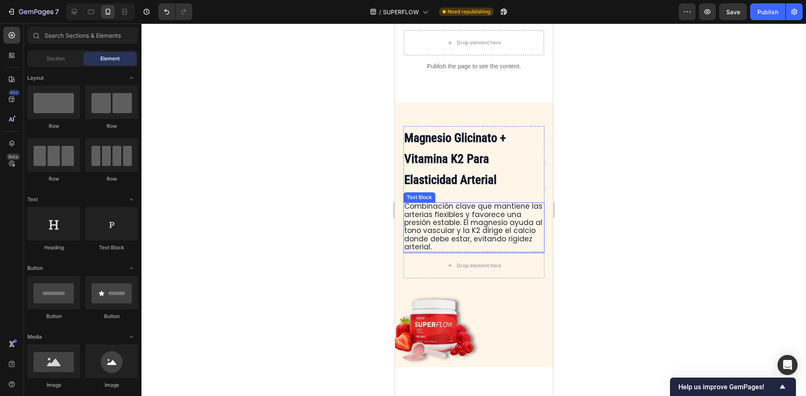
click at [480, 203] on span "Combinación clave que mantiene las arterias flexibles y favorece una presión es…" at bounding box center [473, 226] width 138 height 51
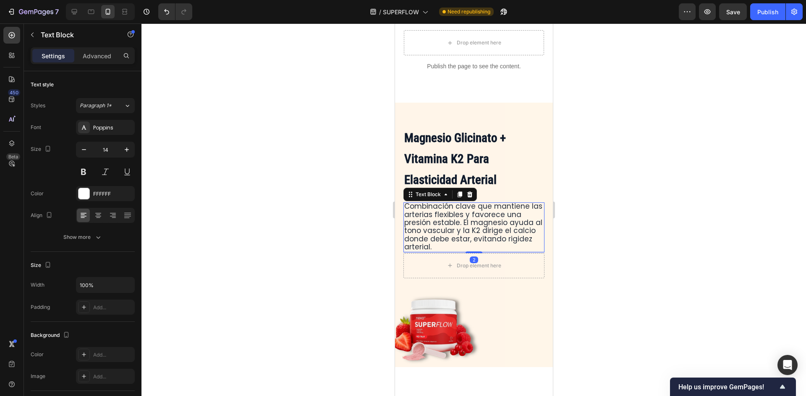
scroll to position [0, 0]
click at [493, 202] on span "Combinación clave que mantiene las arterias flexibles y favorece una presión es…" at bounding box center [473, 227] width 138 height 51
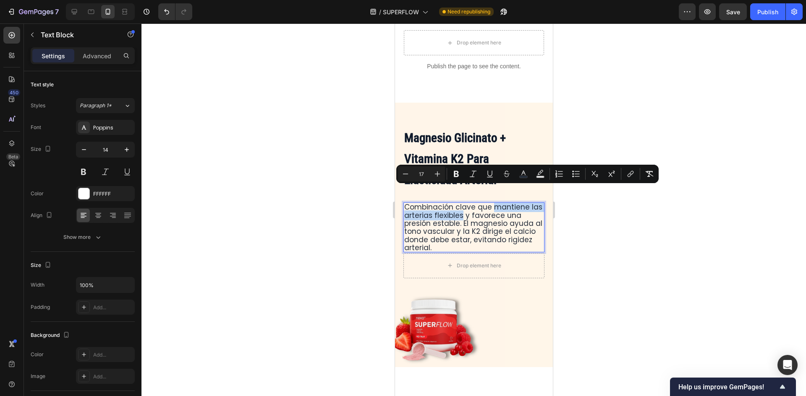
drag, startPoint x: 492, startPoint y: 191, endPoint x: 473, endPoint y: 202, distance: 22.2
click at [473, 202] on span "Combinación clave que mantiene las arterias flexibles y favorece una presión es…" at bounding box center [473, 227] width 138 height 51
click at [459, 178] on icon "Editor contextual toolbar" at bounding box center [456, 174] width 8 height 8
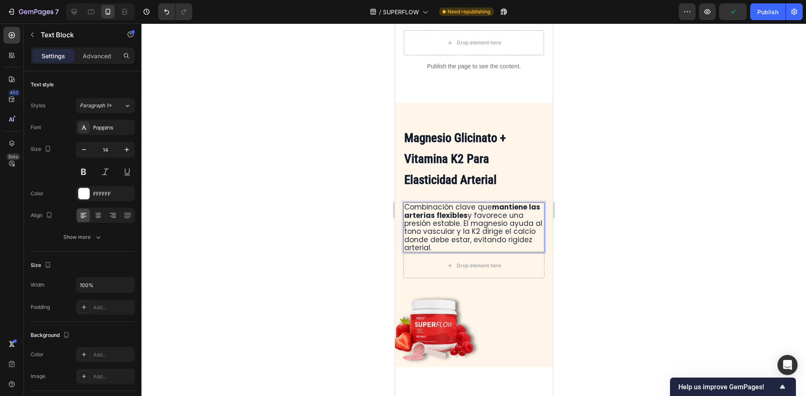
click at [494, 212] on span "Combinación clave que mantiene las arterias flexibles y favorece una presión es…" at bounding box center [473, 227] width 138 height 51
drag, startPoint x: 476, startPoint y: 232, endPoint x: 493, endPoint y: 228, distance: 18.0
click at [493, 228] on p "Combinación clave que mantiene las arterias flexibles y favorece una presión es…" at bounding box center [473, 227] width 139 height 49
click at [480, 223] on span "Combinación clave que mantiene las arterias flexibles y favorece una presión es…" at bounding box center [473, 227] width 138 height 51
drag, startPoint x: 493, startPoint y: 229, endPoint x: 510, endPoint y: 237, distance: 19.0
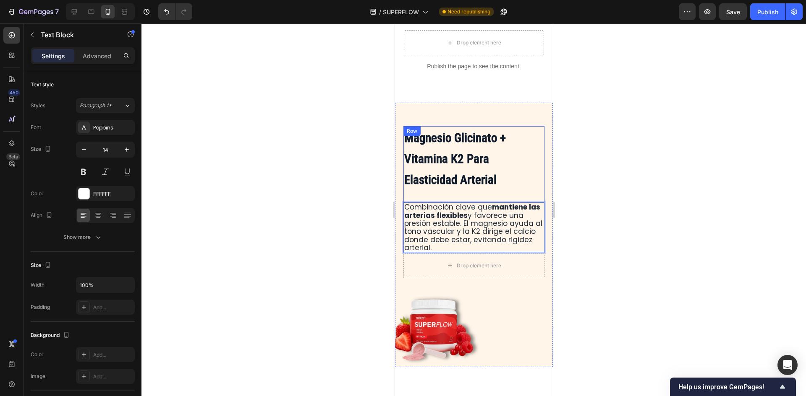
click at [510, 237] on div "⁠⁠⁠⁠⁠⁠⁠ Magnesio Glicinato + Vitamina K2 Para Elasticidad Arterial Heading Comb…" at bounding box center [473, 189] width 141 height 127
click at [86, 170] on button at bounding box center [83, 171] width 15 height 15
click at [633, 215] on div at bounding box center [473, 209] width 664 height 373
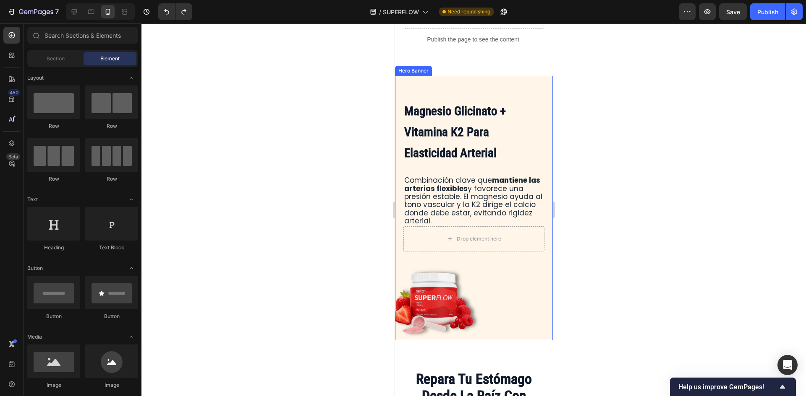
scroll to position [2258, 0]
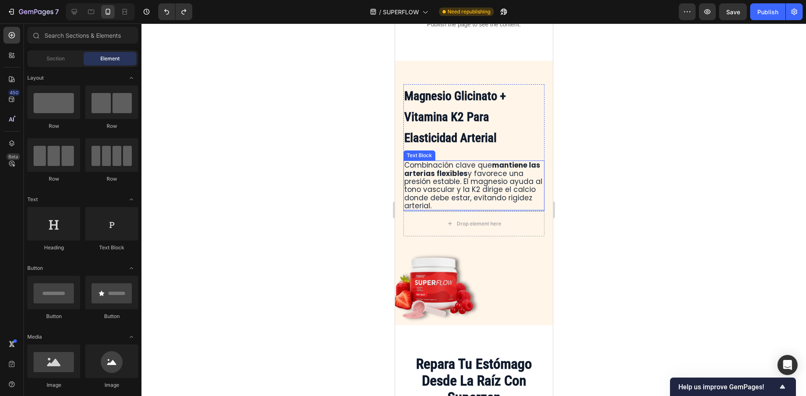
click at [506, 182] on span "Combinación clave que mantiene las arterias flexibles y favorece una presión es…" at bounding box center [473, 185] width 138 height 51
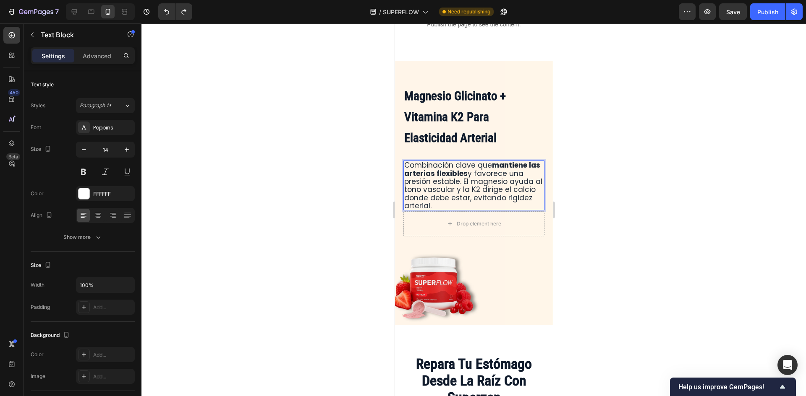
click at [506, 182] on span "Combinación clave que mantiene las arterias flexibles y favorece una presión es…" at bounding box center [473, 185] width 138 height 51
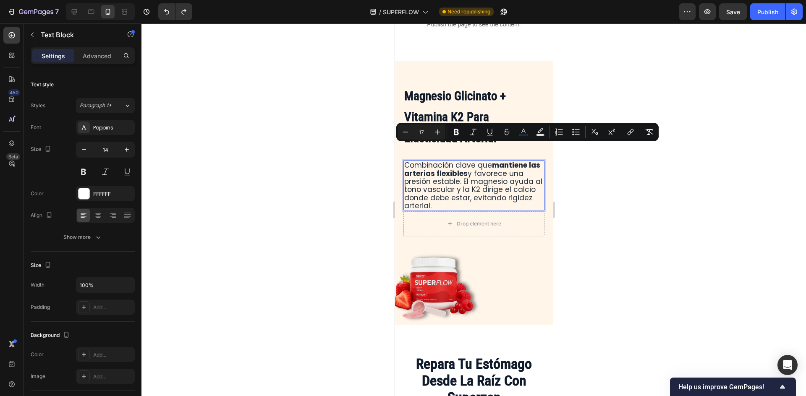
click at [508, 185] on span "Combinación clave que mantiene las arterias flexibles y favorece una presión es…" at bounding box center [473, 185] width 138 height 51
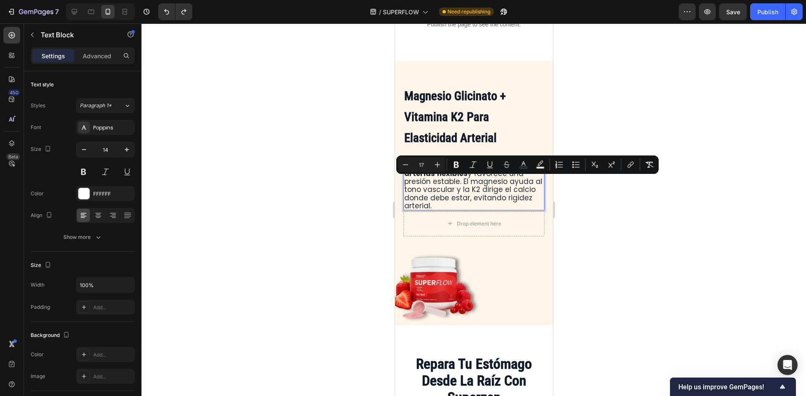
drag, startPoint x: 495, startPoint y: 185, endPoint x: 507, endPoint y: 193, distance: 14.5
click at [507, 193] on p "Combinación clave que mantiene las arterias flexibles y favorece una presión es…" at bounding box center [473, 186] width 139 height 49
click at [460, 168] on icon "Editor contextual toolbar" at bounding box center [456, 165] width 8 height 8
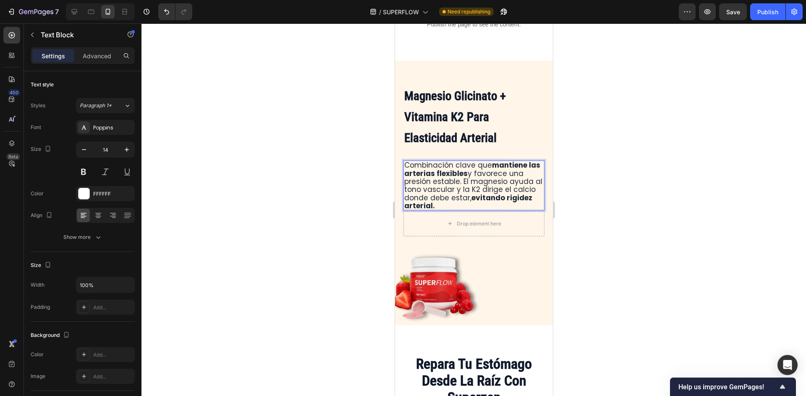
click at [512, 192] on p "Combinación clave que mantiene las arterias flexibles y favorece una presión es…" at bounding box center [473, 186] width 139 height 49
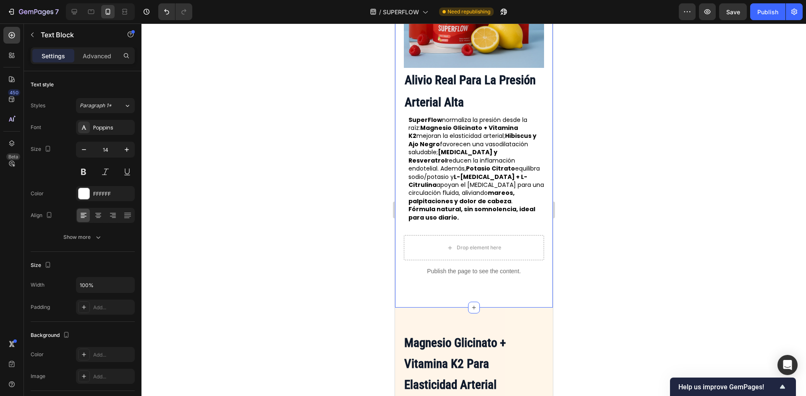
scroll to position [1972, 0]
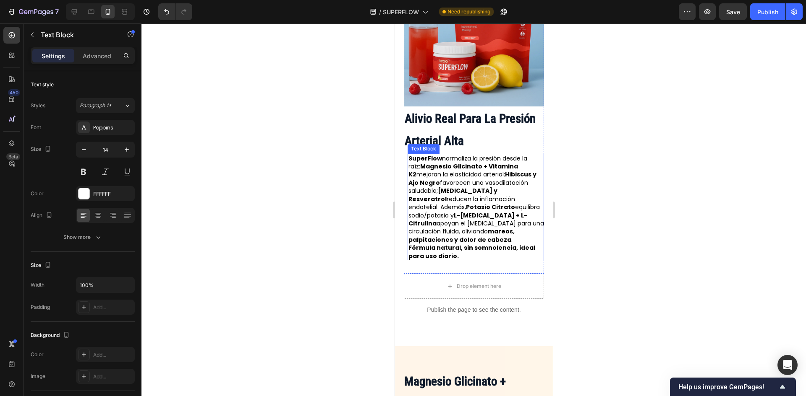
click at [479, 174] on p "SuperFlow normaliza la presión desde la raíz: Magnesio Glicinato + Vitamina K2 …" at bounding box center [476, 208] width 136 height 106
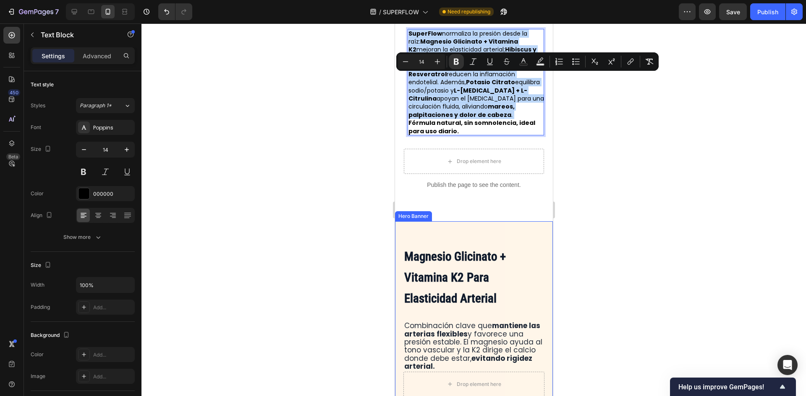
scroll to position [2098, 0]
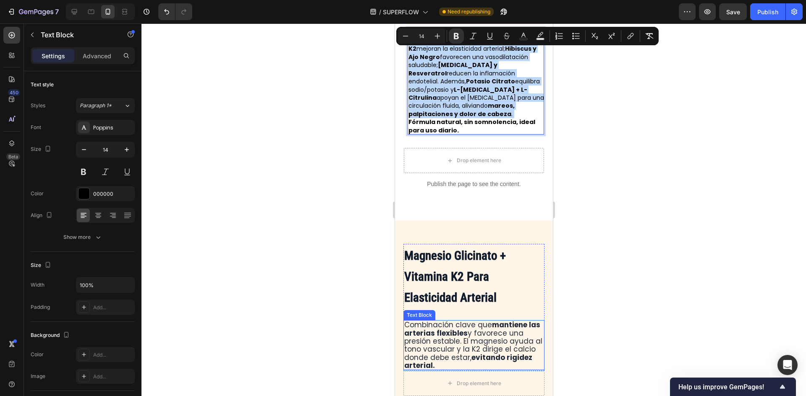
click at [470, 320] on strong "mantiene las arterias flexibles" at bounding box center [472, 329] width 136 height 18
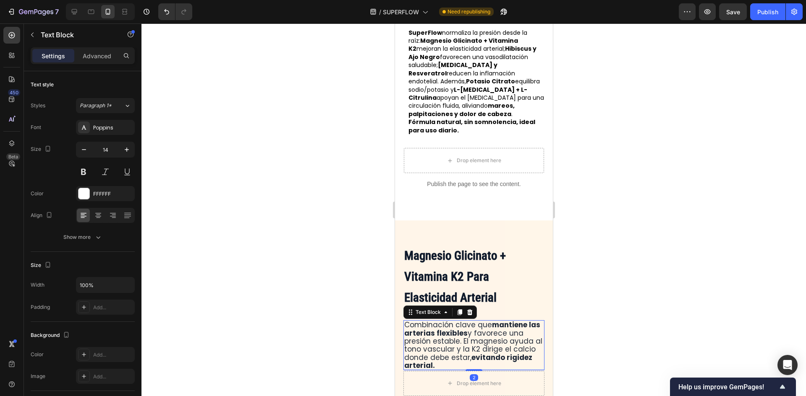
click at [471, 320] on strong "mantiene las arterias flexibles" at bounding box center [472, 329] width 136 height 18
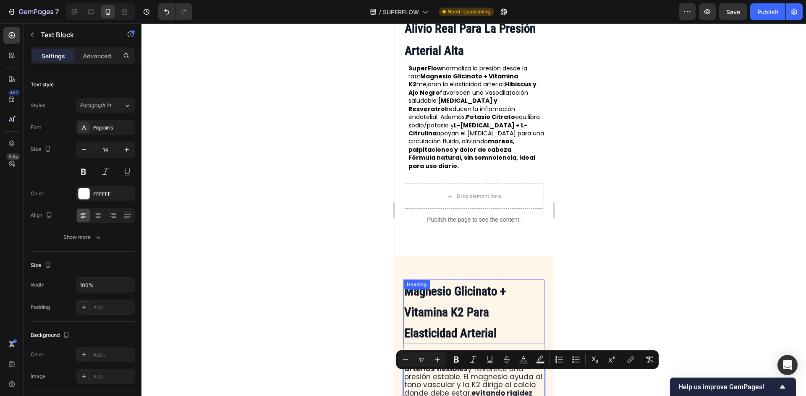
scroll to position [2014, 0]
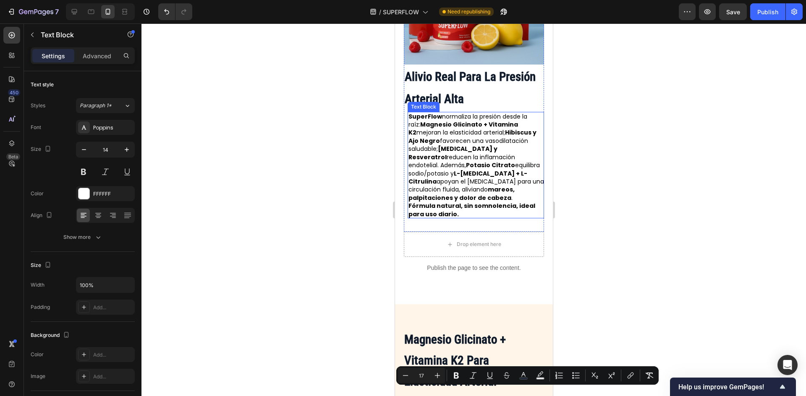
click at [484, 149] on p "SuperFlow normaliza la presión desde la raíz: Magnesio Glicinato + Vitamina K2 …" at bounding box center [476, 166] width 136 height 106
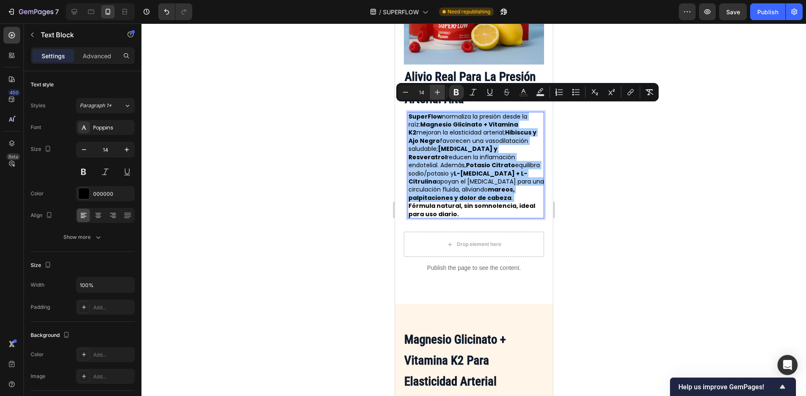
click at [436, 94] on icon "Editor contextual toolbar" at bounding box center [437, 92] width 8 height 8
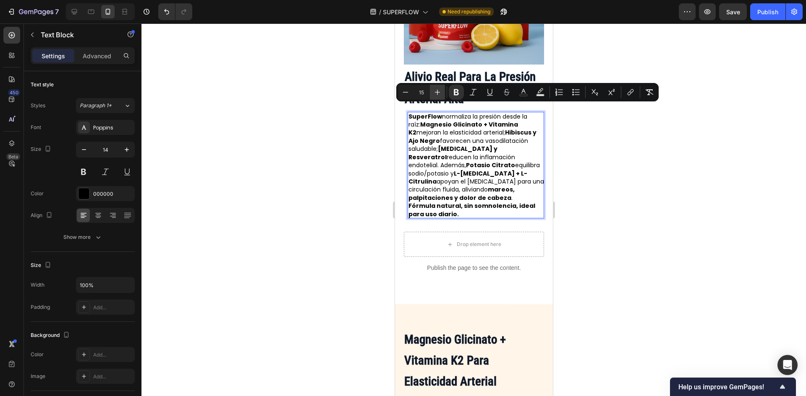
click at [436, 94] on icon "Editor contextual toolbar" at bounding box center [437, 92] width 8 height 8
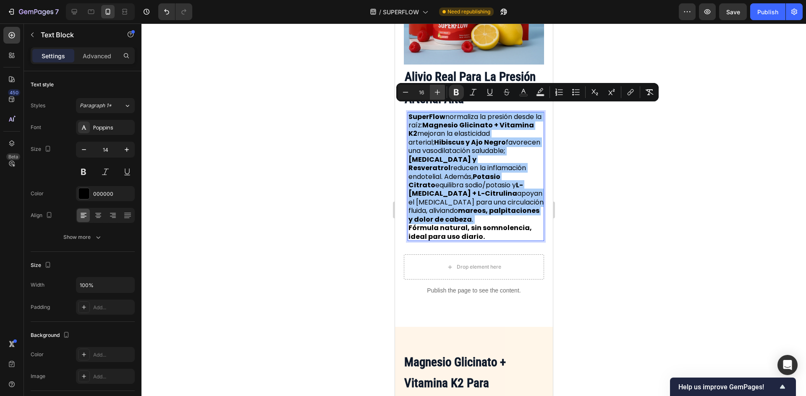
click at [438, 93] on icon "Editor contextual toolbar" at bounding box center [437, 92] width 8 height 8
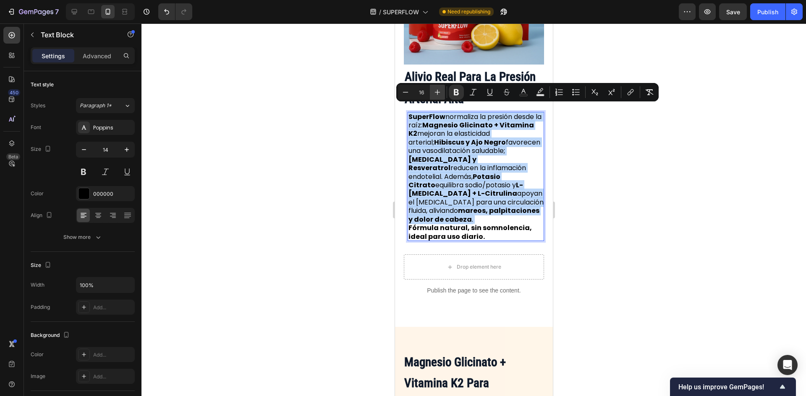
type input "17"
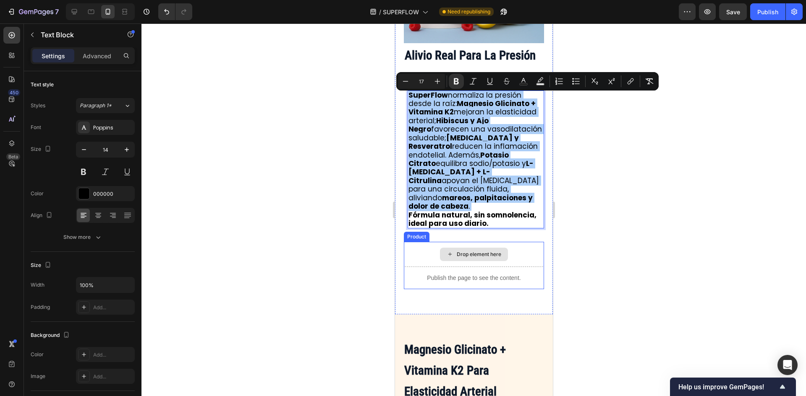
click at [613, 238] on div at bounding box center [473, 209] width 664 height 373
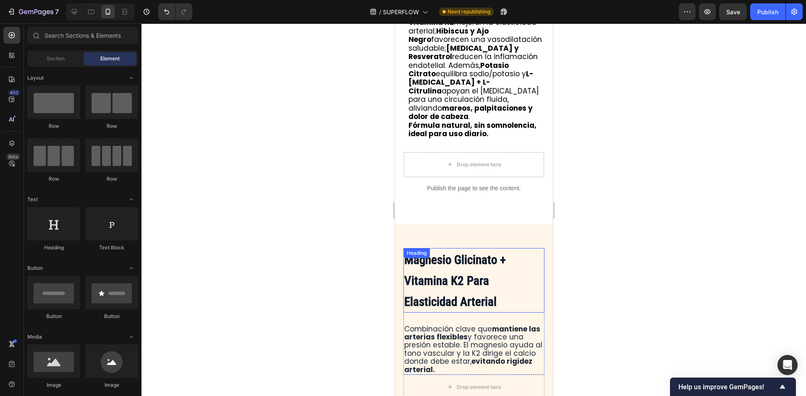
scroll to position [2140, 0]
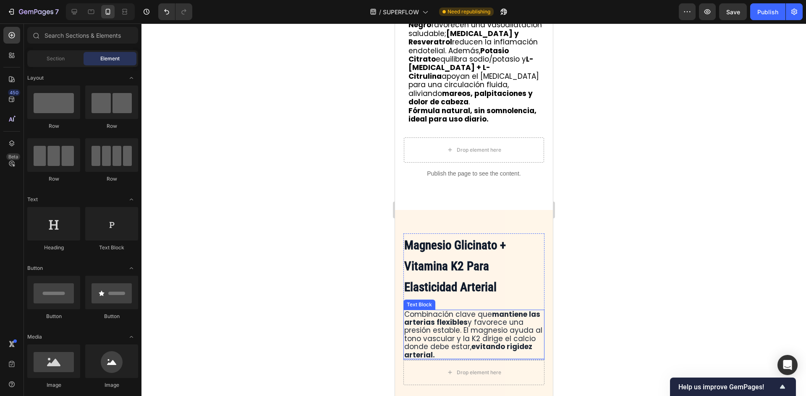
click at [492, 310] on strong "mantiene las arterias flexibles" at bounding box center [472, 319] width 136 height 18
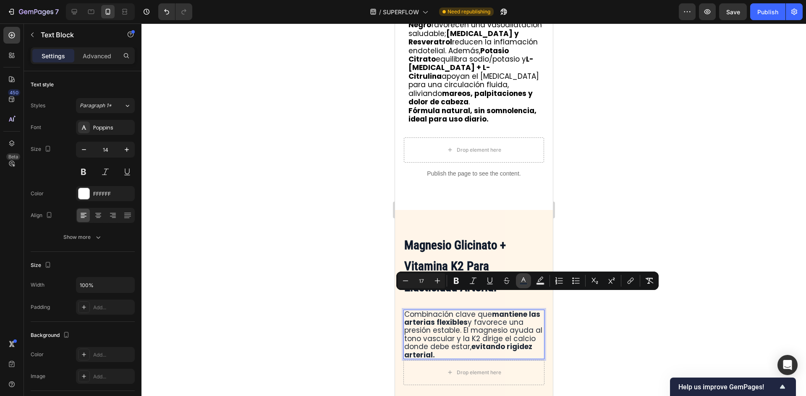
click at [524, 281] on icon "Editor contextual toolbar" at bounding box center [523, 281] width 8 height 8
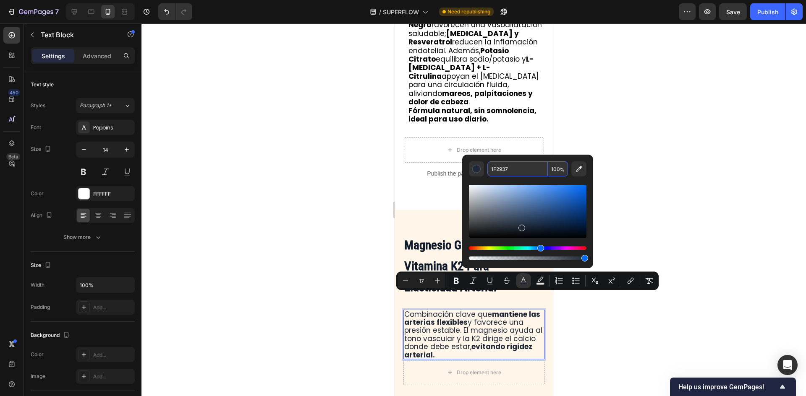
click at [509, 174] on input "1F2937" at bounding box center [517, 169] width 60 height 15
click at [600, 104] on div at bounding box center [473, 209] width 664 height 373
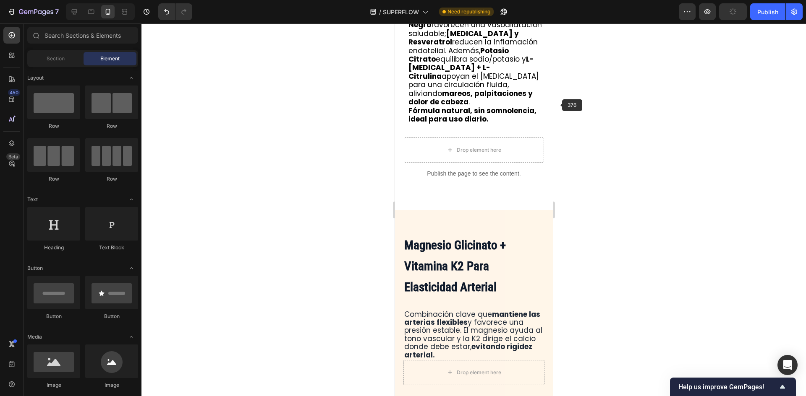
click at [496, 85] on p "SuperFlow normaliza la presión desde la raíz: Magnesio Glicinato + Vitamina K2 …" at bounding box center [476, 55] width 136 height 137
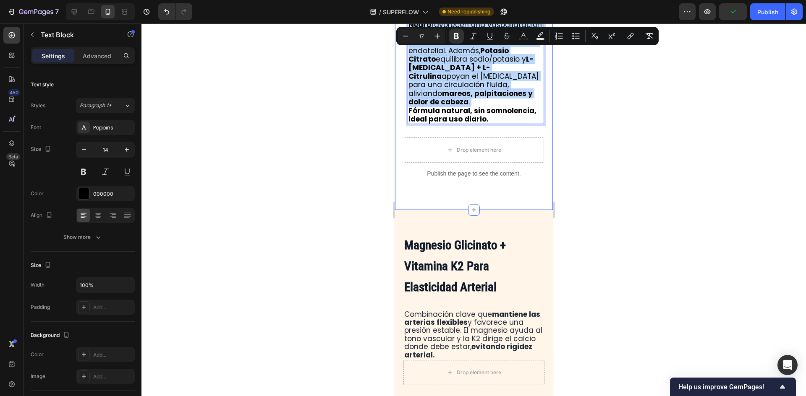
scroll to position [2056, 0]
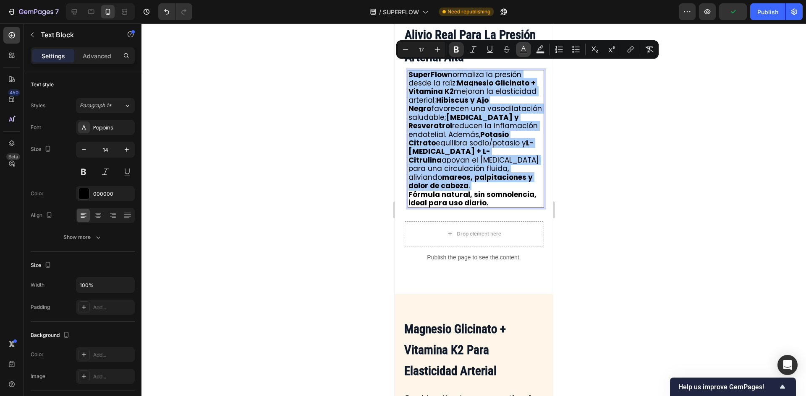
click at [519, 44] on button "Text Color" at bounding box center [523, 49] width 15 height 15
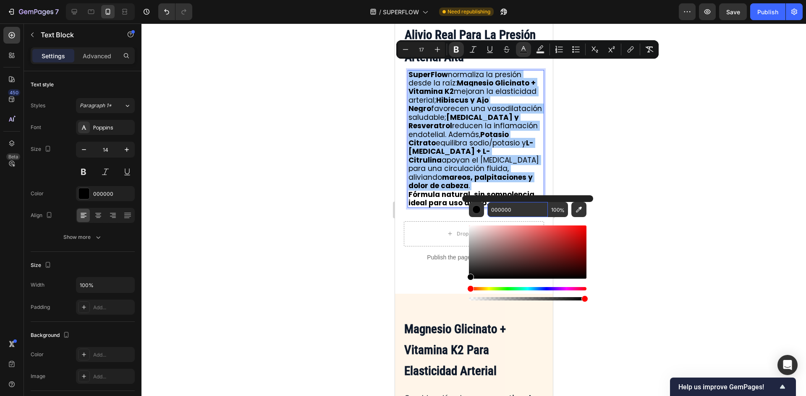
click at [513, 209] on input "000000" at bounding box center [517, 209] width 60 height 15
click at [631, 304] on div at bounding box center [473, 209] width 664 height 373
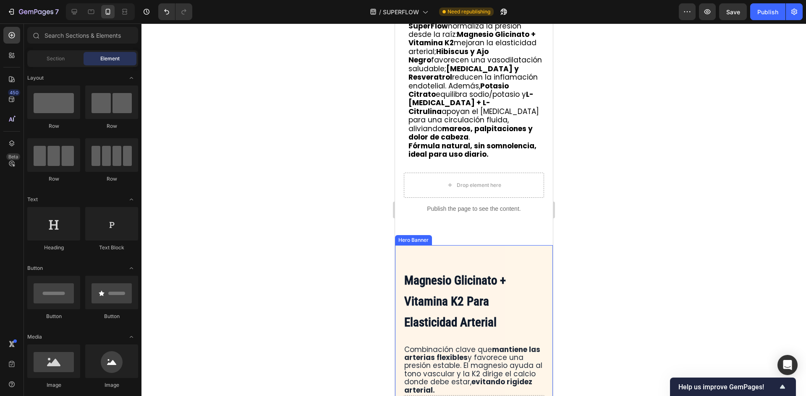
scroll to position [2182, 0]
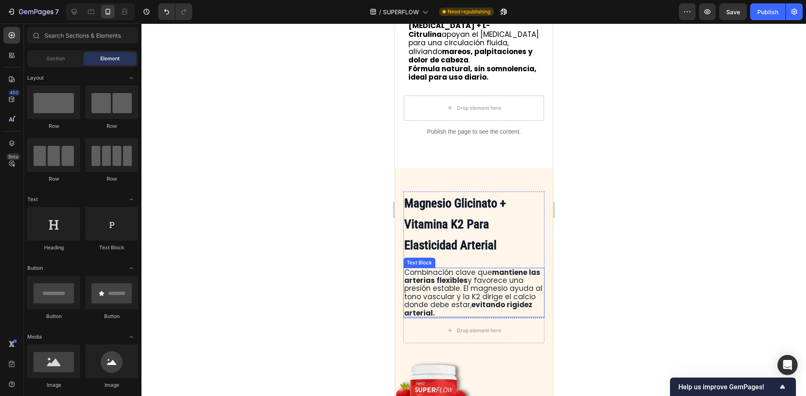
click at [504, 300] on strong "evitando rigidez arterial." at bounding box center [468, 309] width 128 height 18
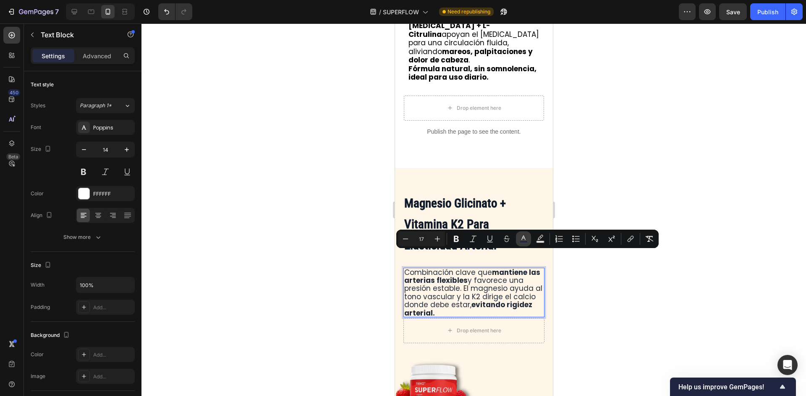
drag, startPoint x: 522, startPoint y: 238, endPoint x: 133, endPoint y: 236, distance: 389.8
click at [522, 238] on icon "Editor contextual toolbar" at bounding box center [523, 238] width 4 height 5
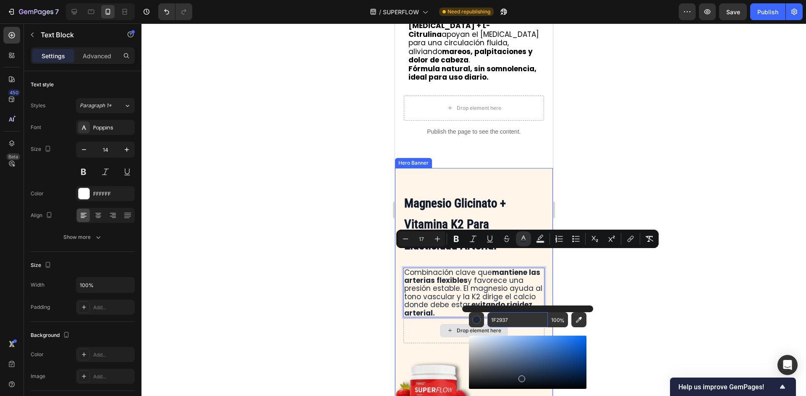
click at [522, 316] on input "1F2937" at bounding box center [517, 320] width 60 height 15
click at [588, 205] on div at bounding box center [473, 209] width 664 height 373
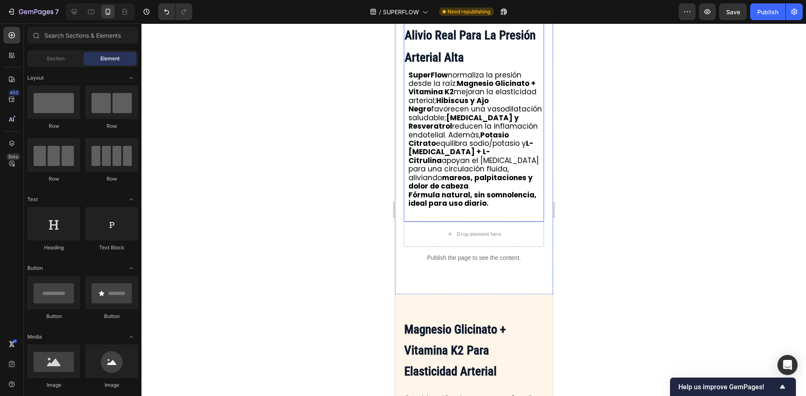
scroll to position [1972, 0]
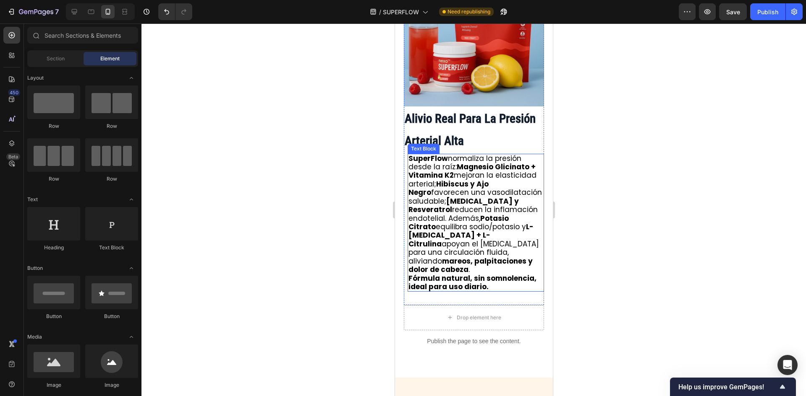
click at [469, 180] on strong "Hibiscus y Ajo Negro" at bounding box center [448, 188] width 80 height 18
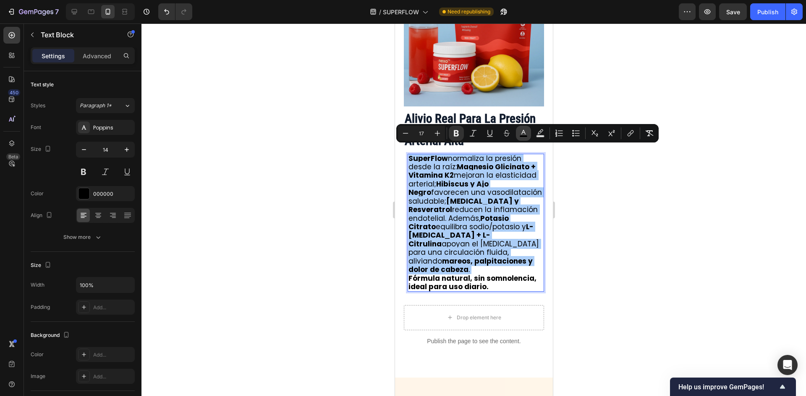
click at [525, 129] on icon "Editor contextual toolbar" at bounding box center [523, 133] width 8 height 8
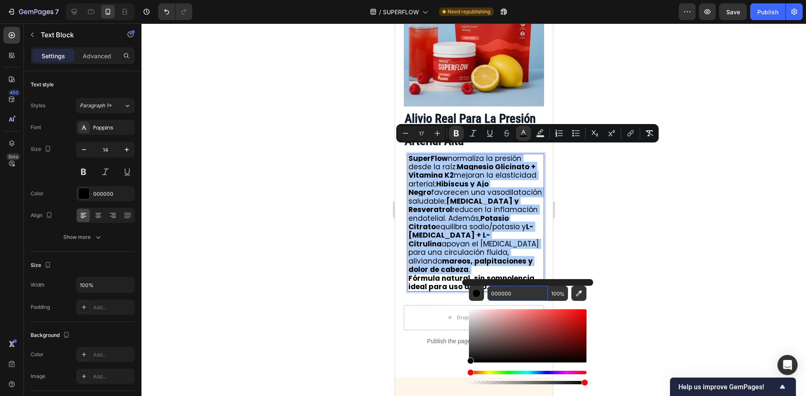
click at [527, 293] on input "000000" at bounding box center [517, 293] width 60 height 15
paste input "1F2937"
type input "1F2937"
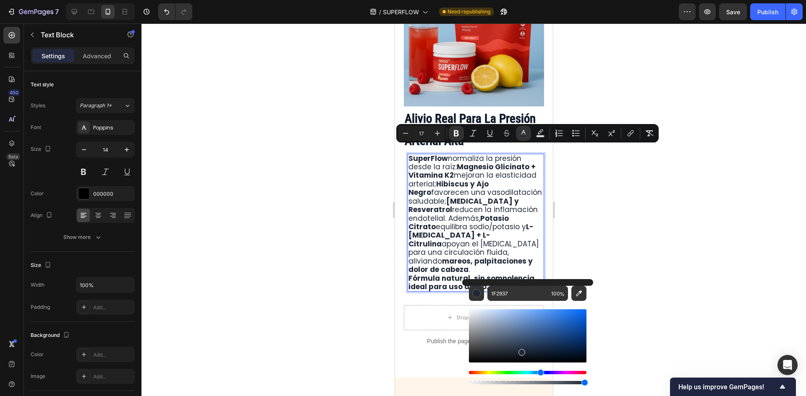
click at [618, 237] on div at bounding box center [473, 209] width 664 height 373
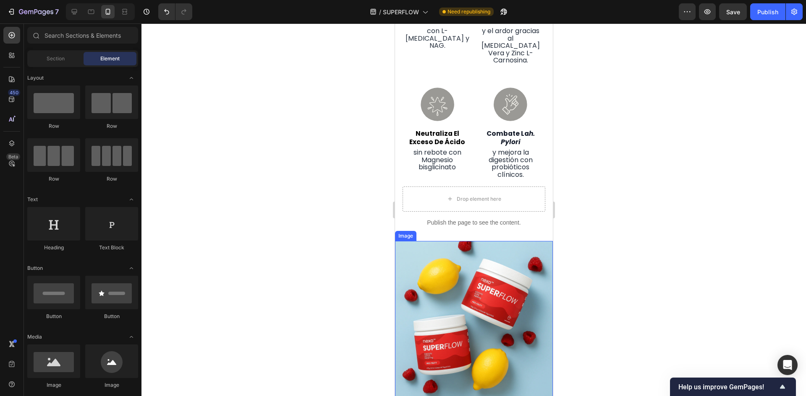
scroll to position [2643, 0]
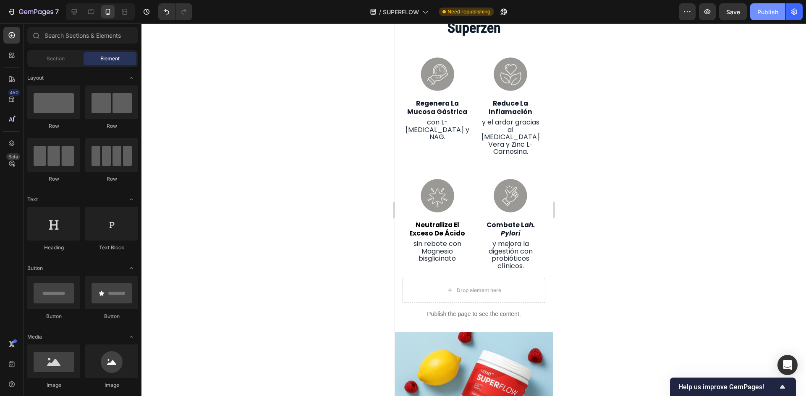
click at [777, 15] on div "Publish" at bounding box center [767, 12] width 21 height 9
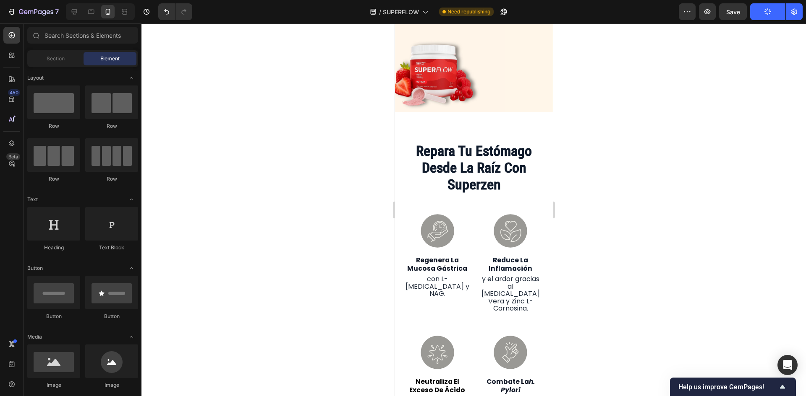
scroll to position [2476, 0]
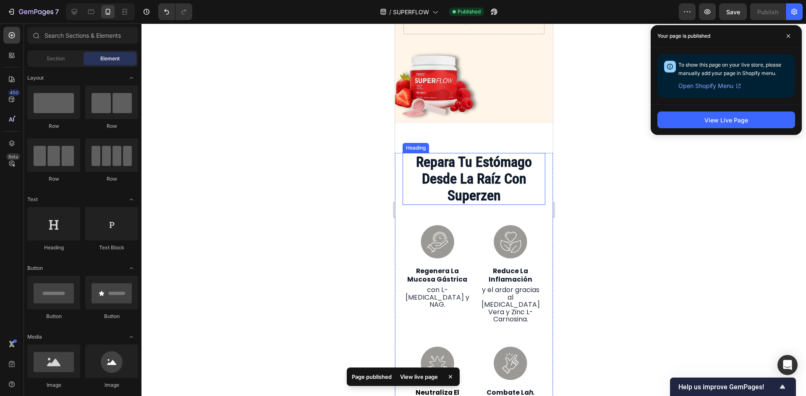
click at [463, 190] on strong "repara tu estómago desde la raíz con superzen" at bounding box center [473, 179] width 116 height 50
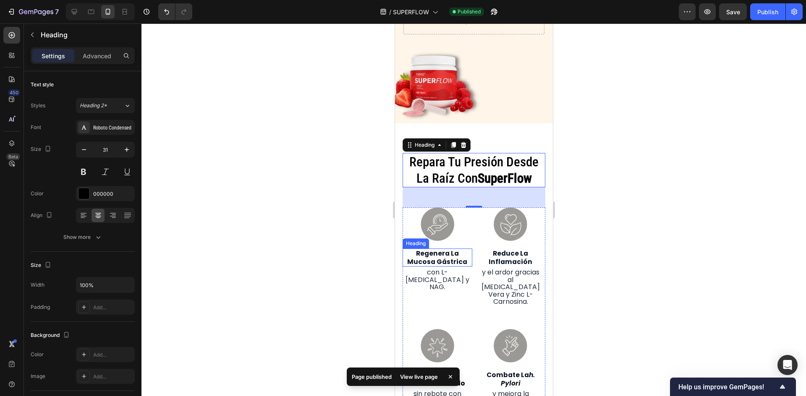
click at [440, 257] on strong "regenera la mucosa gástrica" at bounding box center [437, 257] width 60 height 17
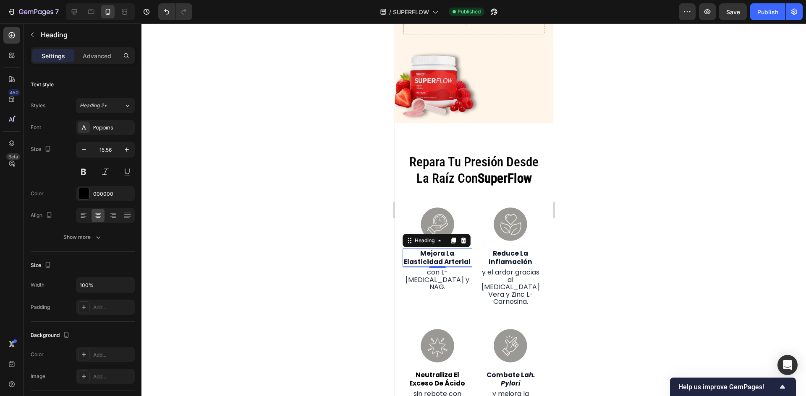
click at [438, 277] on div "4" at bounding box center [437, 275] width 8 height 7
click at [445, 284] on p "con L-[MEDICAL_DATA] y NAG." at bounding box center [437, 280] width 68 height 22
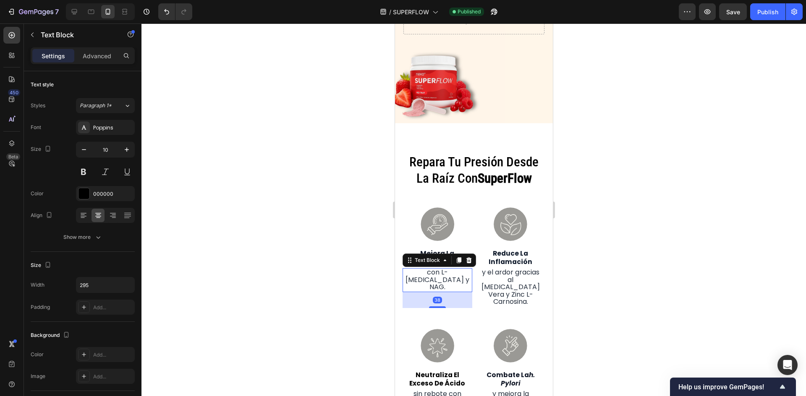
click at [450, 281] on p "con L-[MEDICAL_DATA] y NAG." at bounding box center [437, 280] width 68 height 22
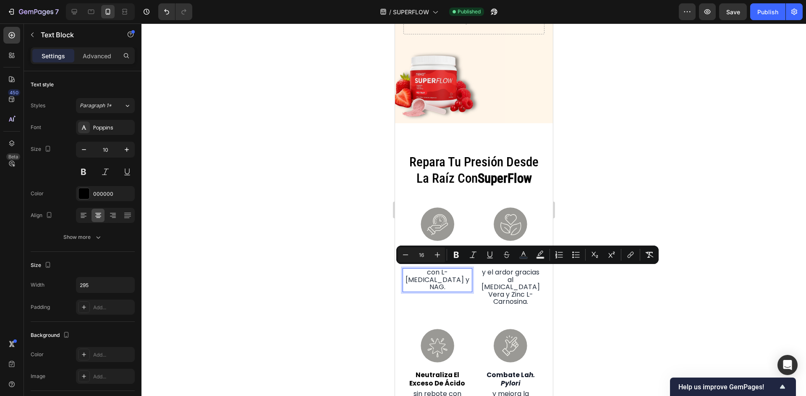
type input "10"
click at [779, 259] on div at bounding box center [473, 209] width 664 height 373
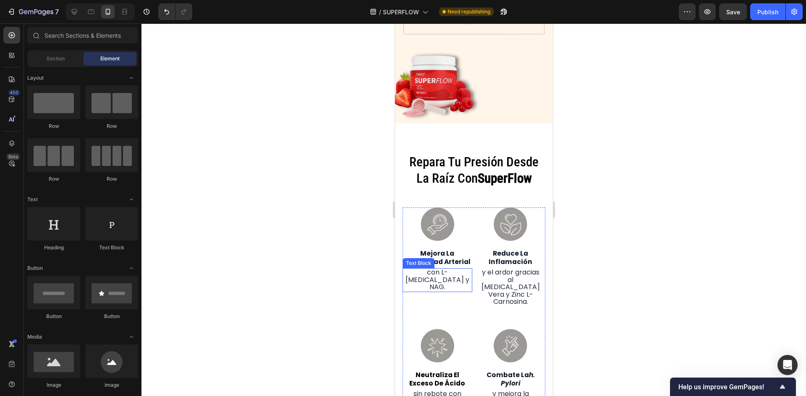
click at [445, 275] on span "con L-[MEDICAL_DATA] y NAG." at bounding box center [437, 280] width 64 height 24
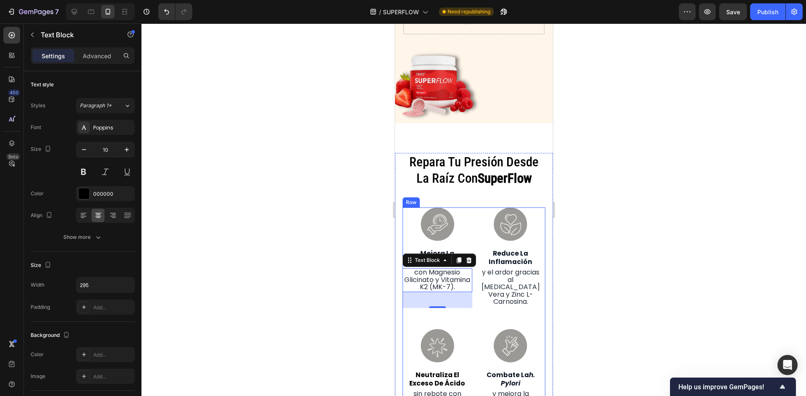
click at [511, 261] on strong "reduce la inflamación" at bounding box center [510, 257] width 44 height 17
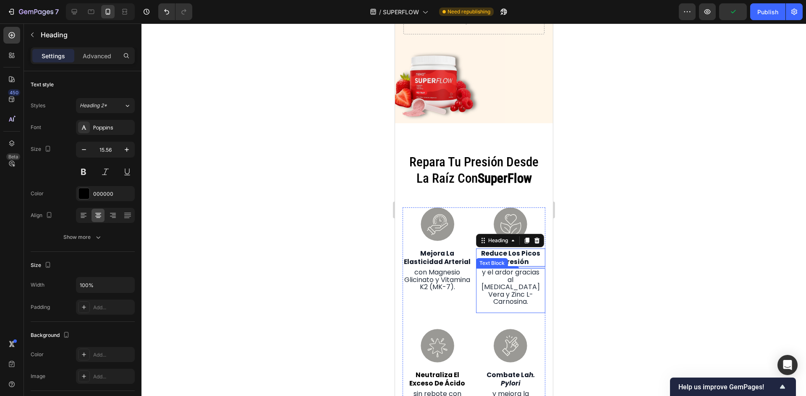
click at [485, 276] on span "y el ardor gracias al [MEDICAL_DATA] Vera y Zinc L-Carnosina." at bounding box center [510, 287] width 58 height 39
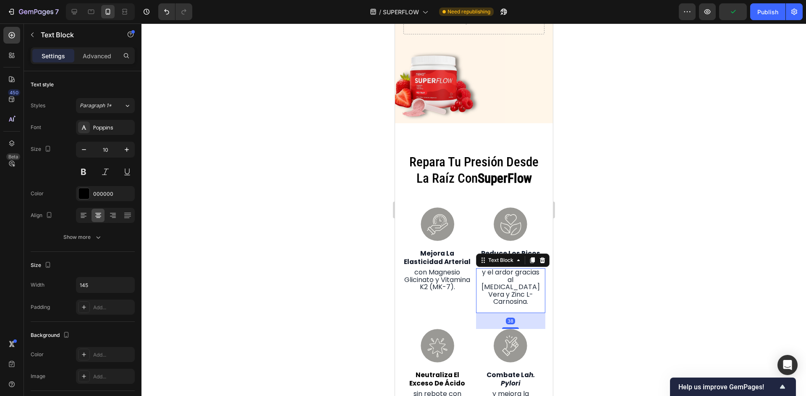
click at [485, 276] on span "y el ardor gracias al [MEDICAL_DATA] Vera y Zinc L-Carnosina." at bounding box center [510, 287] width 58 height 39
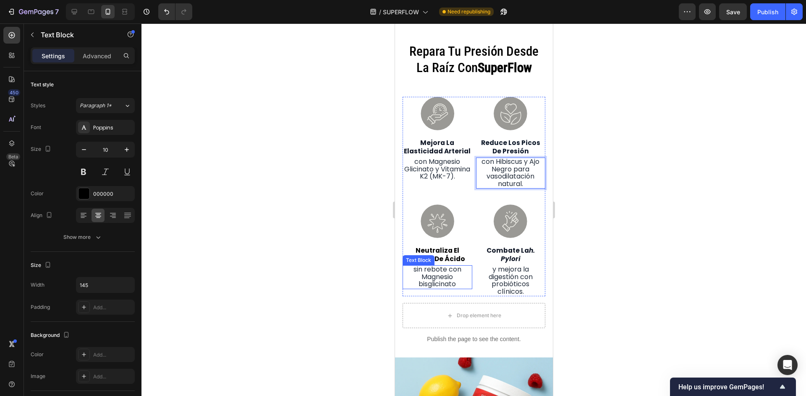
scroll to position [2601, 0]
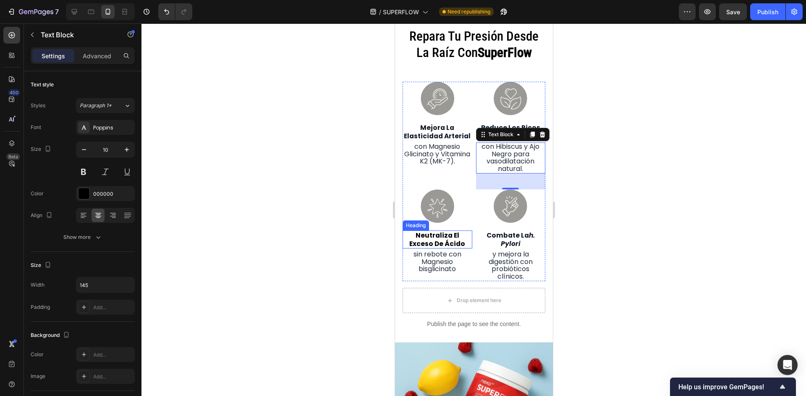
click at [446, 242] on strong "neutraliza el exceso de ácido" at bounding box center [437, 239] width 56 height 17
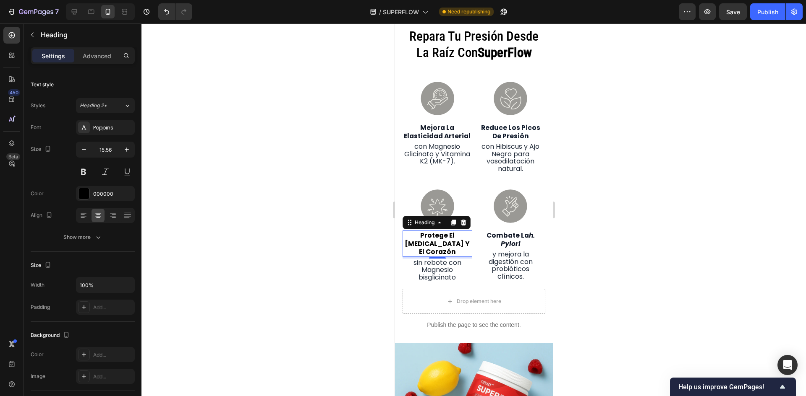
click at [433, 269] on div "4" at bounding box center [437, 265] width 8 height 7
click at [437, 270] on span "sin rebote con Magnesio bisglicinato" at bounding box center [437, 270] width 48 height 24
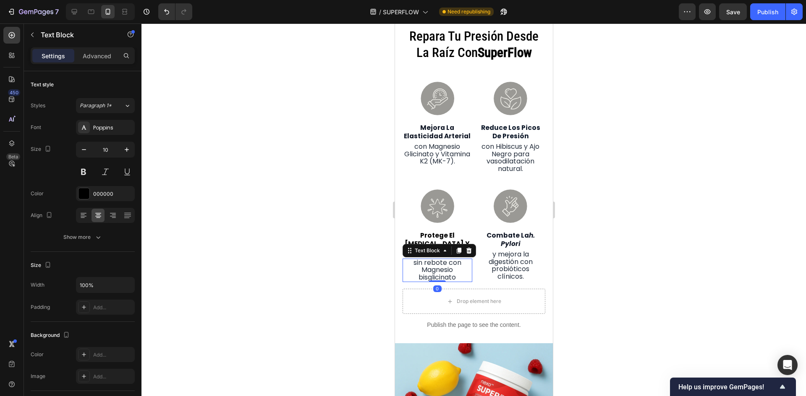
click at [437, 270] on span "sin rebote con Magnesio bisglicinato" at bounding box center [437, 270] width 48 height 24
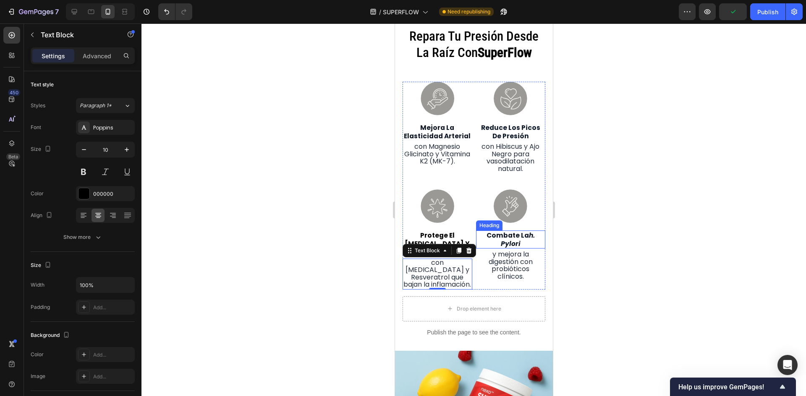
click at [513, 241] on strong "h. pylori" at bounding box center [517, 239] width 34 height 17
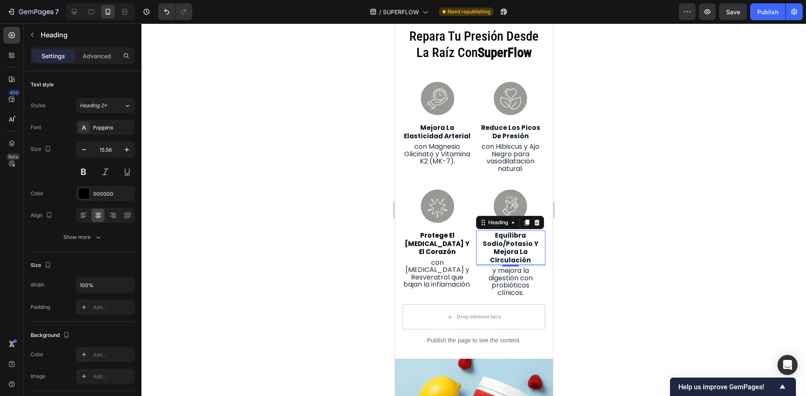
click at [500, 253] on strong "Equilibra Sodio/Potasio Y Mejora La Circulación" at bounding box center [510, 247] width 56 height 33
click at [519, 288] on span "y mejora la digestión con probióticos clínicos." at bounding box center [510, 282] width 44 height 32
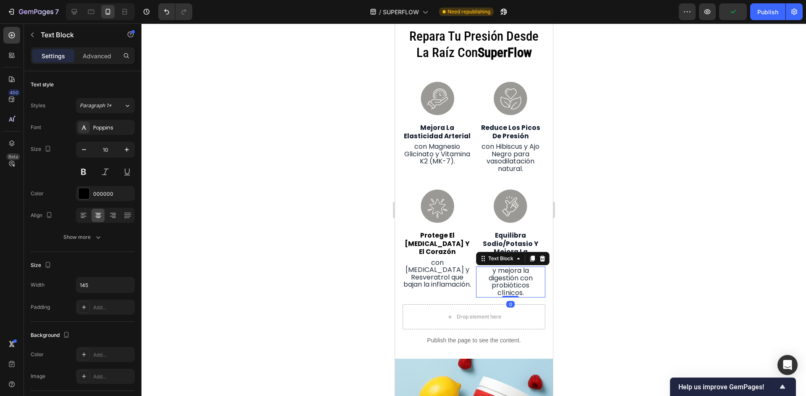
click at [519, 288] on span "y mejora la digestión con probióticos clínicos." at bounding box center [510, 282] width 44 height 32
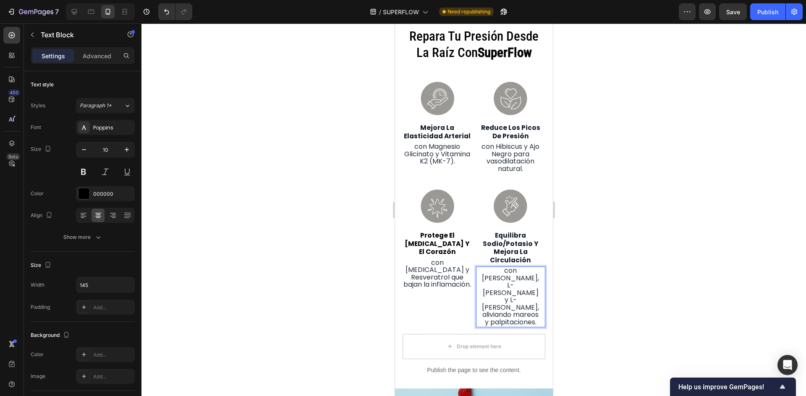
click at [713, 232] on div at bounding box center [473, 209] width 664 height 373
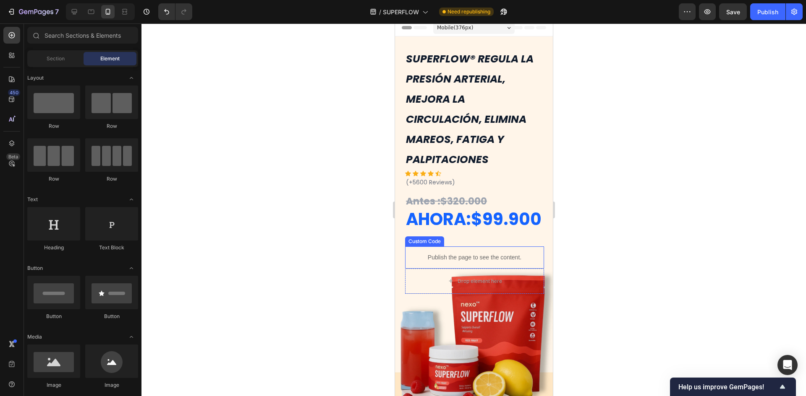
scroll to position [0, 0]
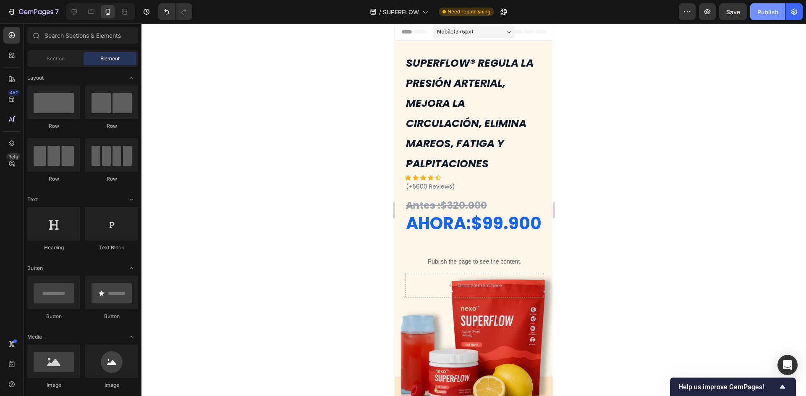
click at [771, 16] on button "Publish" at bounding box center [767, 11] width 35 height 17
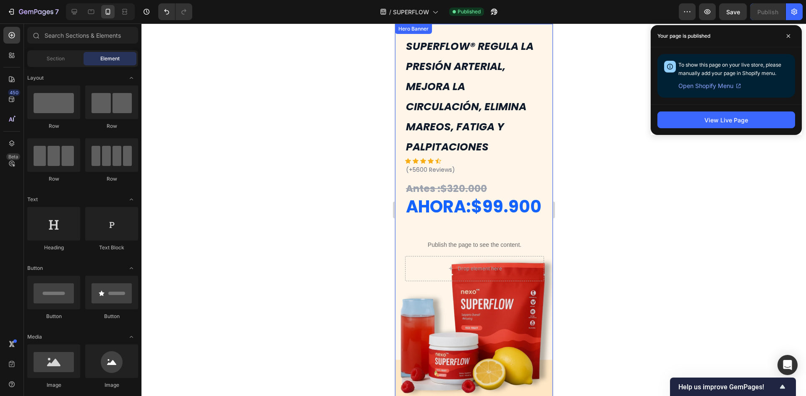
scroll to position [84, 0]
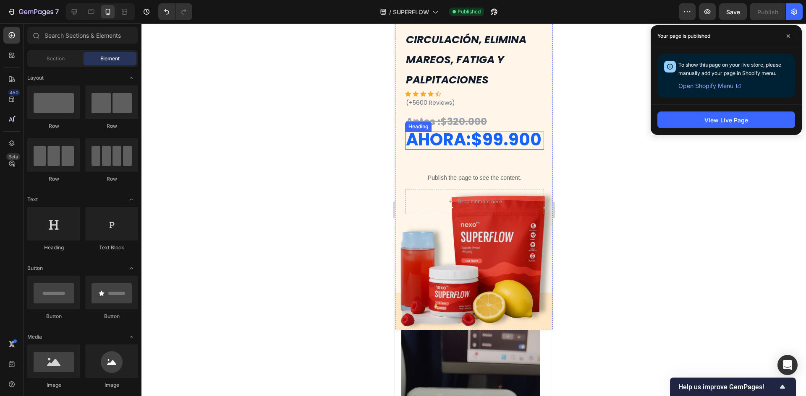
click at [470, 150] on strong "AHORA:$99.900" at bounding box center [473, 139] width 136 height 23
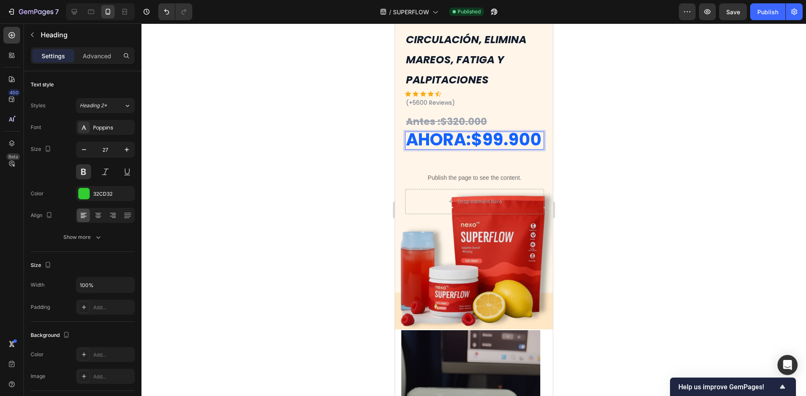
click at [477, 143] on strong "AHORA:$99.900" at bounding box center [473, 139] width 136 height 23
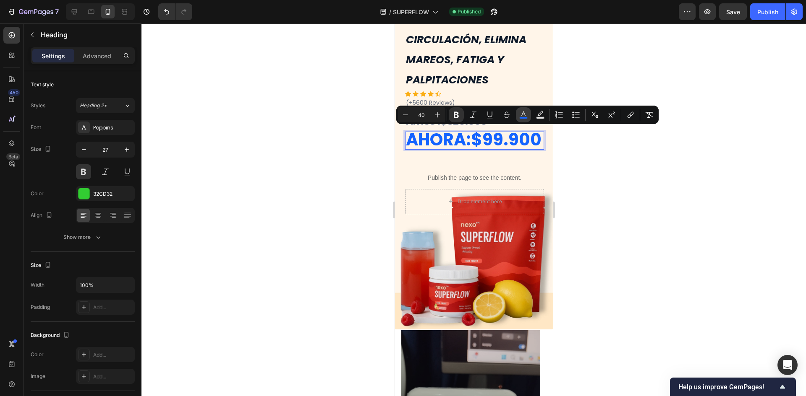
click at [522, 113] on icon "Editor contextual toolbar" at bounding box center [523, 115] width 8 height 8
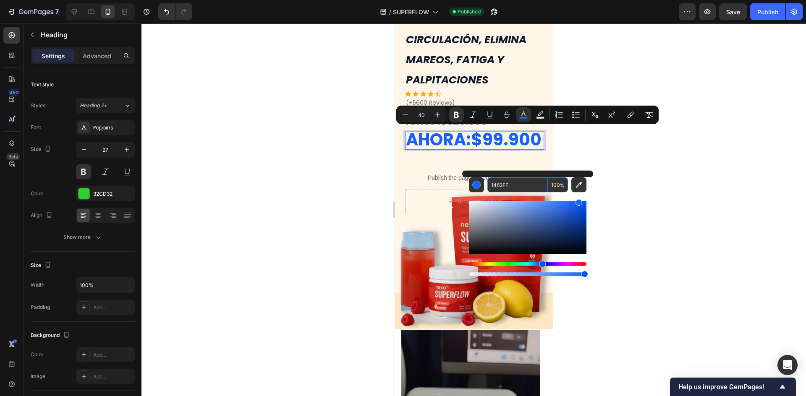
click at [524, 181] on input "1463FF" at bounding box center [517, 184] width 60 height 15
paste input "E11D48"
type input "E11D48"
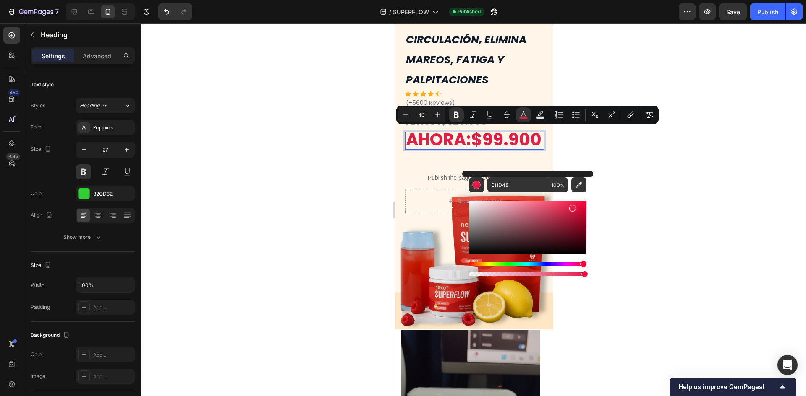
click at [639, 166] on div at bounding box center [473, 209] width 664 height 373
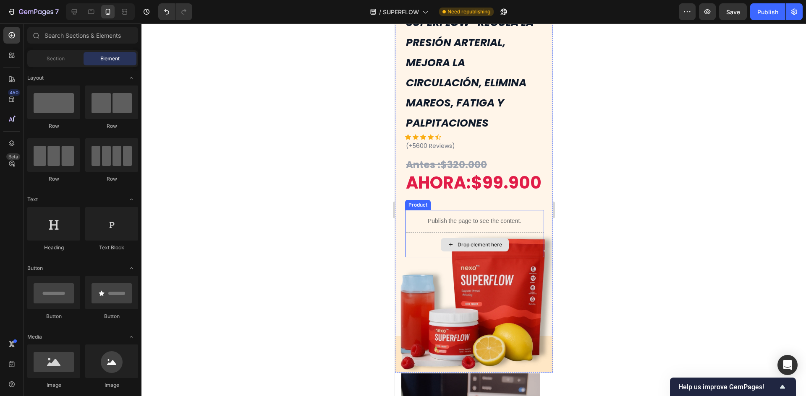
scroll to position [0, 0]
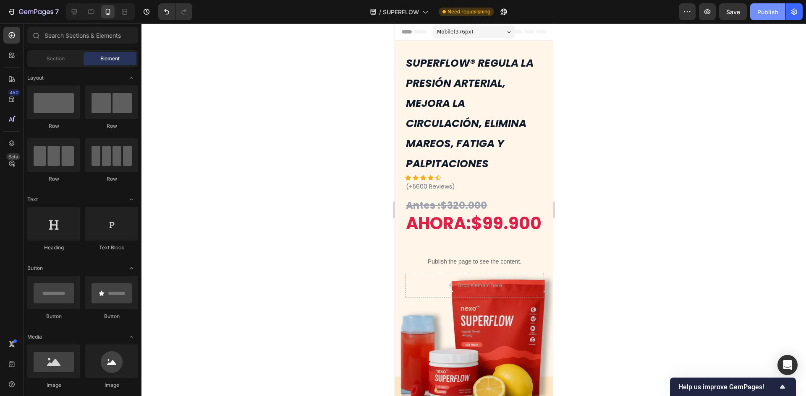
click at [769, 17] on button "Publish" at bounding box center [767, 11] width 35 height 17
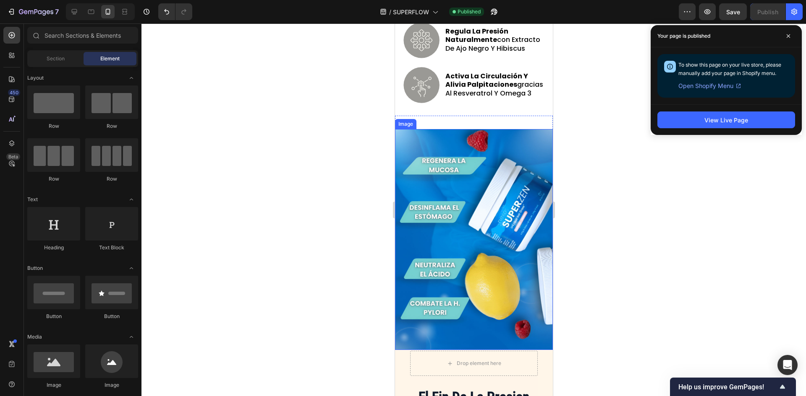
scroll to position [1301, 0]
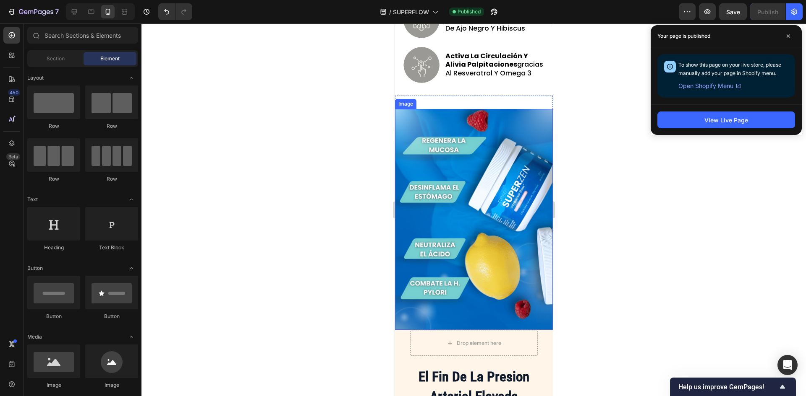
click at [480, 220] on img at bounding box center [473, 219] width 158 height 221
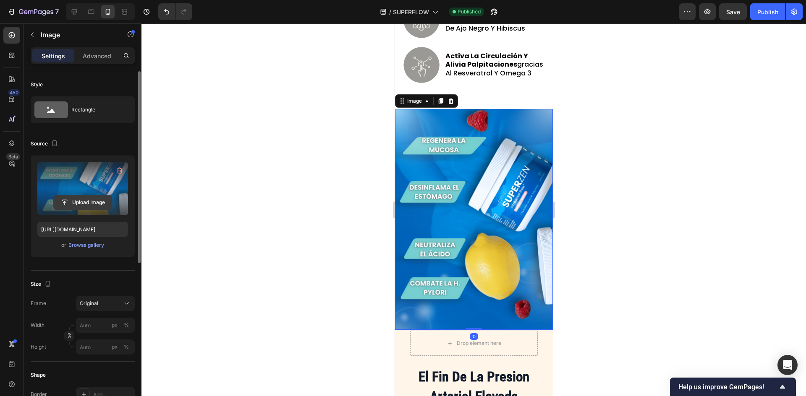
click at [70, 203] on input "file" at bounding box center [83, 203] width 58 height 14
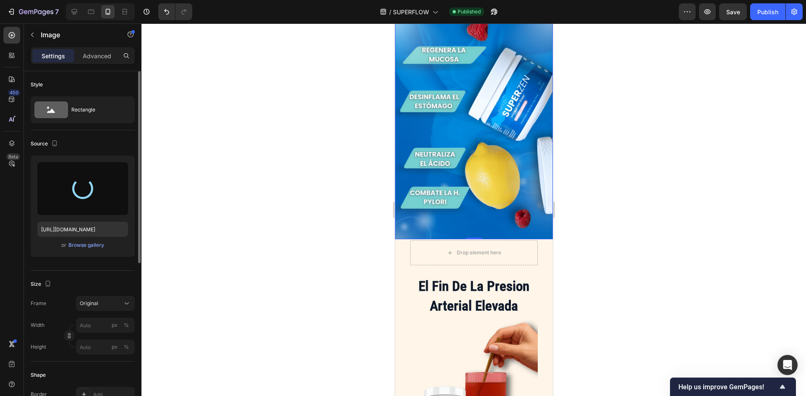
type input "https://cdn.shopify.com/s/files/1/0645/7658/5859/files/gempages_564606466523136…"
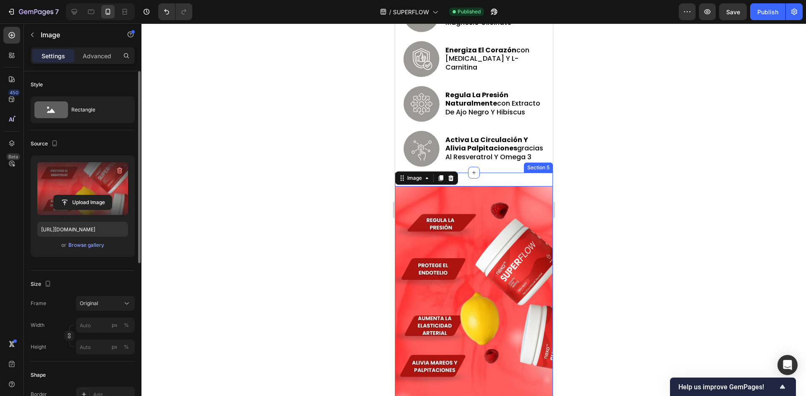
scroll to position [1343, 0]
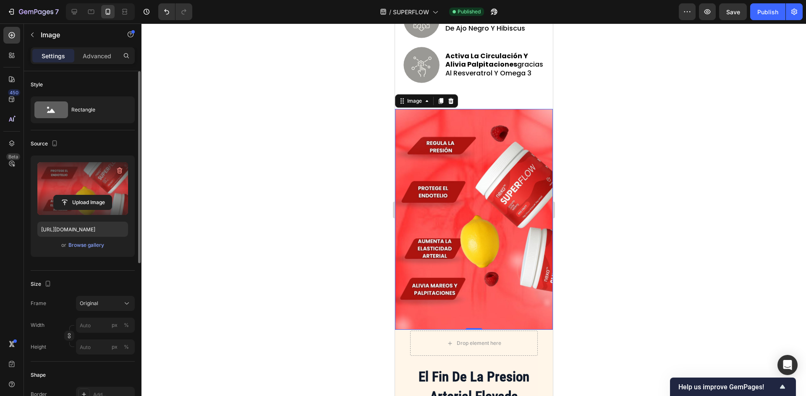
click at [617, 290] on div at bounding box center [473, 209] width 664 height 373
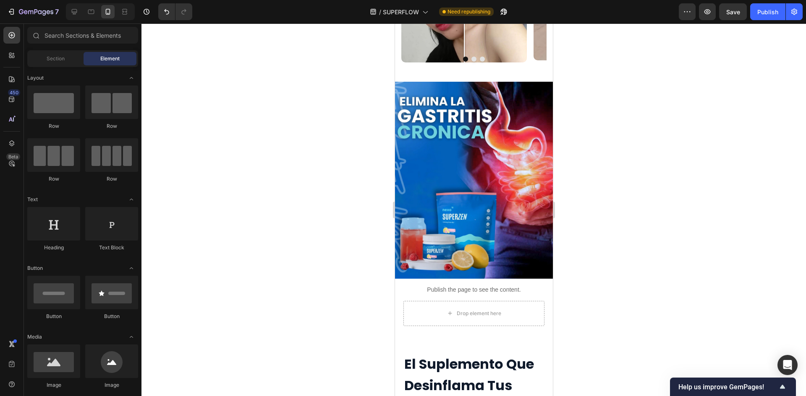
scroll to position [755, 0]
